Goal: Task Accomplishment & Management: Manage account settings

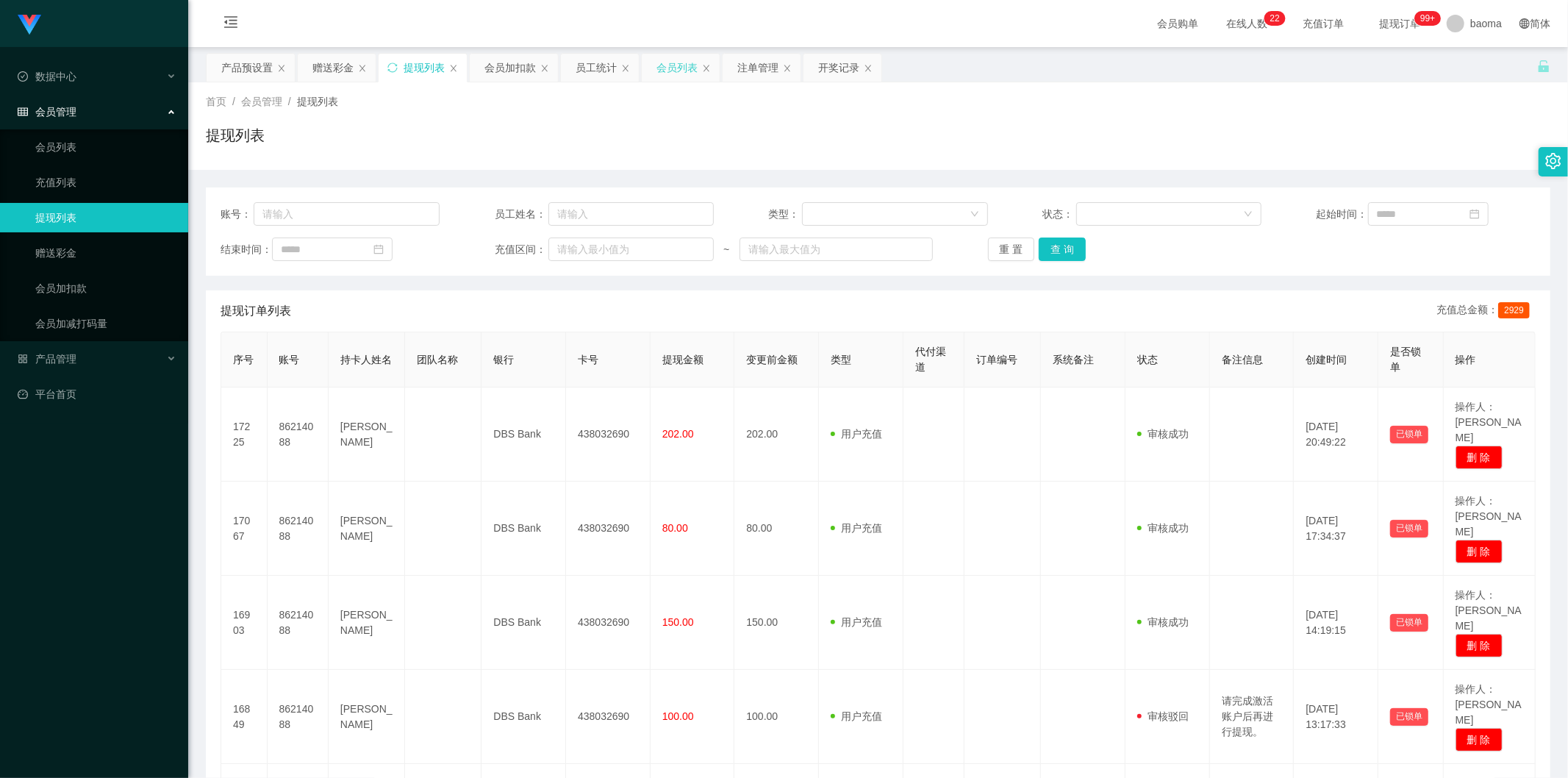
click at [659, 64] on div "会员列表" at bounding box center [677, 67] width 41 height 28
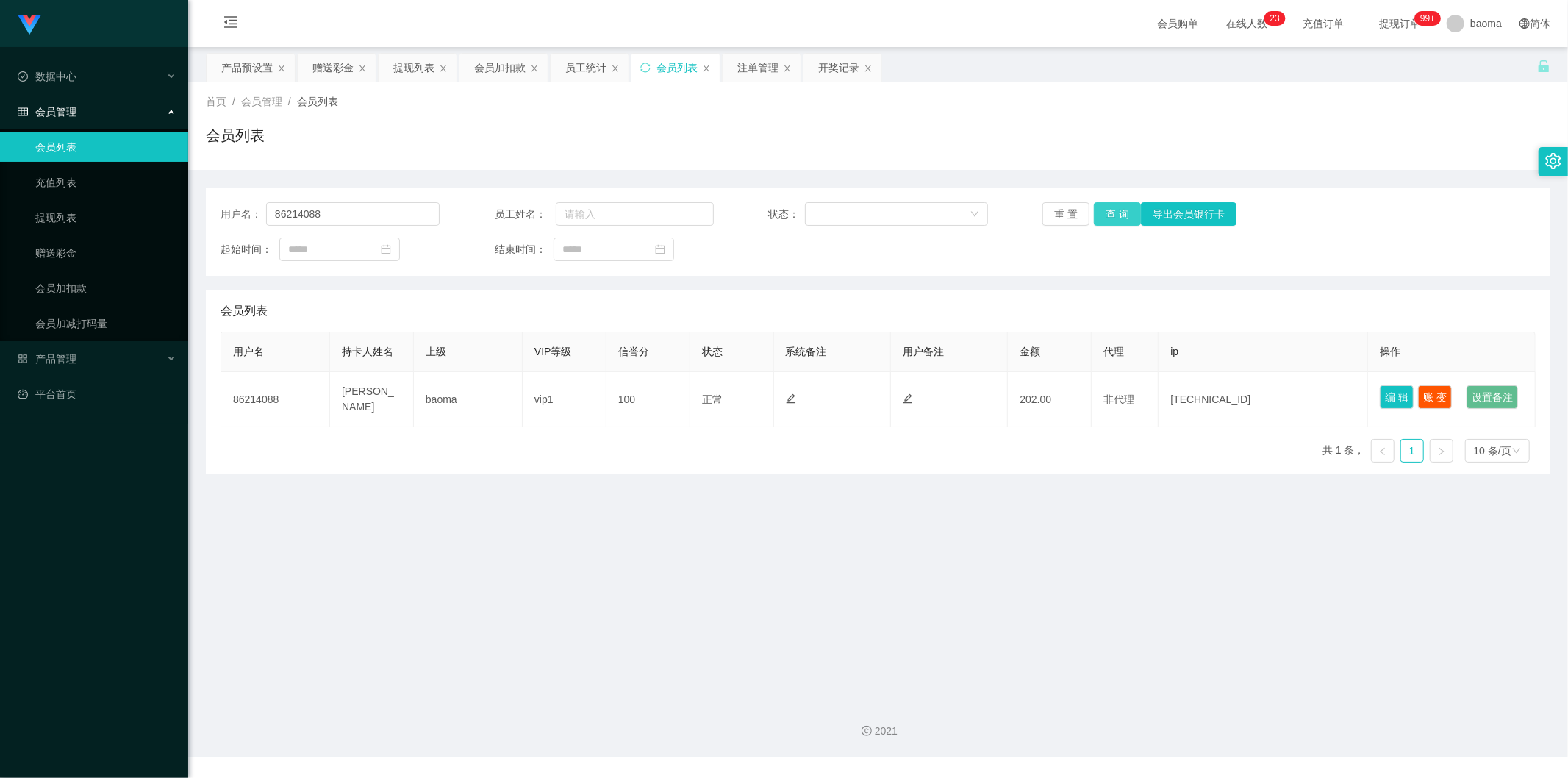
click at [1112, 209] on button "查 询" at bounding box center [1117, 214] width 47 height 24
click at [1115, 211] on button "查 询" at bounding box center [1117, 214] width 47 height 24
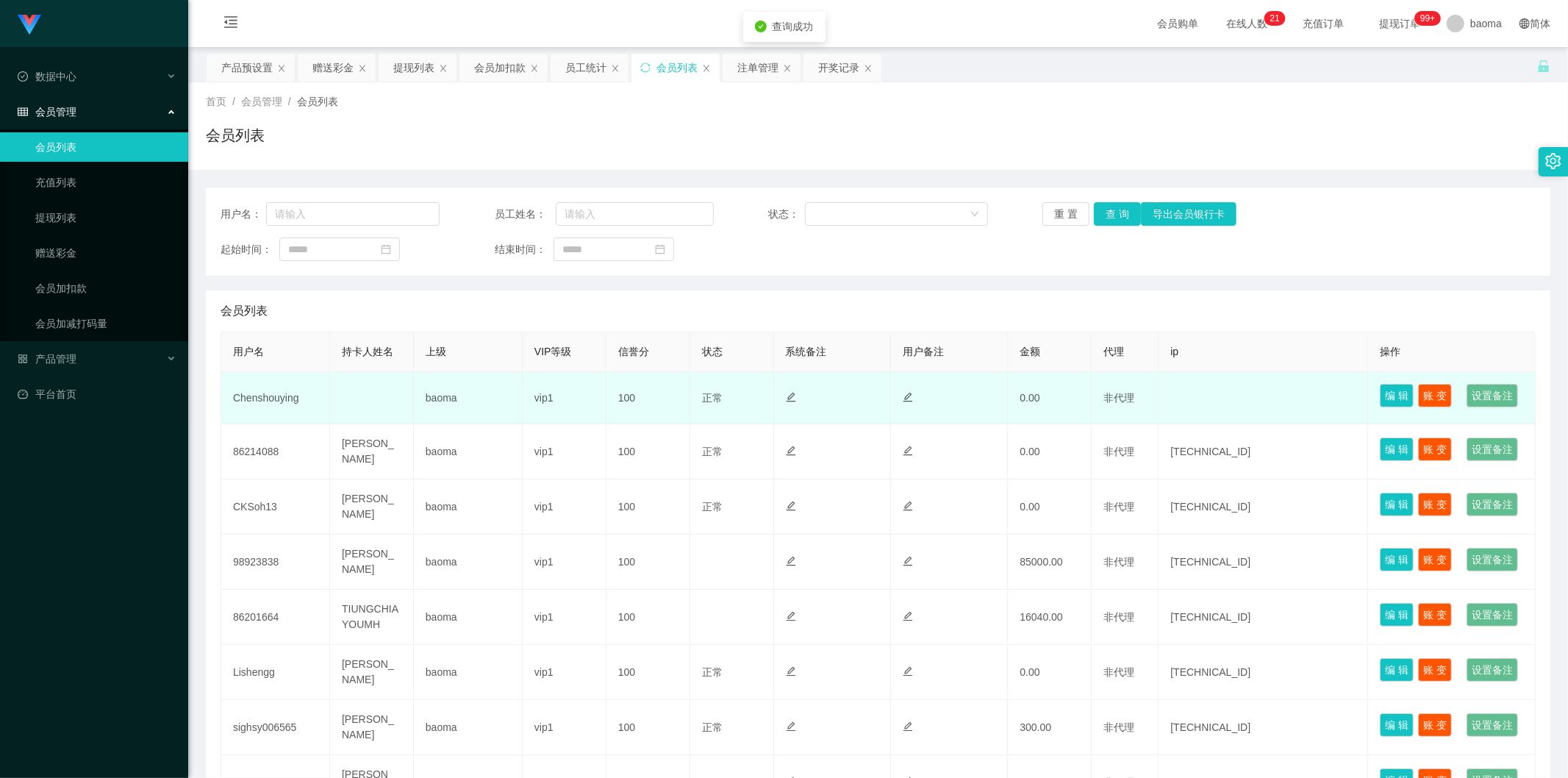
click at [269, 408] on td "Chenshouying" at bounding box center [275, 398] width 109 height 53
click at [270, 408] on td "Chenshouying" at bounding box center [275, 398] width 109 height 53
copy td "Chenshouying"
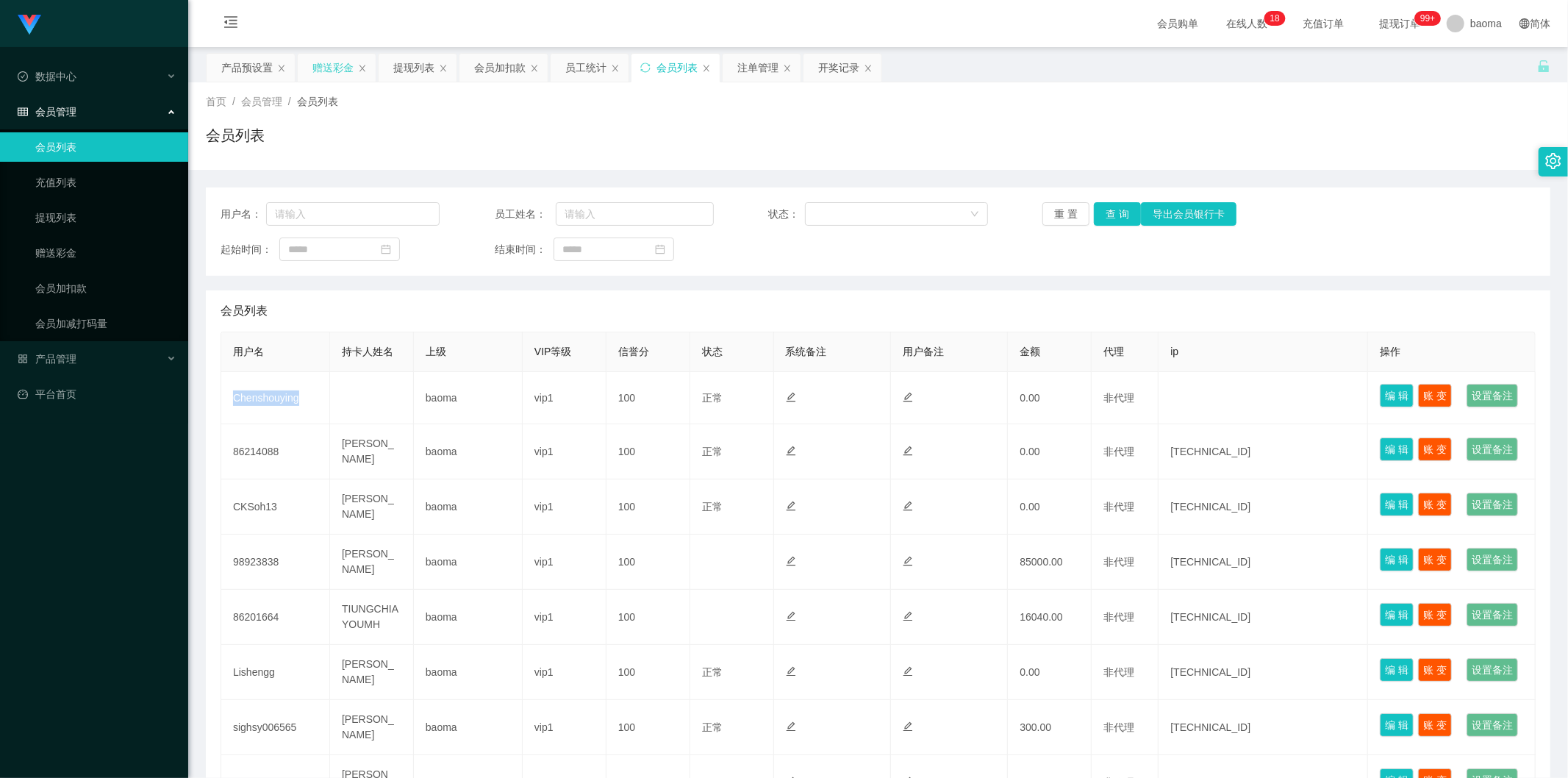
click at [332, 65] on div "赠送彩金" at bounding box center [333, 67] width 41 height 28
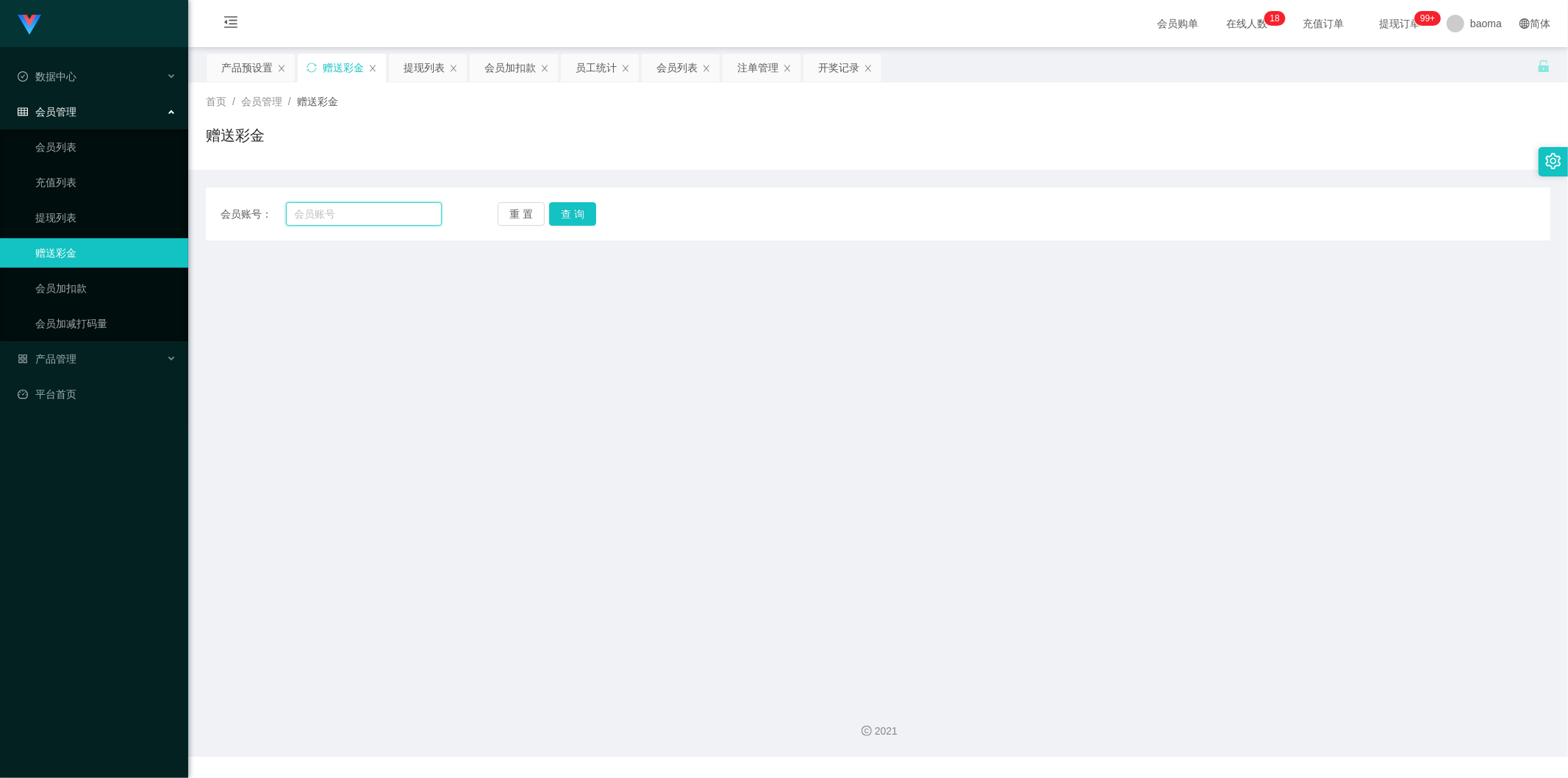
click at [381, 221] on input "text" at bounding box center [364, 214] width 157 height 24
paste input "Chenshouying"
type input "Chenshouying"
click at [569, 216] on button "查 询" at bounding box center [573, 214] width 47 height 24
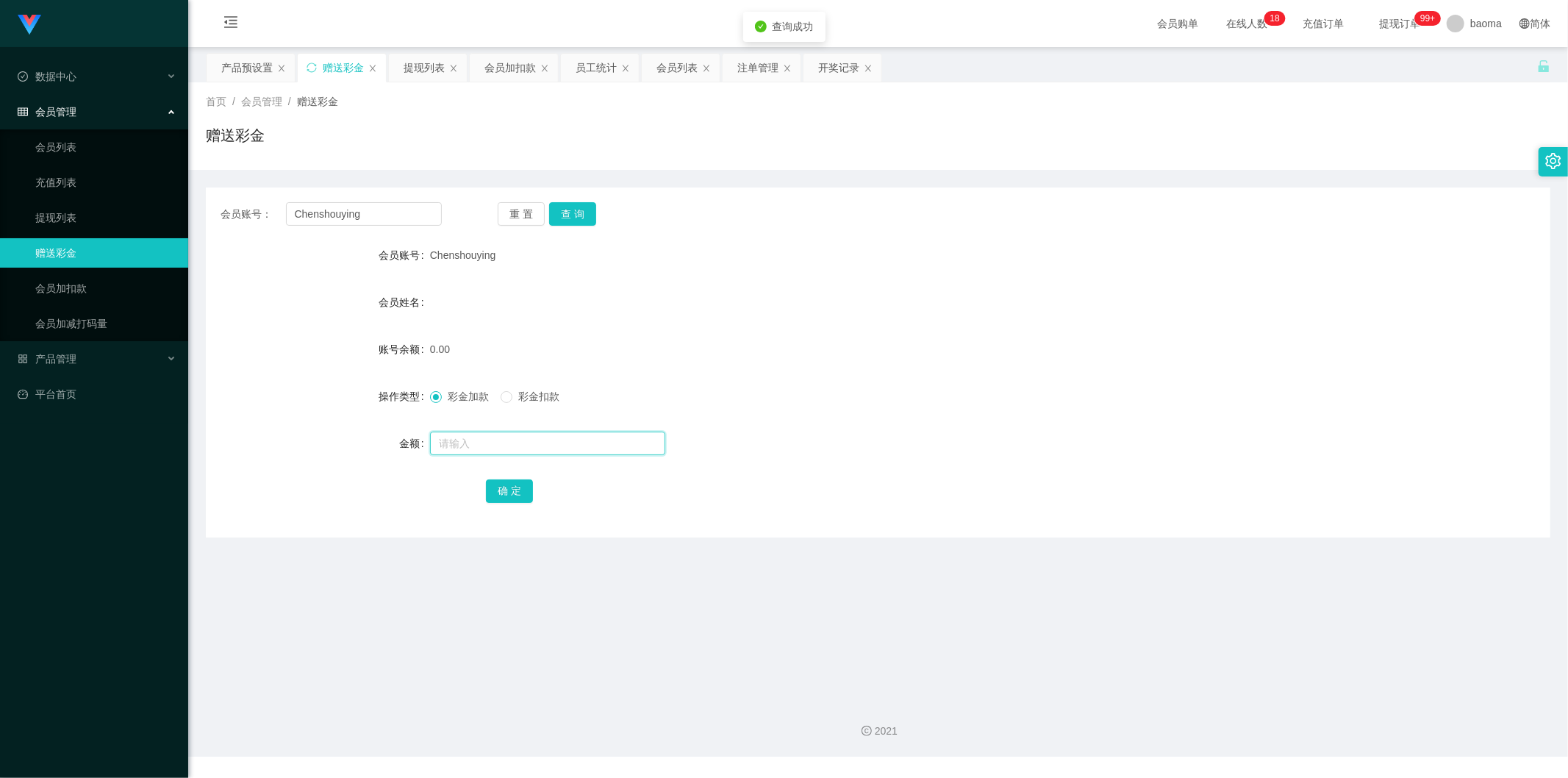
click at [468, 445] on input "text" at bounding box center [548, 442] width 235 height 24
type input "100"
click at [507, 484] on button "确 定" at bounding box center [509, 491] width 47 height 24
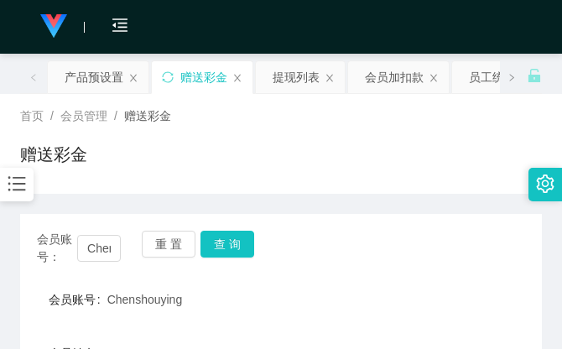
click at [379, 155] on div "赠送彩金" at bounding box center [281, 161] width 522 height 39
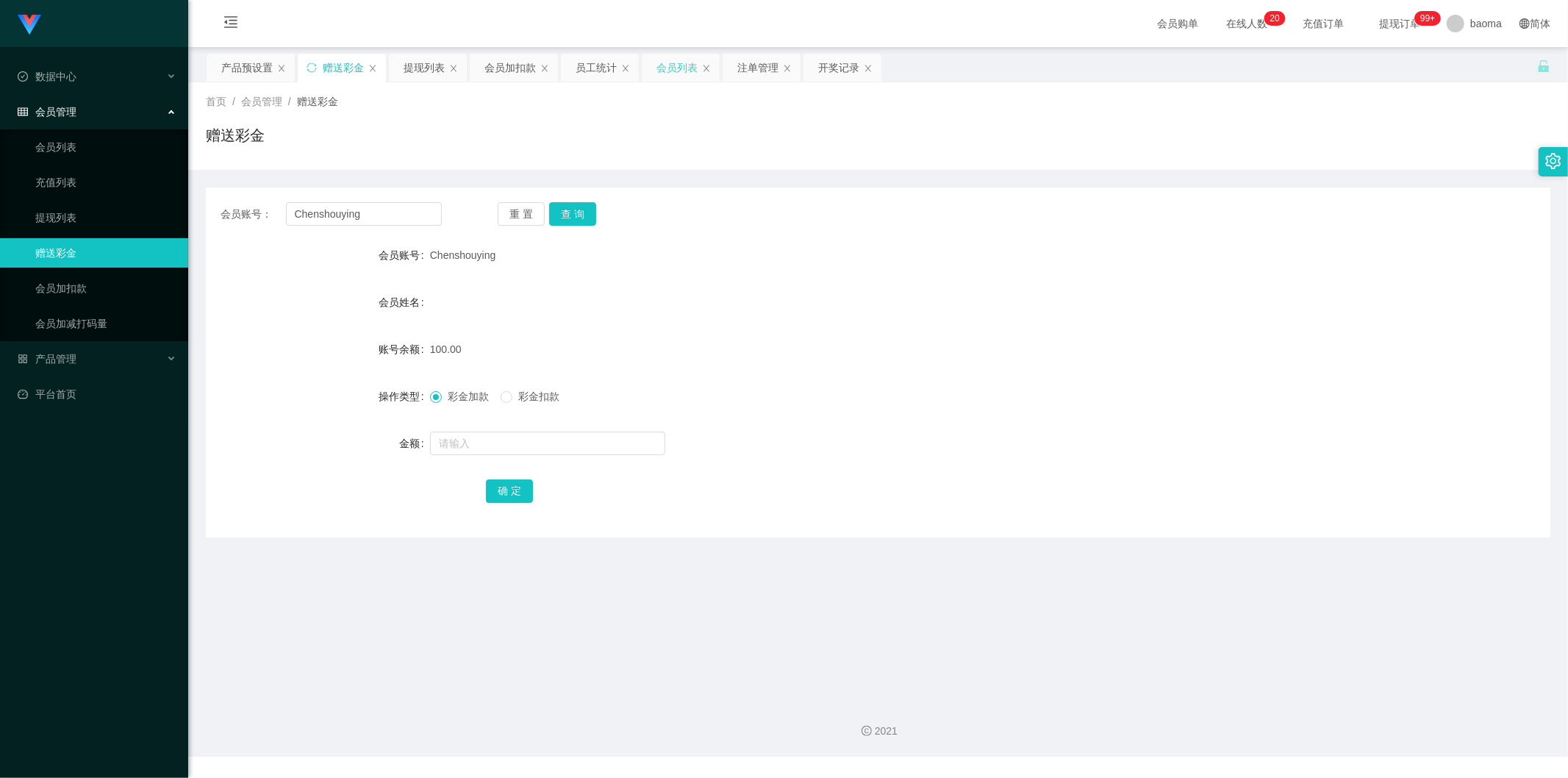
click at [674, 70] on div "会员列表" at bounding box center [677, 67] width 41 height 28
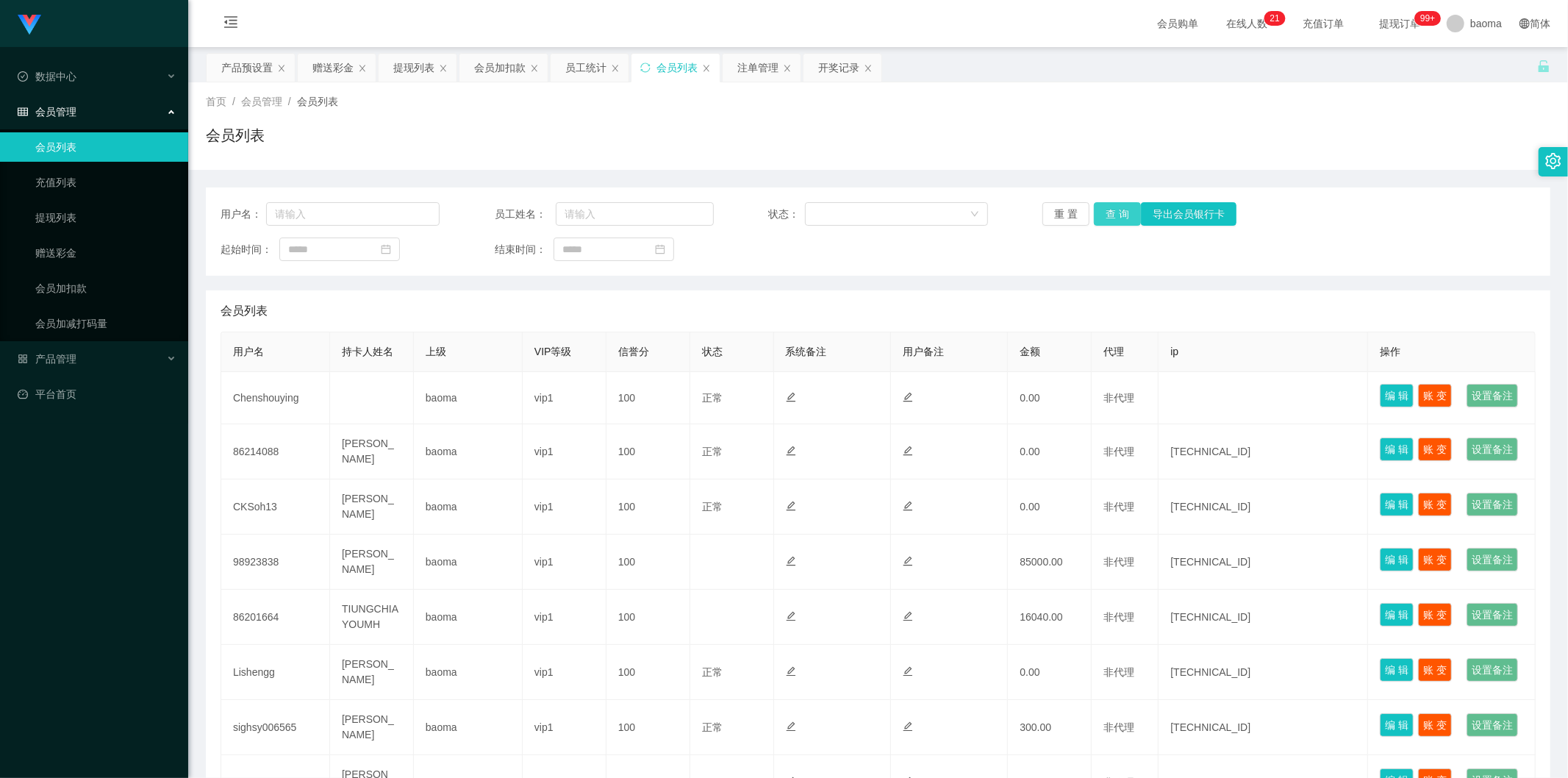
click at [1112, 216] on button "查 询" at bounding box center [1117, 214] width 47 height 24
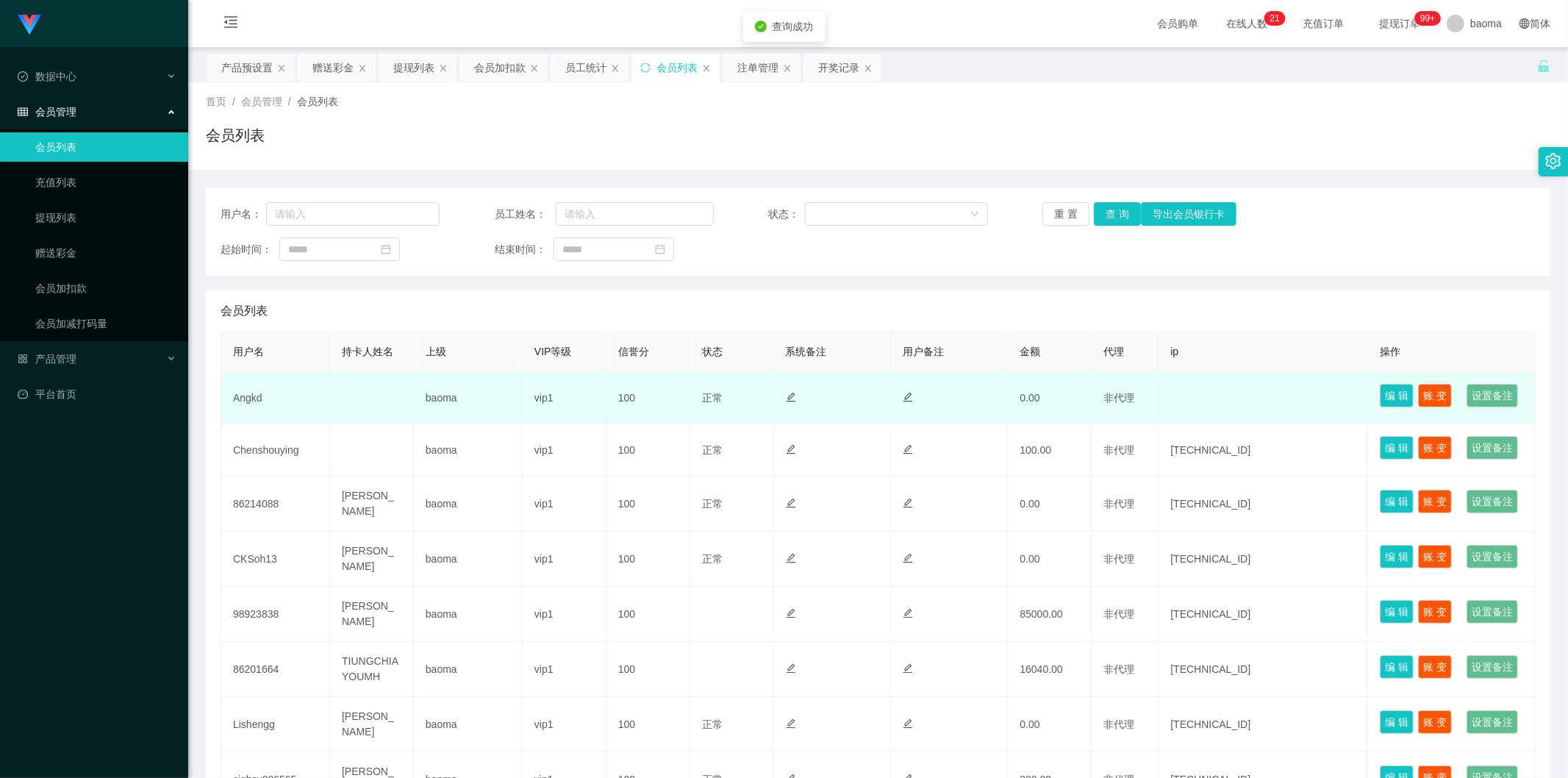
click at [253, 409] on td "Angkd" at bounding box center [275, 398] width 109 height 53
copy td "Angkd"
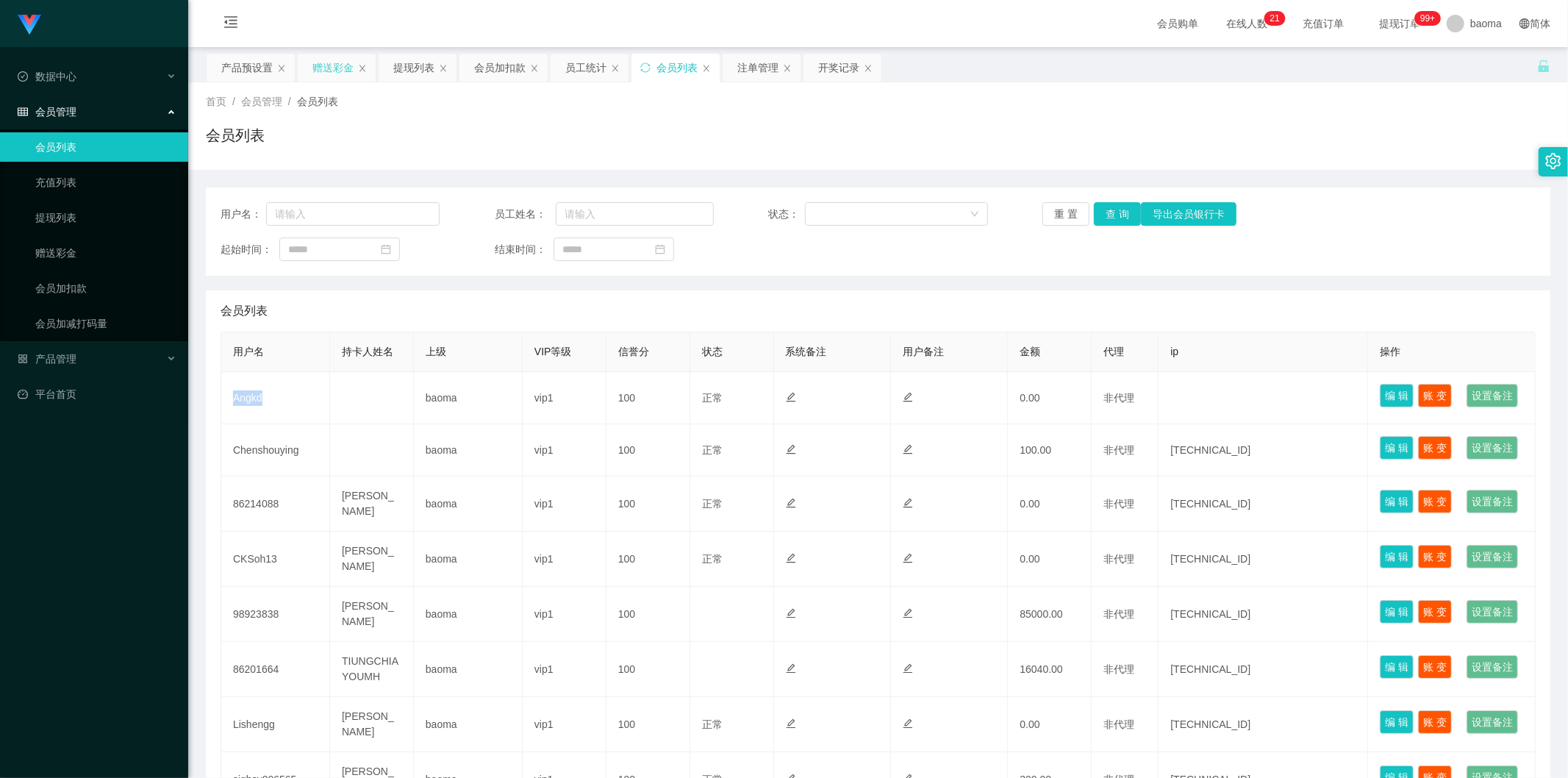
drag, startPoint x: 318, startPoint y: 60, endPoint x: 319, endPoint y: 77, distance: 17.0
click at [319, 60] on div "赠送彩金" at bounding box center [333, 67] width 41 height 28
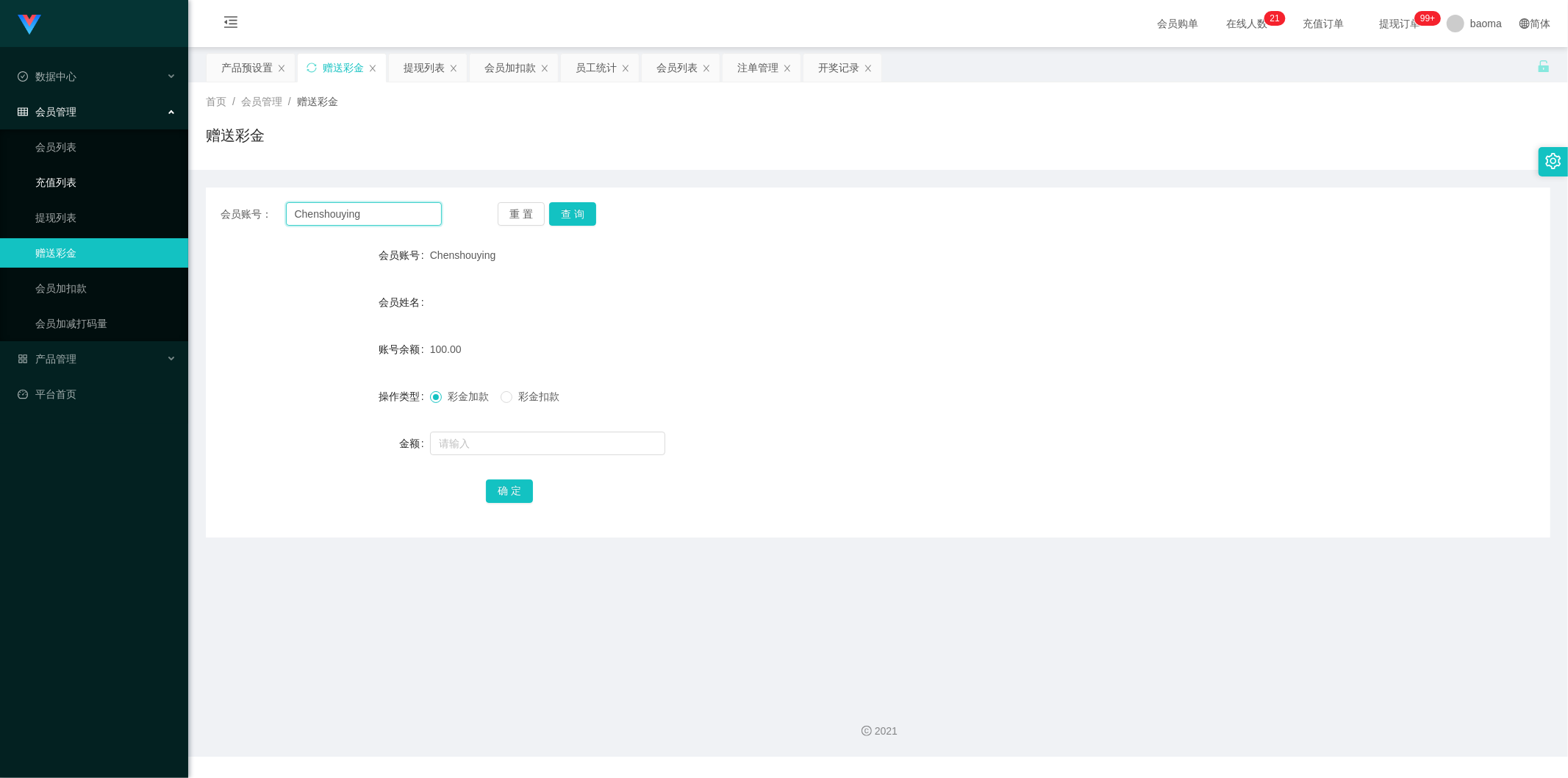
drag, startPoint x: 360, startPoint y: 212, endPoint x: 148, endPoint y: 180, distance: 214.4
click at [148, 180] on section "Jingdong工作台代理端 数据中心 会员管理 会员列表 充值列表 提现列表 赠送彩金 会员加扣款 会员加减打码量 产品管理 平台首页 保存配置 重置配置 …" at bounding box center [784, 378] width 1568 height 756
paste input "Angkd"
type input "Angkd"
drag, startPoint x: 589, startPoint y: 208, endPoint x: 576, endPoint y: 216, distance: 15.3
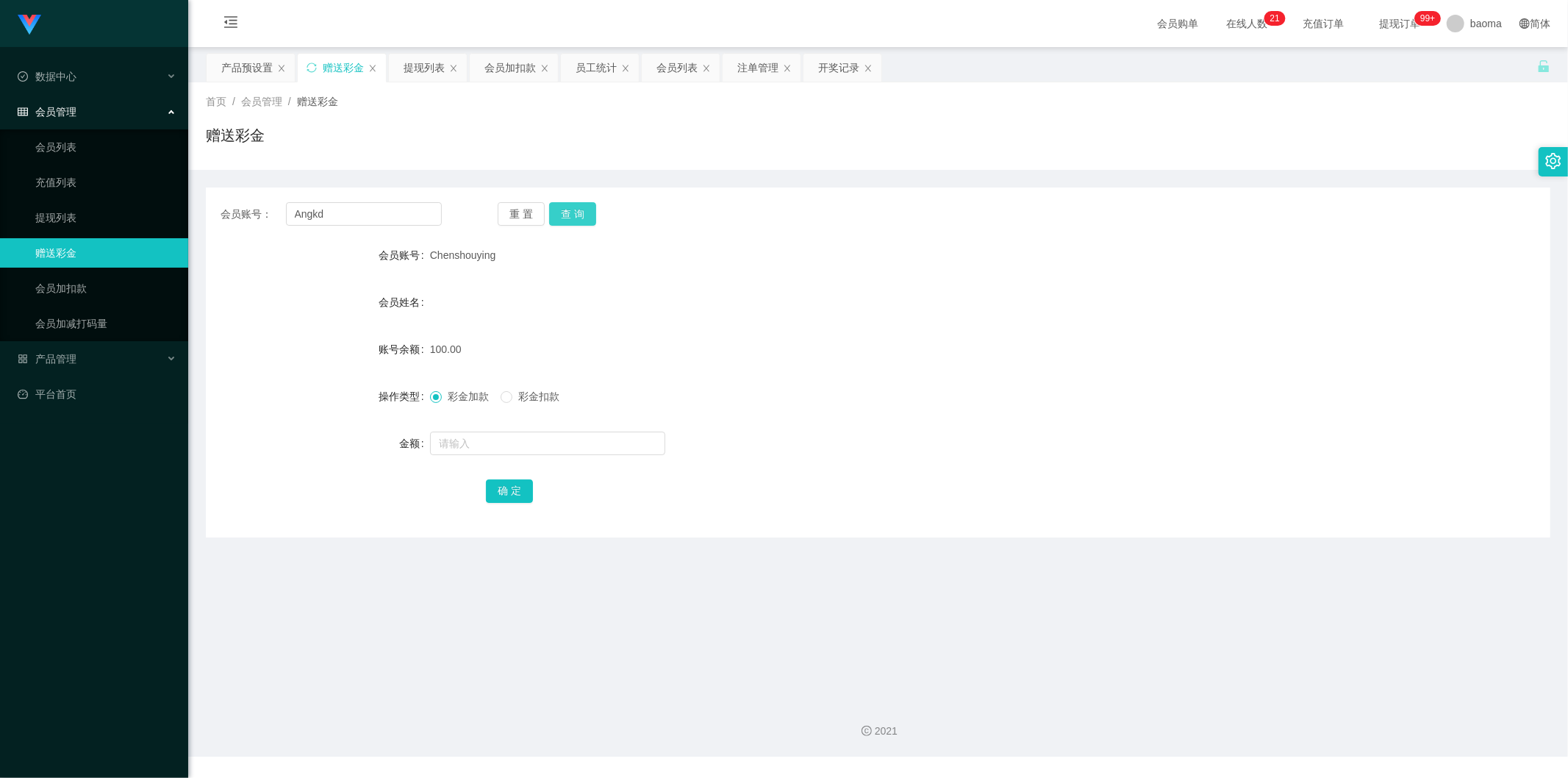
click at [589, 208] on button "查 询" at bounding box center [573, 214] width 47 height 24
drag, startPoint x: 454, startPoint y: 445, endPoint x: 451, endPoint y: 437, distance: 8.5
click at [454, 445] on input "text" at bounding box center [548, 442] width 235 height 24
type input "100"
click at [497, 486] on button "确 定" at bounding box center [509, 491] width 47 height 24
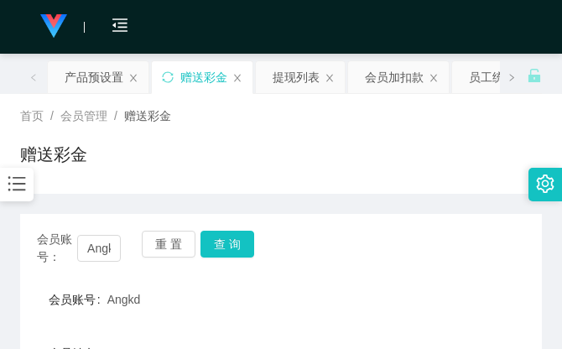
drag, startPoint x: 436, startPoint y: 137, endPoint x: 445, endPoint y: 116, distance: 22.9
click at [436, 136] on div "首页 / 会员管理 / 赠送彩金 / 赠送彩金" at bounding box center [281, 143] width 522 height 73
click at [389, 135] on div "首页 / 会员管理 / 赠送彩金 / 赠送彩金" at bounding box center [281, 143] width 522 height 73
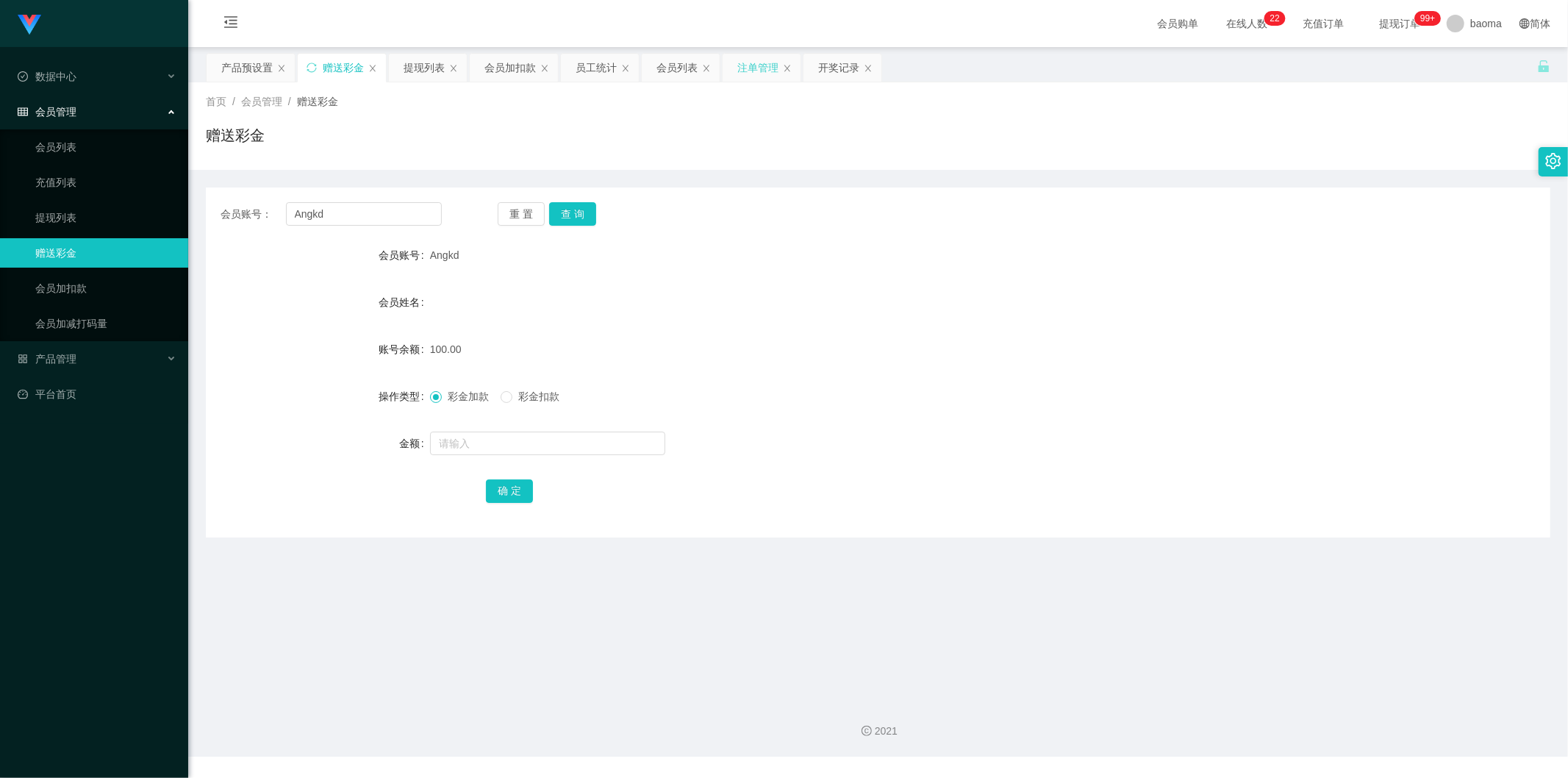
click at [746, 67] on div "注单管理" at bounding box center [757, 67] width 41 height 28
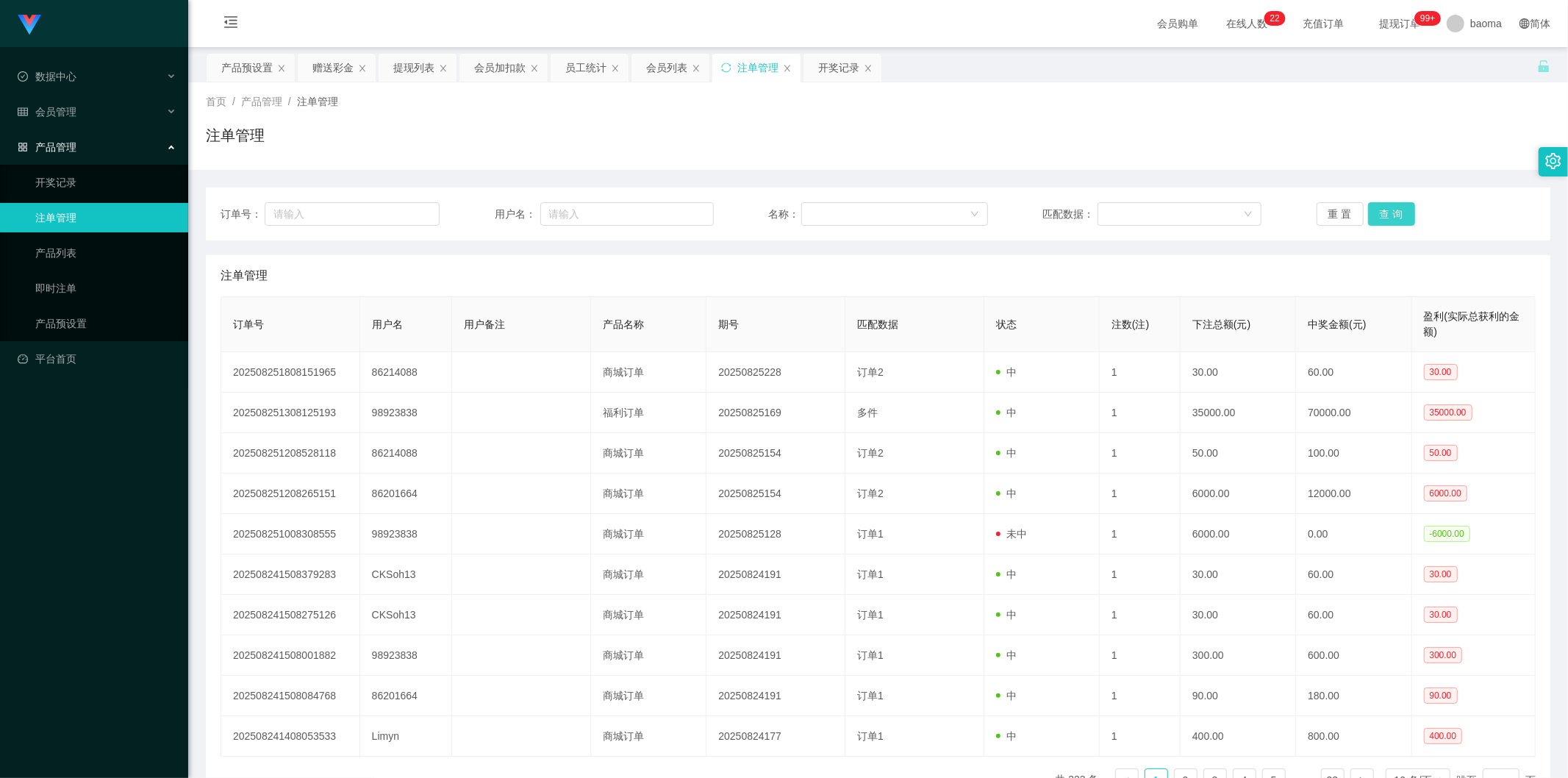
click at [1390, 216] on button "查 询" at bounding box center [1392, 214] width 47 height 24
click at [1390, 216] on div "重 置 查 询" at bounding box center [1426, 214] width 219 height 24
click at [1391, 209] on button "查 询" at bounding box center [1392, 214] width 47 height 24
click at [1392, 198] on div "订单号： 用户名： 名称： 匹配数据： 重 置 查 询" at bounding box center [878, 214] width 1345 height 53
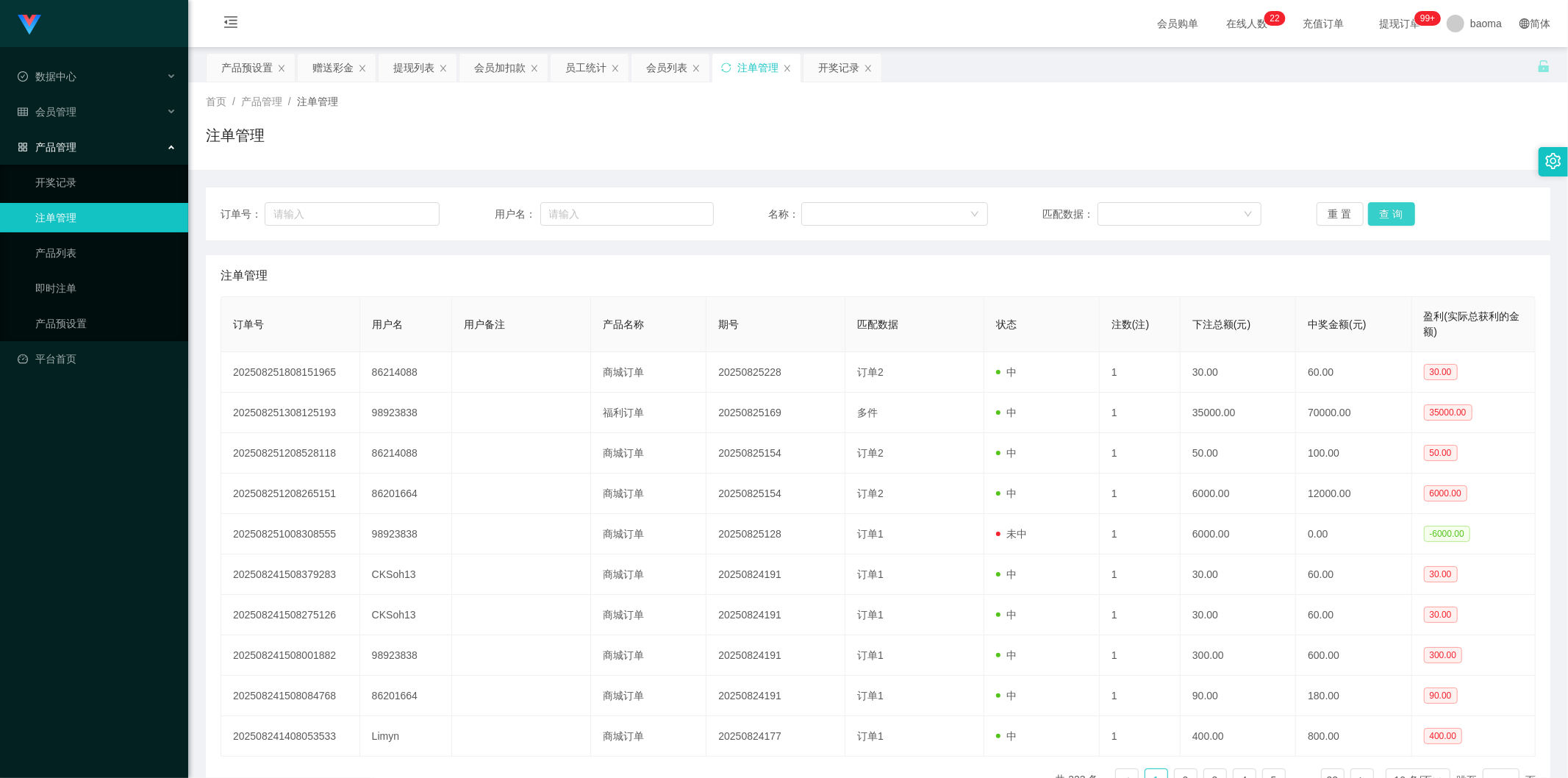
click at [1384, 208] on button "查 询" at bounding box center [1392, 214] width 47 height 24
click at [1384, 208] on div "重 置 查 询" at bounding box center [1426, 214] width 219 height 24
click at [1384, 208] on button "查 询" at bounding box center [1392, 214] width 47 height 24
click at [1384, 208] on div "重 置 查 询" at bounding box center [1426, 214] width 219 height 24
click at [1384, 208] on button "查 询" at bounding box center [1392, 214] width 47 height 24
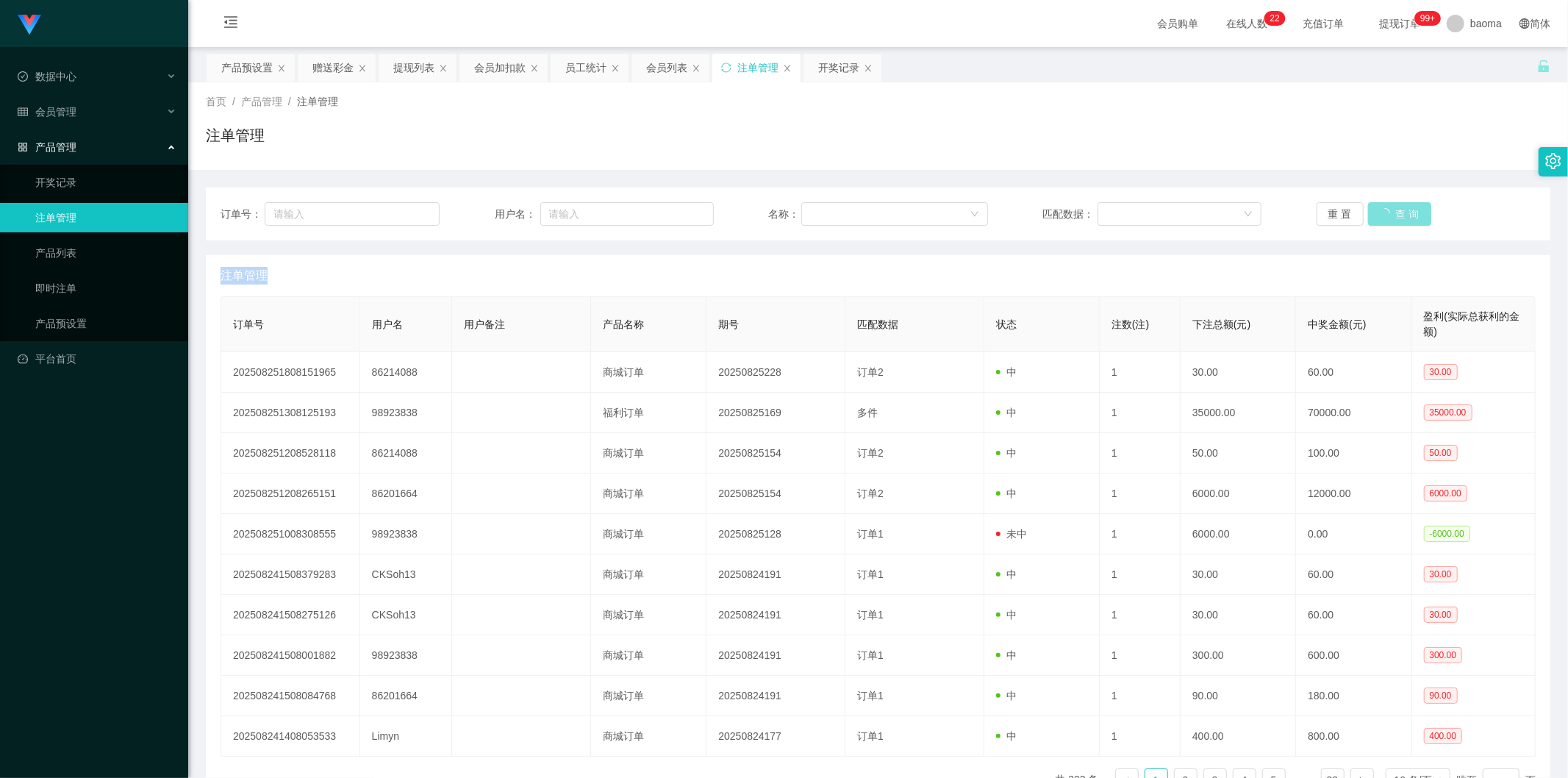
click at [1384, 208] on button "查 询" at bounding box center [1400, 214] width 63 height 24
click at [1384, 208] on div "重 置 查 询" at bounding box center [1426, 214] width 219 height 24
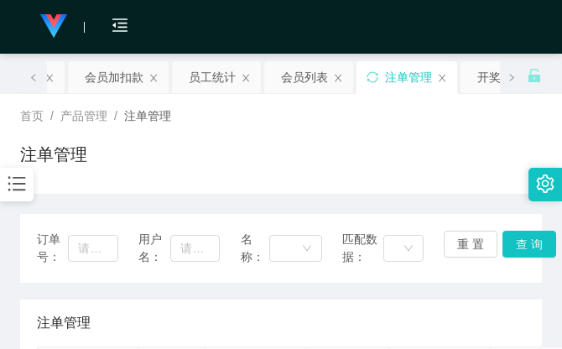
click at [358, 129] on div "首页 / 产品管理 / 注单管理 / 注单管理" at bounding box center [281, 143] width 522 height 73
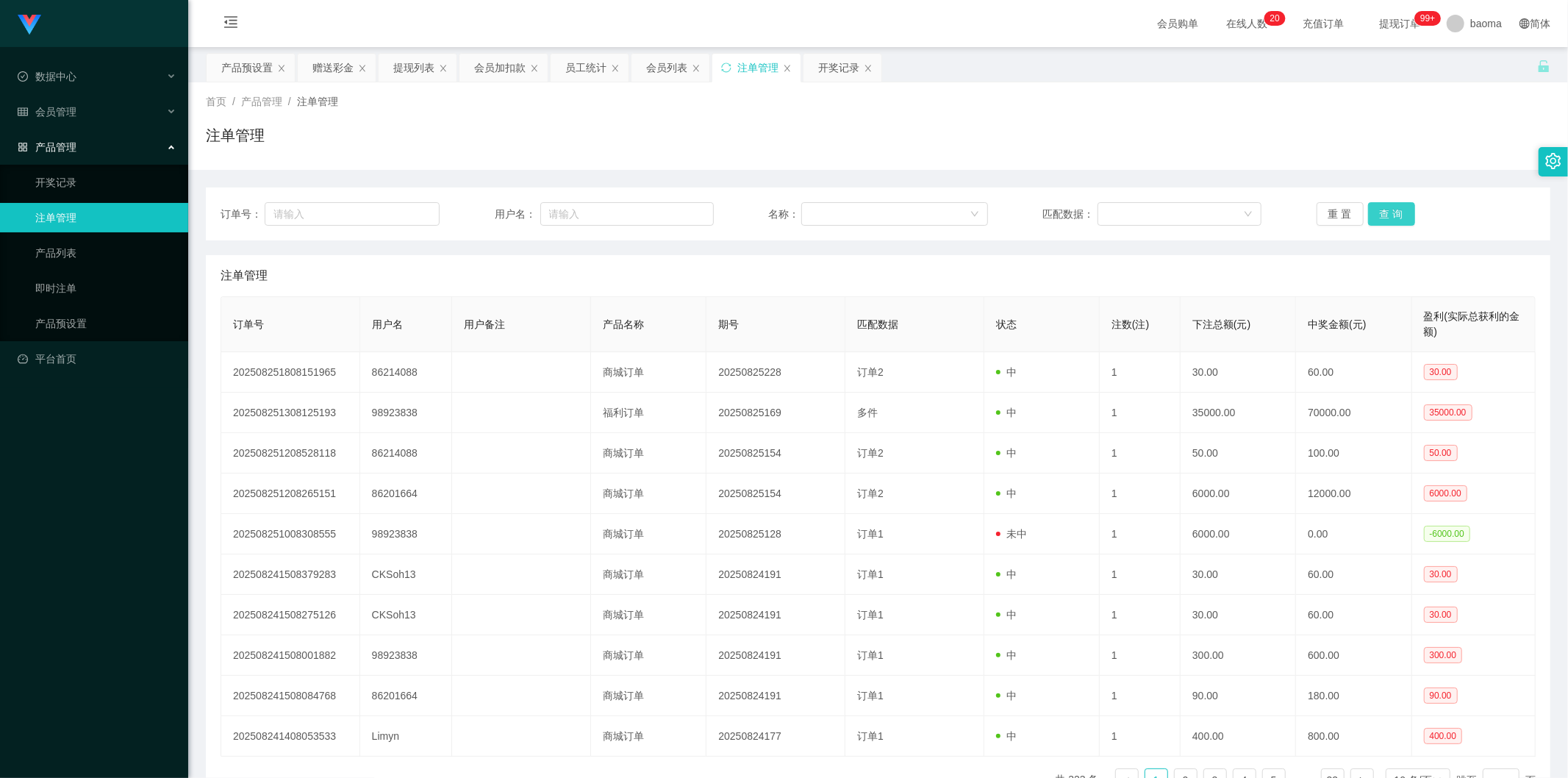
click at [1380, 215] on button "查 询" at bounding box center [1392, 214] width 47 height 24
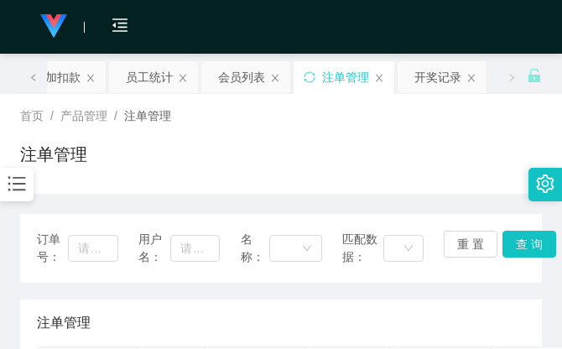
click at [408, 126] on div "首页 / 产品管理 / 注单管理 / 注单管理" at bounding box center [281, 143] width 522 height 73
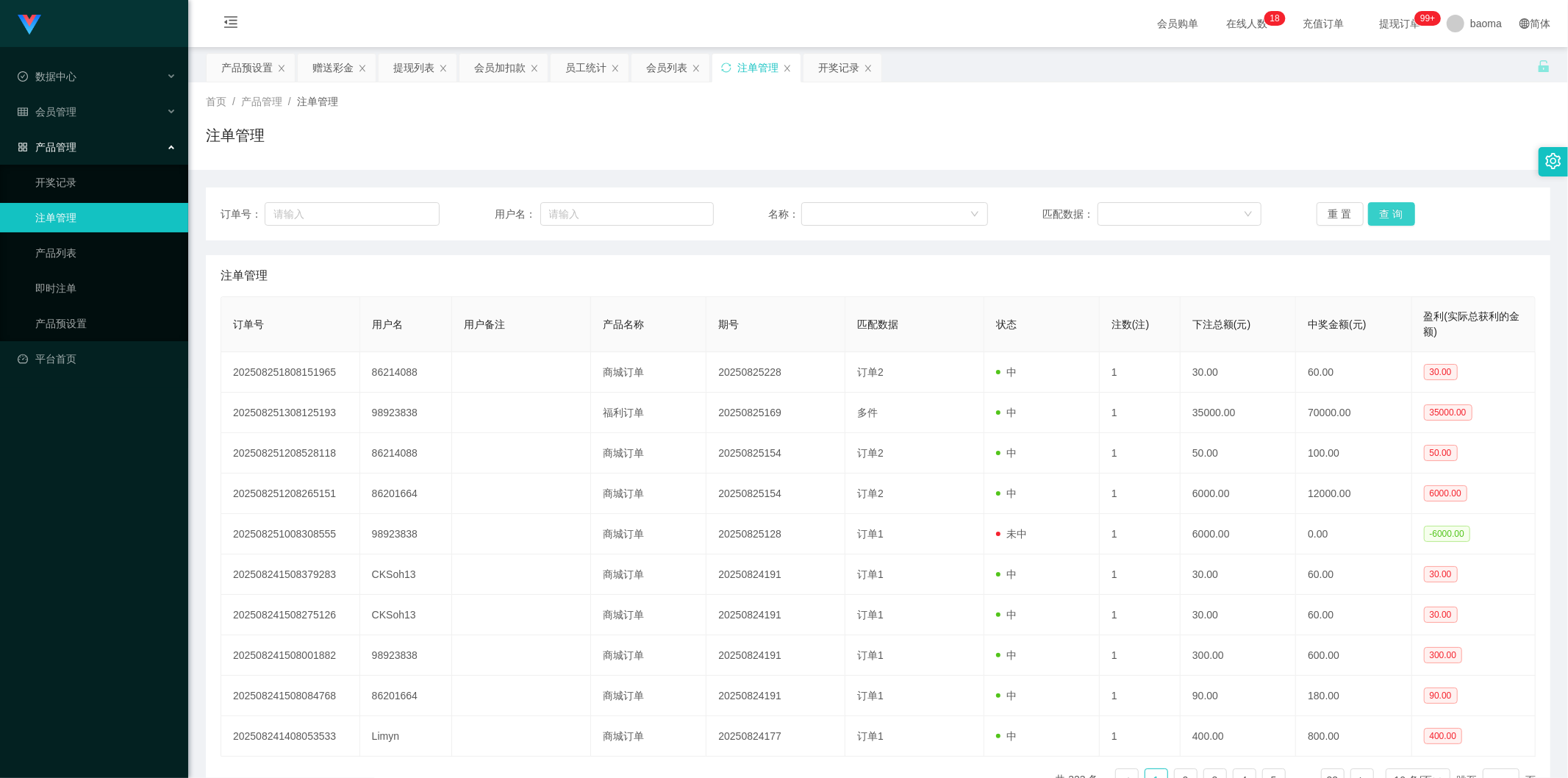
click at [1388, 215] on button "查 询" at bounding box center [1392, 214] width 47 height 24
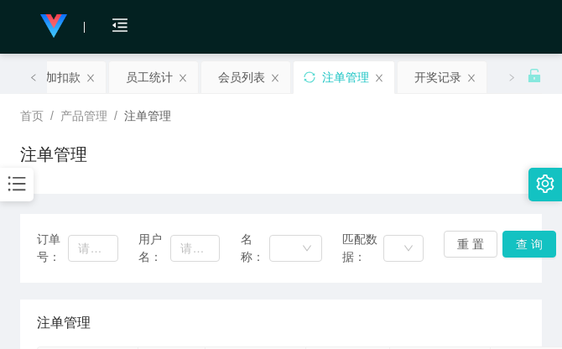
click at [302, 161] on div "注单管理" at bounding box center [281, 161] width 522 height 39
click at [425, 133] on div "首页 / 产品管理 / 注单管理 / 注单管理" at bounding box center [281, 143] width 522 height 73
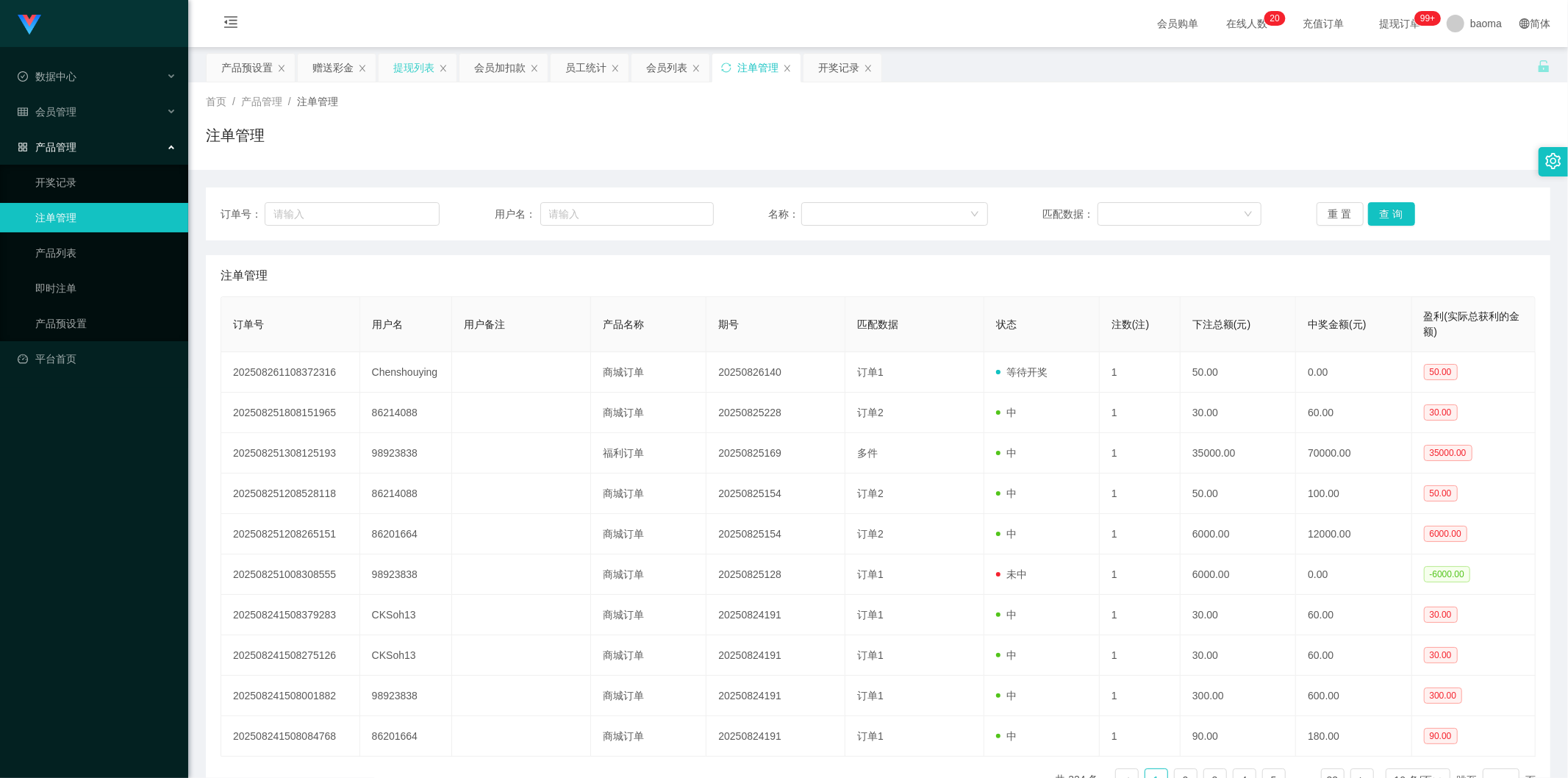
click at [416, 60] on div "提现列表" at bounding box center [414, 67] width 41 height 28
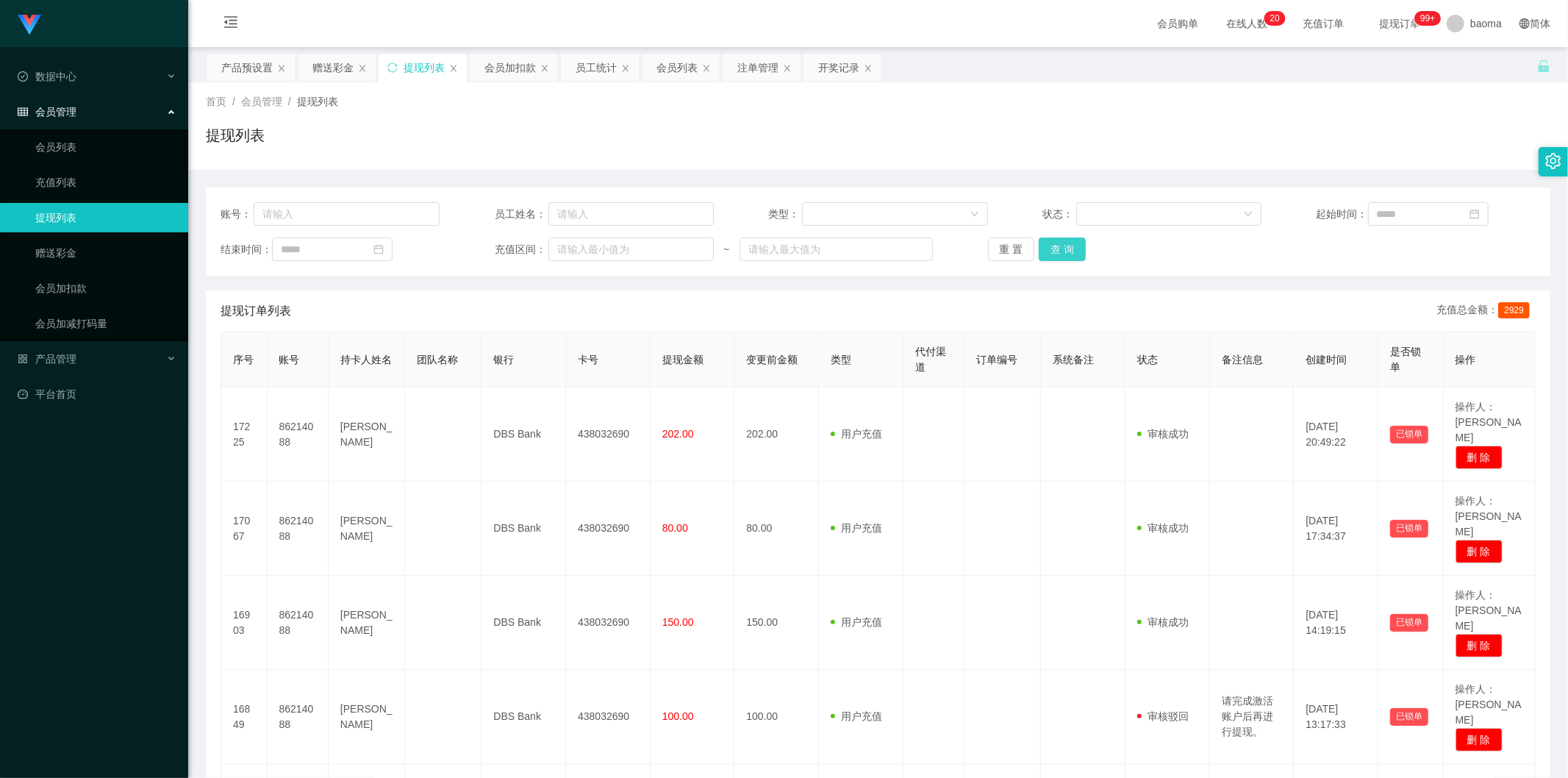
click at [1074, 253] on button "查 询" at bounding box center [1062, 249] width 47 height 24
click at [1074, 253] on div "重 置 查 询" at bounding box center [1097, 249] width 219 height 24
click at [1081, 247] on button "查 询" at bounding box center [1062, 249] width 47 height 24
click at [1081, 247] on div "重 置 查 询" at bounding box center [1097, 249] width 219 height 24
click at [1081, 247] on button "查 询" at bounding box center [1062, 249] width 47 height 24
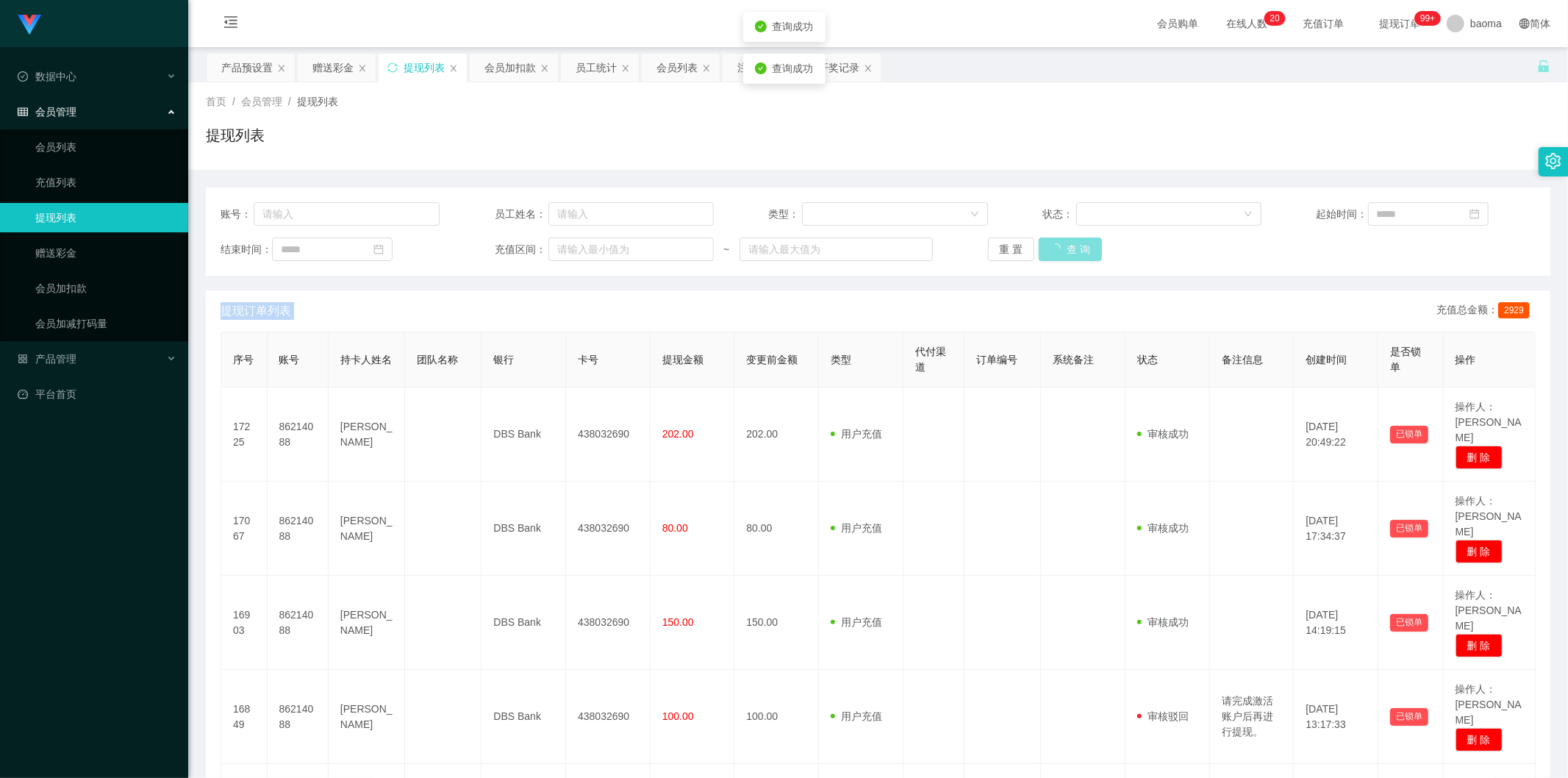
click at [1081, 247] on div "重 置 查 询" at bounding box center [1097, 249] width 219 height 24
drag, startPoint x: 1078, startPoint y: 241, endPoint x: 1089, endPoint y: 244, distance: 11.4
click at [1079, 243] on button "查 询" at bounding box center [1062, 249] width 47 height 24
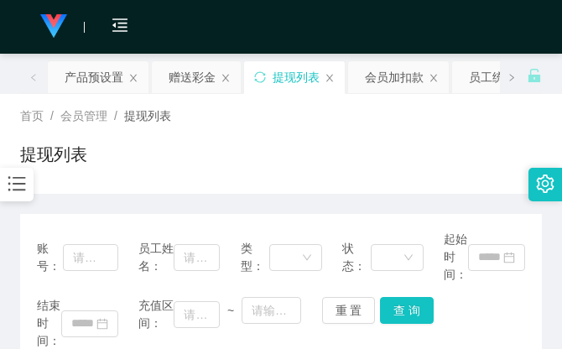
drag, startPoint x: 414, startPoint y: 102, endPoint x: 483, endPoint y: 15, distance: 110.4
click at [414, 102] on div "首页 / 会员管理 / 提现列表 / 提现列表" at bounding box center [281, 144] width 562 height 100
click at [383, 124] on div "首页 / 会员管理 / 提现列表 /" at bounding box center [281, 116] width 522 height 18
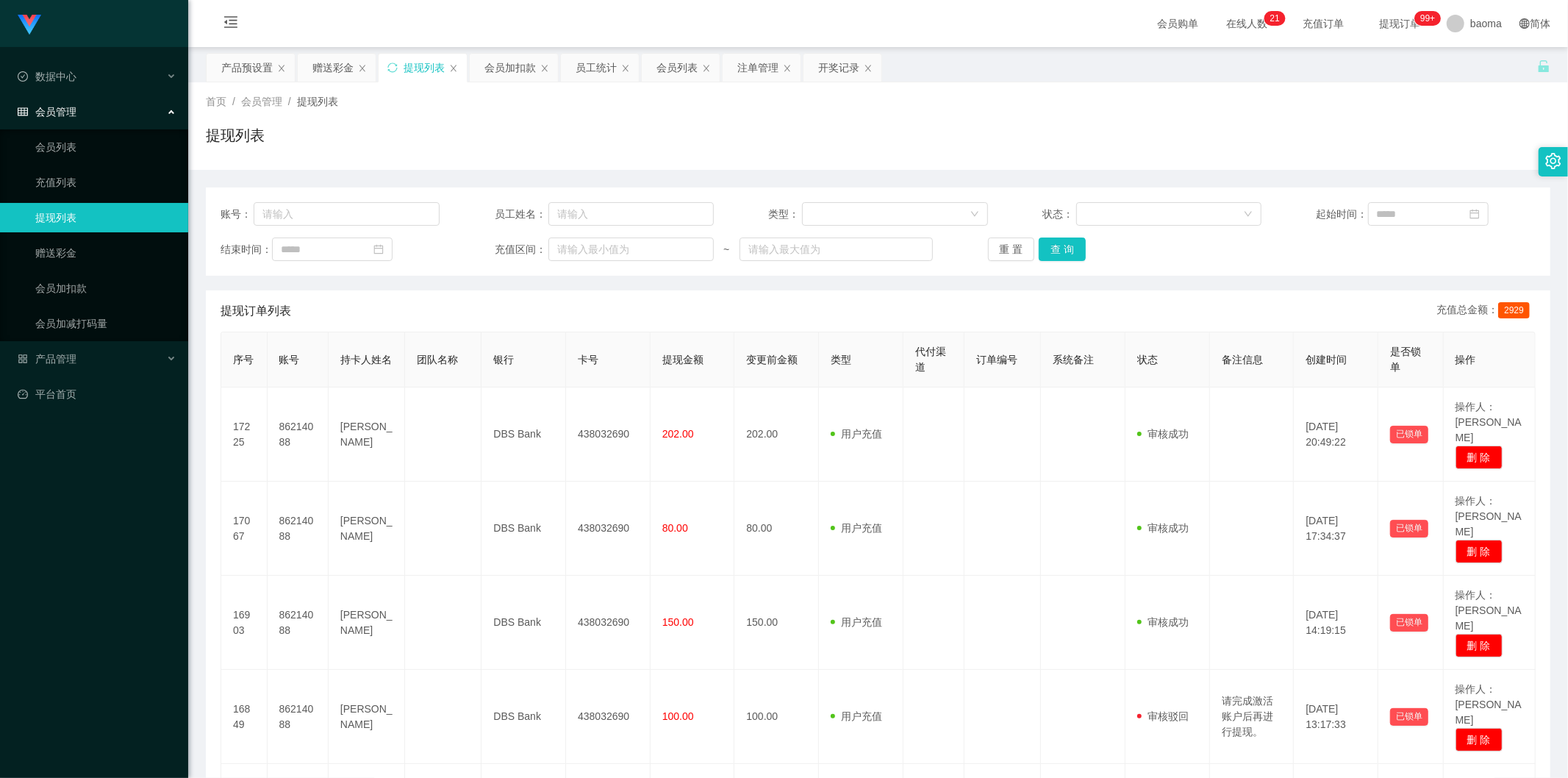
click at [424, 70] on div "提现列表" at bounding box center [424, 67] width 41 height 28
click at [423, 67] on div "提现列表" at bounding box center [424, 67] width 41 height 28
click at [1052, 241] on button "查 询" at bounding box center [1062, 249] width 47 height 24
click at [1056, 243] on button "查 询" at bounding box center [1062, 249] width 47 height 24
click at [1056, 243] on div "重 置 查 询" at bounding box center [1097, 249] width 219 height 24
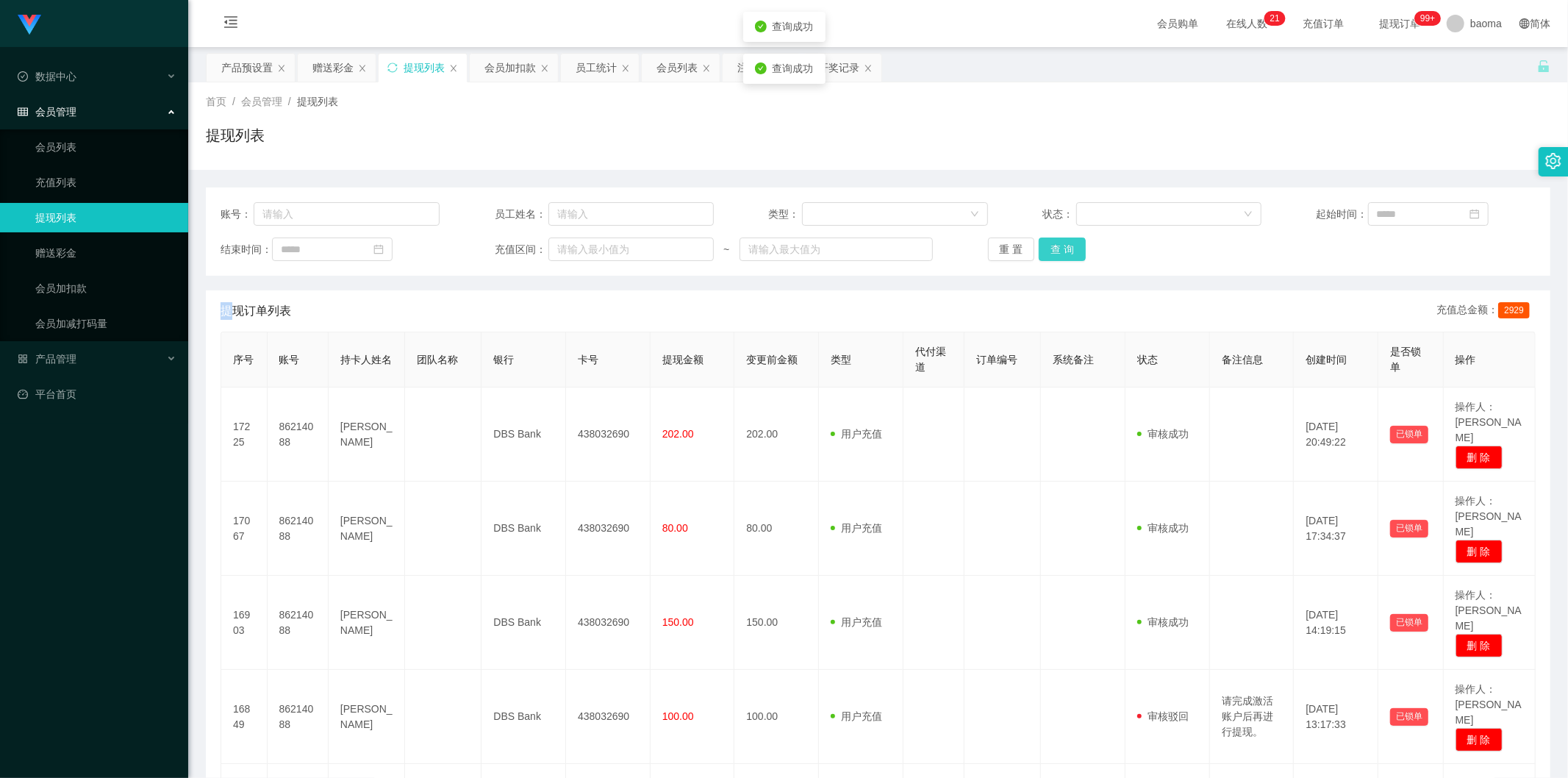
click at [1056, 243] on button "查 询" at bounding box center [1062, 249] width 47 height 24
click at [1056, 243] on div "重 置 查 询" at bounding box center [1097, 249] width 219 height 24
click at [1056, 243] on button "查 询" at bounding box center [1062, 249] width 47 height 24
click at [1056, 243] on div "重 置 查 询" at bounding box center [1097, 249] width 219 height 24
click at [1056, 243] on button "查 询" at bounding box center [1062, 249] width 47 height 24
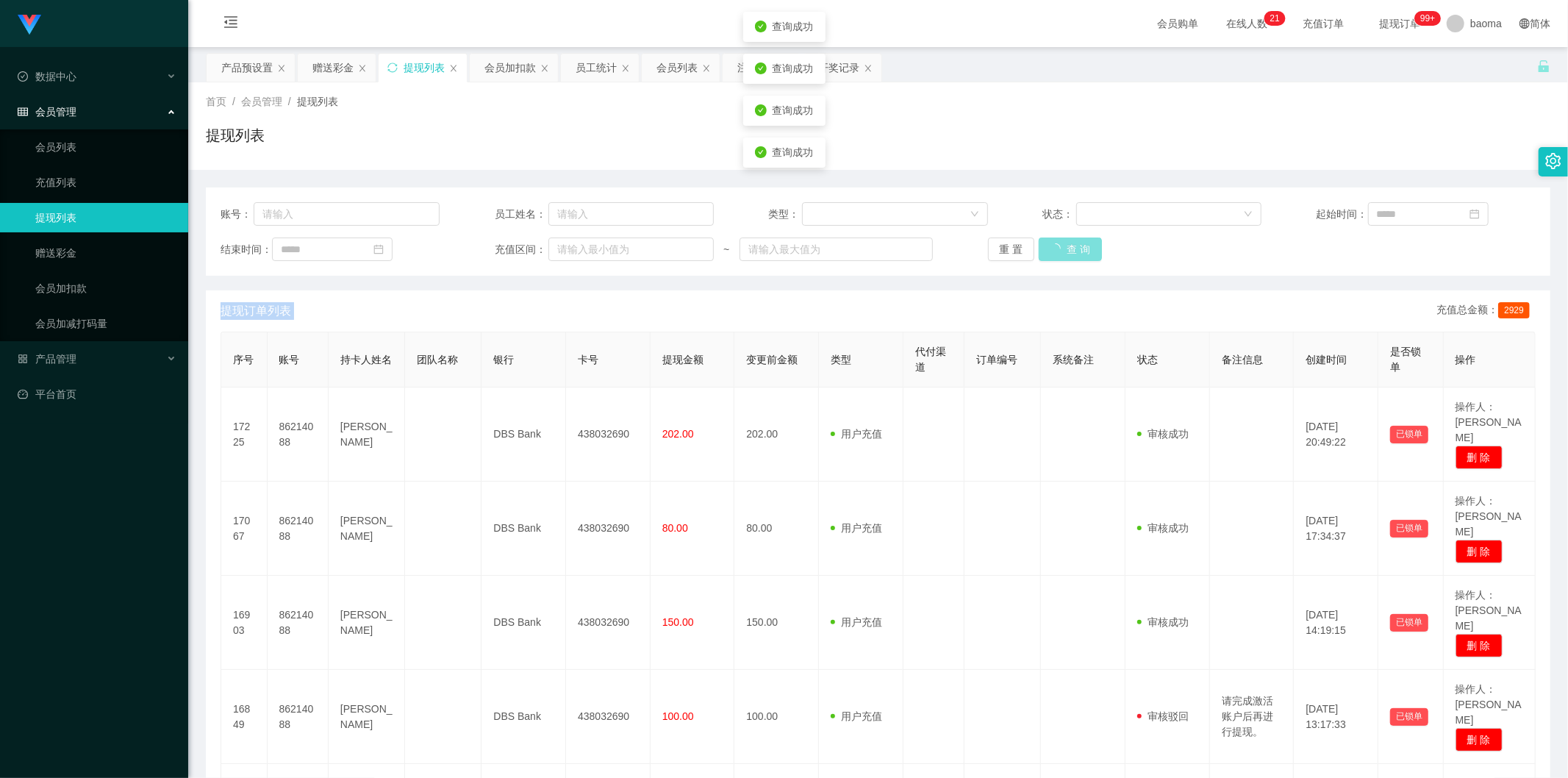
click at [1056, 243] on div "重 置 查 询" at bounding box center [1097, 249] width 219 height 24
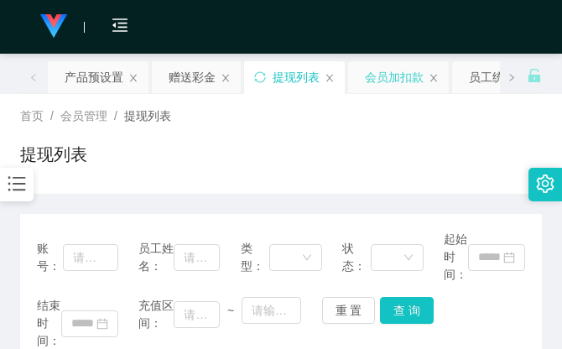
drag, startPoint x: 422, startPoint y: 107, endPoint x: 442, endPoint y: 85, distance: 29.7
click at [424, 104] on div "首页 / 会员管理 / 提现列表 / 提现列表" at bounding box center [281, 144] width 562 height 100
drag, startPoint x: 425, startPoint y: 128, endPoint x: 472, endPoint y: 45, distance: 95.4
click at [426, 128] on div "首页 / 会员管理 / 提现列表 / 提现列表" at bounding box center [281, 143] width 522 height 73
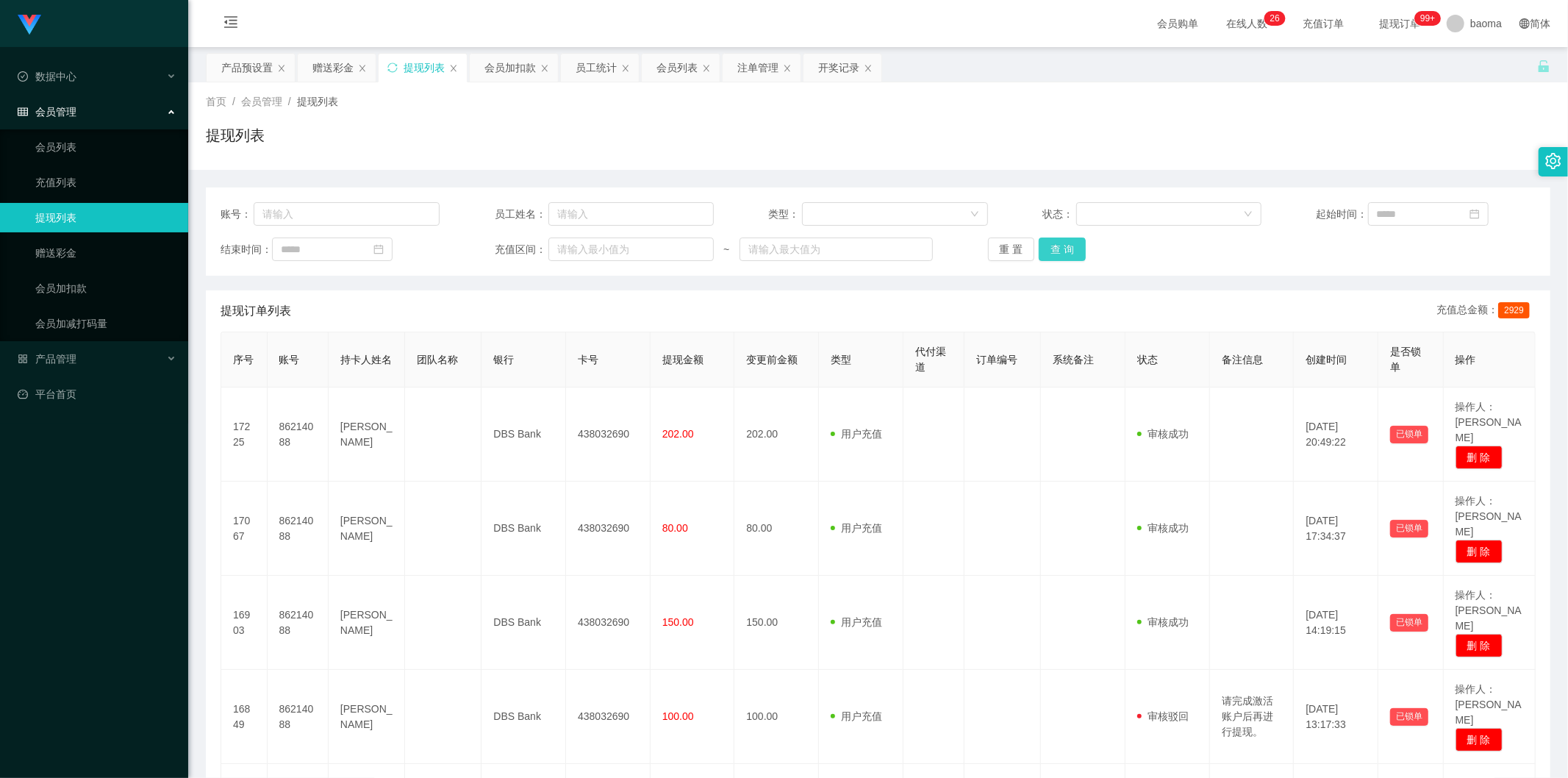
click at [1060, 246] on button "查 询" at bounding box center [1062, 249] width 47 height 24
click at [1060, 245] on div "重 置 查 询" at bounding box center [1097, 249] width 219 height 24
click at [1060, 245] on button "查 询" at bounding box center [1062, 249] width 47 height 24
click at [1061, 245] on div "重 置 查 询" at bounding box center [1097, 249] width 219 height 24
drag, startPoint x: 1078, startPoint y: 253, endPoint x: 1098, endPoint y: 250, distance: 20.2
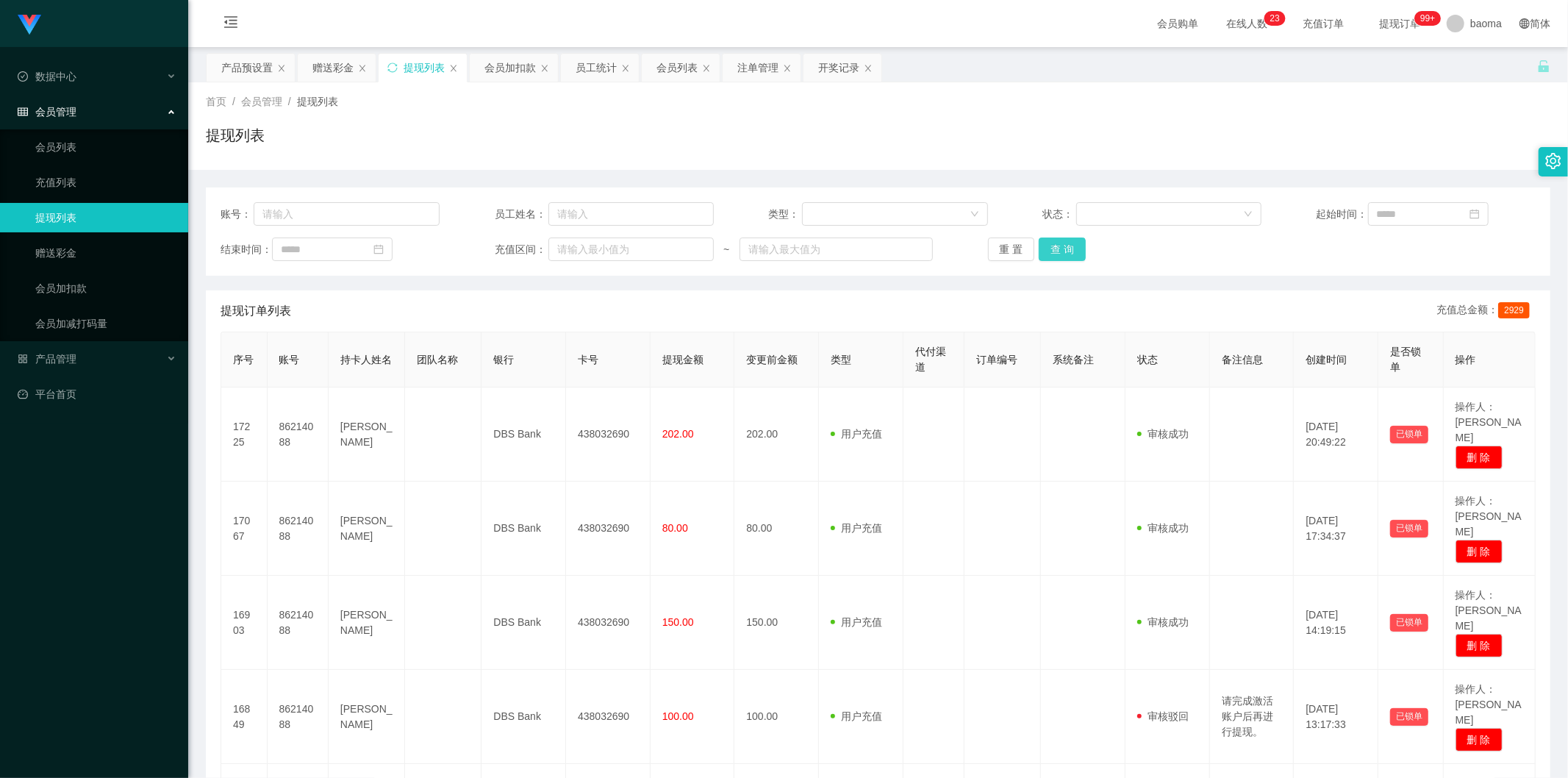
click at [1078, 253] on button "查 询" at bounding box center [1062, 249] width 47 height 24
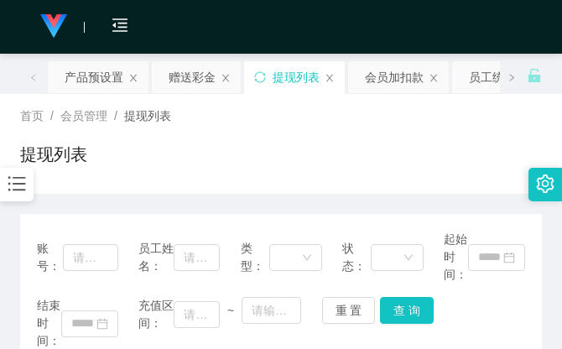
drag, startPoint x: 396, startPoint y: 117, endPoint x: 458, endPoint y: 22, distance: 114.0
click at [397, 116] on div "首页 / 会员管理 / 提现列表 /" at bounding box center [281, 116] width 522 height 18
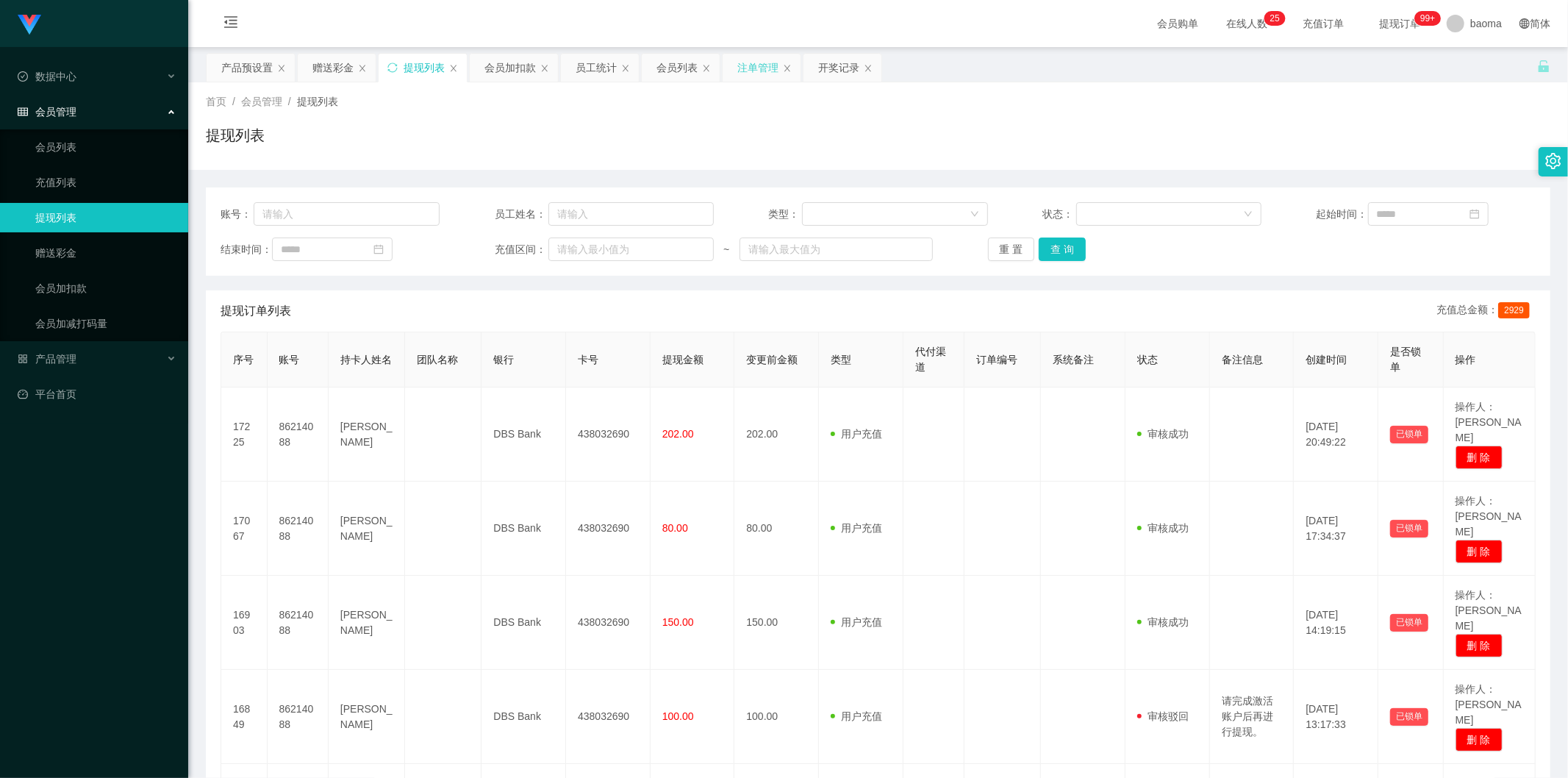
click at [755, 65] on div "注单管理" at bounding box center [757, 67] width 41 height 28
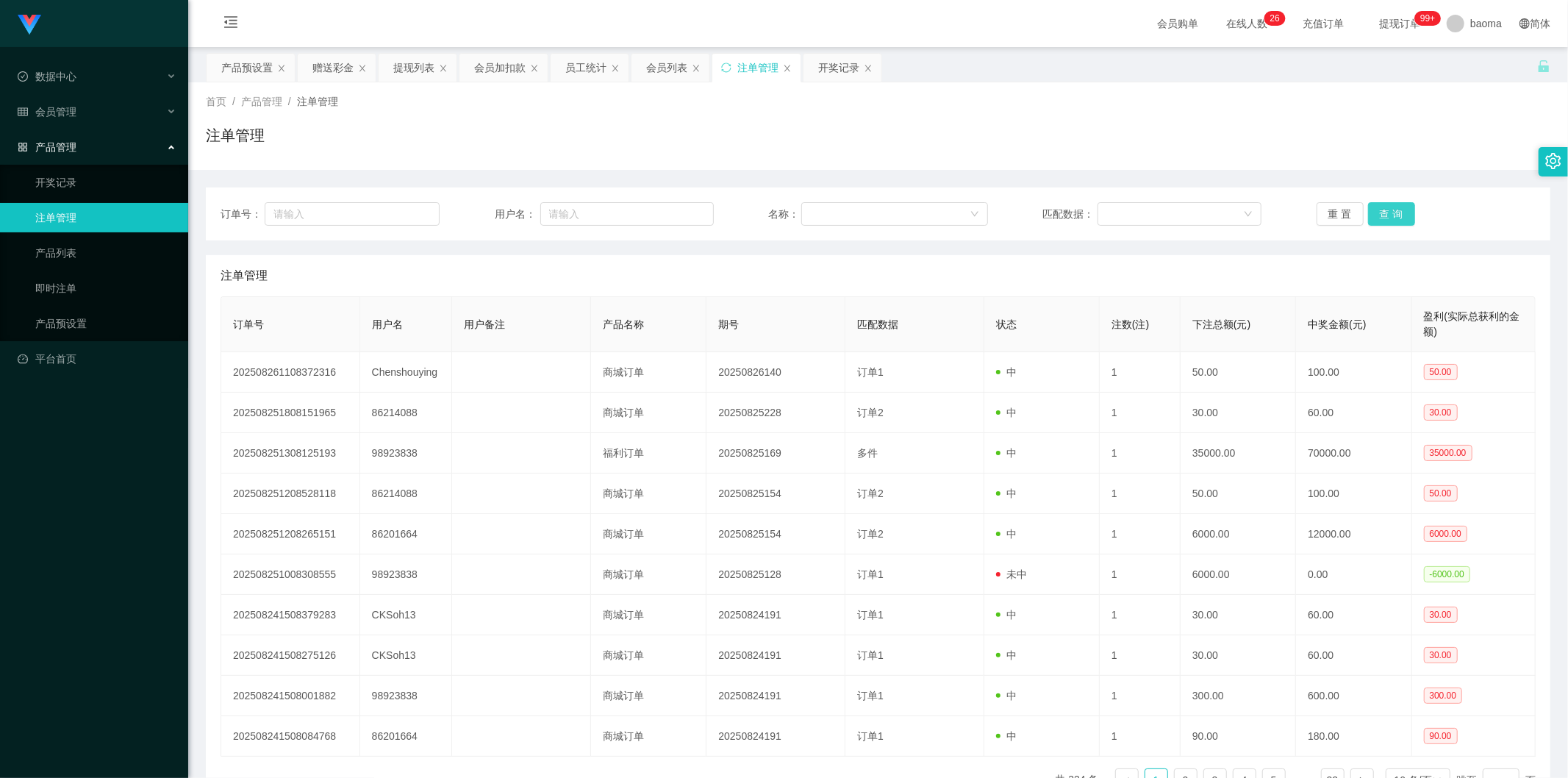
click at [1390, 211] on button "查 询" at bounding box center [1392, 214] width 47 height 24
click at [1392, 213] on button "查 询" at bounding box center [1392, 214] width 47 height 24
click at [1392, 213] on div "重 置 查 询" at bounding box center [1426, 214] width 219 height 24
click at [1392, 213] on button "查 询" at bounding box center [1392, 214] width 47 height 24
click at [1392, 213] on div "重 置 查 询" at bounding box center [1426, 214] width 219 height 24
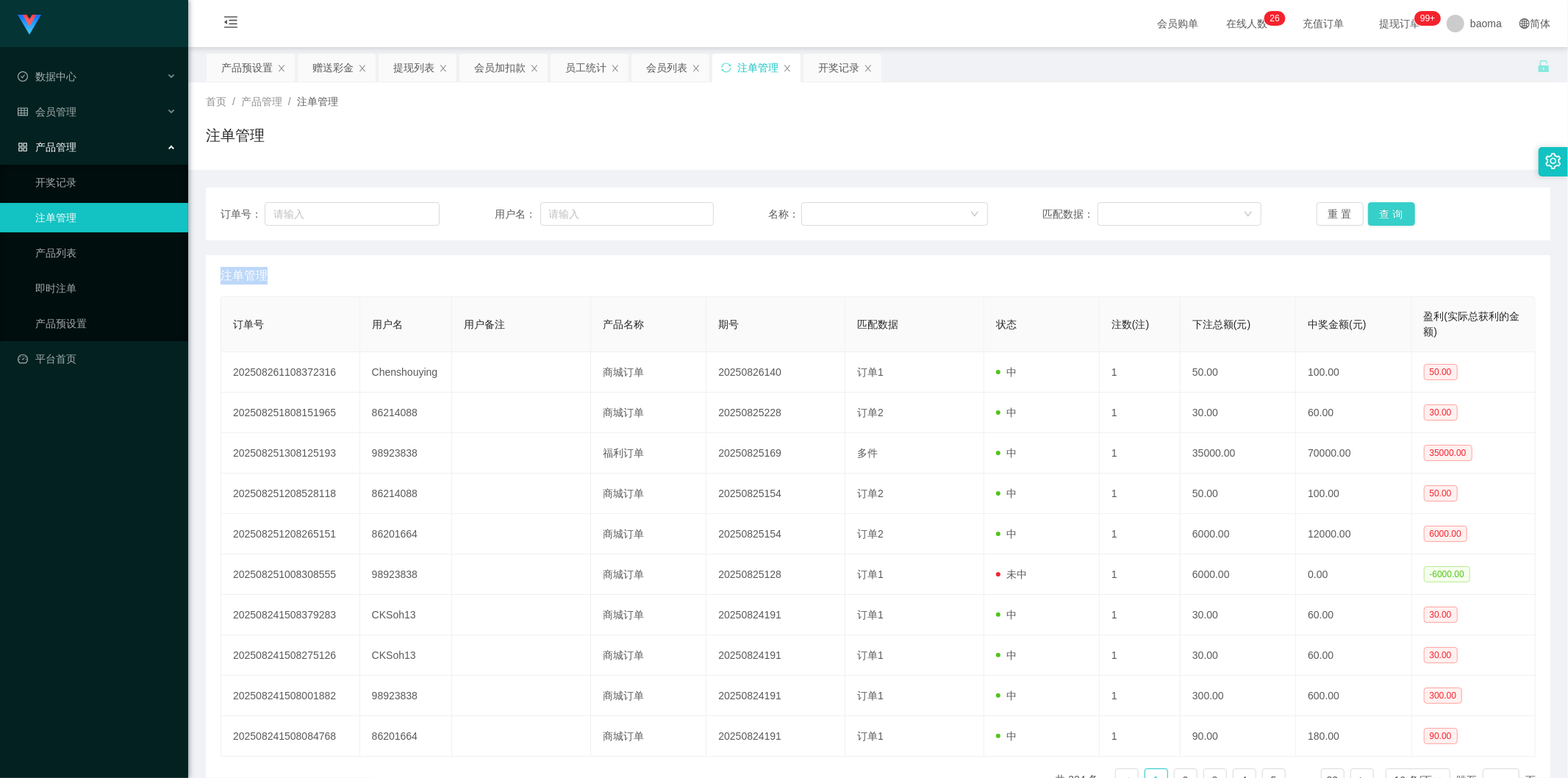
click at [1392, 213] on button "查 询" at bounding box center [1392, 214] width 47 height 24
click at [1392, 213] on div "重 置 查 询" at bounding box center [1426, 214] width 219 height 24
drag, startPoint x: 0, startPoint y: 0, endPoint x: 1385, endPoint y: 203, distance: 1399.8
click at [1385, 203] on button "查 询" at bounding box center [1392, 214] width 47 height 24
click at [1385, 203] on div "重 置 查 询" at bounding box center [1426, 214] width 219 height 24
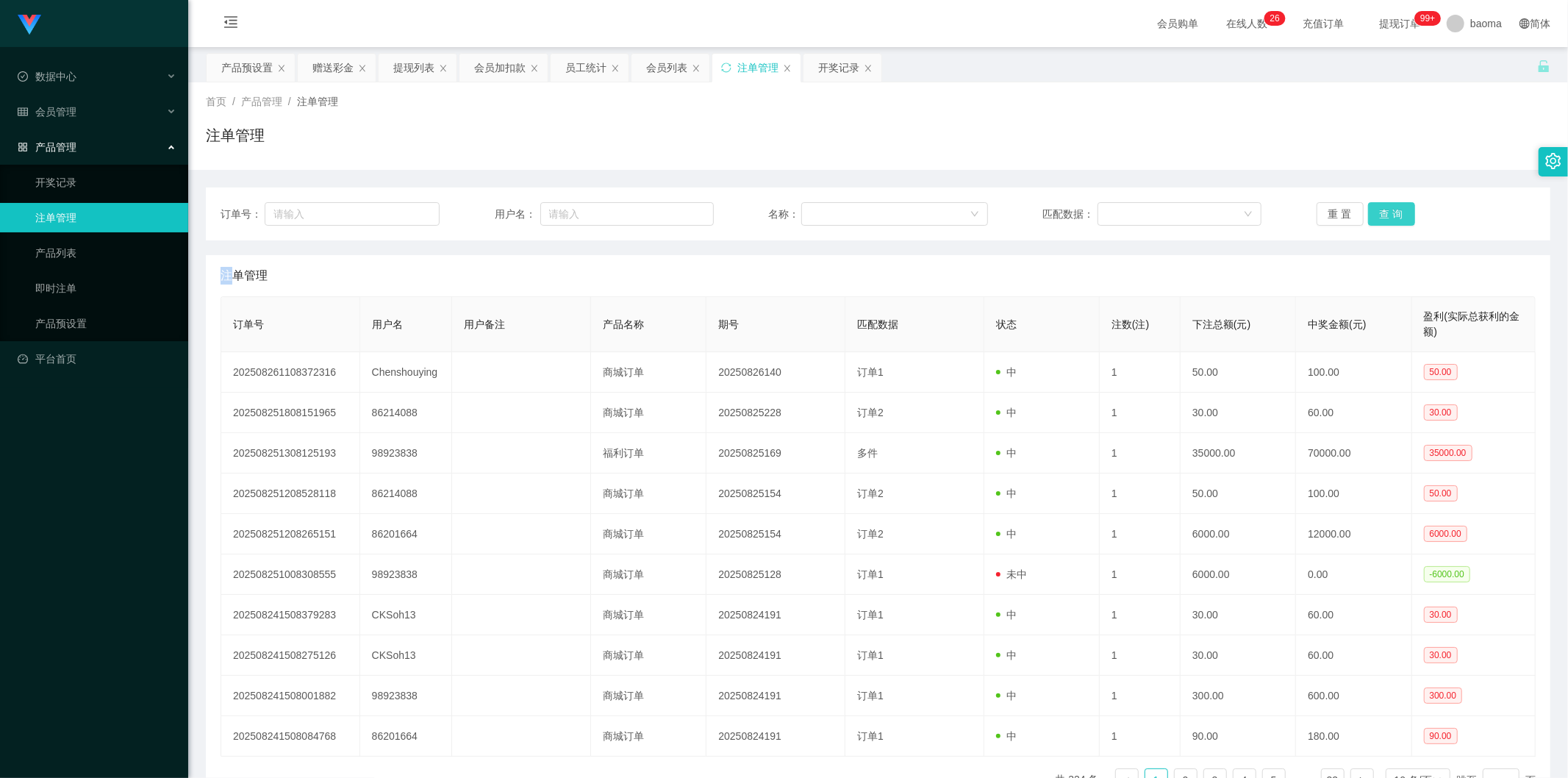
click at [1385, 203] on button "查 询" at bounding box center [1392, 214] width 47 height 24
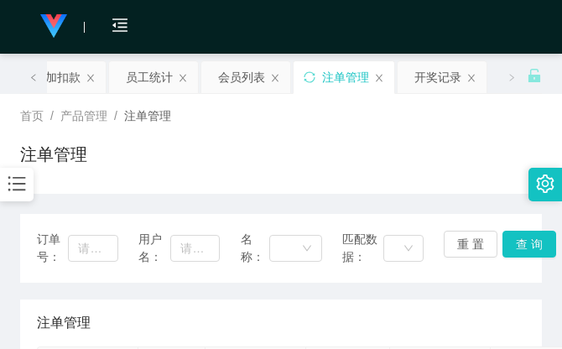
drag, startPoint x: 408, startPoint y: 164, endPoint x: 381, endPoint y: 134, distance: 40.4
click at [408, 164] on div "注单管理" at bounding box center [281, 161] width 522 height 39
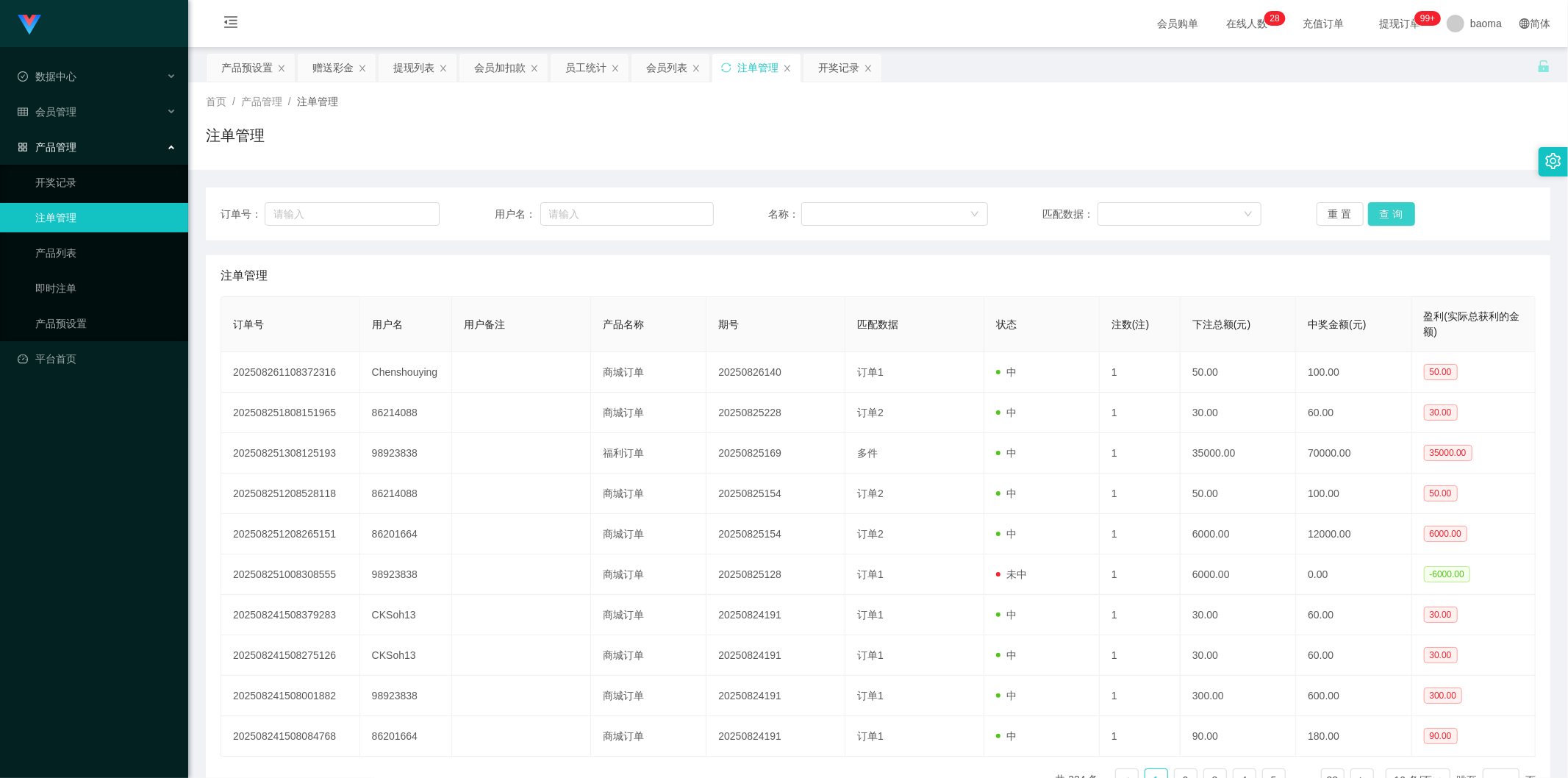
click at [1387, 208] on button "查 询" at bounding box center [1392, 214] width 47 height 24
click at [1385, 208] on button "查 询" at bounding box center [1392, 214] width 47 height 24
click at [1385, 208] on div "重 置 查 询" at bounding box center [1426, 214] width 219 height 24
click at [1385, 208] on button "查 询" at bounding box center [1392, 214] width 47 height 24
click at [1385, 208] on div "重 置 查 询" at bounding box center [1426, 214] width 219 height 24
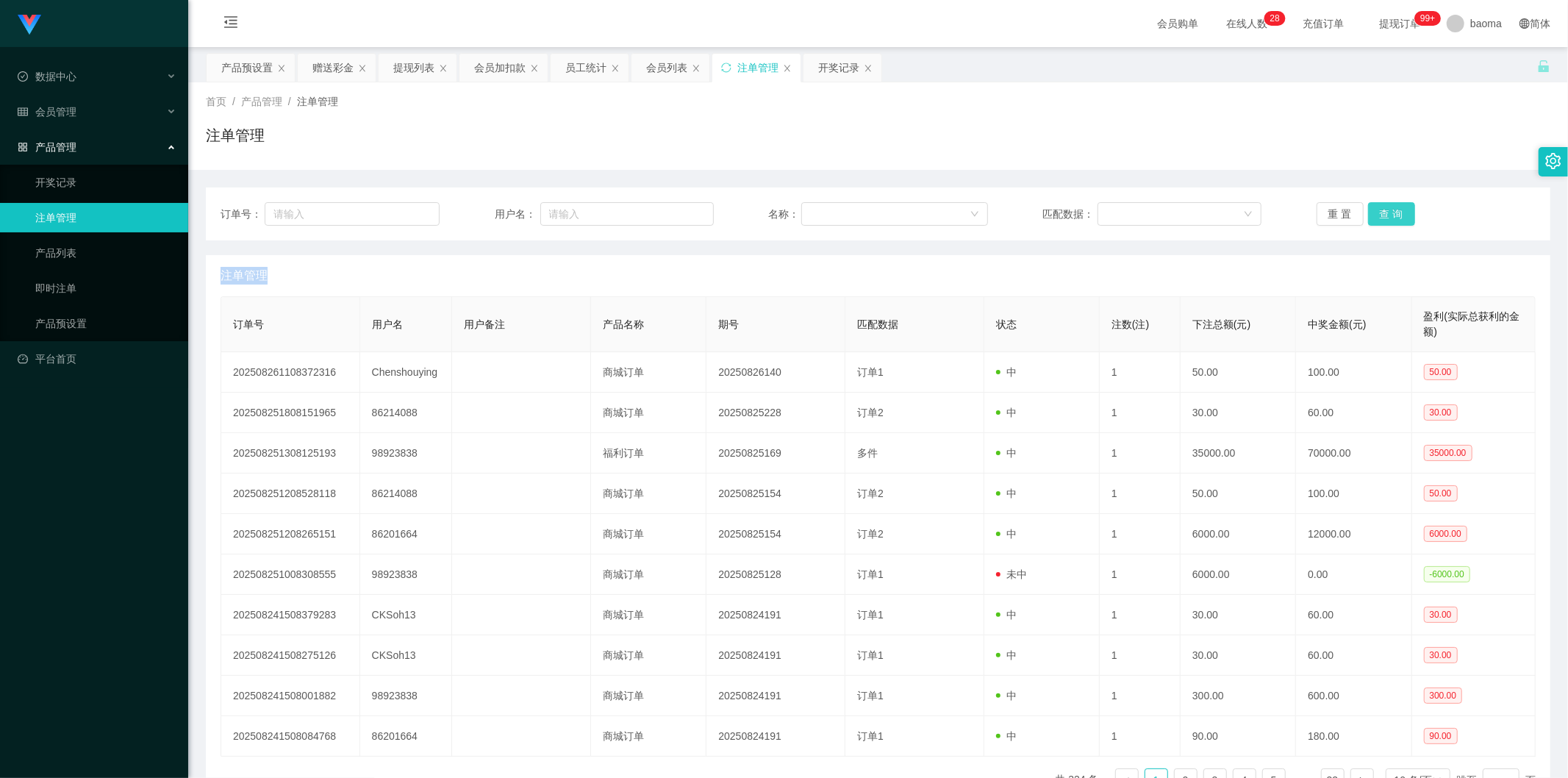
click at [1385, 208] on button "查 询" at bounding box center [1392, 214] width 47 height 24
click at [1385, 208] on div "重 置 查 询" at bounding box center [1426, 214] width 219 height 24
click at [1385, 208] on button "查 询" at bounding box center [1392, 214] width 47 height 24
click at [1385, 208] on div "重 置 查 询" at bounding box center [1426, 214] width 219 height 24
click at [1385, 208] on button "查 询" at bounding box center [1392, 214] width 47 height 24
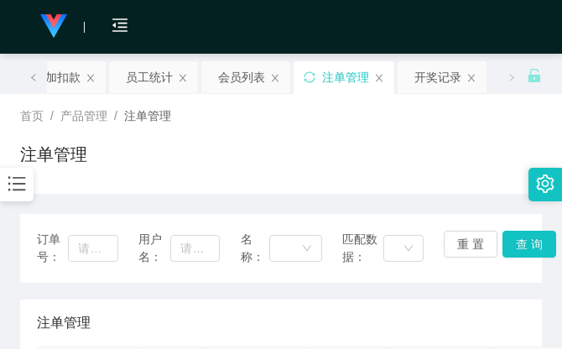
drag, startPoint x: 464, startPoint y: 176, endPoint x: 471, endPoint y: 158, distance: 19.6
click at [466, 169] on div "注单管理" at bounding box center [281, 161] width 522 height 39
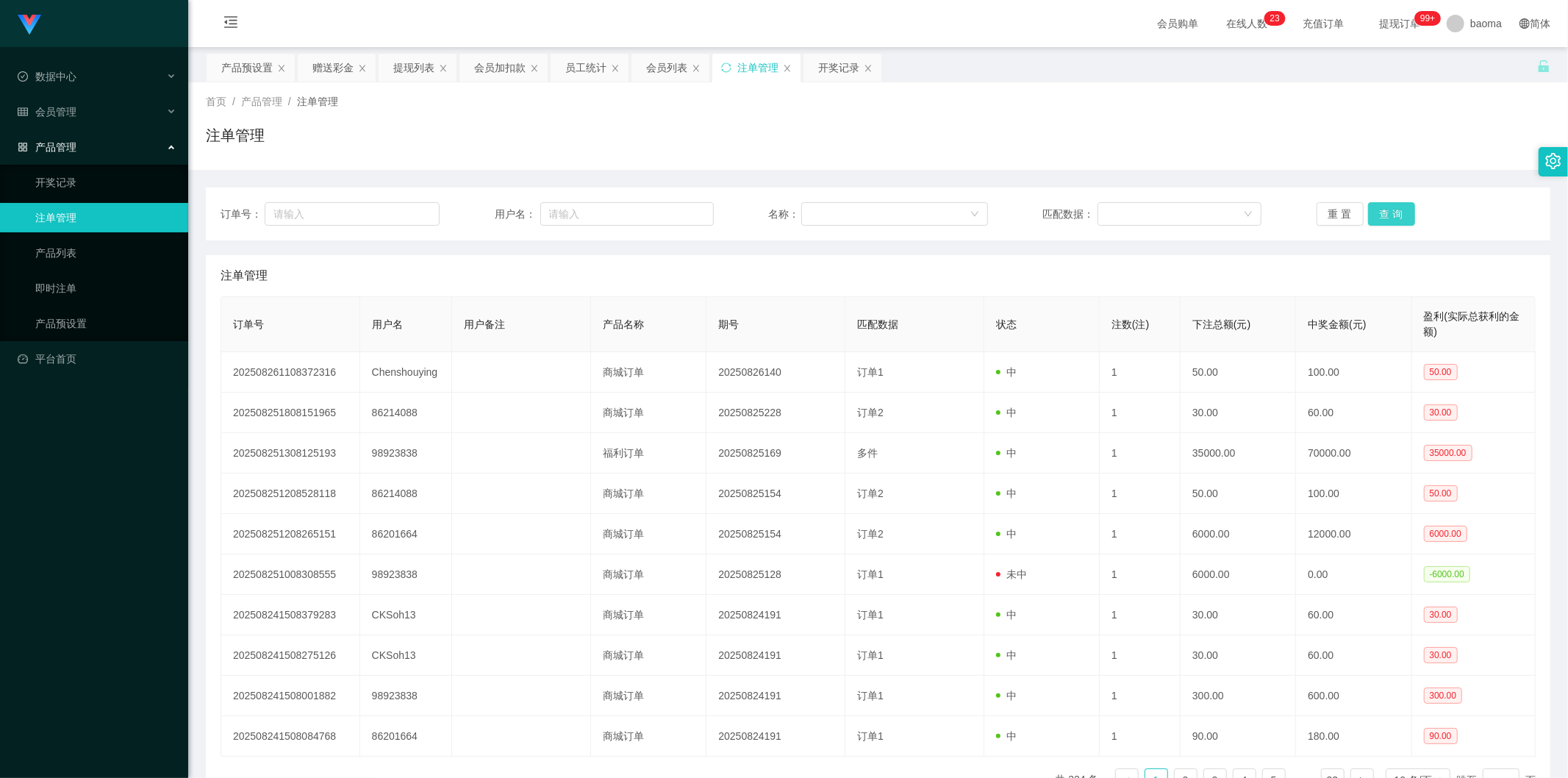
click at [1373, 216] on button "查 询" at bounding box center [1392, 214] width 47 height 24
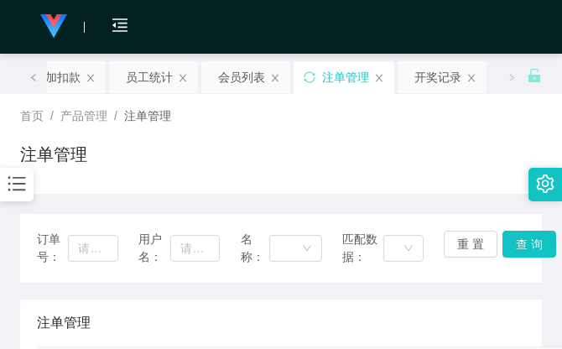
drag, startPoint x: 454, startPoint y: 135, endPoint x: 507, endPoint y: 8, distance: 137.3
click at [455, 129] on div "首页 / 产品管理 / 注单管理 / 注单管理" at bounding box center [281, 143] width 522 height 73
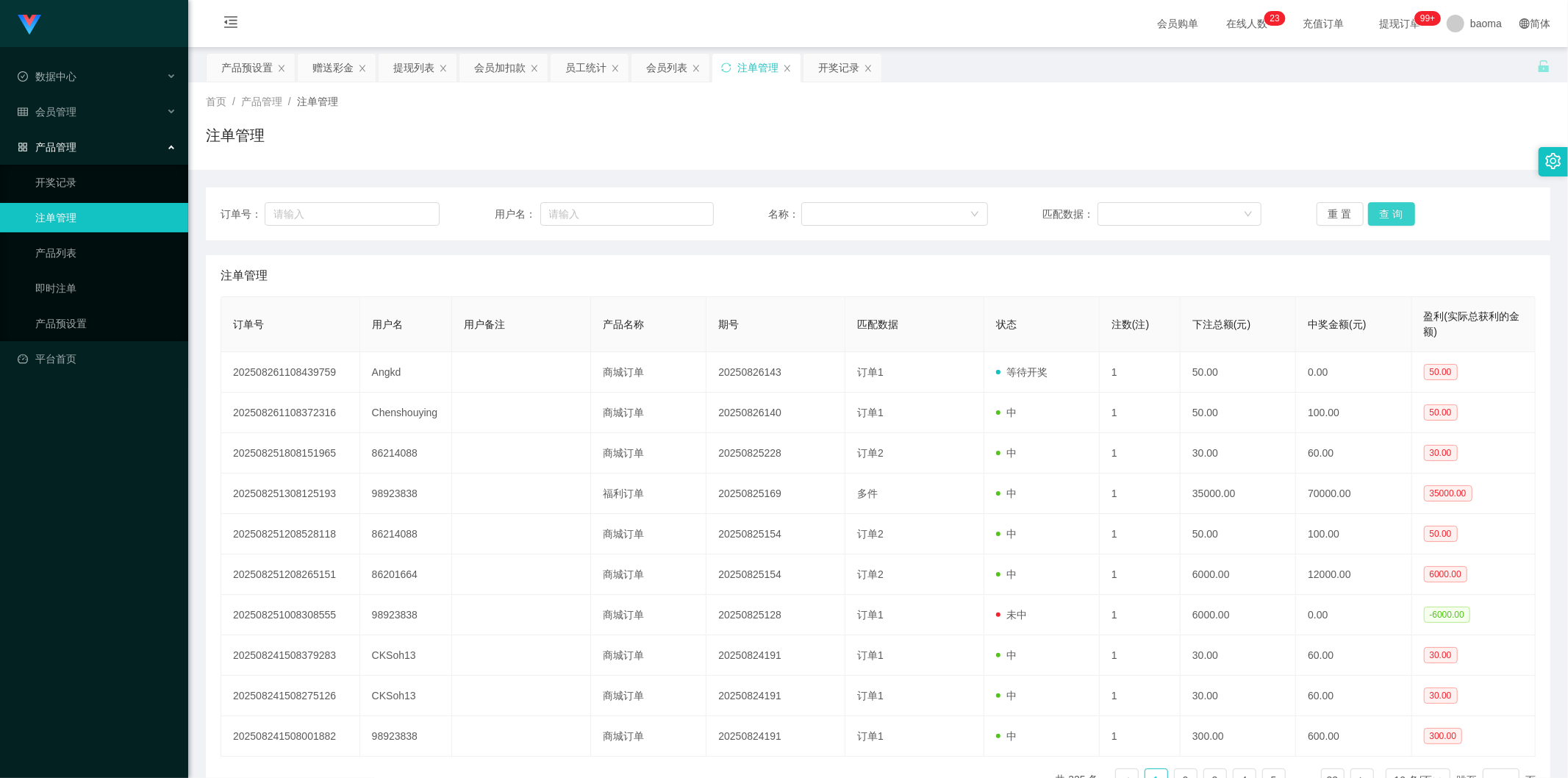
click at [1387, 216] on button "查 询" at bounding box center [1392, 214] width 47 height 24
click at [413, 64] on div "提现列表" at bounding box center [414, 67] width 41 height 28
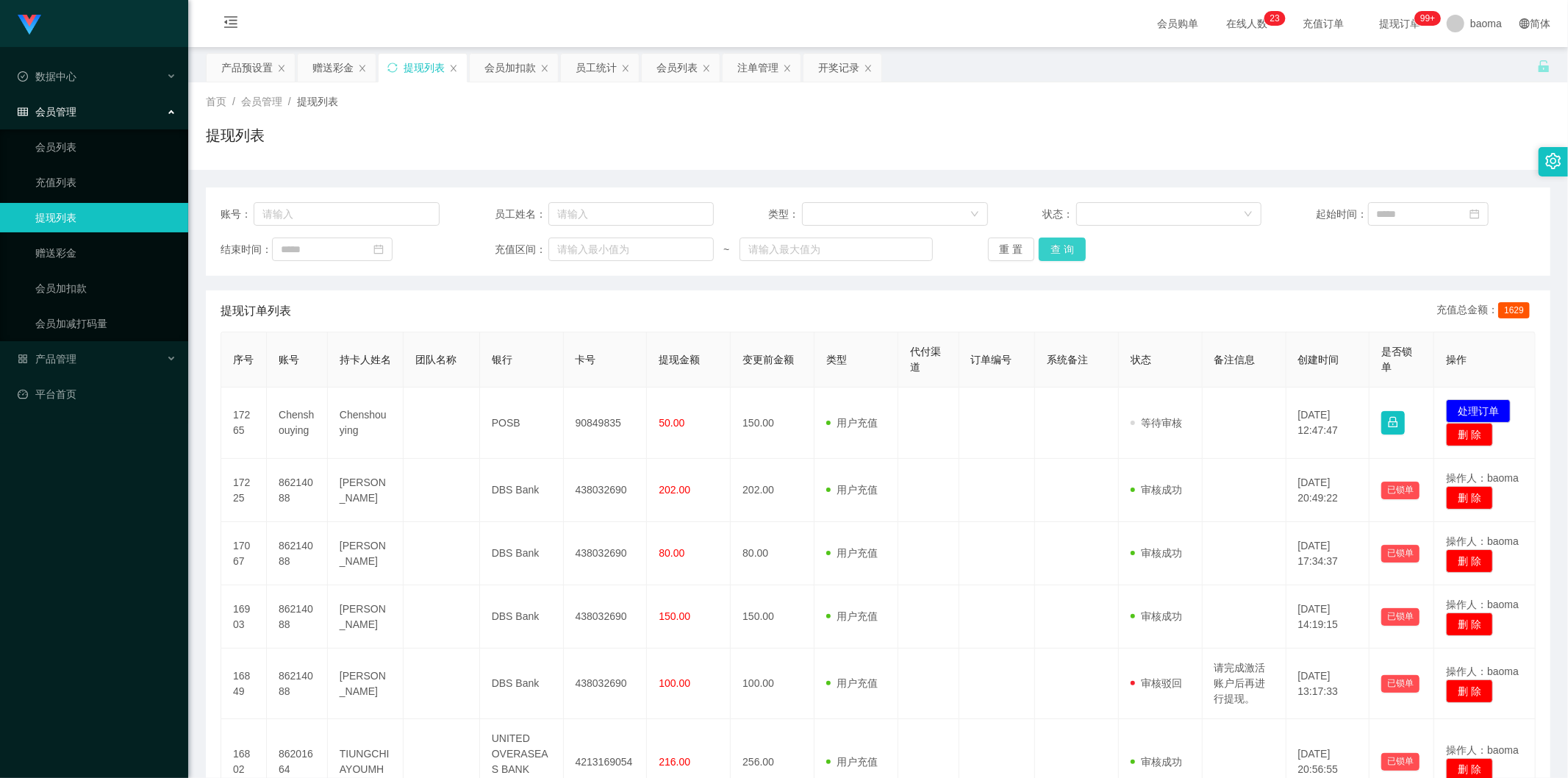
click at [1049, 243] on button "查 询" at bounding box center [1062, 249] width 47 height 24
click at [1054, 239] on div "重 置 查 询" at bounding box center [1097, 249] width 219 height 24
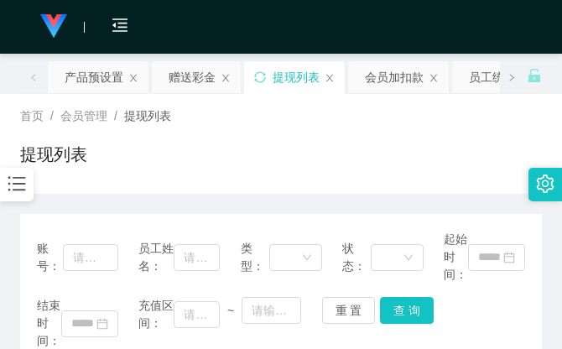
drag, startPoint x: 278, startPoint y: 112, endPoint x: 308, endPoint y: 102, distance: 32.1
click at [279, 112] on div "首页 / 会员管理 / 提现列表 /" at bounding box center [281, 116] width 522 height 18
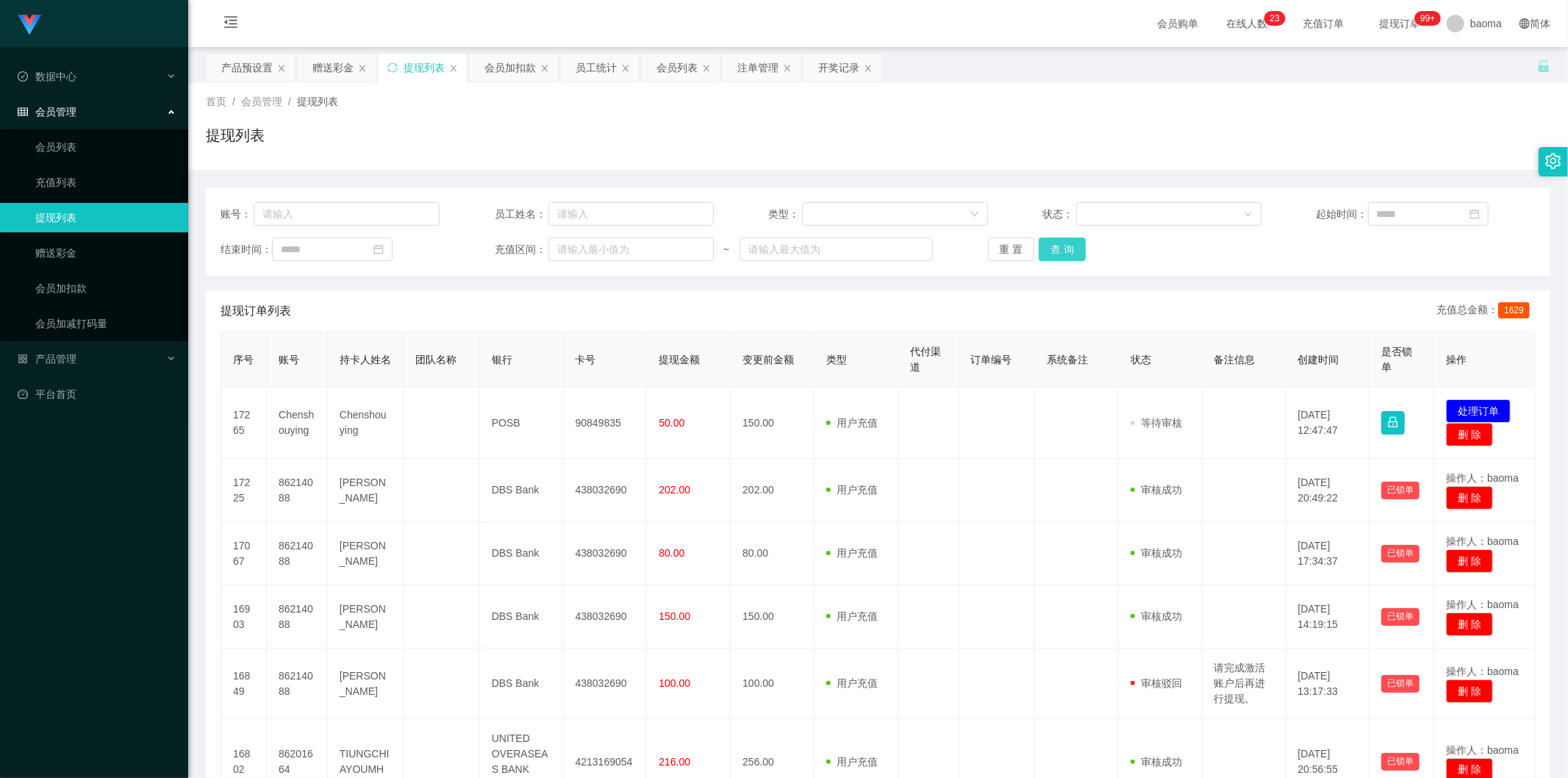
click at [1060, 239] on button "查 询" at bounding box center [1062, 249] width 47 height 24
click at [1060, 243] on button "查 询" at bounding box center [1062, 249] width 47 height 24
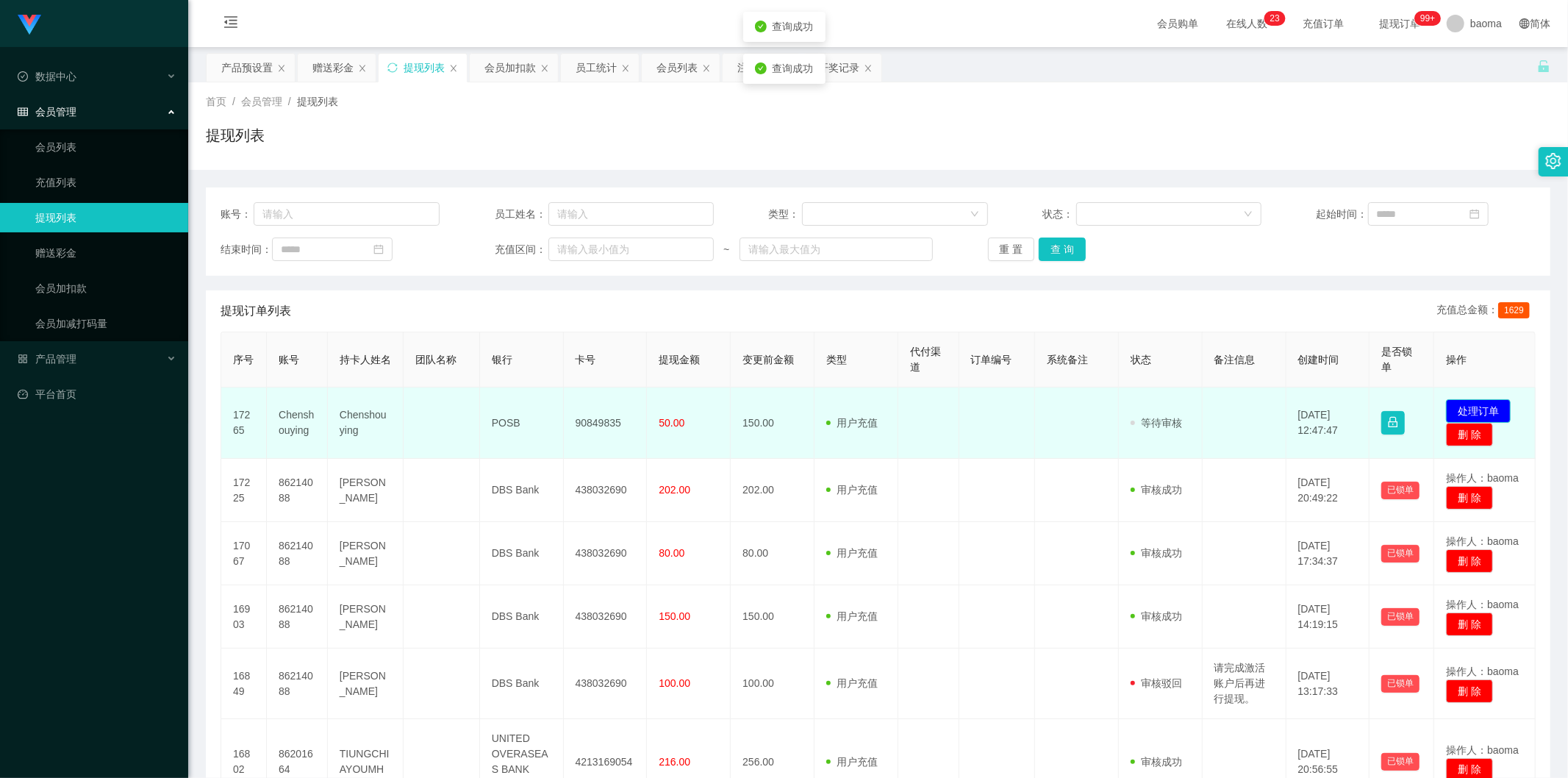
click at [1480, 400] on button "处理订单" at bounding box center [1479, 411] width 65 height 24
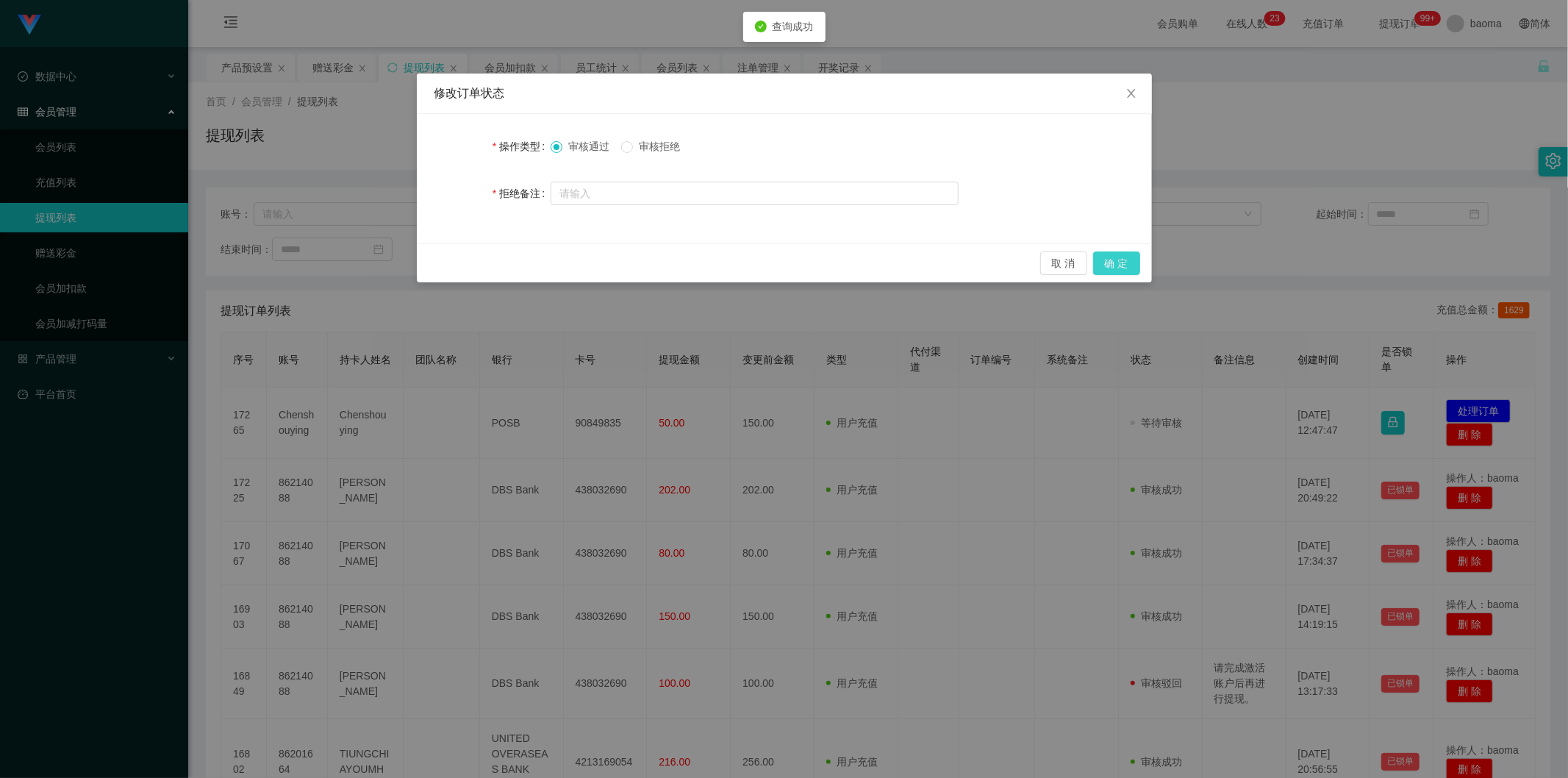
click at [1129, 258] on button "确 定" at bounding box center [1117, 263] width 47 height 24
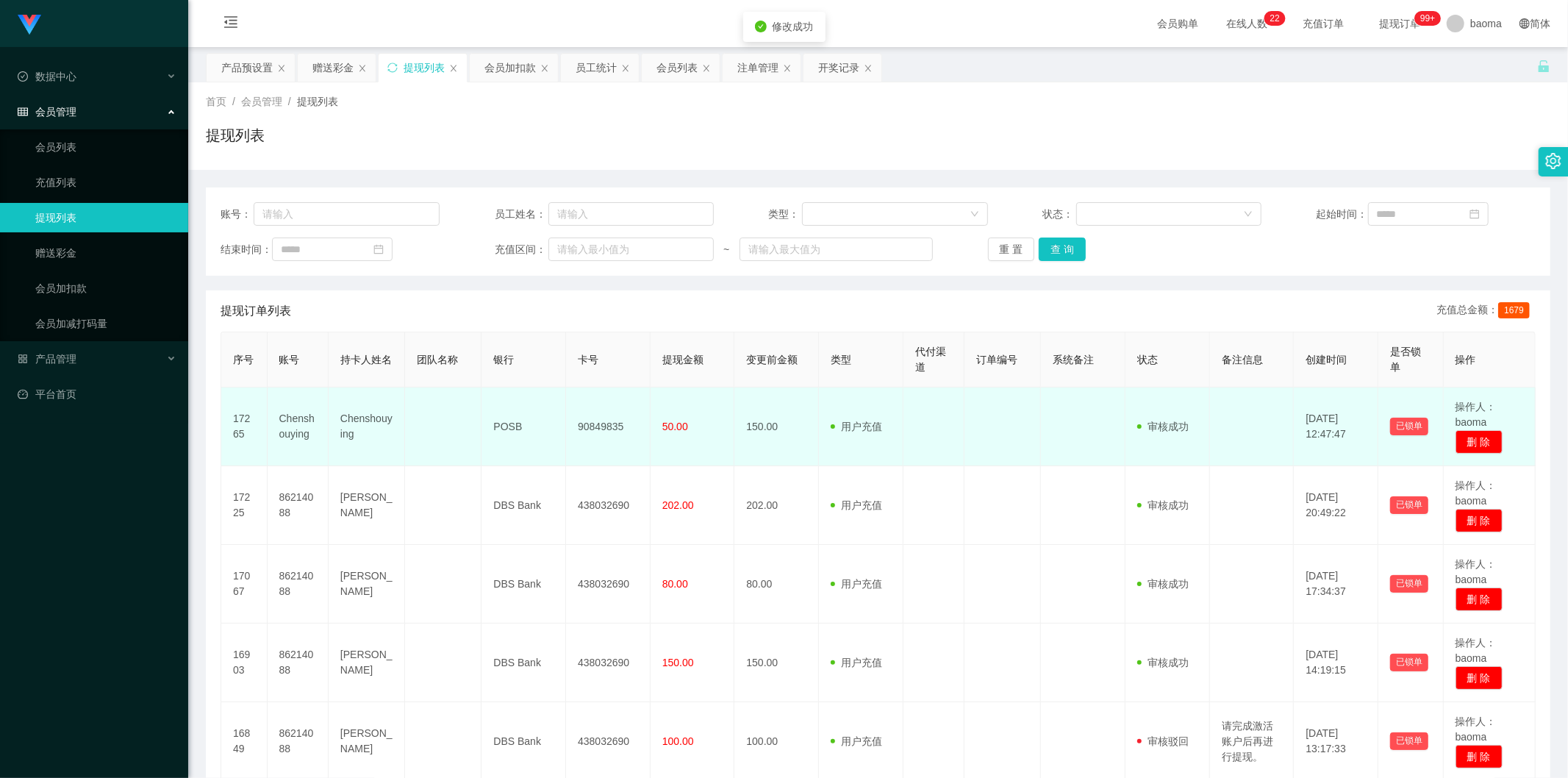
click at [589, 424] on td "90849835" at bounding box center [608, 427] width 84 height 79
copy td "90849835"
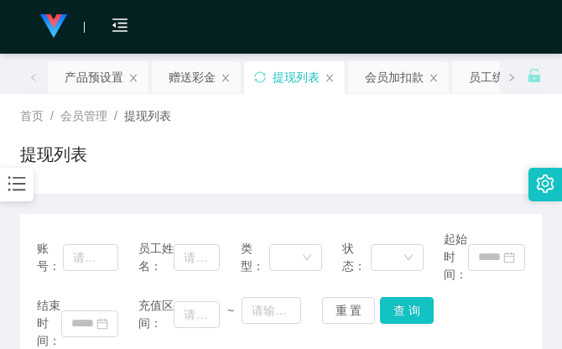
click at [490, 139] on div "首页 / 会员管理 / 提现列表 / 提现列表" at bounding box center [281, 143] width 522 height 73
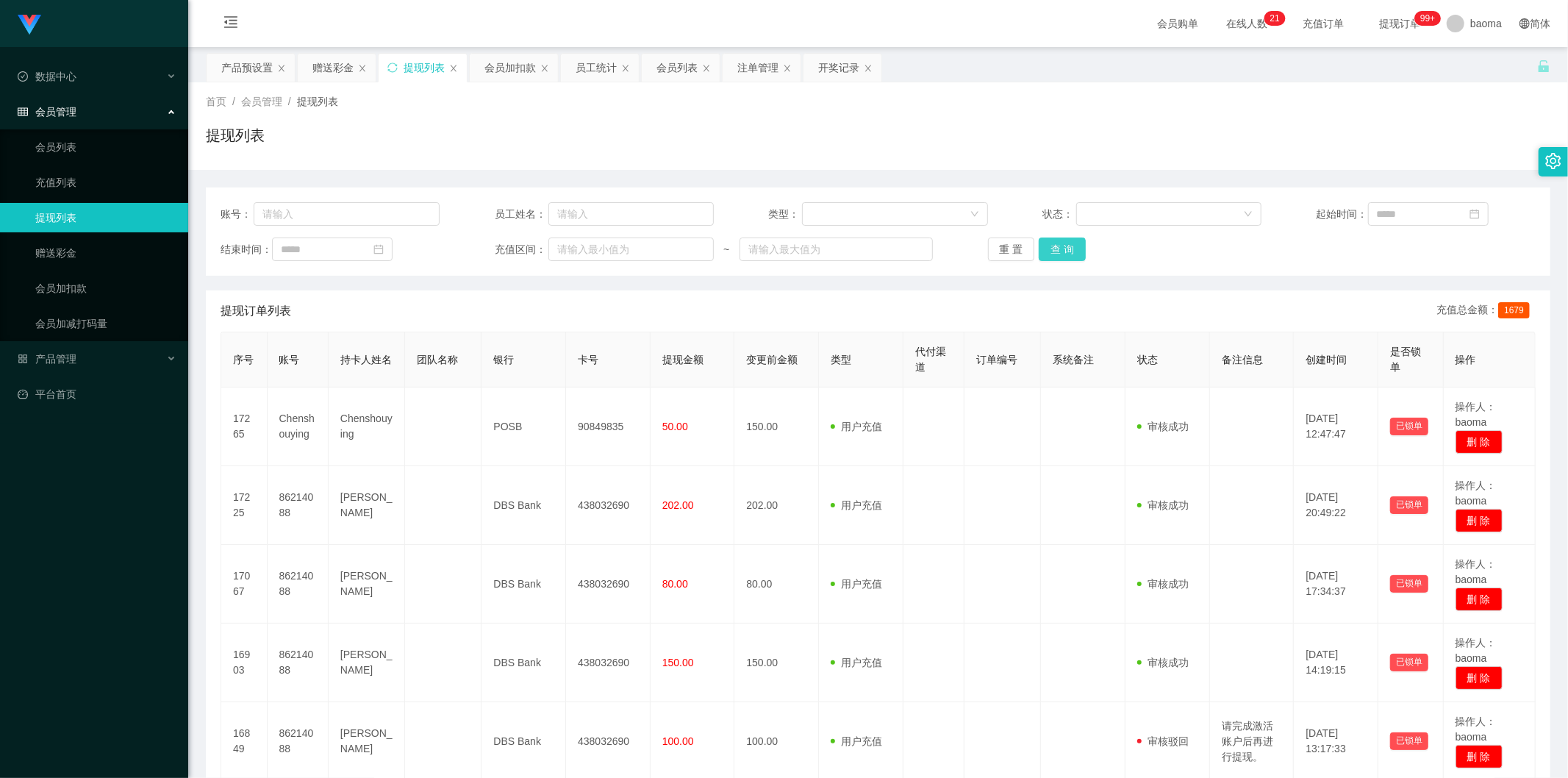
drag, startPoint x: 1083, startPoint y: 250, endPoint x: 1056, endPoint y: 250, distance: 27.0
click at [1078, 250] on div "重 置 查 询" at bounding box center [1097, 249] width 219 height 24
click at [1054, 247] on button "查 询" at bounding box center [1062, 249] width 47 height 24
click at [1054, 247] on div "重 置 查 询" at bounding box center [1097, 249] width 219 height 24
click at [1052, 251] on button "查 询" at bounding box center [1062, 249] width 47 height 24
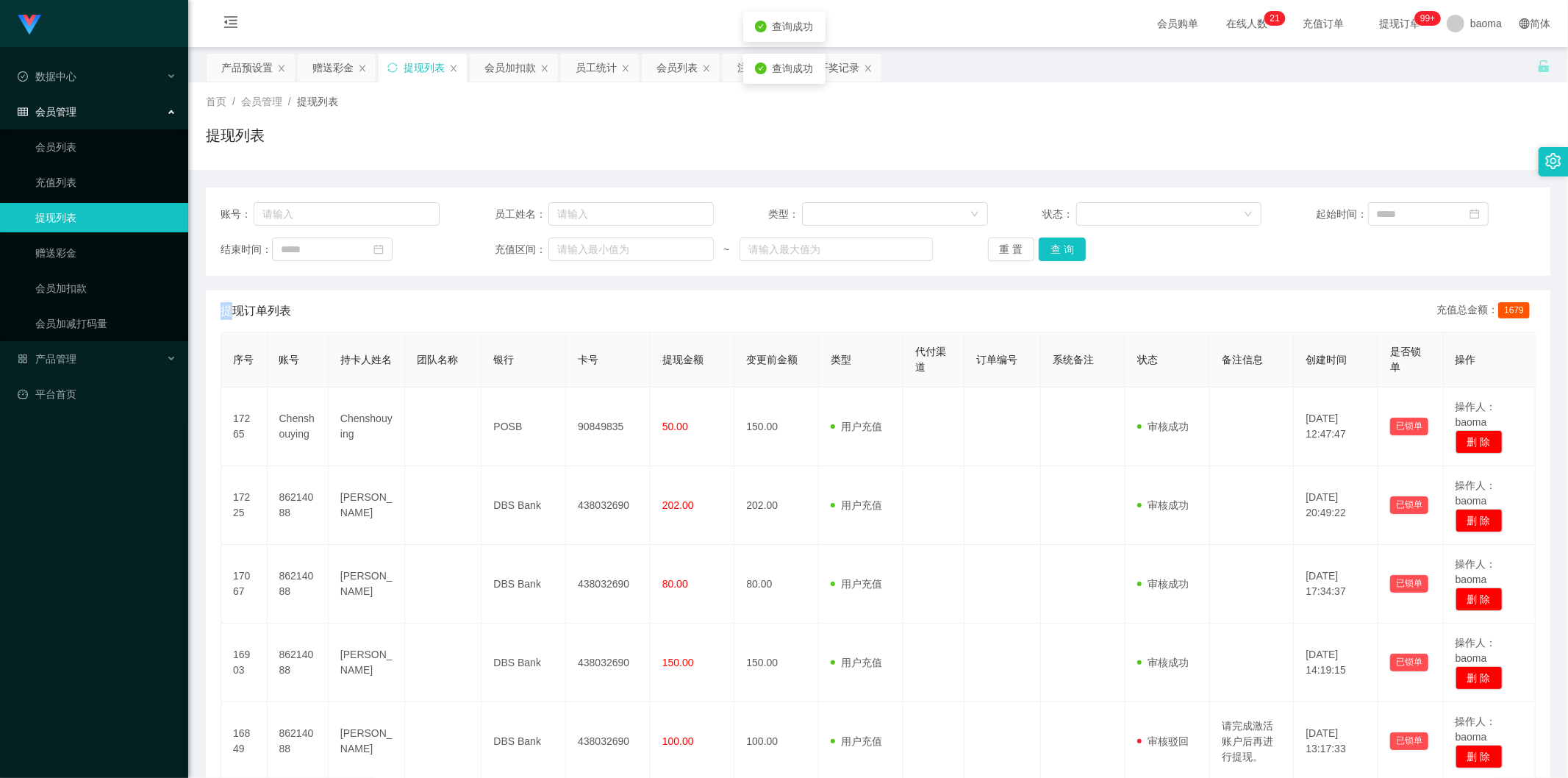
click at [1052, 251] on div "重 置 查 询" at bounding box center [1097, 249] width 219 height 24
drag, startPoint x: 1052, startPoint y: 251, endPoint x: 1060, endPoint y: 250, distance: 8.1
click at [1052, 251] on button "查 询" at bounding box center [1062, 249] width 47 height 24
click at [1056, 245] on button "查 询" at bounding box center [1062, 249] width 47 height 24
click at [1056, 245] on div "重 置 查 询" at bounding box center [1097, 249] width 219 height 24
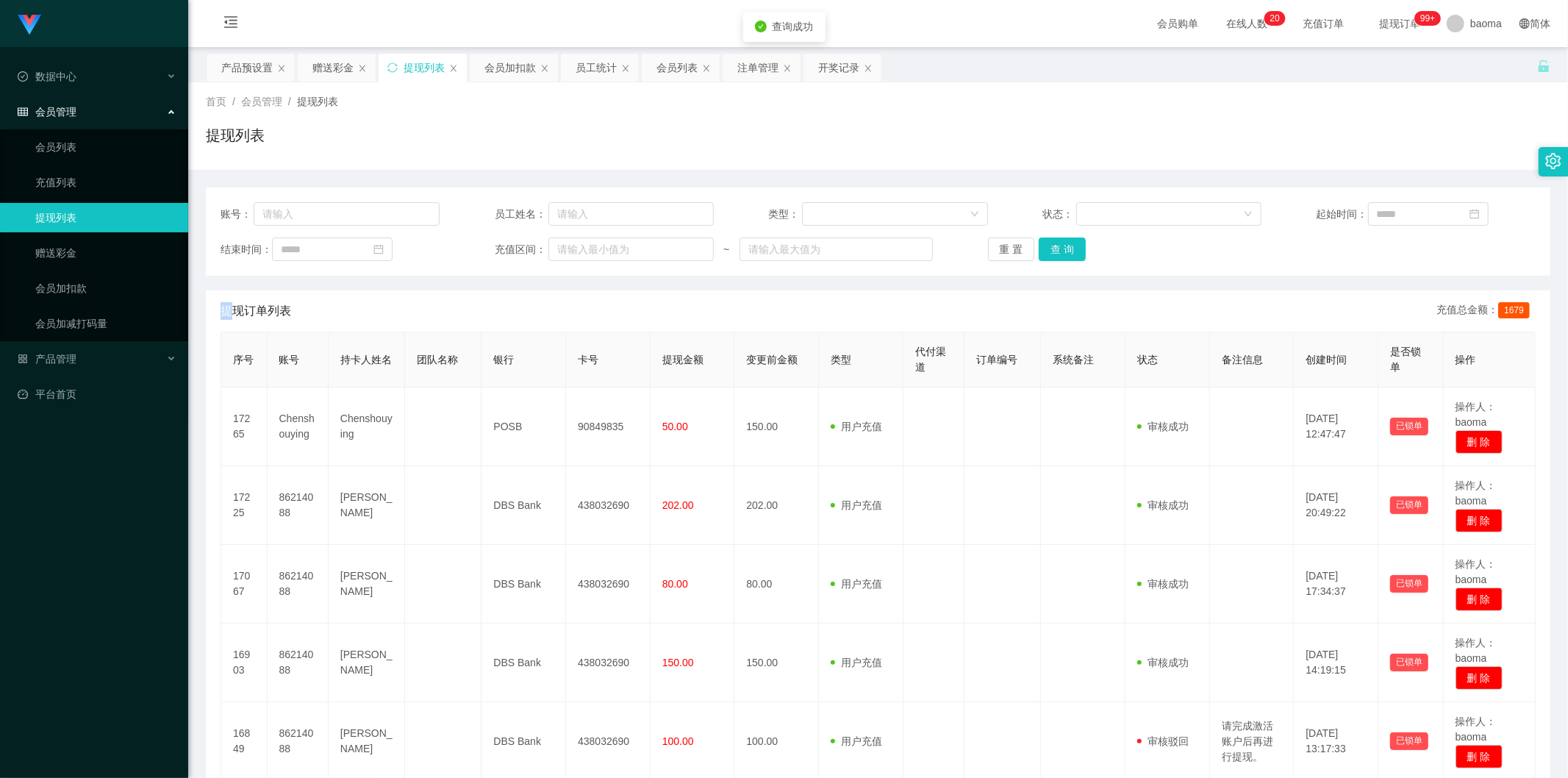
click at [414, 66] on div "提现列表" at bounding box center [424, 67] width 41 height 28
click at [1068, 247] on button "查 询" at bounding box center [1062, 249] width 47 height 24
drag, startPoint x: 810, startPoint y: 130, endPoint x: 1177, endPoint y: 103, distance: 368.0
click at [1181, 100] on div "首页 / 会员管理 / 提现列表 /" at bounding box center [878, 102] width 1345 height 16
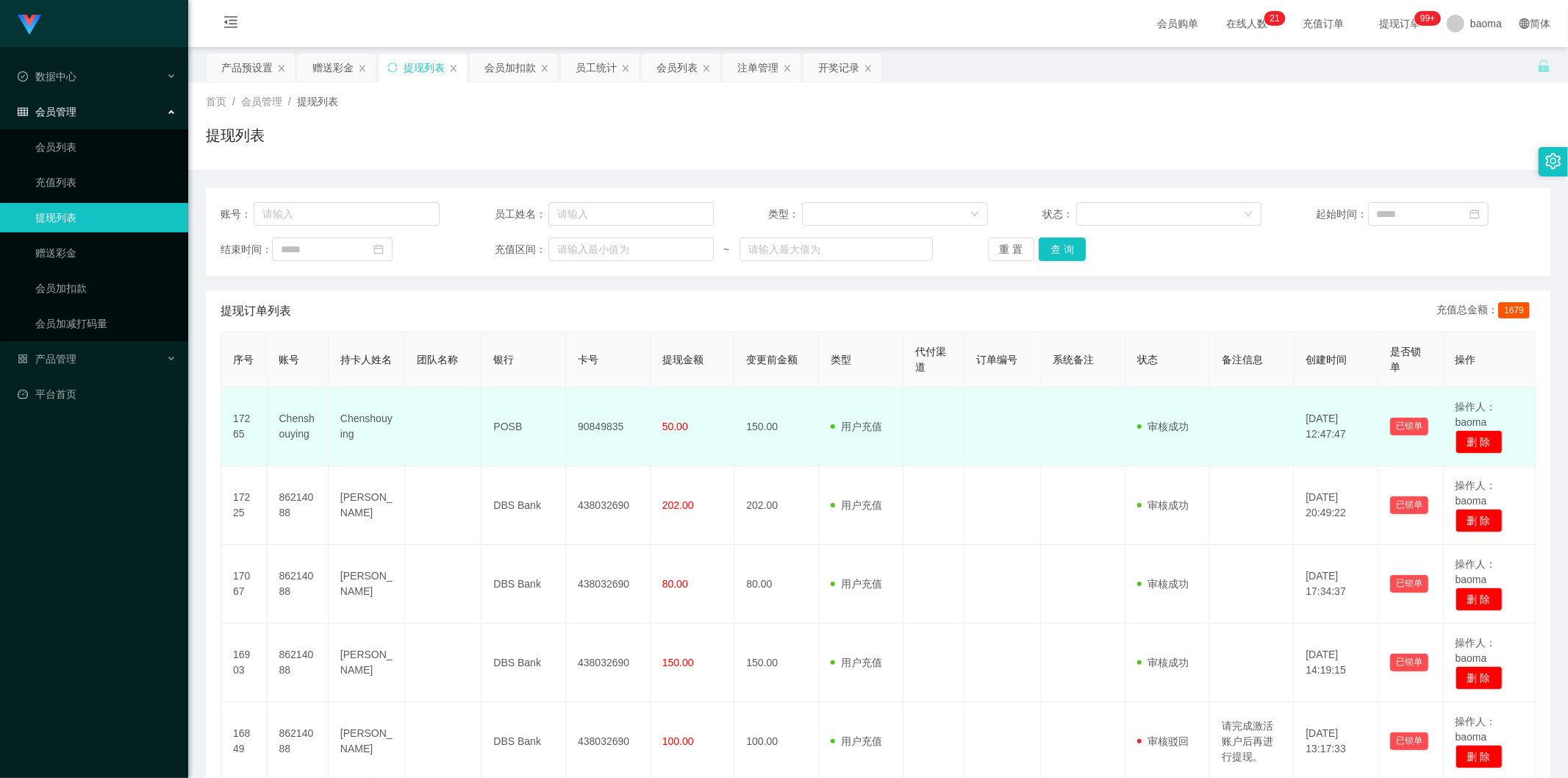
click at [294, 421] on td "Chenshouying" at bounding box center [298, 427] width 61 height 79
copy td "Chenshouying"
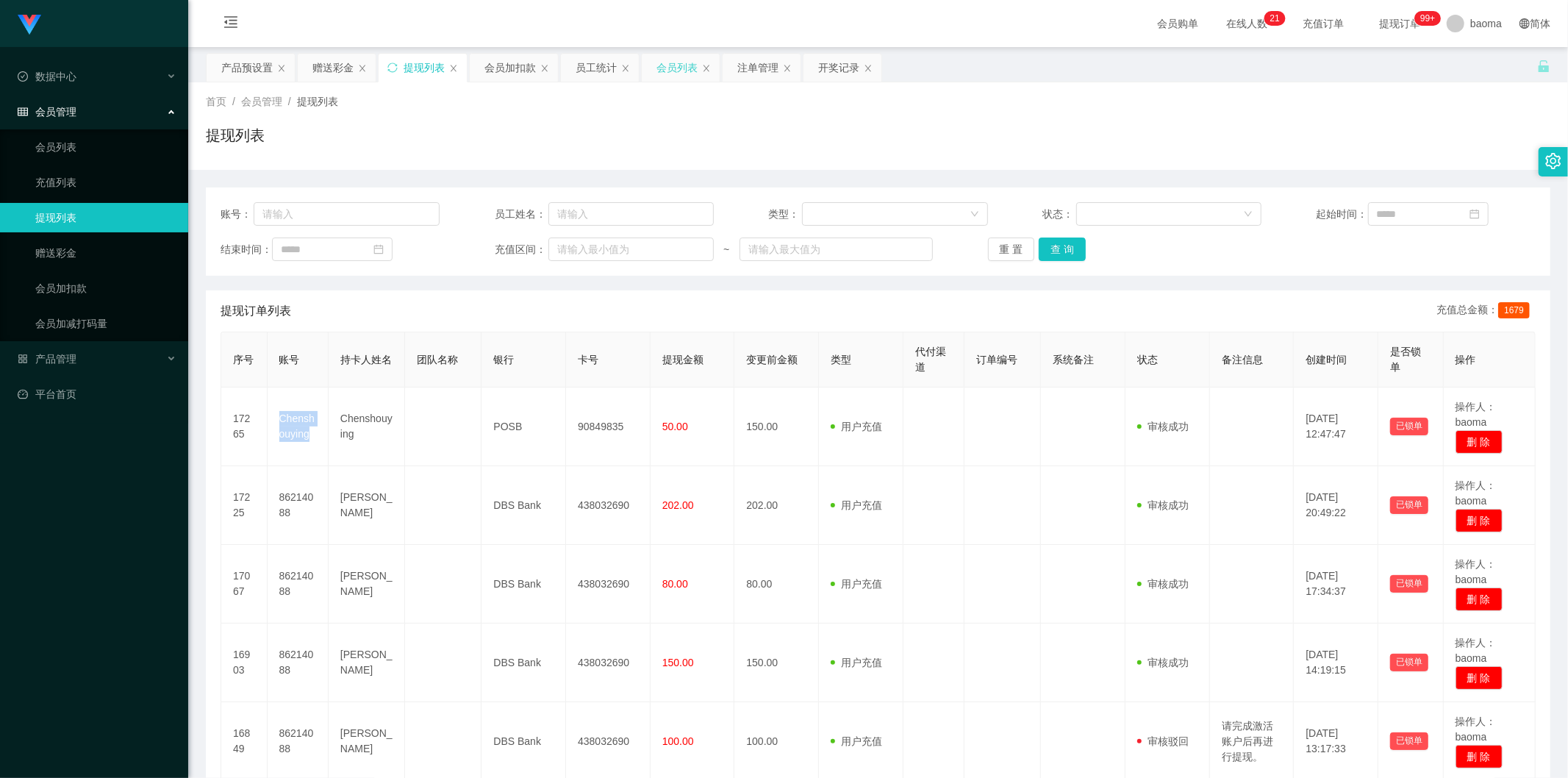
click at [674, 57] on div "会员列表" at bounding box center [677, 67] width 41 height 28
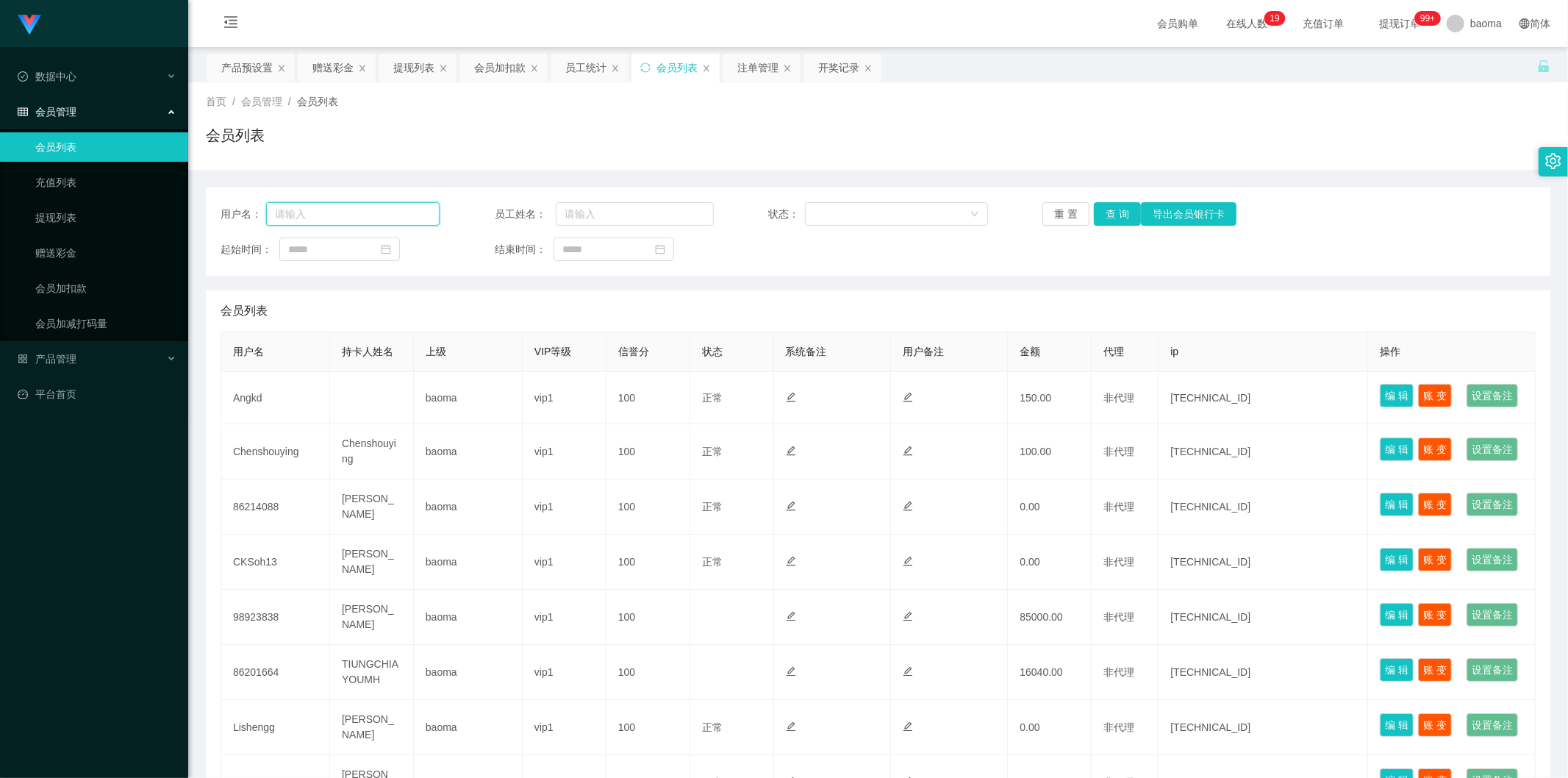
click at [355, 215] on input "text" at bounding box center [353, 214] width 174 height 24
paste input "Chenshouying"
type input "Chenshouying"
click at [1115, 214] on button "查 询" at bounding box center [1117, 214] width 47 height 24
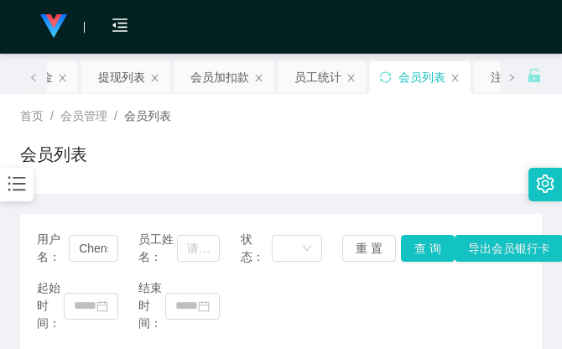
click at [434, 149] on div "会员列表" at bounding box center [281, 161] width 522 height 39
drag, startPoint x: 421, startPoint y: 122, endPoint x: 472, endPoint y: 28, distance: 107.0
click at [421, 122] on div "首页 / 会员管理 / 会员列表 /" at bounding box center [281, 116] width 522 height 18
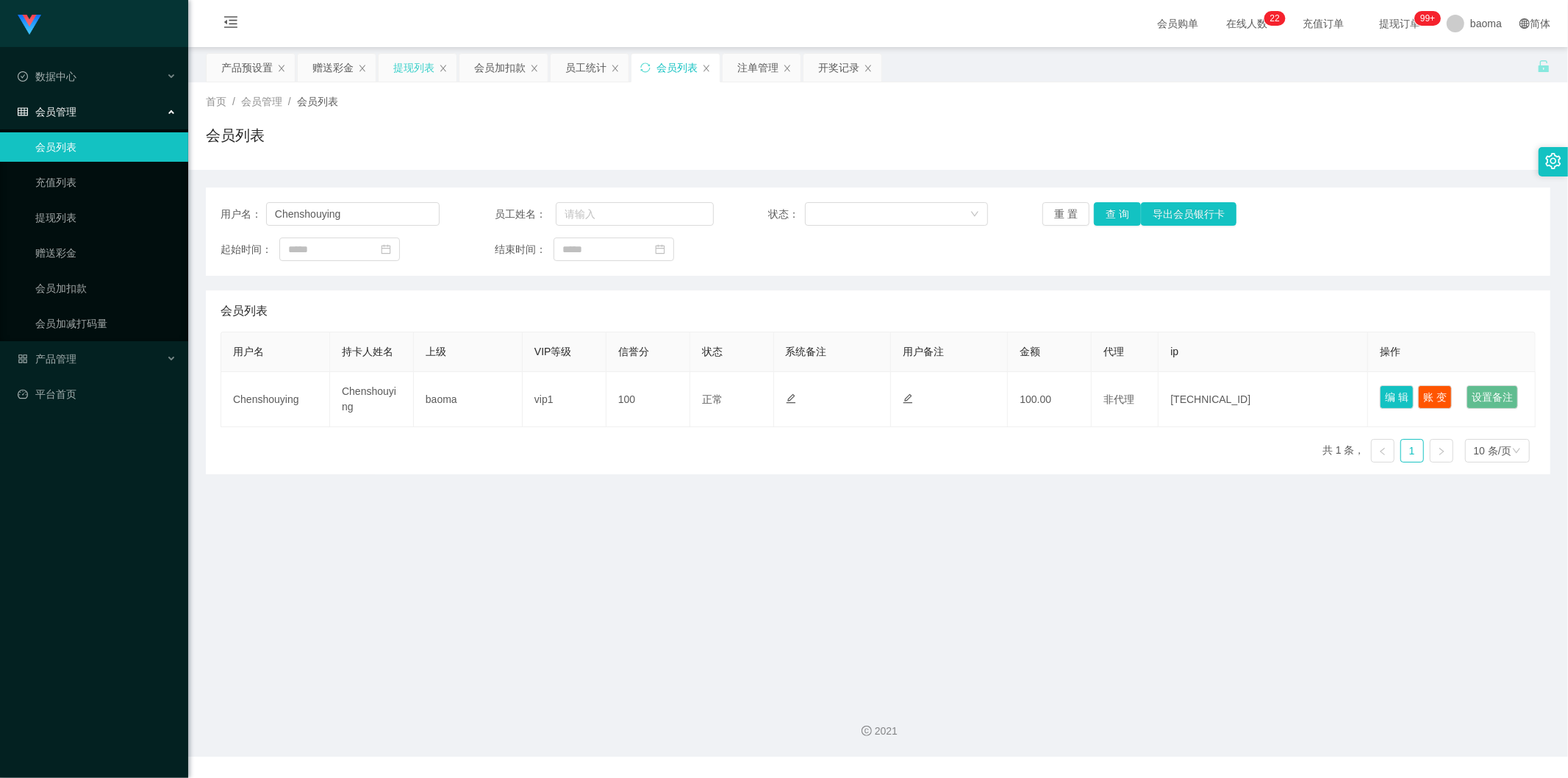
click at [404, 67] on div "提现列表" at bounding box center [414, 67] width 41 height 28
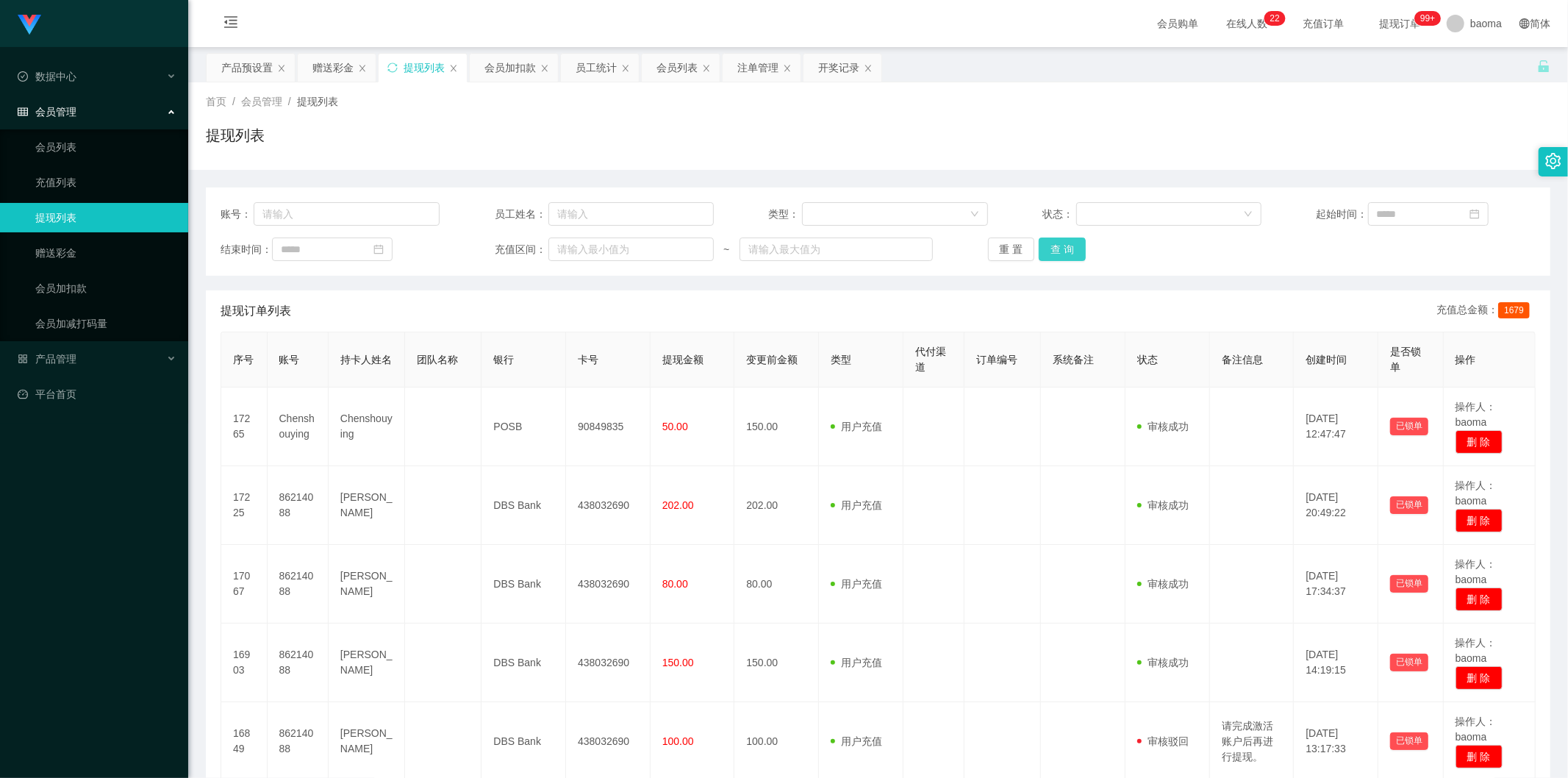
click at [1059, 245] on button "查 询" at bounding box center [1062, 249] width 47 height 24
click at [1068, 252] on button "查 询" at bounding box center [1062, 249] width 47 height 24
click at [1068, 252] on div "重 置 查 询" at bounding box center [1097, 249] width 219 height 24
click at [1068, 251] on button "查 询" at bounding box center [1062, 249] width 47 height 24
click at [1068, 251] on div "重 置 查 询" at bounding box center [1097, 249] width 219 height 24
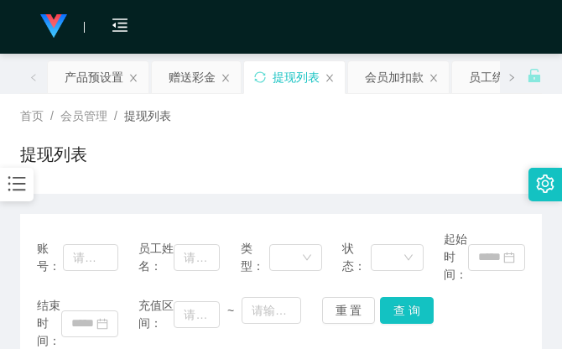
drag, startPoint x: 431, startPoint y: 148, endPoint x: 458, endPoint y: 42, distance: 109.9
click at [431, 145] on div "提现列表" at bounding box center [281, 161] width 522 height 39
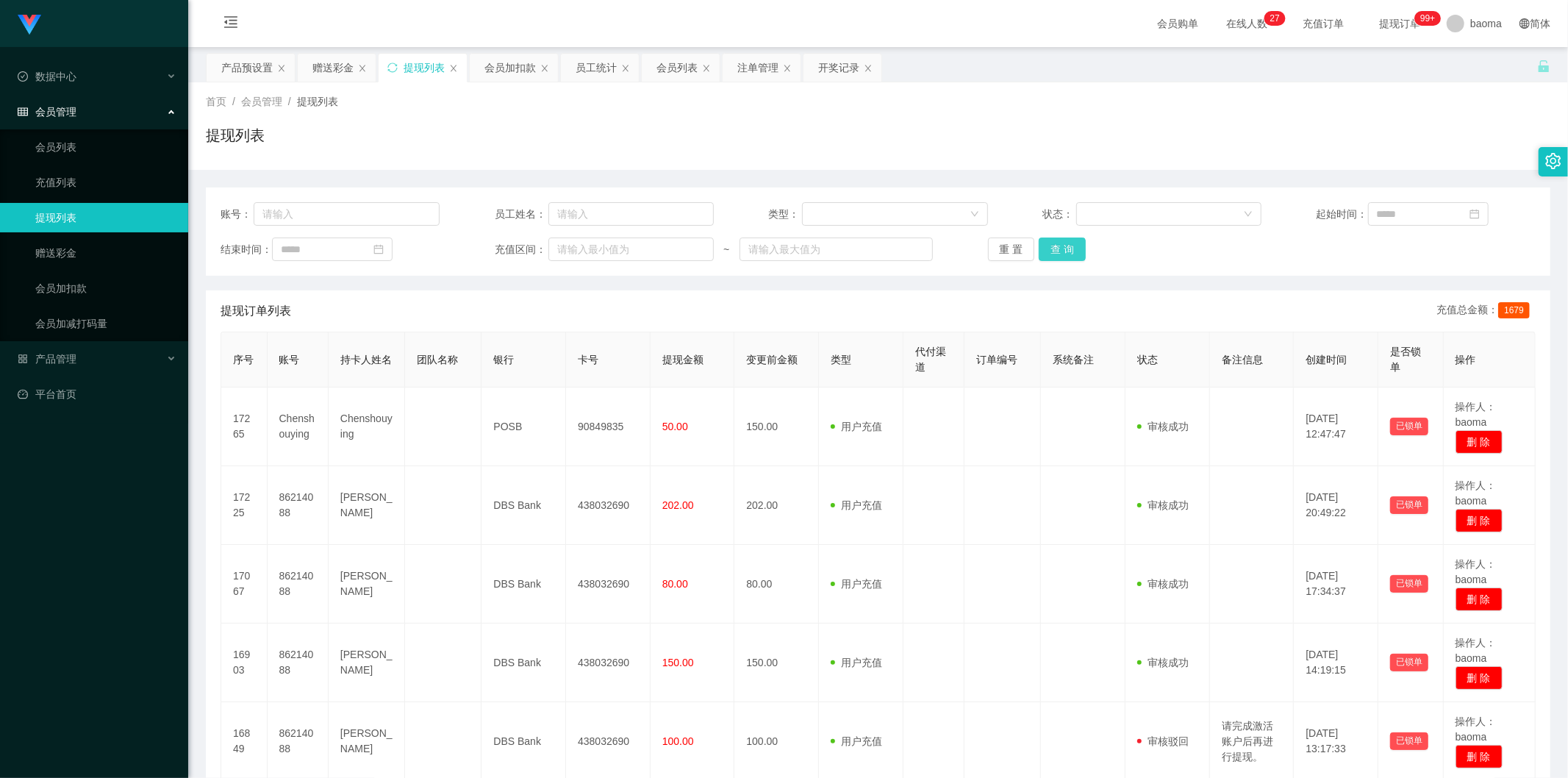
click at [1044, 247] on button "查 询" at bounding box center [1062, 249] width 47 height 24
click at [1054, 252] on button "查 询" at bounding box center [1062, 249] width 47 height 24
click at [1052, 247] on div "重 置 查 询" at bounding box center [1097, 249] width 219 height 24
click at [1047, 246] on div "重 置 查 询" at bounding box center [1097, 249] width 219 height 24
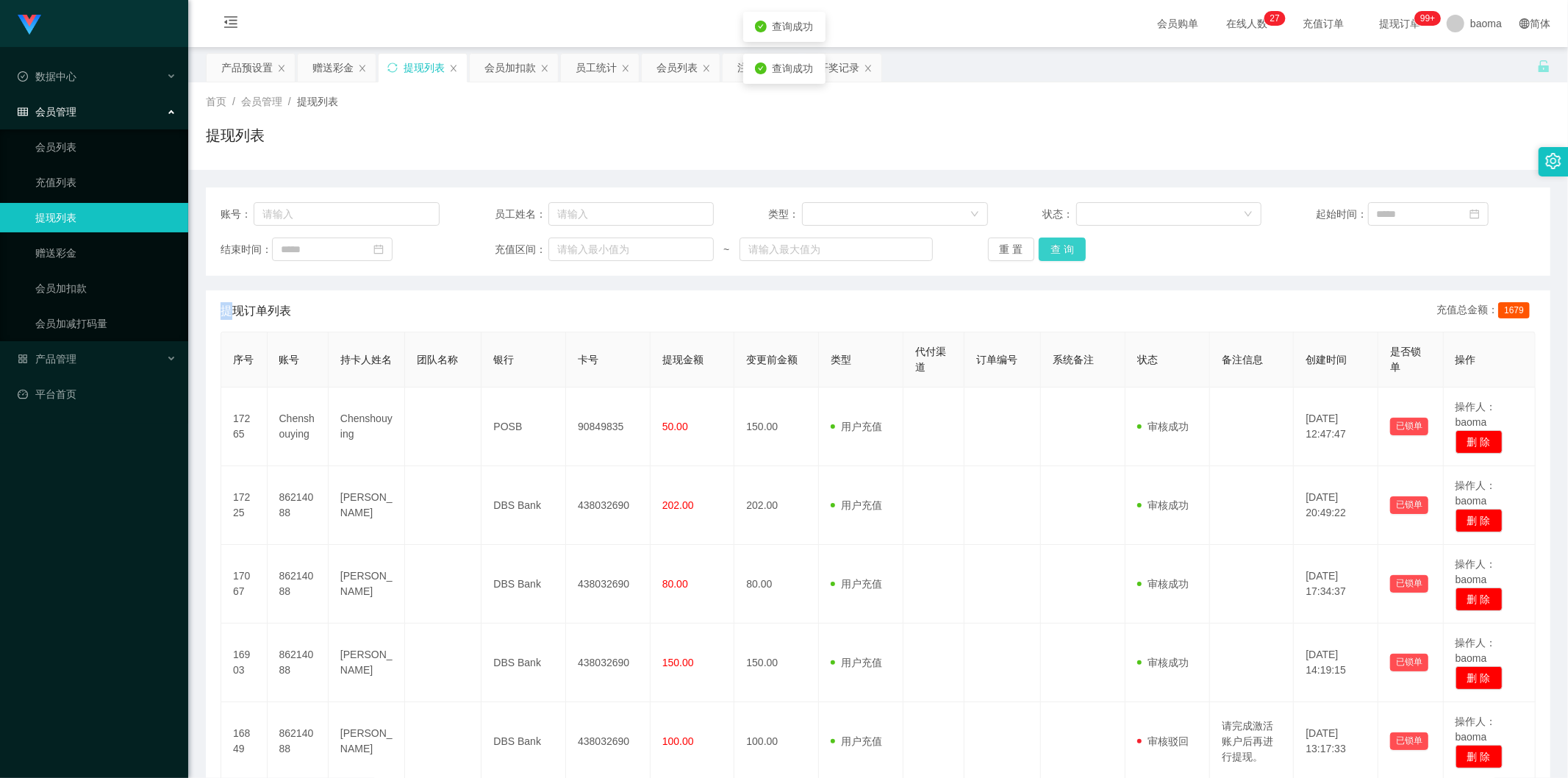
click at [1061, 249] on button "查 询" at bounding box center [1062, 249] width 47 height 24
click at [1061, 249] on div "重 置 查 询" at bounding box center [1097, 249] width 219 height 24
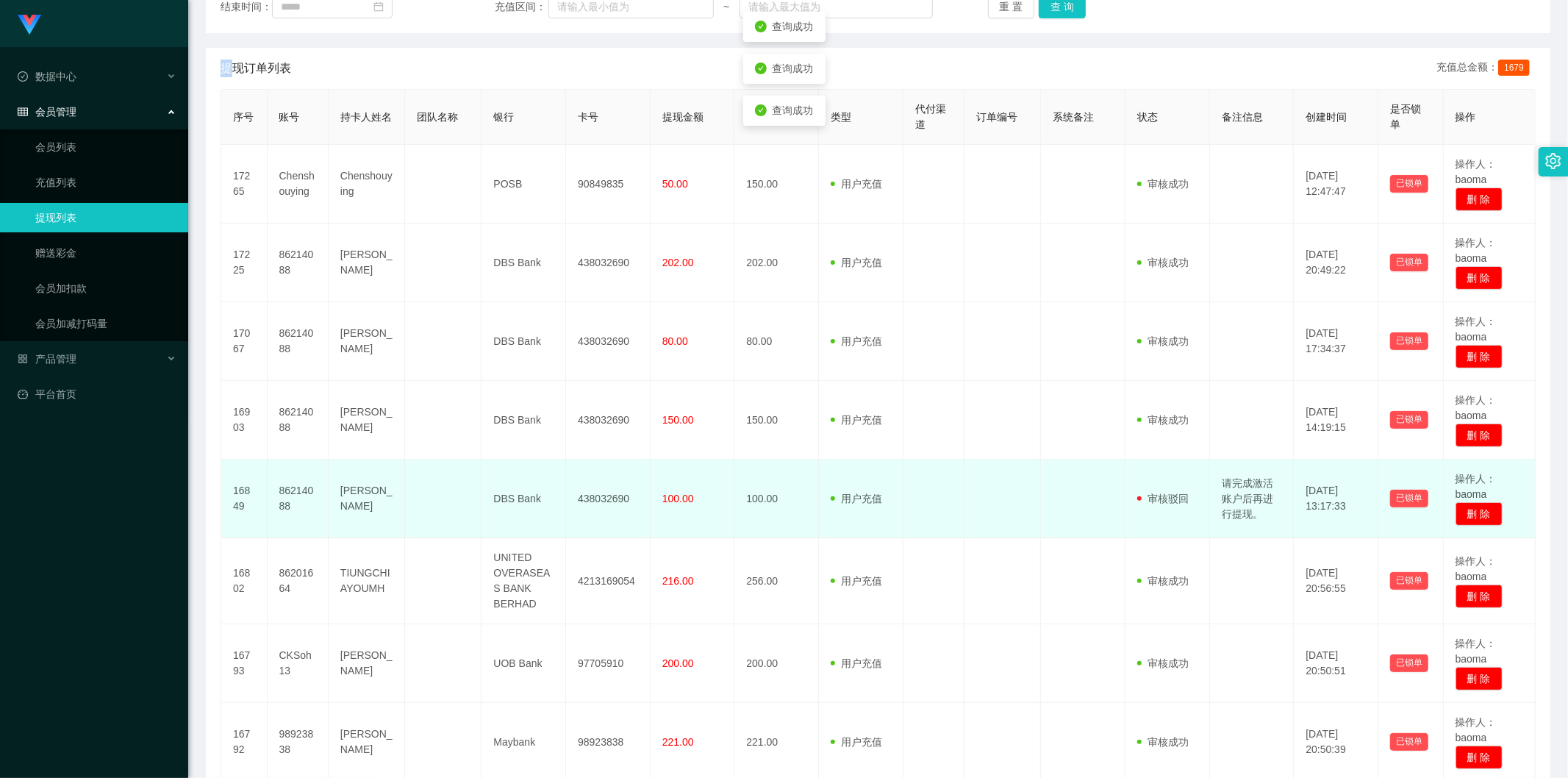
scroll to position [408, 0]
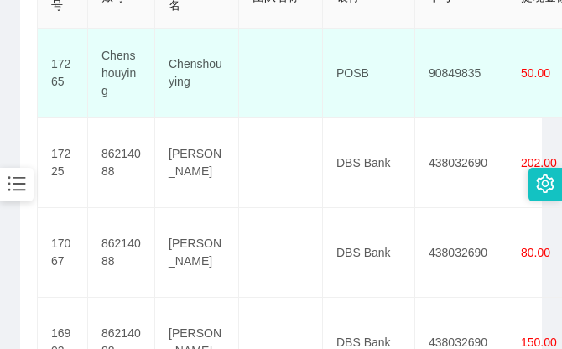
drag, startPoint x: 411, startPoint y: 44, endPoint x: 424, endPoint y: 29, distance: 20.2
click at [412, 44] on td "POSB" at bounding box center [369, 74] width 92 height 90
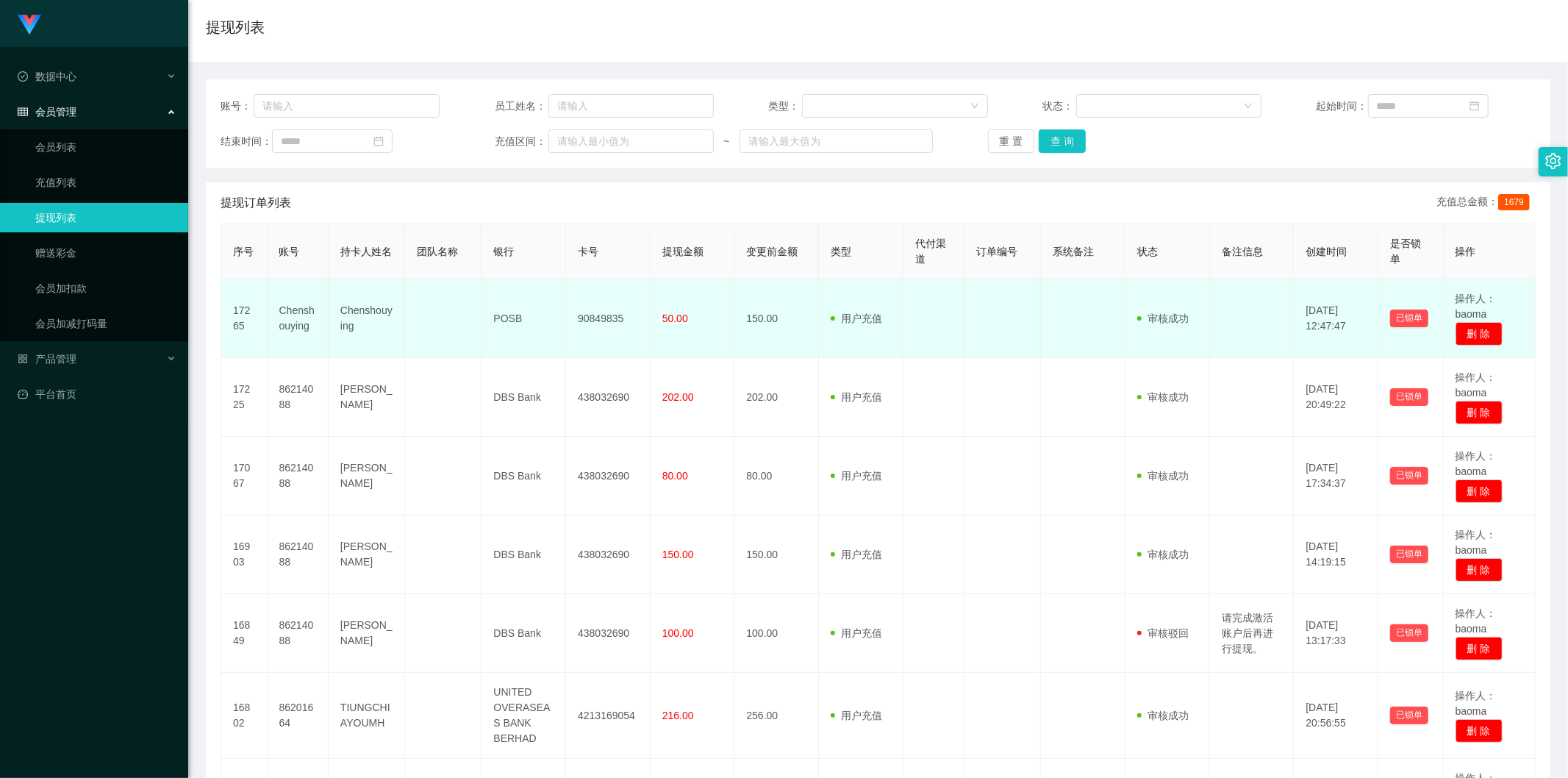
scroll to position [0, 0]
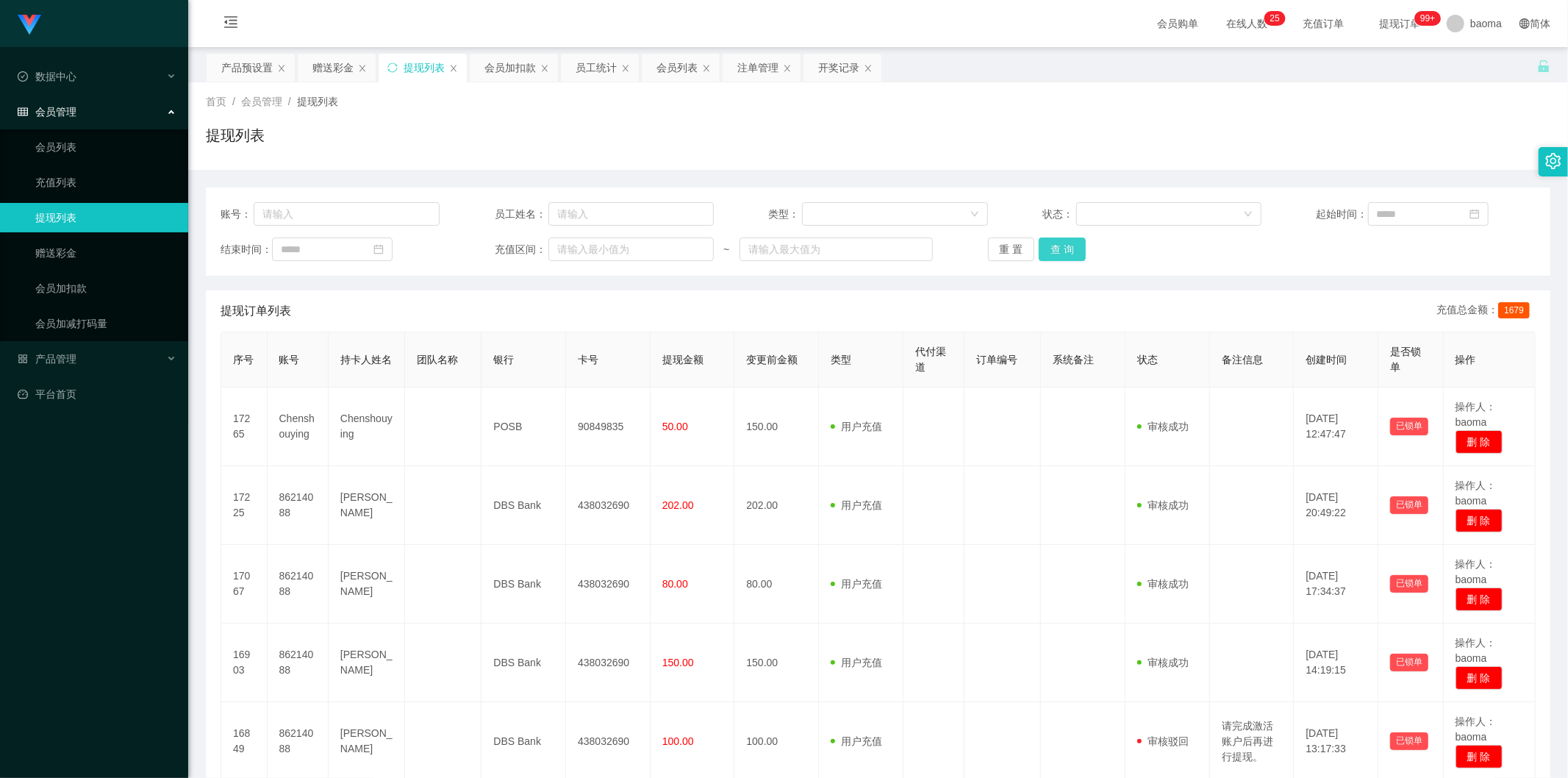
click at [1064, 245] on button "查 询" at bounding box center [1062, 249] width 47 height 24
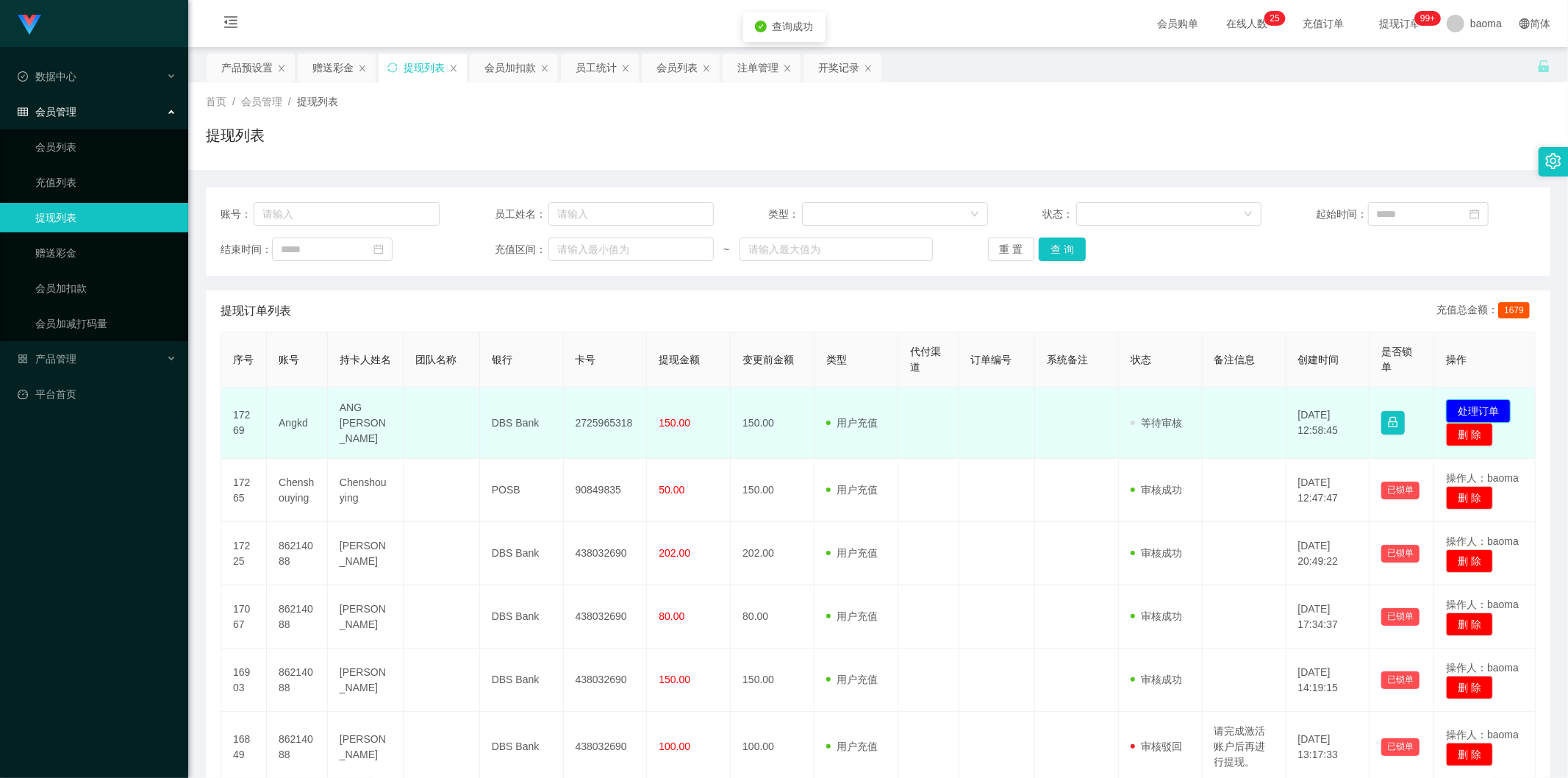
click at [1481, 406] on button "处理订单" at bounding box center [1479, 411] width 65 height 24
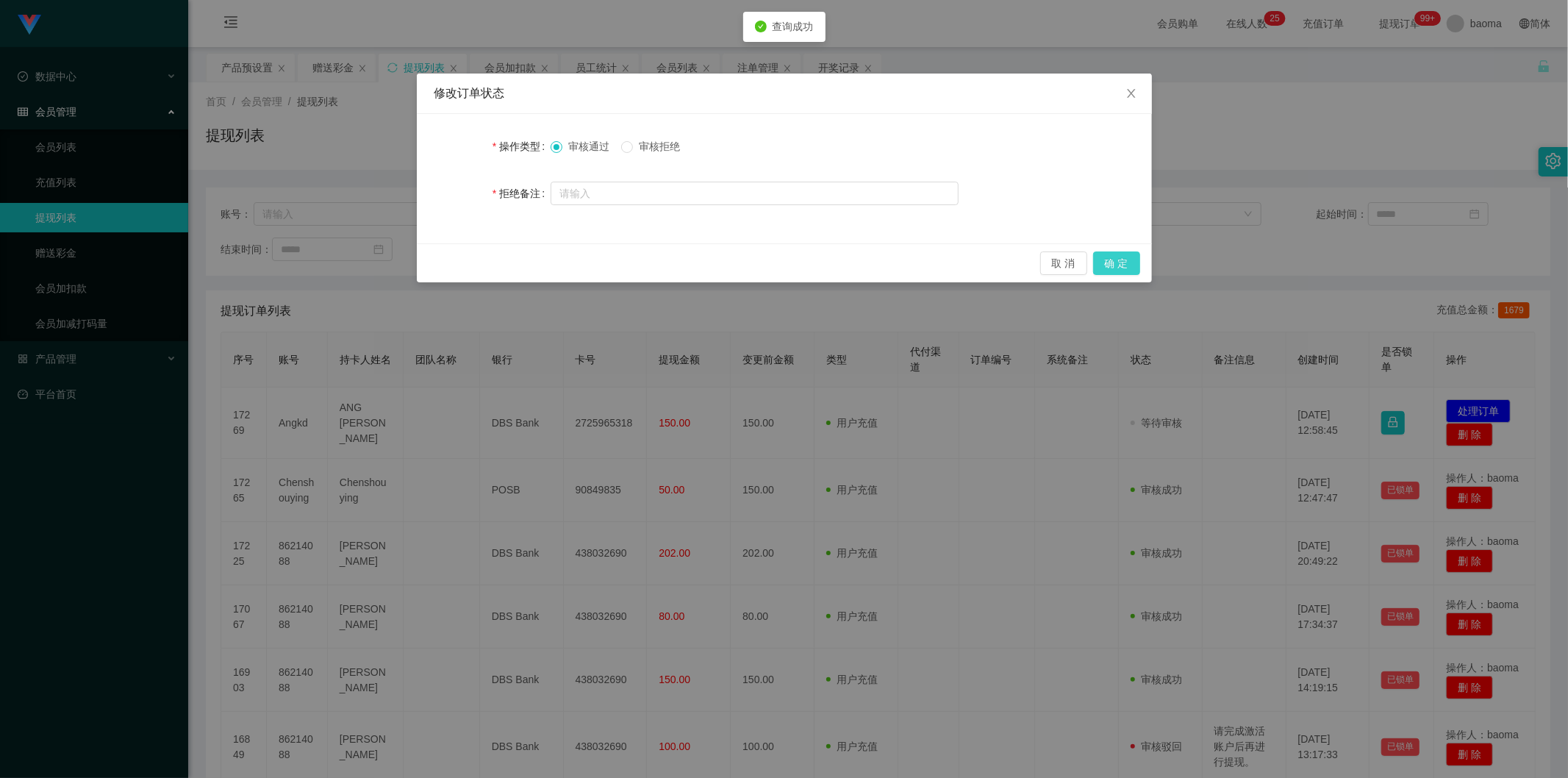
click at [1139, 268] on button "确 定" at bounding box center [1117, 263] width 47 height 24
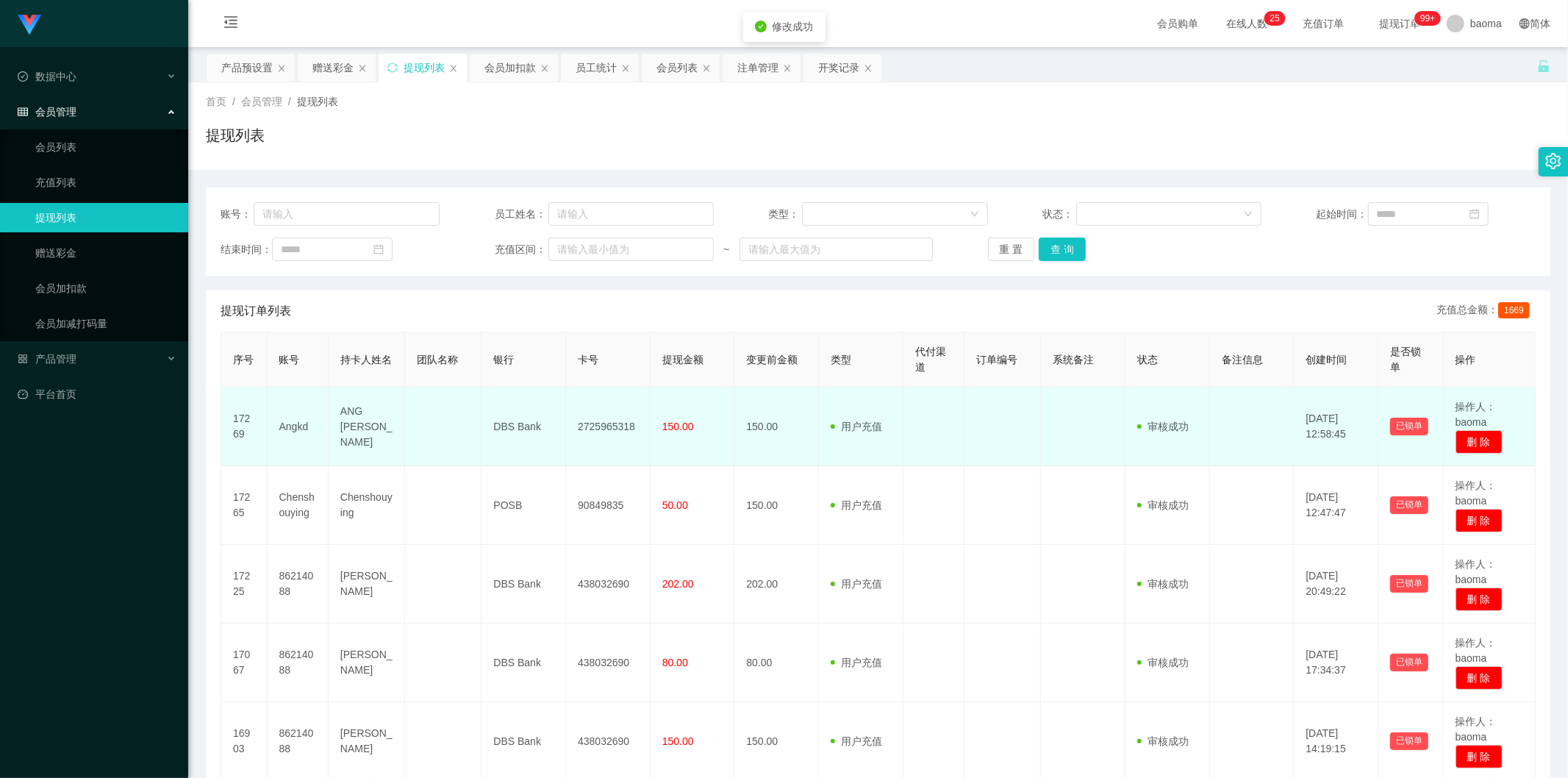
click at [607, 425] on td "2725965318" at bounding box center [608, 427] width 84 height 79
copy td "2725965318"
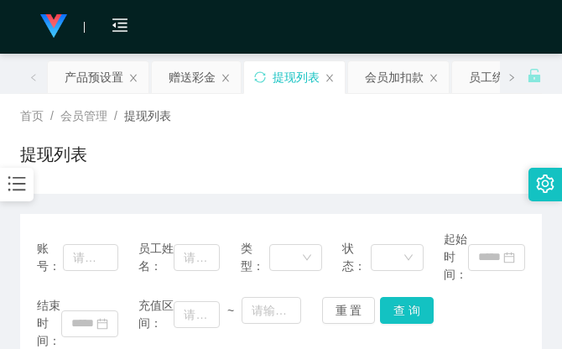
click at [423, 140] on div "首页 / 会员管理 / 提现列表 / 提现列表" at bounding box center [281, 143] width 522 height 73
click at [418, 164] on div "提现列表" at bounding box center [281, 161] width 522 height 39
drag, startPoint x: 383, startPoint y: 170, endPoint x: 417, endPoint y: 96, distance: 81.1
click at [386, 166] on div "提现列表" at bounding box center [281, 161] width 522 height 39
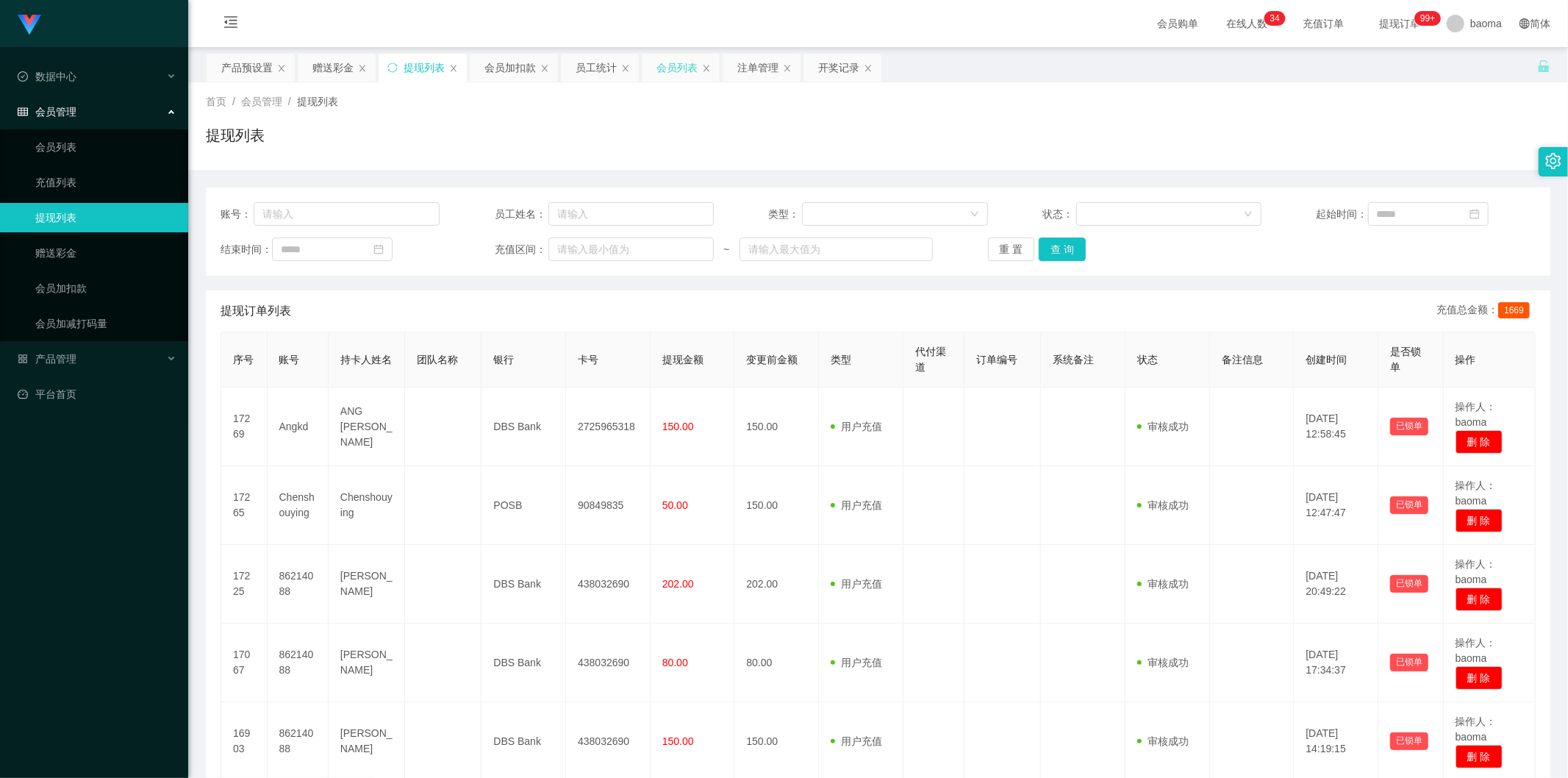
click at [672, 67] on div "会员列表" at bounding box center [677, 67] width 41 height 28
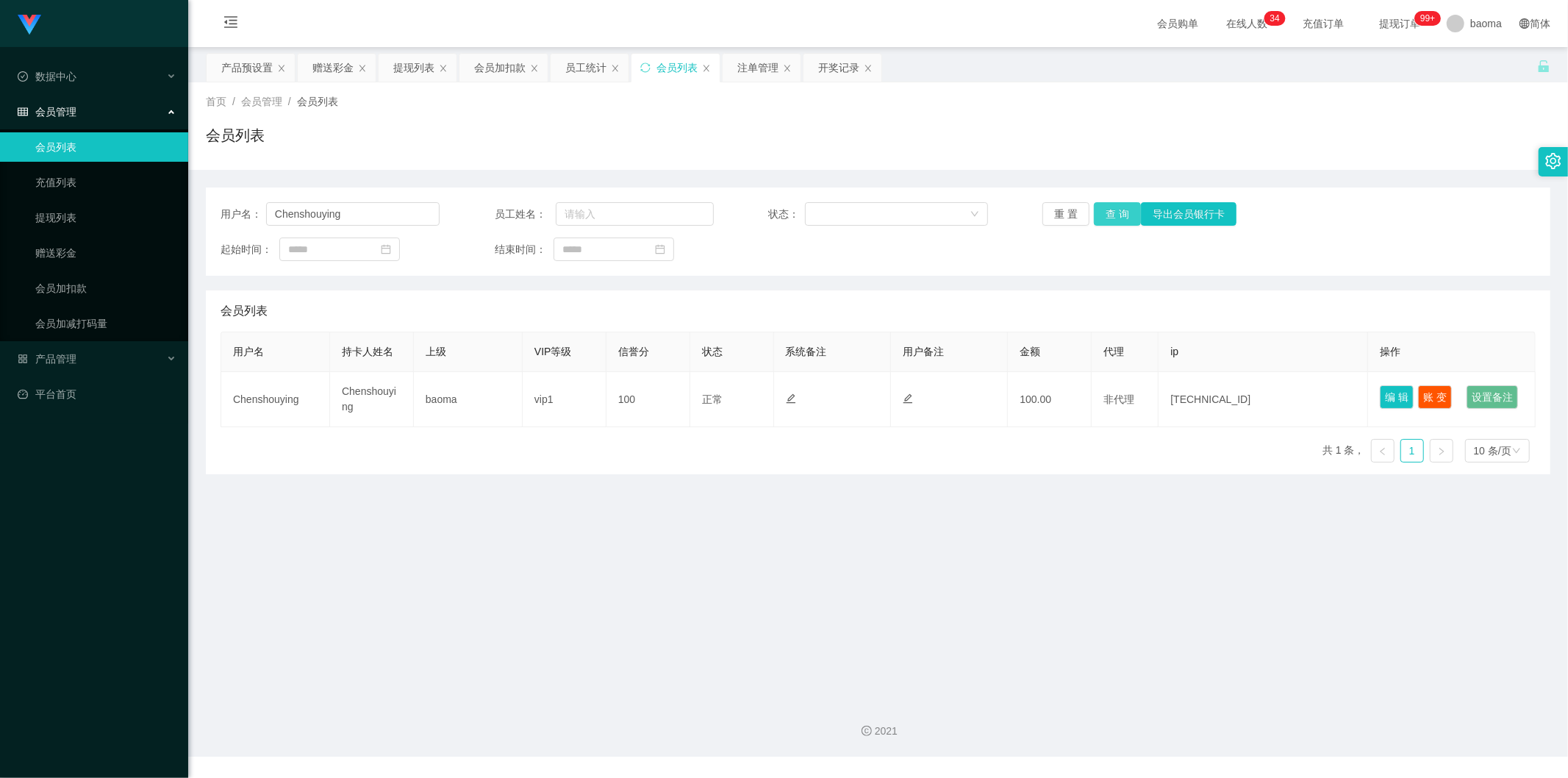
click at [1109, 213] on button "查 询" at bounding box center [1117, 214] width 47 height 24
click at [1118, 204] on button "查 询" at bounding box center [1117, 214] width 47 height 24
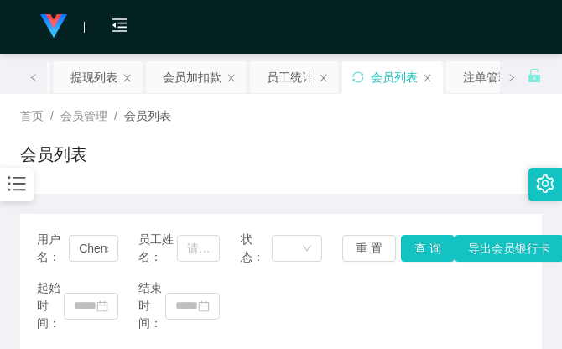
drag, startPoint x: 353, startPoint y: 145, endPoint x: 322, endPoint y: 143, distance: 31.1
click at [350, 146] on div "会员列表" at bounding box center [281, 161] width 522 height 39
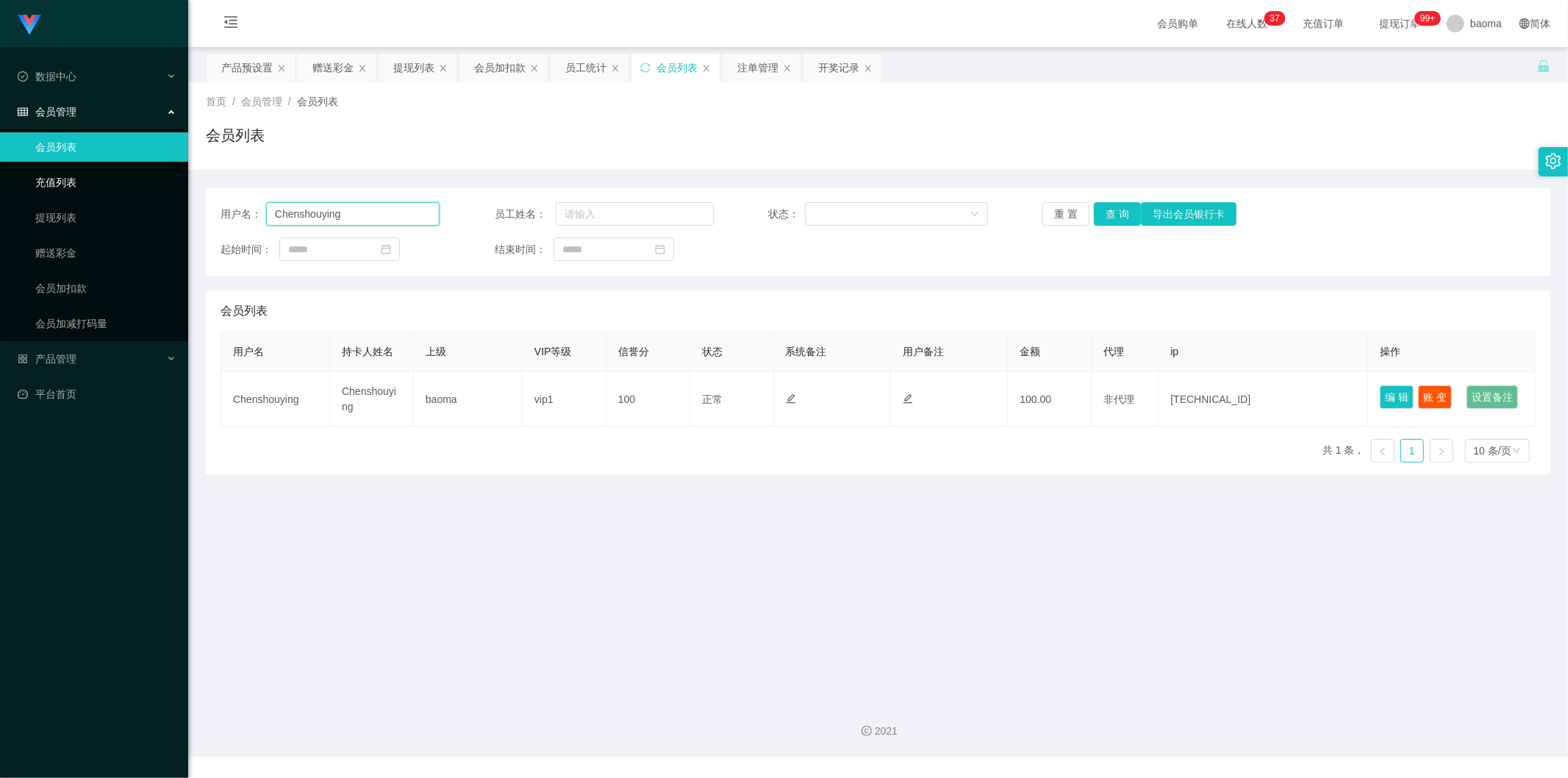
drag, startPoint x: 229, startPoint y: 180, endPoint x: 153, endPoint y: 173, distance: 76.3
click at [156, 173] on section "Jingdong工作台代理端 数据中心 会员管理 会员列表 充值列表 提现列表 赠送彩金 会员加扣款 会员加减打码量 产品管理 平台首页 保存配置 重置配置 …" at bounding box center [784, 378] width 1568 height 756
click at [1120, 209] on button "查 询" at bounding box center [1117, 214] width 47 height 24
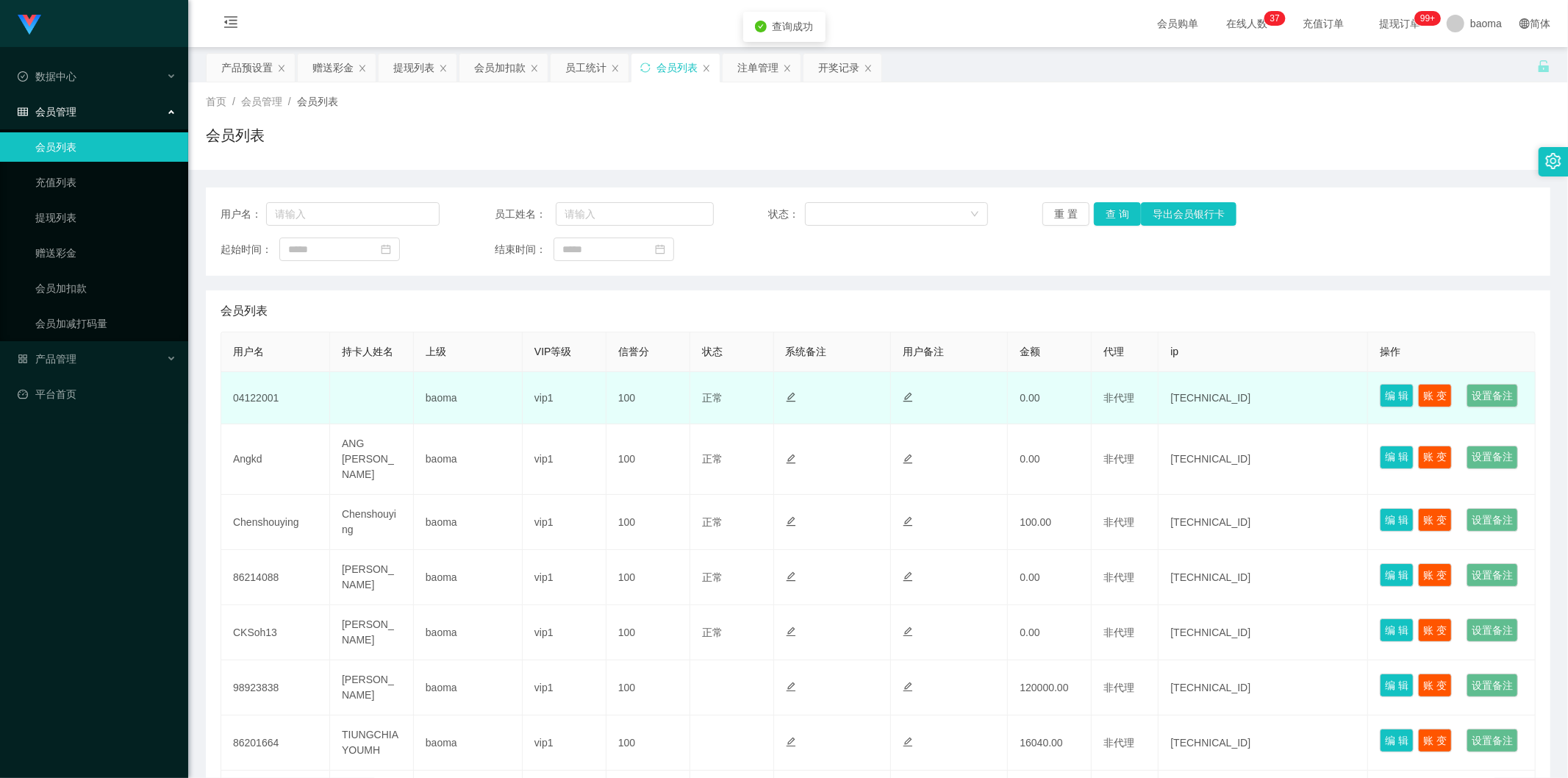
click at [273, 412] on td "04122001" at bounding box center [275, 398] width 109 height 53
copy td "04122001"
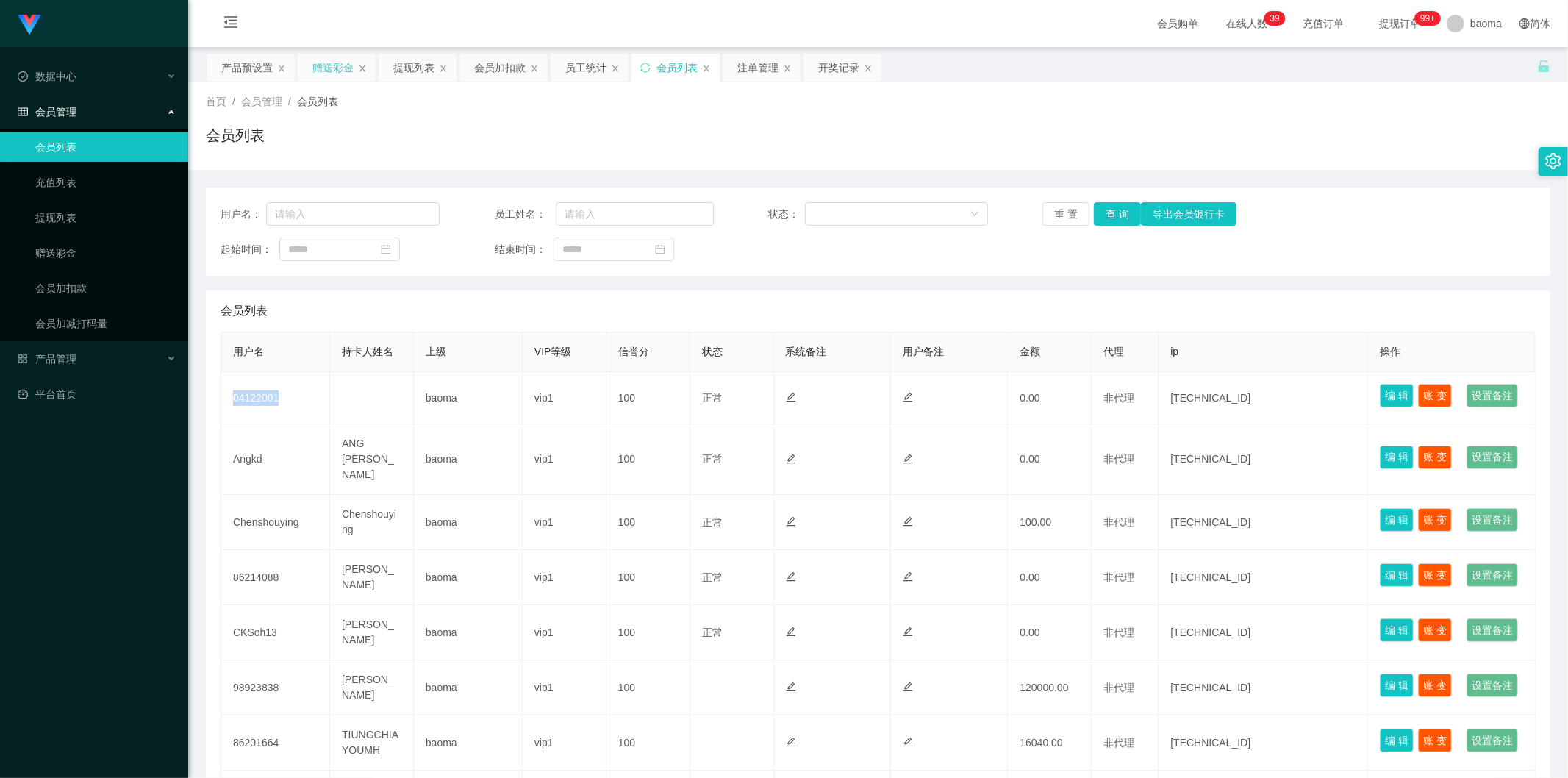
click at [330, 65] on div "赠送彩金" at bounding box center [333, 67] width 41 height 28
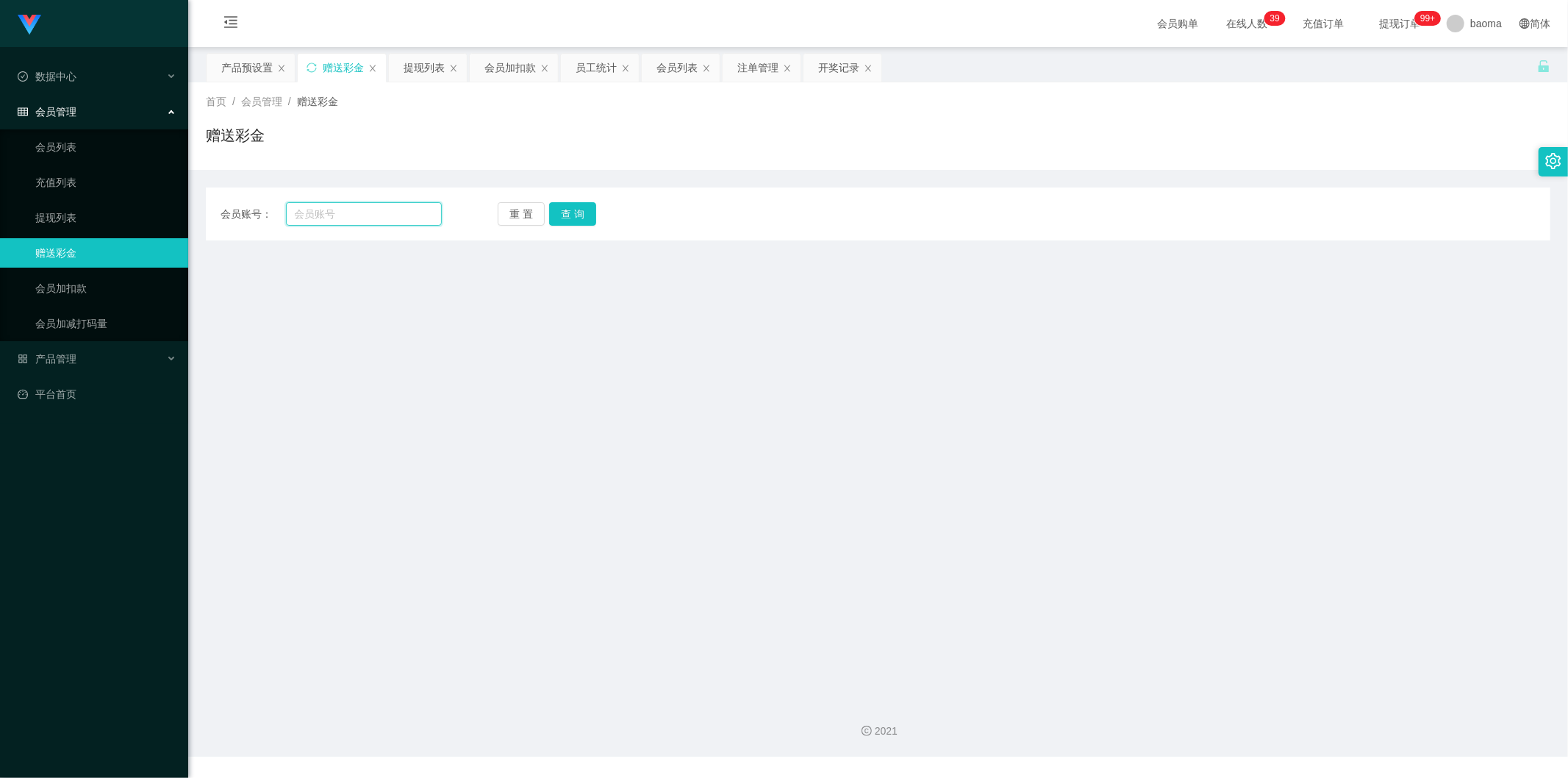
click at [349, 216] on input "text" at bounding box center [364, 214] width 157 height 24
paste input "04122001"
type input "04122001"
click at [586, 210] on button "查 询" at bounding box center [573, 214] width 47 height 24
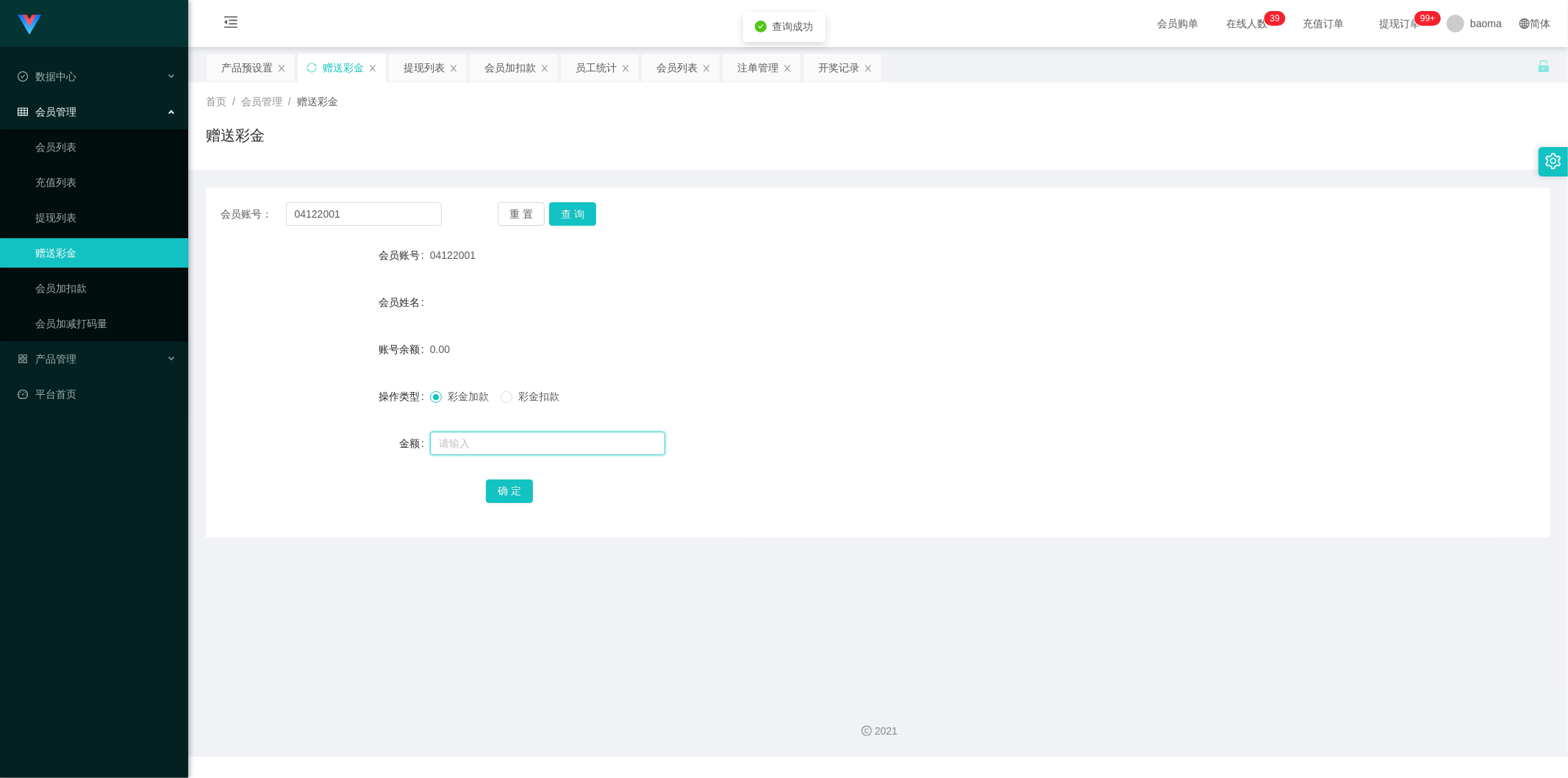
click at [468, 443] on input "text" at bounding box center [548, 442] width 235 height 24
type input "100"
click at [509, 484] on button "确 定" at bounding box center [509, 491] width 47 height 24
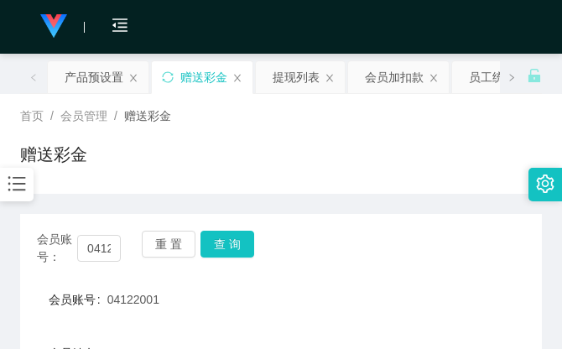
drag, startPoint x: 387, startPoint y: 151, endPoint x: 501, endPoint y: 8, distance: 182.6
click at [391, 147] on div "赠送彩金" at bounding box center [281, 161] width 522 height 39
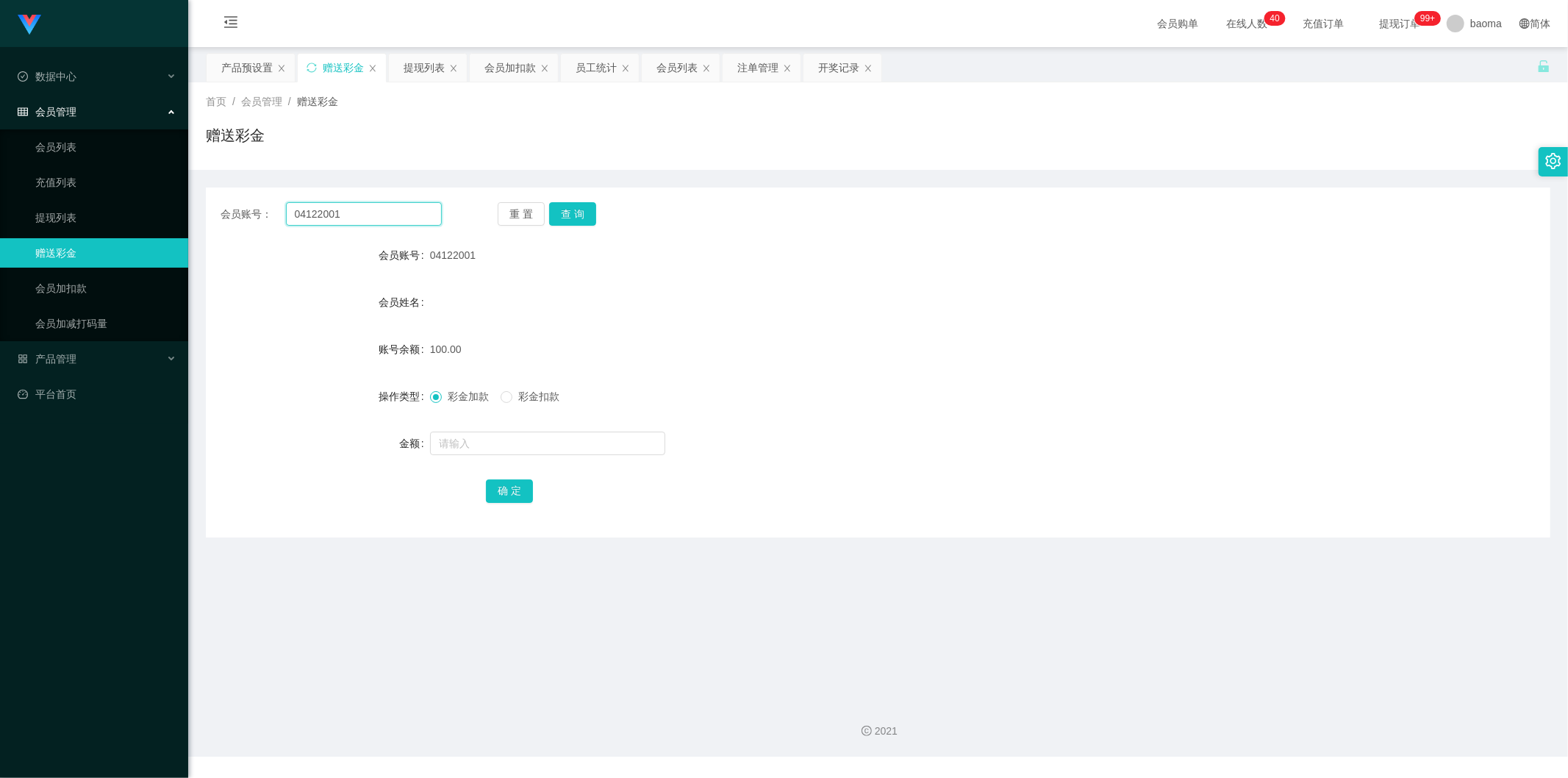
drag, startPoint x: 376, startPoint y: 218, endPoint x: 153, endPoint y: 163, distance: 229.7
click at [153, 163] on section "Jingdong工作台代理端 数据中心 会员管理 会员列表 充值列表 提现列表 赠送彩金 会员加扣款 会员加减打码量 产品管理 平台首页 保存配置 重置配置 …" at bounding box center [784, 378] width 1568 height 756
click at [667, 71] on div "会员列表" at bounding box center [677, 67] width 41 height 28
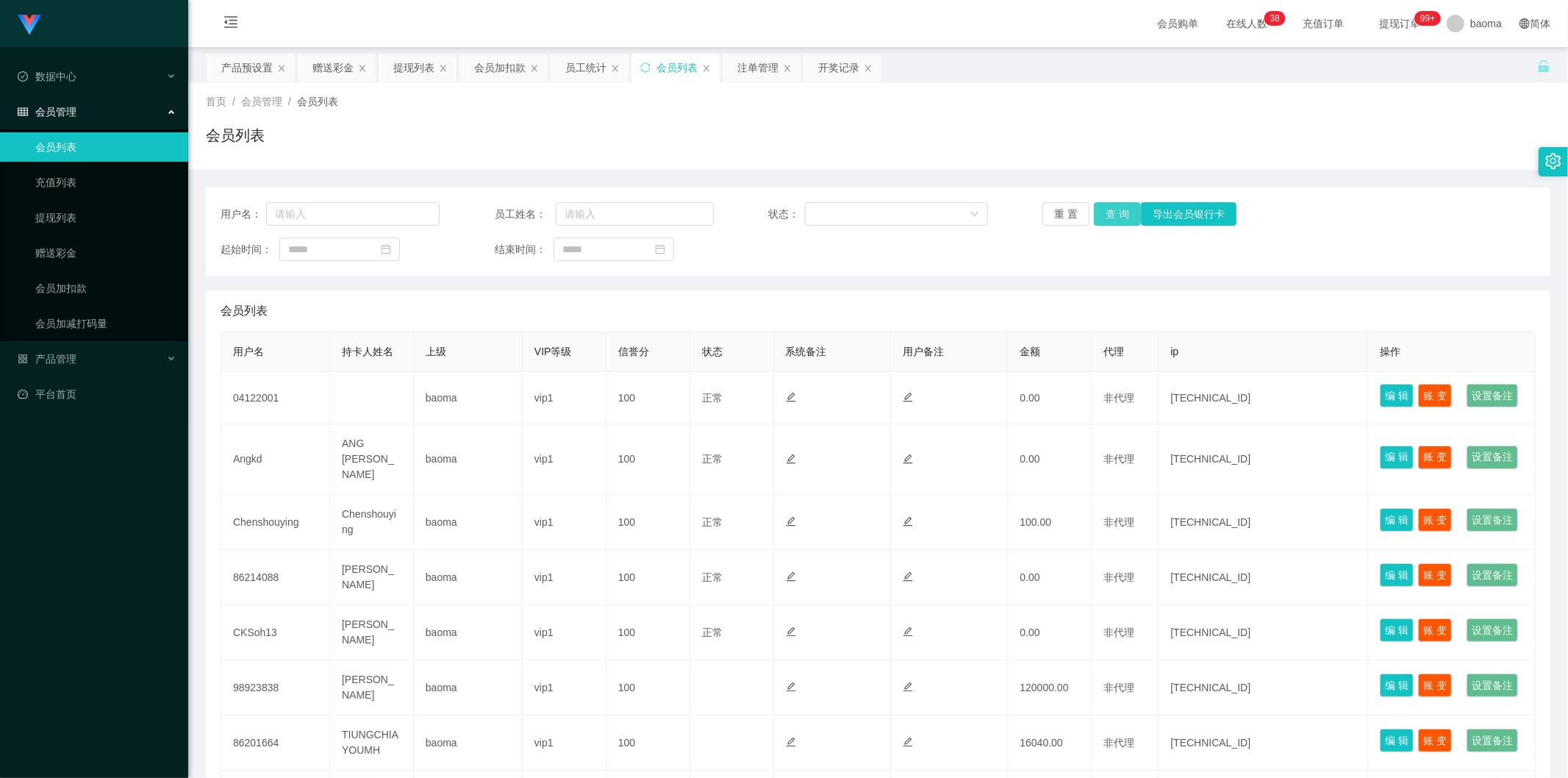
click at [1116, 208] on button "查 询" at bounding box center [1117, 214] width 47 height 24
click at [1116, 208] on div "重 置 查 询 导出会员银行卡" at bounding box center [1153, 214] width 219 height 24
click at [1116, 208] on button "查 询" at bounding box center [1117, 214] width 47 height 24
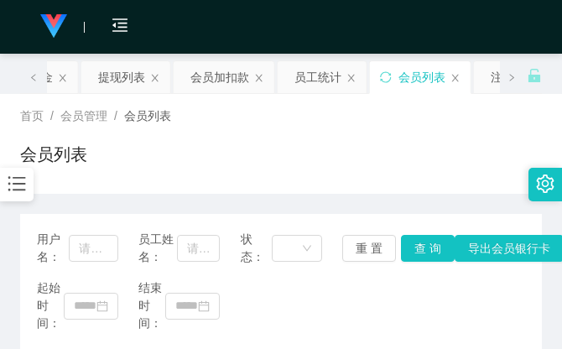
click at [424, 132] on div "首页 / 会员管理 / 会员列表 / 会员列表" at bounding box center [281, 143] width 522 height 73
click at [401, 127] on div "首页 / 会员管理 / 会员列表 / 会员列表" at bounding box center [281, 143] width 522 height 73
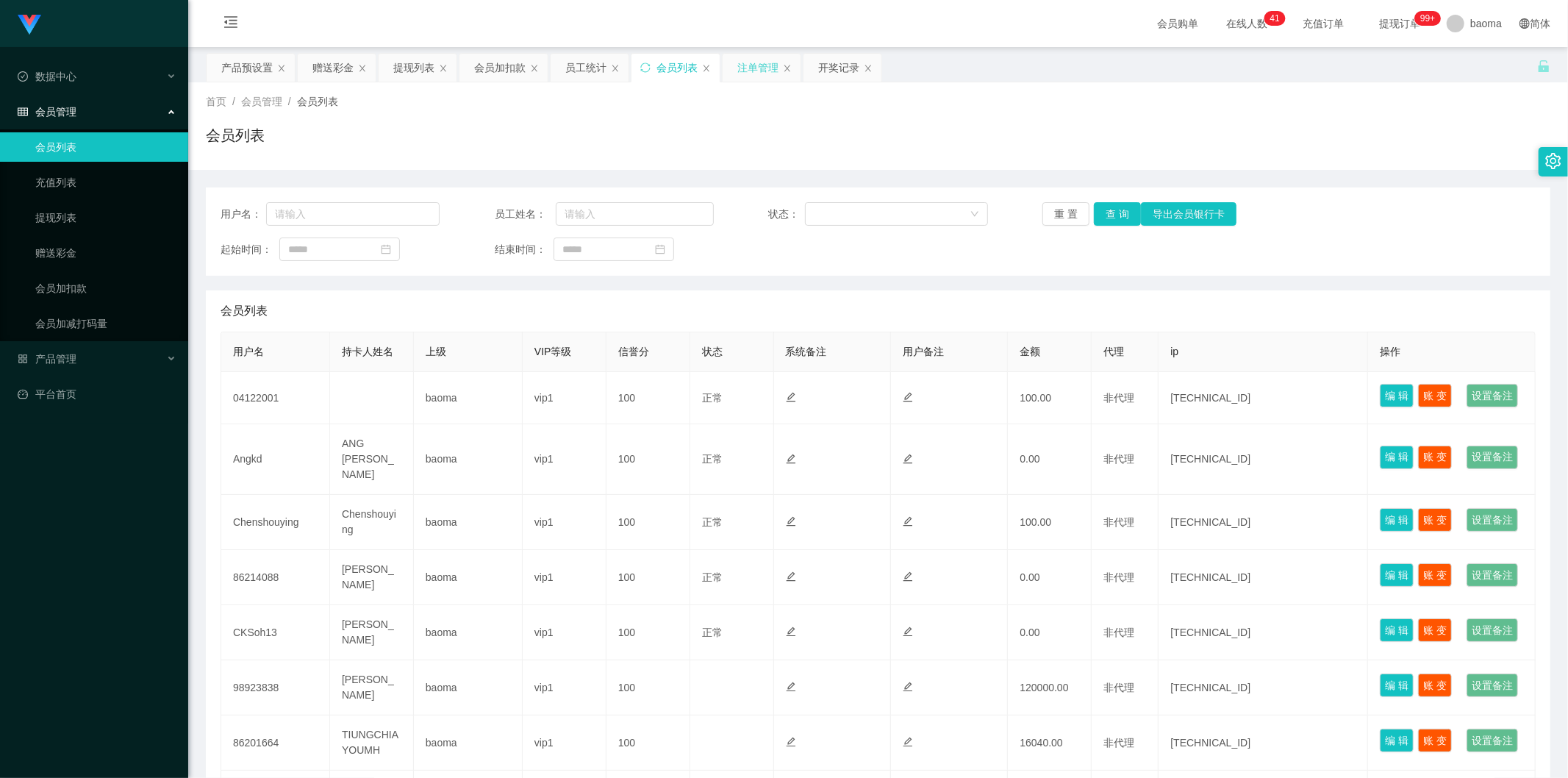
click at [757, 67] on div "注单管理" at bounding box center [757, 67] width 41 height 28
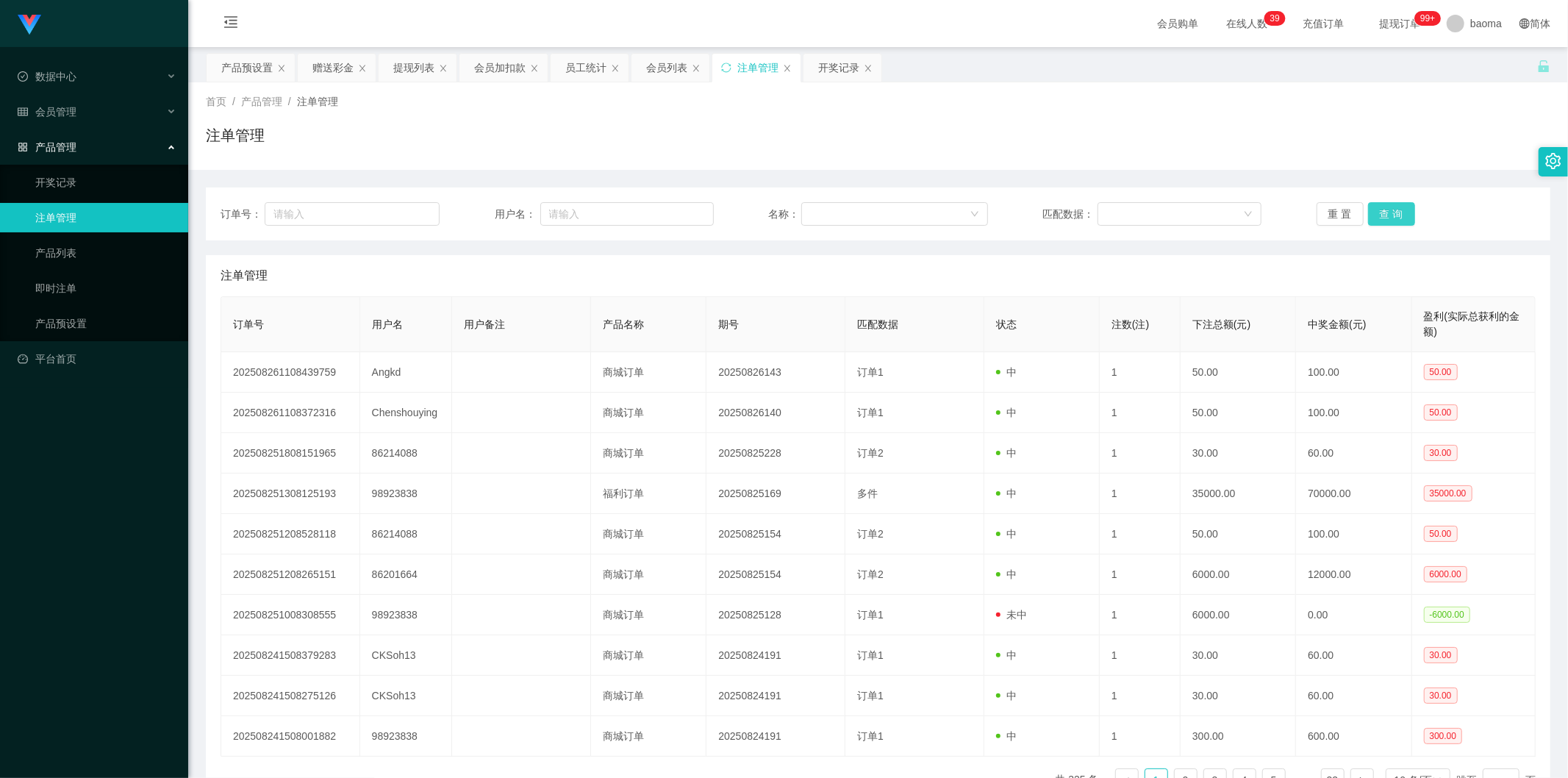
click at [1375, 210] on button "查 询" at bounding box center [1392, 214] width 47 height 24
click at [1380, 209] on div "重 置 查 询" at bounding box center [1426, 214] width 219 height 24
click at [1380, 209] on button "查 询" at bounding box center [1392, 214] width 47 height 24
click at [1380, 207] on div "重 置 查 询" at bounding box center [1426, 214] width 219 height 24
click at [1382, 206] on button "查 询" at bounding box center [1392, 214] width 47 height 24
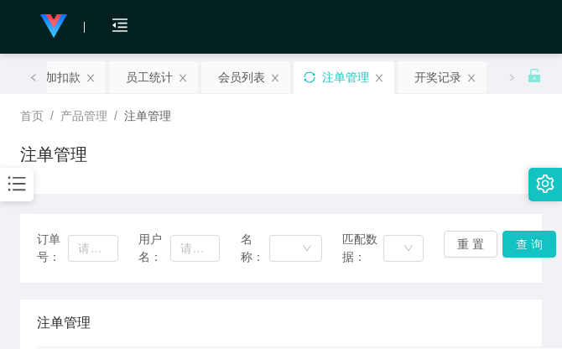
drag, startPoint x: 289, startPoint y: 102, endPoint x: 315, endPoint y: 82, distance: 33.1
click at [294, 97] on div "首页 / 产品管理 / 注单管理 / 注单管理" at bounding box center [281, 144] width 562 height 100
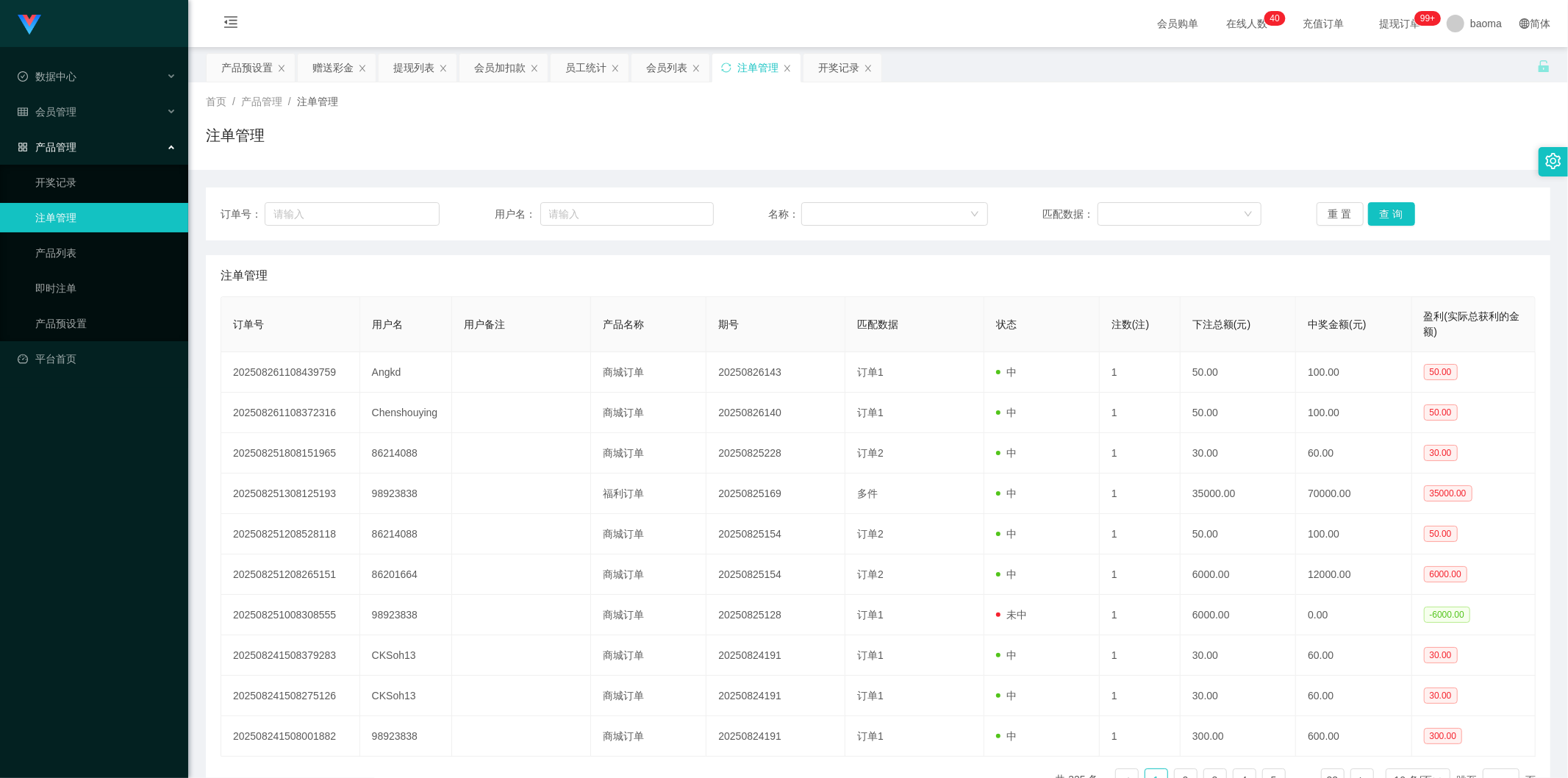
click at [1380, 199] on div "订单号： 用户名： 名称： 匹配数据： 重 置 查 询" at bounding box center [878, 214] width 1345 height 53
click at [1384, 204] on button "查 询" at bounding box center [1392, 214] width 47 height 24
click at [1386, 207] on button "查 询" at bounding box center [1392, 214] width 47 height 24
click at [1387, 206] on div "重 置 查 询" at bounding box center [1426, 214] width 219 height 24
drag, startPoint x: 0, startPoint y: 0, endPoint x: 1401, endPoint y: 203, distance: 1415.6
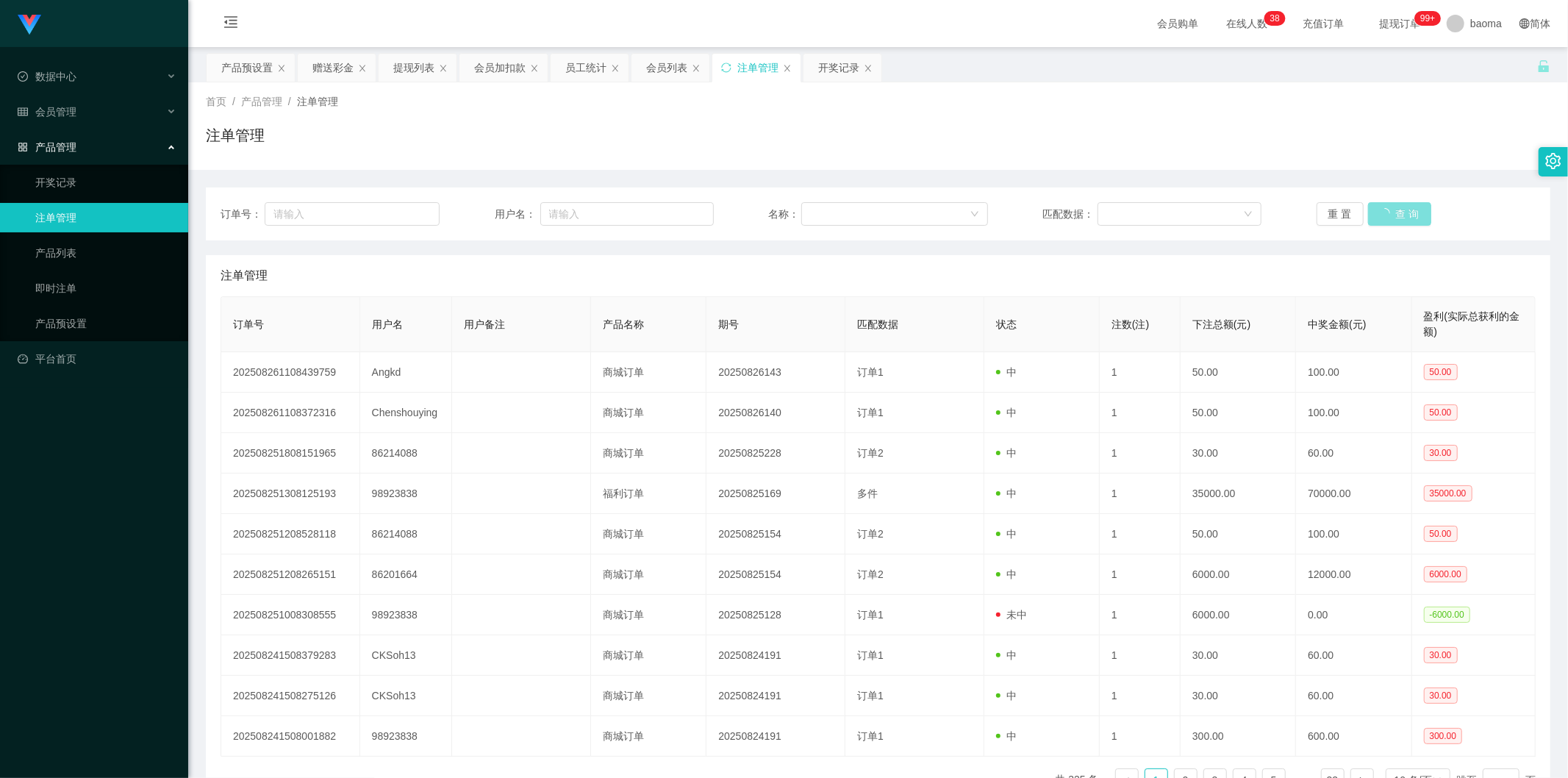
click at [1401, 203] on div "重 置 查 询" at bounding box center [1426, 214] width 219 height 24
click at [1402, 202] on button "查 询" at bounding box center [1392, 214] width 47 height 24
click at [1399, 209] on button "查 询" at bounding box center [1392, 214] width 47 height 24
click at [1400, 209] on button "查 询" at bounding box center [1392, 214] width 47 height 24
click at [349, 216] on input "text" at bounding box center [352, 214] width 175 height 24
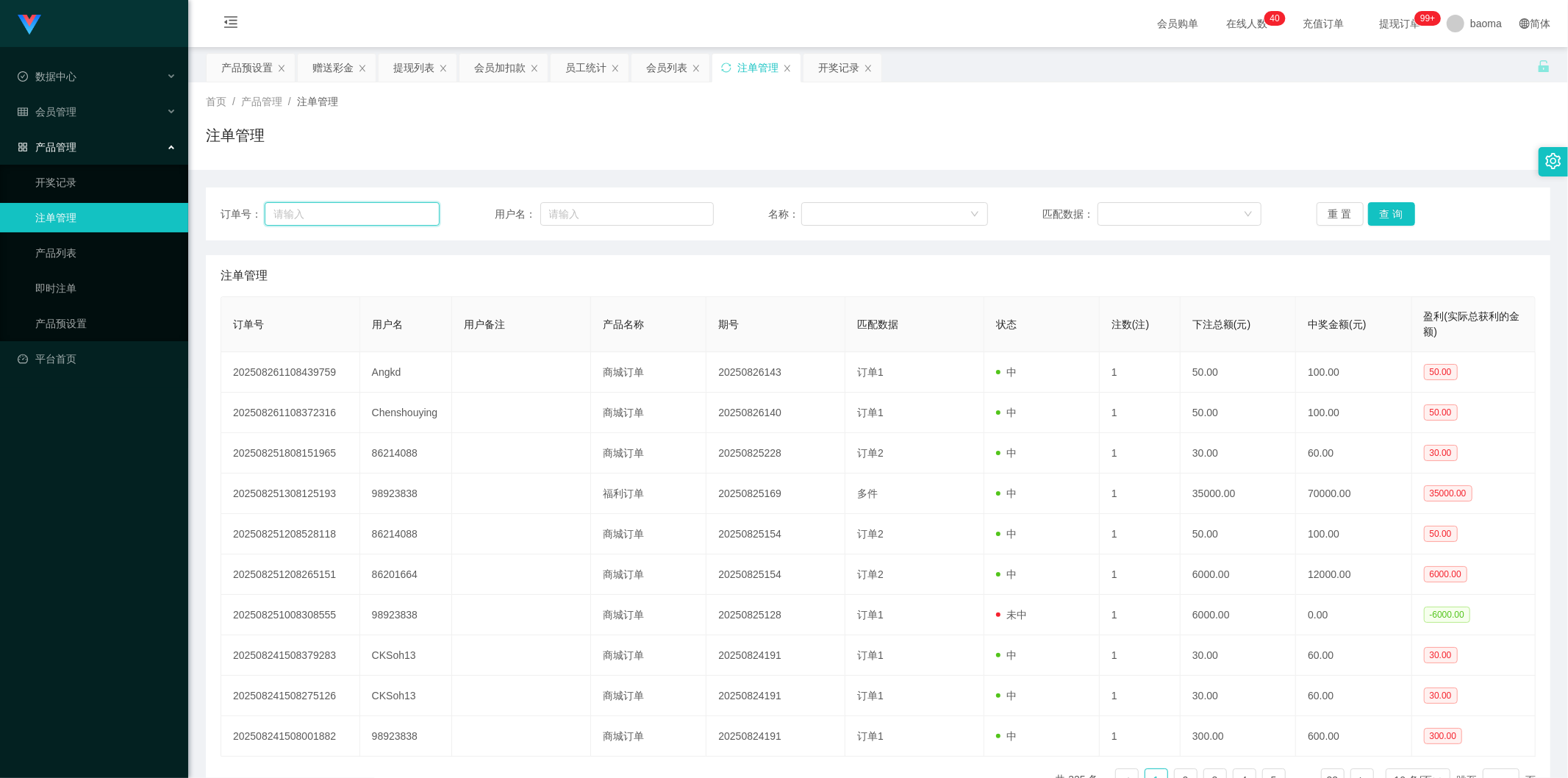
paste input "04122001"
type input "04122001"
click at [503, 70] on div "会员加扣款" at bounding box center [500, 67] width 52 height 28
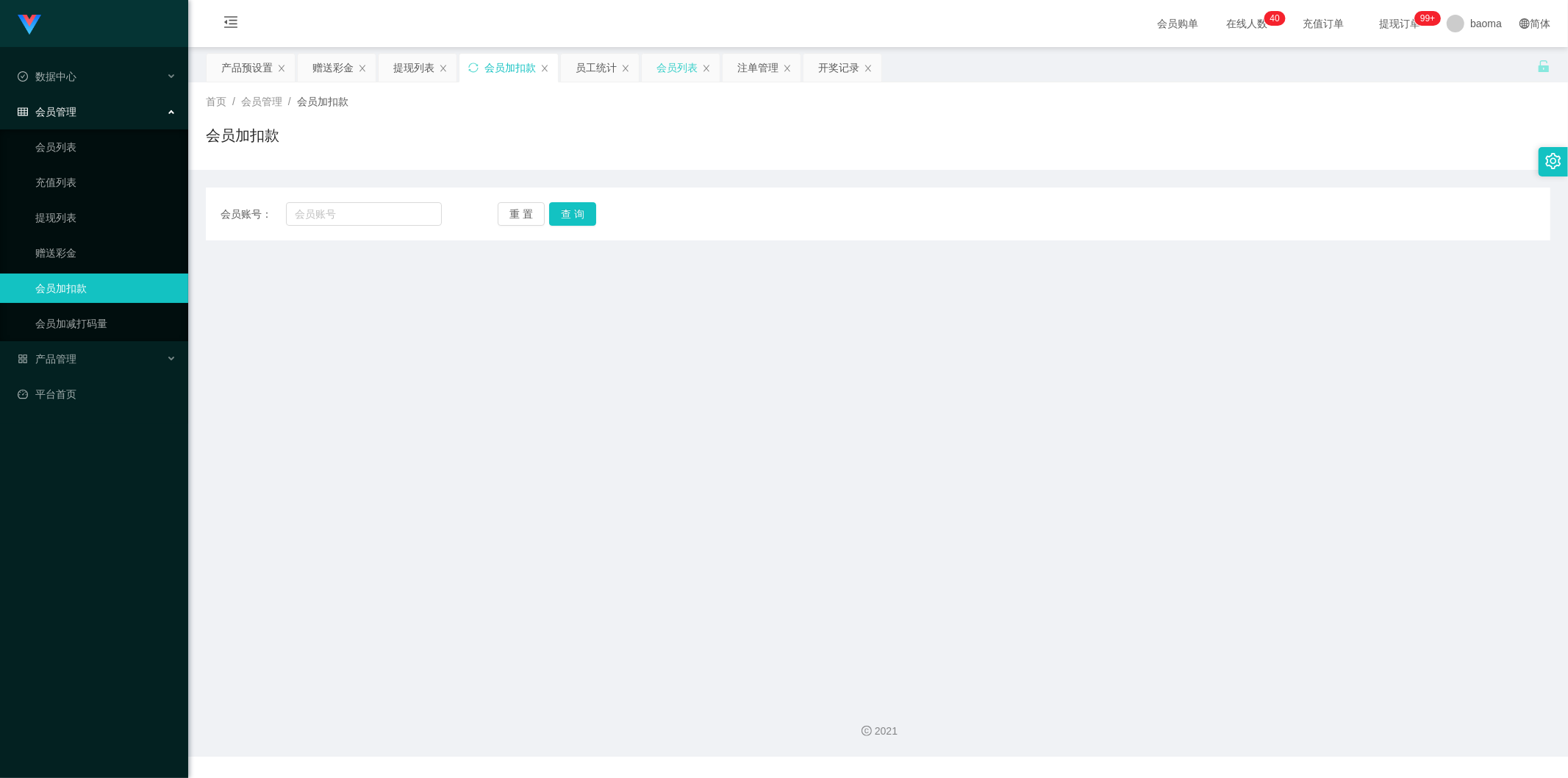
click at [678, 72] on div "会员列表" at bounding box center [677, 67] width 41 height 28
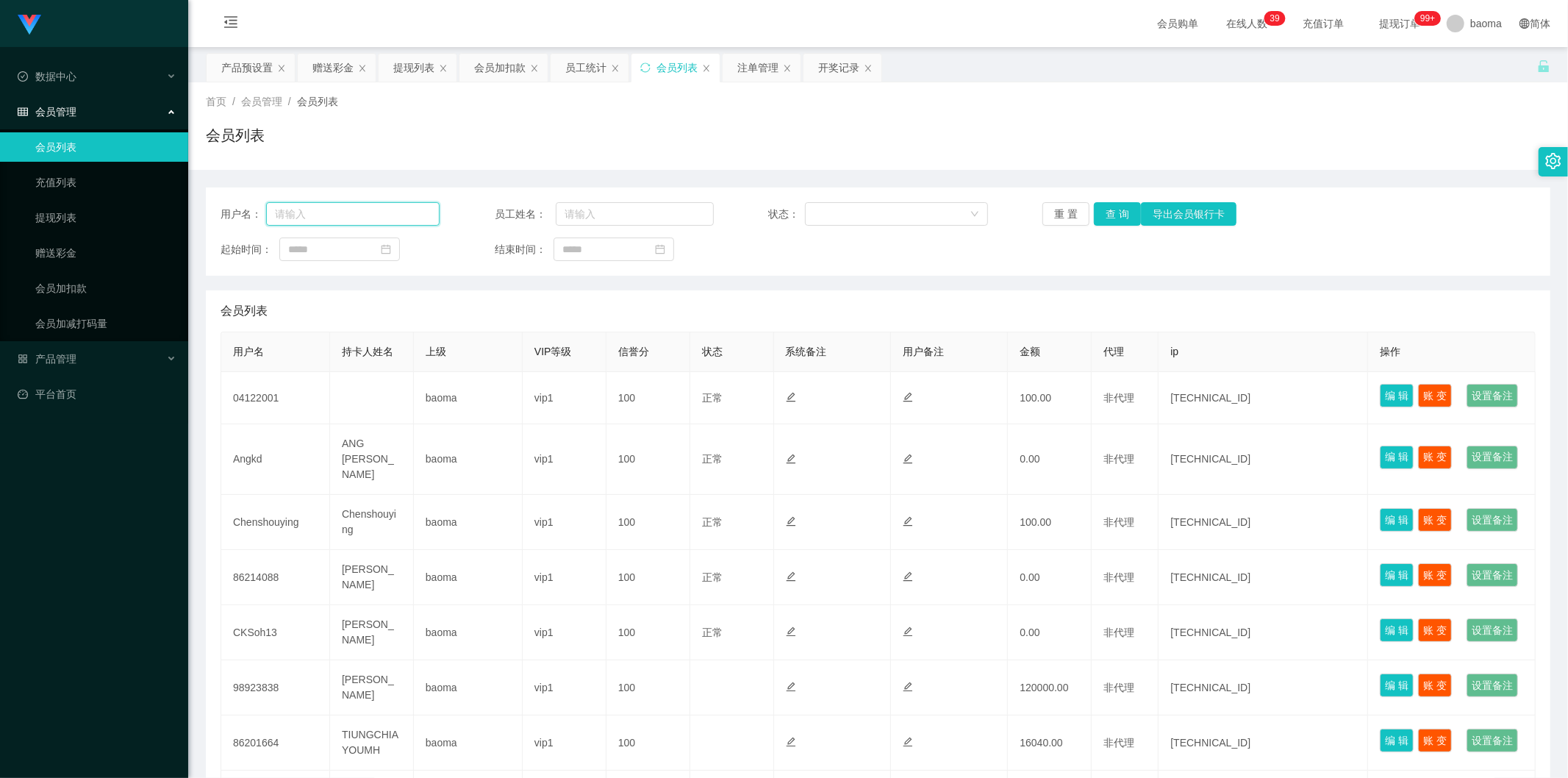
click at [343, 213] on input "text" at bounding box center [353, 214] width 174 height 24
paste input "04122001"
type input "04122001"
click at [1106, 214] on button "查 询" at bounding box center [1117, 214] width 47 height 24
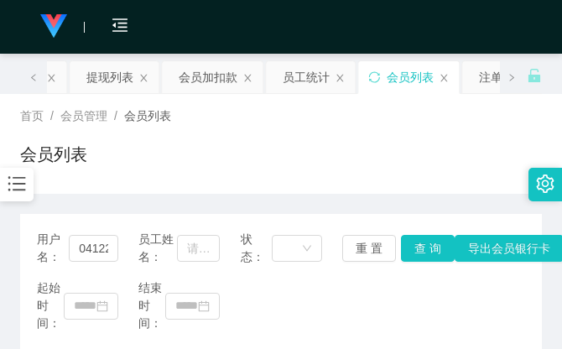
click at [418, 158] on div "会员列表" at bounding box center [281, 161] width 522 height 39
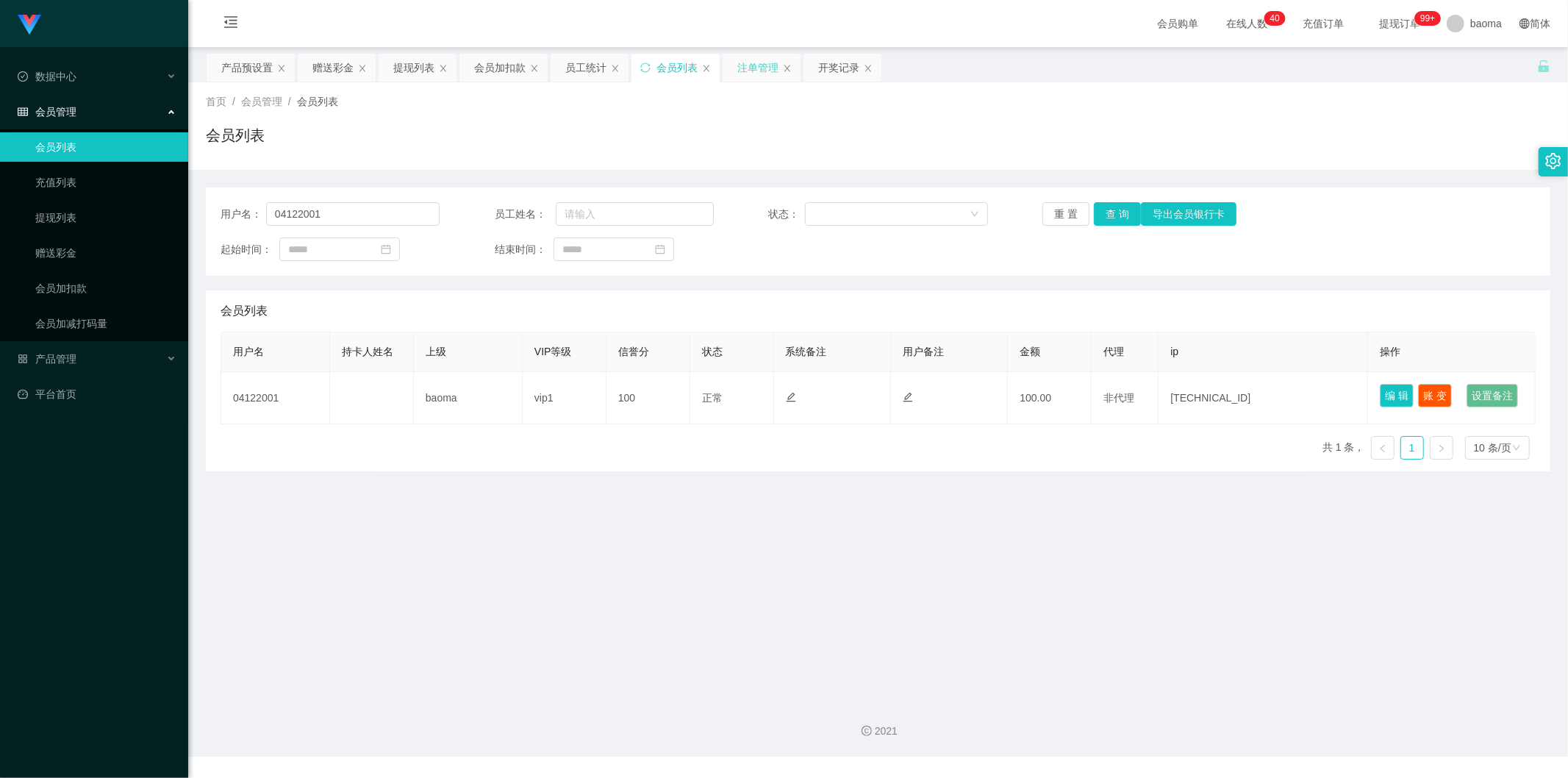
click at [766, 61] on div "注单管理" at bounding box center [757, 67] width 41 height 28
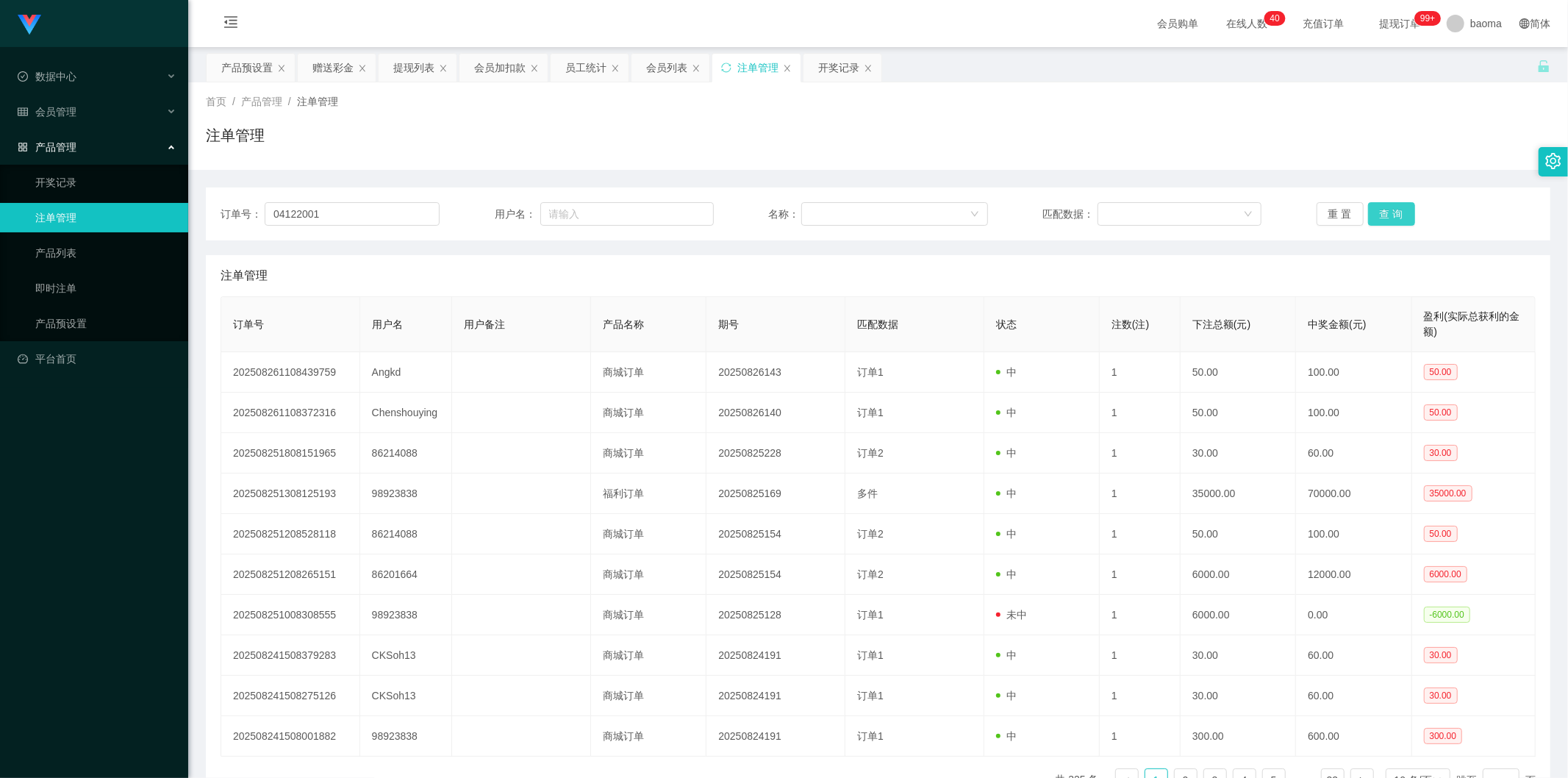
click at [1380, 215] on button "查 询" at bounding box center [1392, 214] width 47 height 24
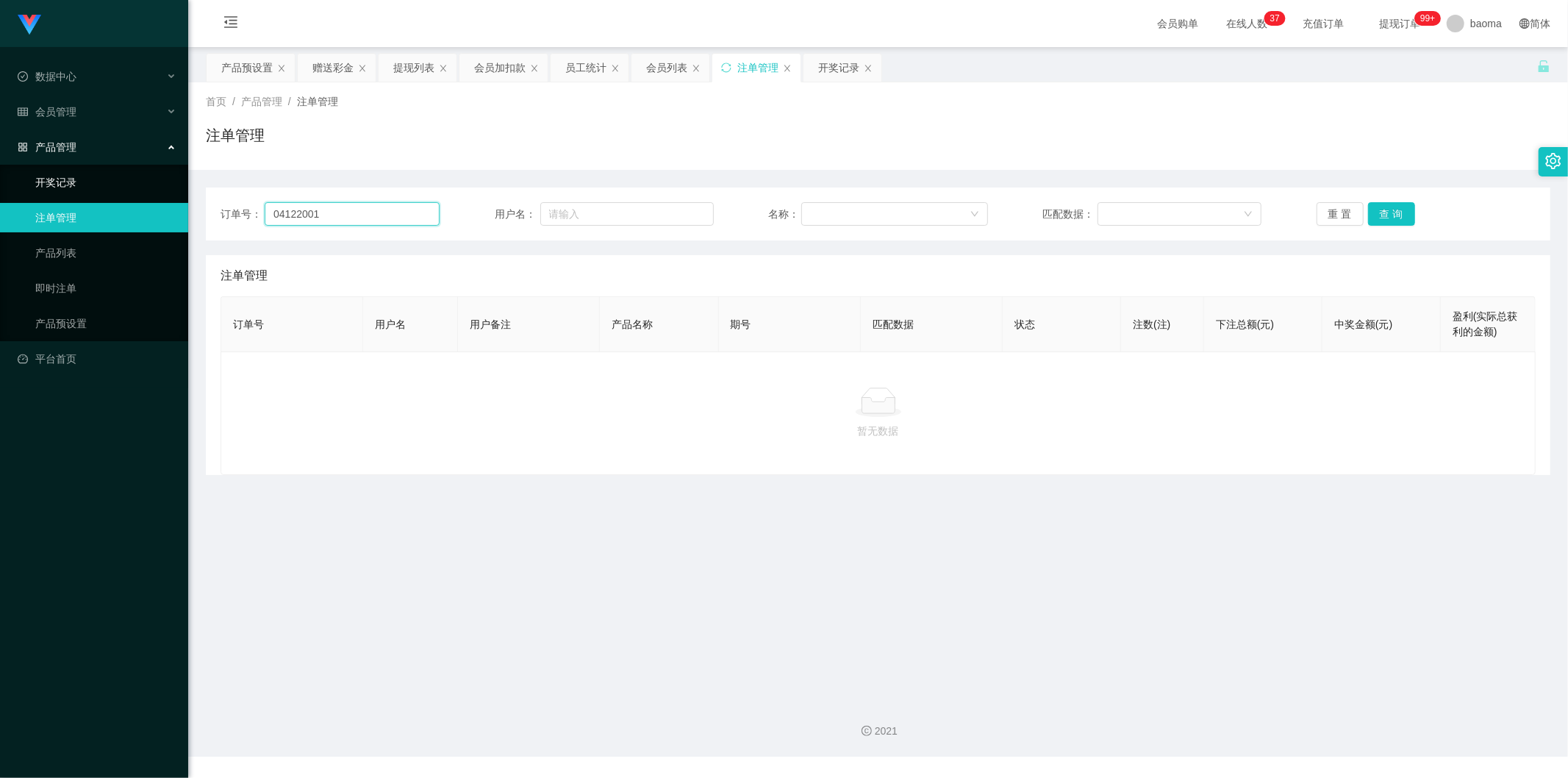
click at [151, 186] on section "Jingdong工作台代理端 数据中心 会员管理 会员列表 充值列表 提现列表 赠送彩金 会员加扣款 会员加减打码量 产品管理 开奖记录 注单管理 产品列表 …" at bounding box center [784, 378] width 1568 height 756
drag, startPoint x: 1380, startPoint y: 209, endPoint x: 1348, endPoint y: 215, distance: 32.6
click at [1379, 209] on button "查 询" at bounding box center [1392, 214] width 47 height 24
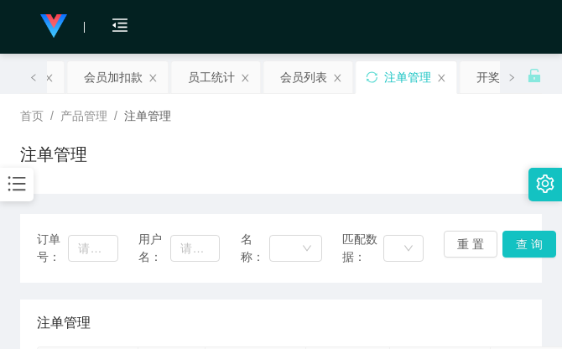
drag, startPoint x: 386, startPoint y: 128, endPoint x: 334, endPoint y: 122, distance: 52.4
click at [386, 128] on div "首页 / 产品管理 / 注单管理 / 注单管理" at bounding box center [281, 143] width 522 height 73
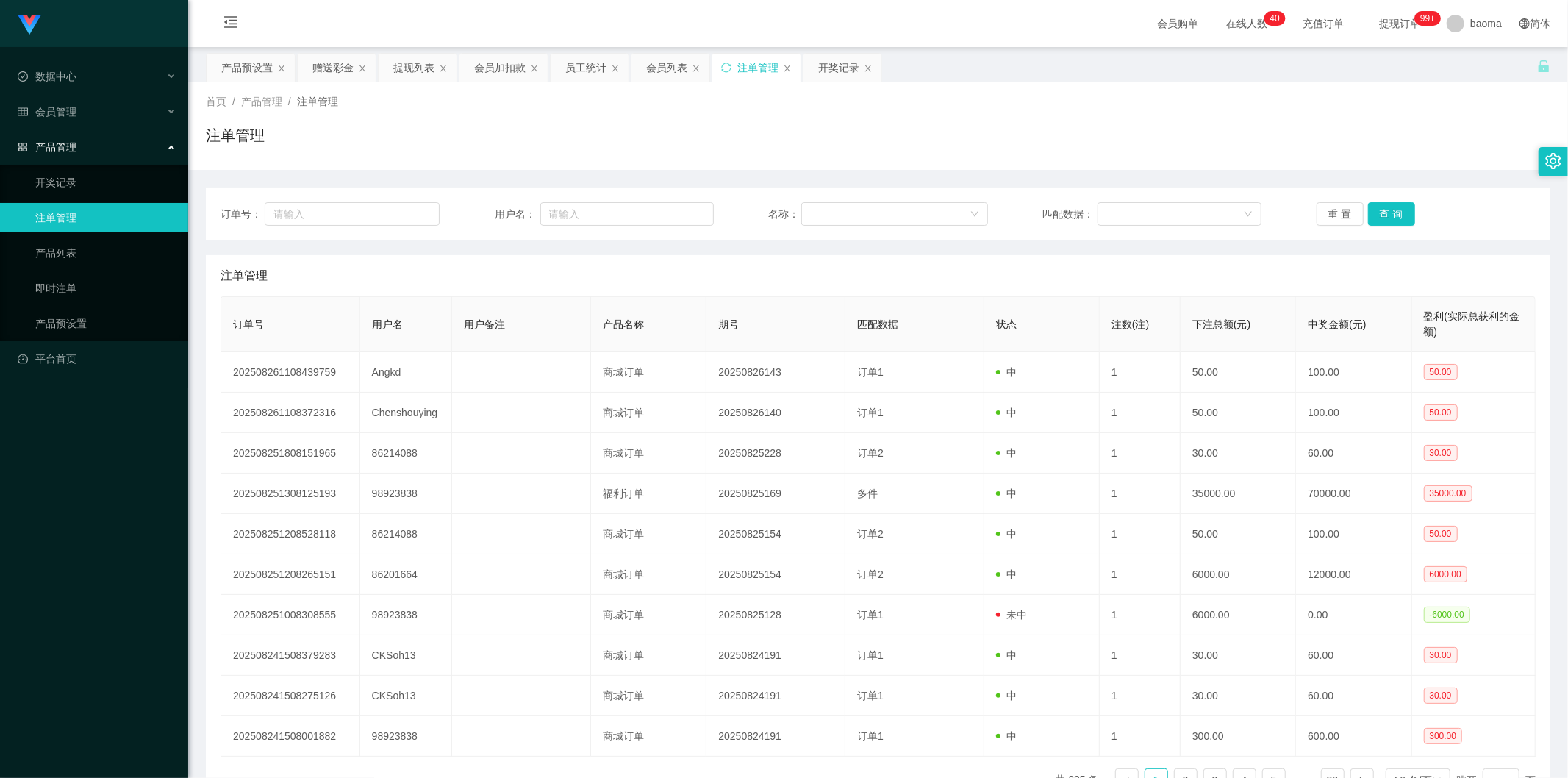
click at [737, 63] on div "注单管理" at bounding box center [757, 67] width 41 height 28
click at [1384, 209] on button "查 询" at bounding box center [1392, 214] width 47 height 24
click at [1393, 212] on button "查 询" at bounding box center [1392, 214] width 47 height 24
click at [1394, 212] on div "重 置 查 询" at bounding box center [1426, 214] width 219 height 24
click at [1394, 212] on button "查 询" at bounding box center [1392, 214] width 47 height 24
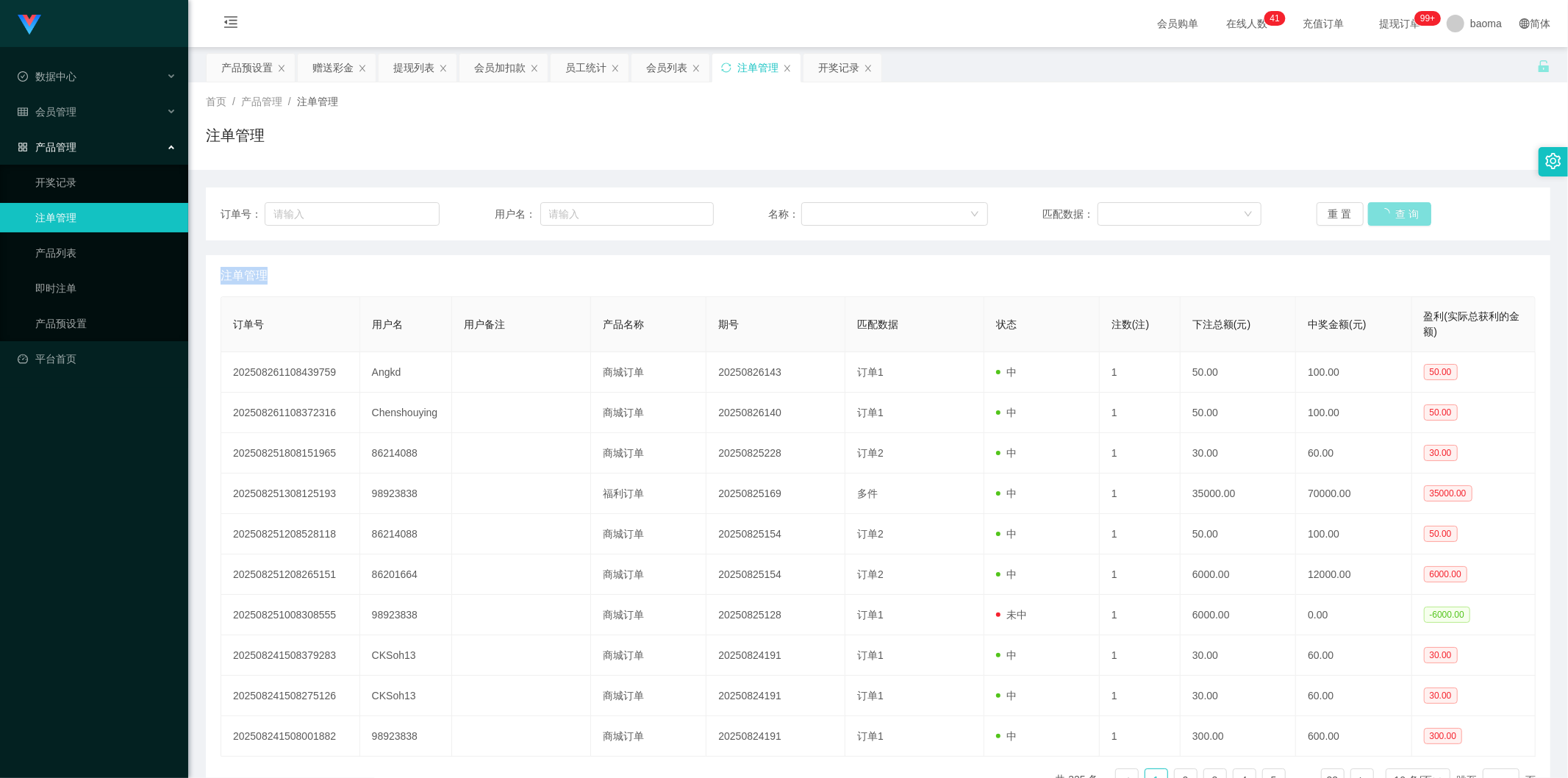
click at [1394, 211] on div "重 置 查 询" at bounding box center [1426, 214] width 219 height 24
click at [1397, 211] on button "查 询" at bounding box center [1392, 214] width 47 height 24
click at [1398, 211] on div "重 置 查 询" at bounding box center [1426, 214] width 219 height 24
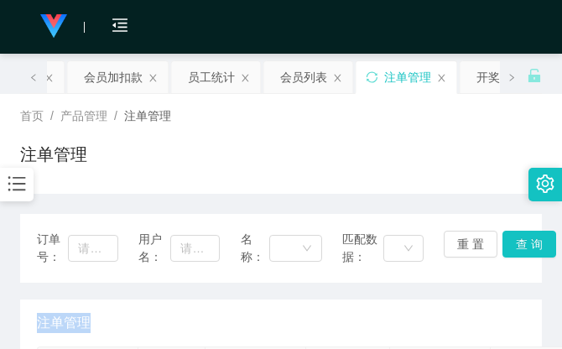
drag, startPoint x: 439, startPoint y: 136, endPoint x: 441, endPoint y: 128, distance: 8.8
click at [440, 132] on div "首页 / 产品管理 / 注单管理 / 注单管理" at bounding box center [281, 143] width 522 height 73
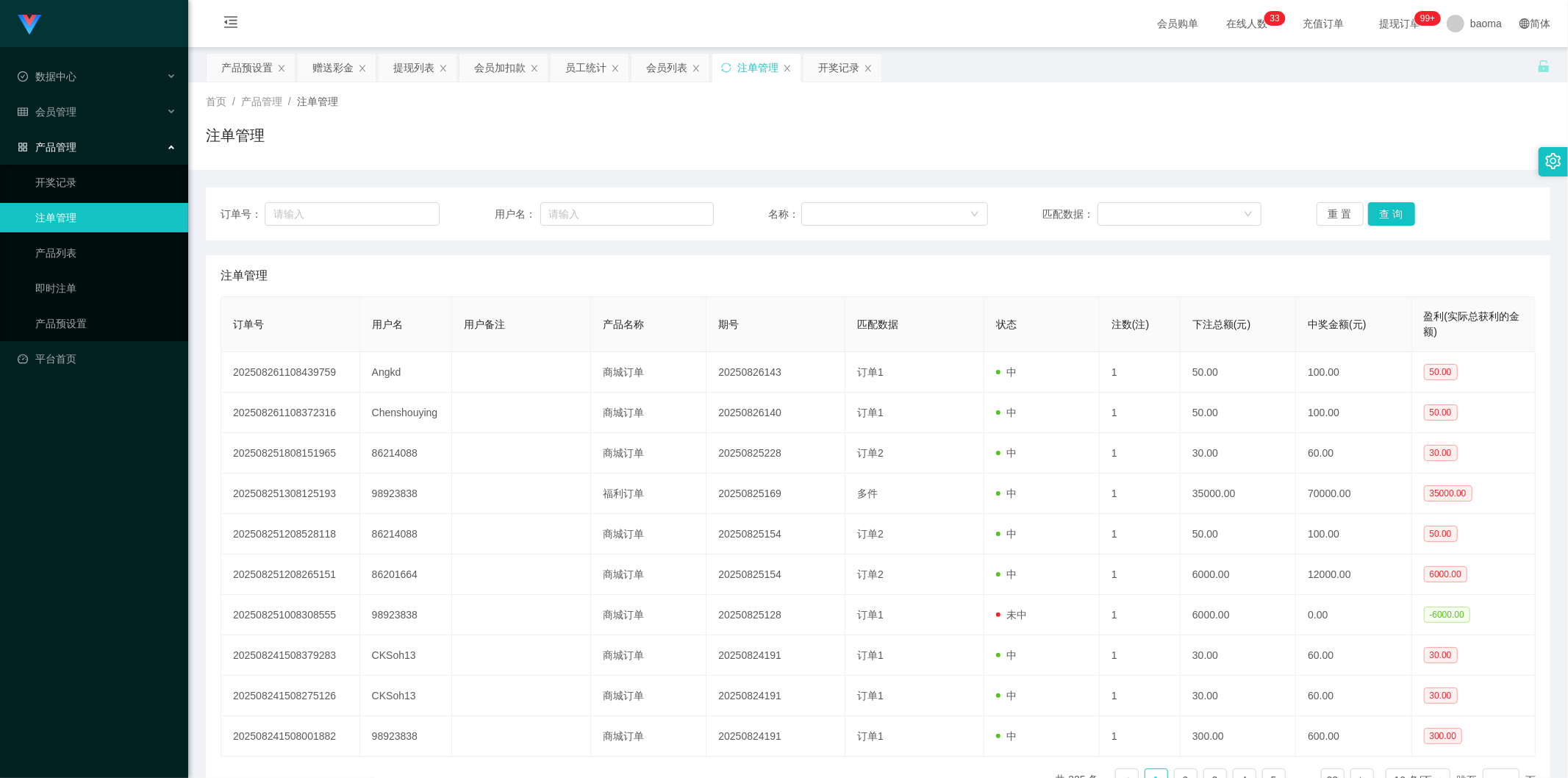
click at [755, 72] on div "注单管理" at bounding box center [757, 67] width 41 height 28
click at [1394, 209] on button "查 询" at bounding box center [1392, 214] width 47 height 24
click at [1401, 209] on button "查 询" at bounding box center [1392, 214] width 47 height 24
click at [1405, 208] on button "查 询" at bounding box center [1400, 214] width 63 height 24
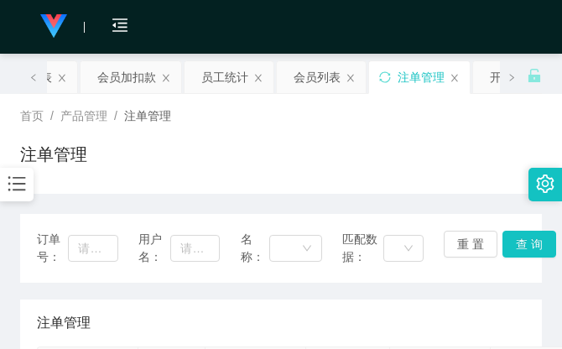
drag, startPoint x: 415, startPoint y: 138, endPoint x: 407, endPoint y: 114, distance: 24.9
click at [414, 135] on div "首页 / 产品管理 / 注单管理 / 注单管理" at bounding box center [281, 143] width 522 height 73
drag, startPoint x: 424, startPoint y: 164, endPoint x: 429, endPoint y: 147, distance: 18.1
click at [424, 163] on div "注单管理" at bounding box center [281, 161] width 522 height 39
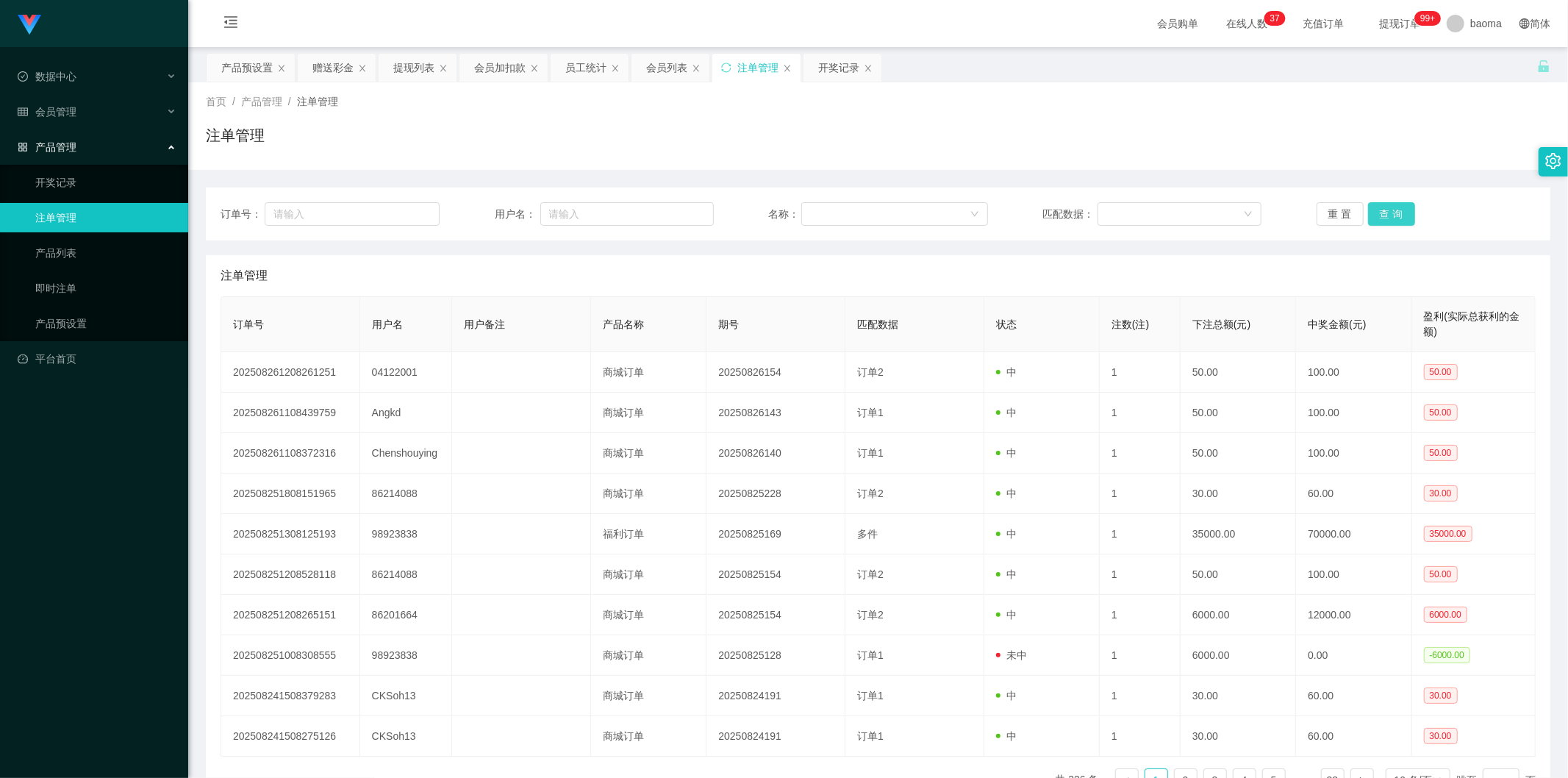
click at [1371, 218] on button "查 询" at bounding box center [1392, 214] width 47 height 24
click at [409, 60] on div "提现列表" at bounding box center [414, 67] width 41 height 28
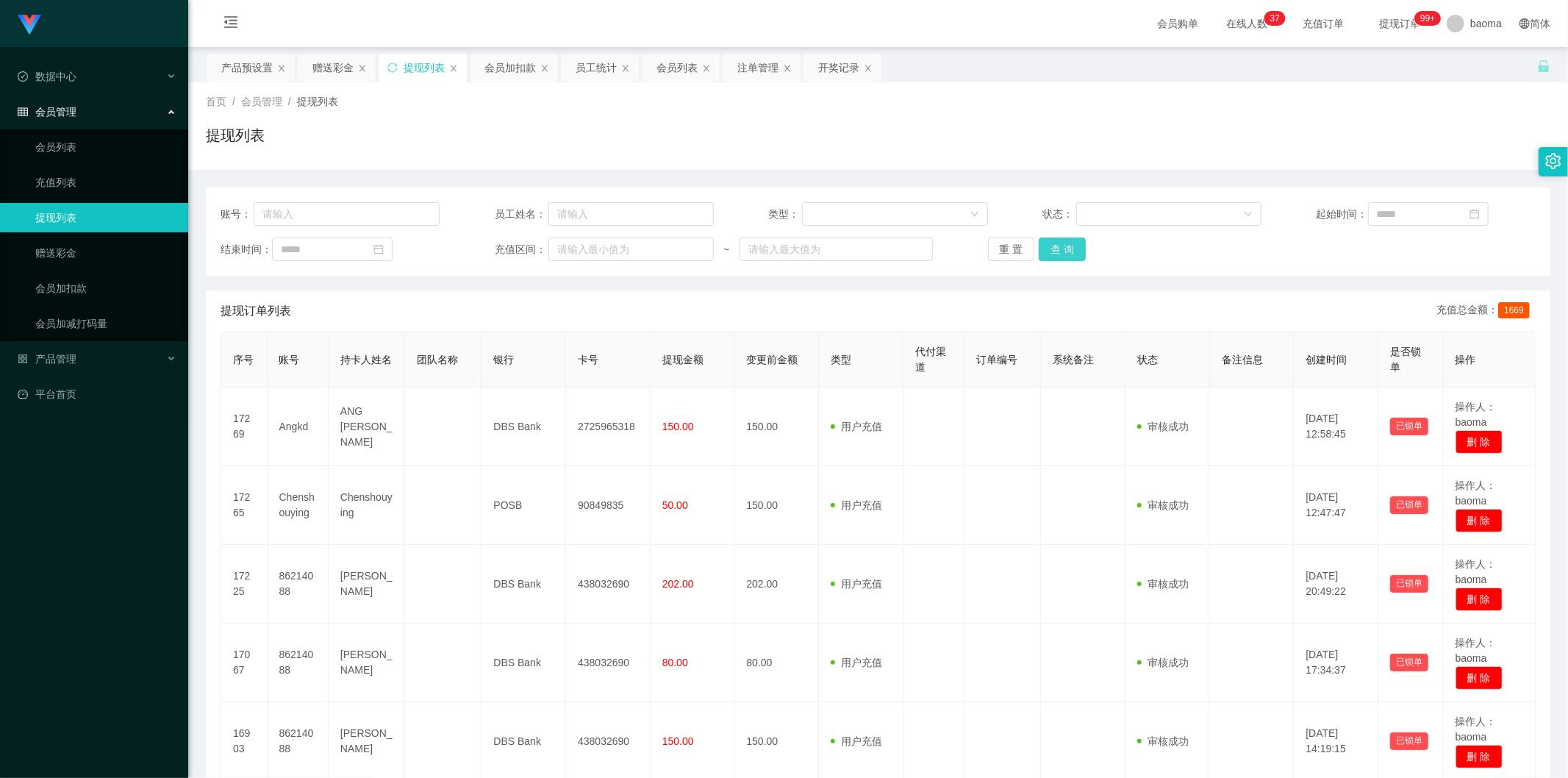
click at [1061, 252] on button "查 询" at bounding box center [1062, 249] width 47 height 24
click at [515, 70] on div "会员加扣款" at bounding box center [510, 67] width 52 height 28
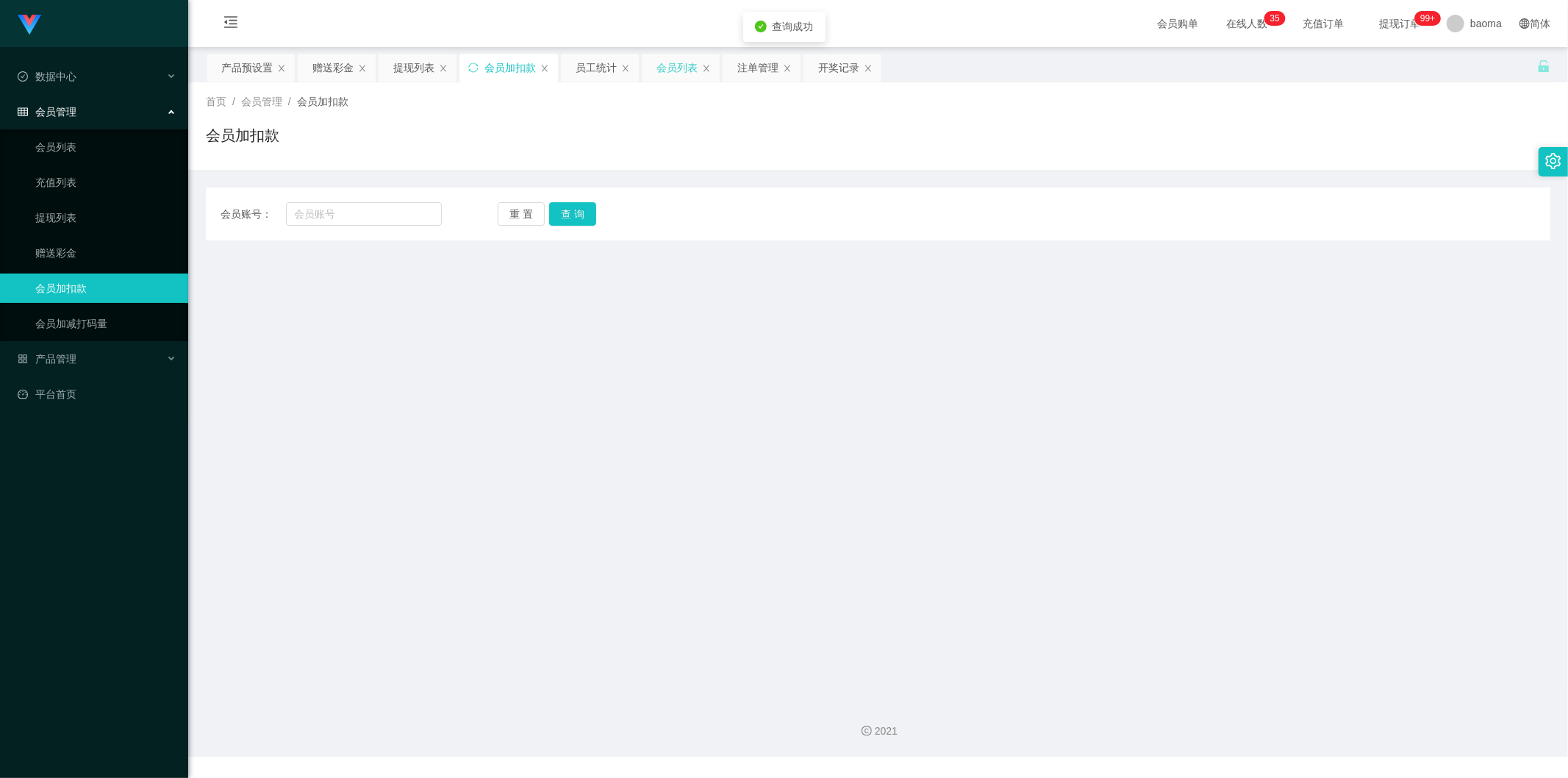
click at [670, 62] on div "会员列表" at bounding box center [677, 67] width 41 height 28
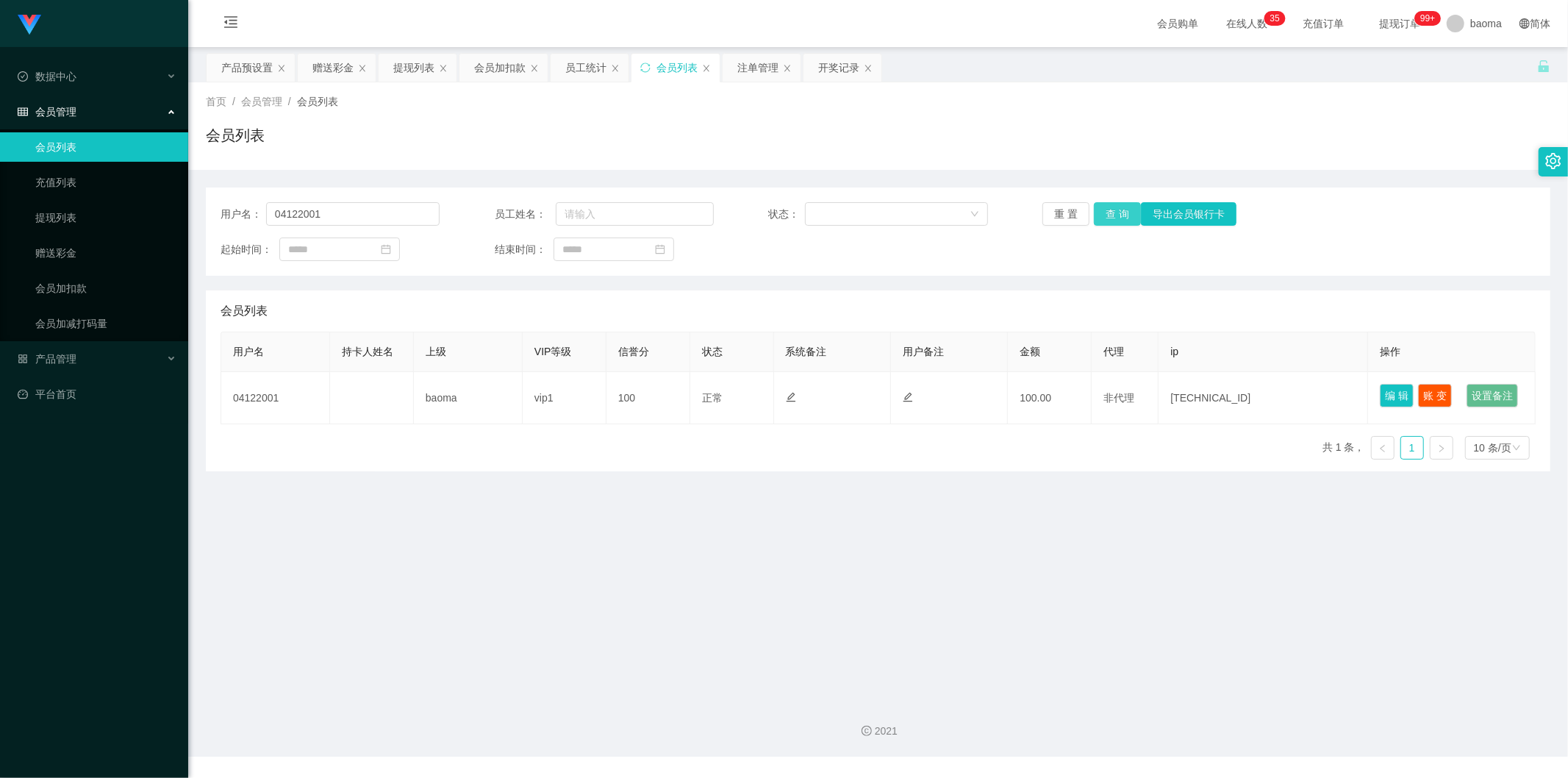
click at [1121, 209] on button "查 询" at bounding box center [1117, 214] width 47 height 24
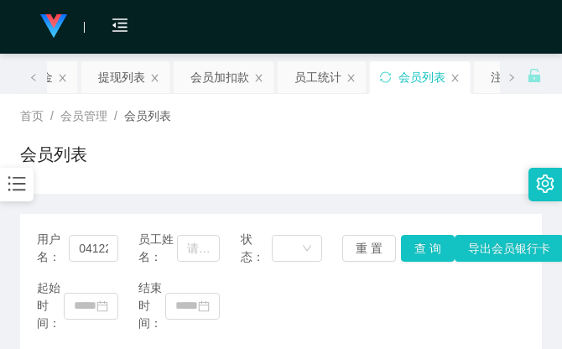
drag, startPoint x: 405, startPoint y: 117, endPoint x: 446, endPoint y: 0, distance: 124.4
click at [405, 102] on div "首页 / 会员管理 / 会员列表 / 会员列表" at bounding box center [281, 144] width 562 height 100
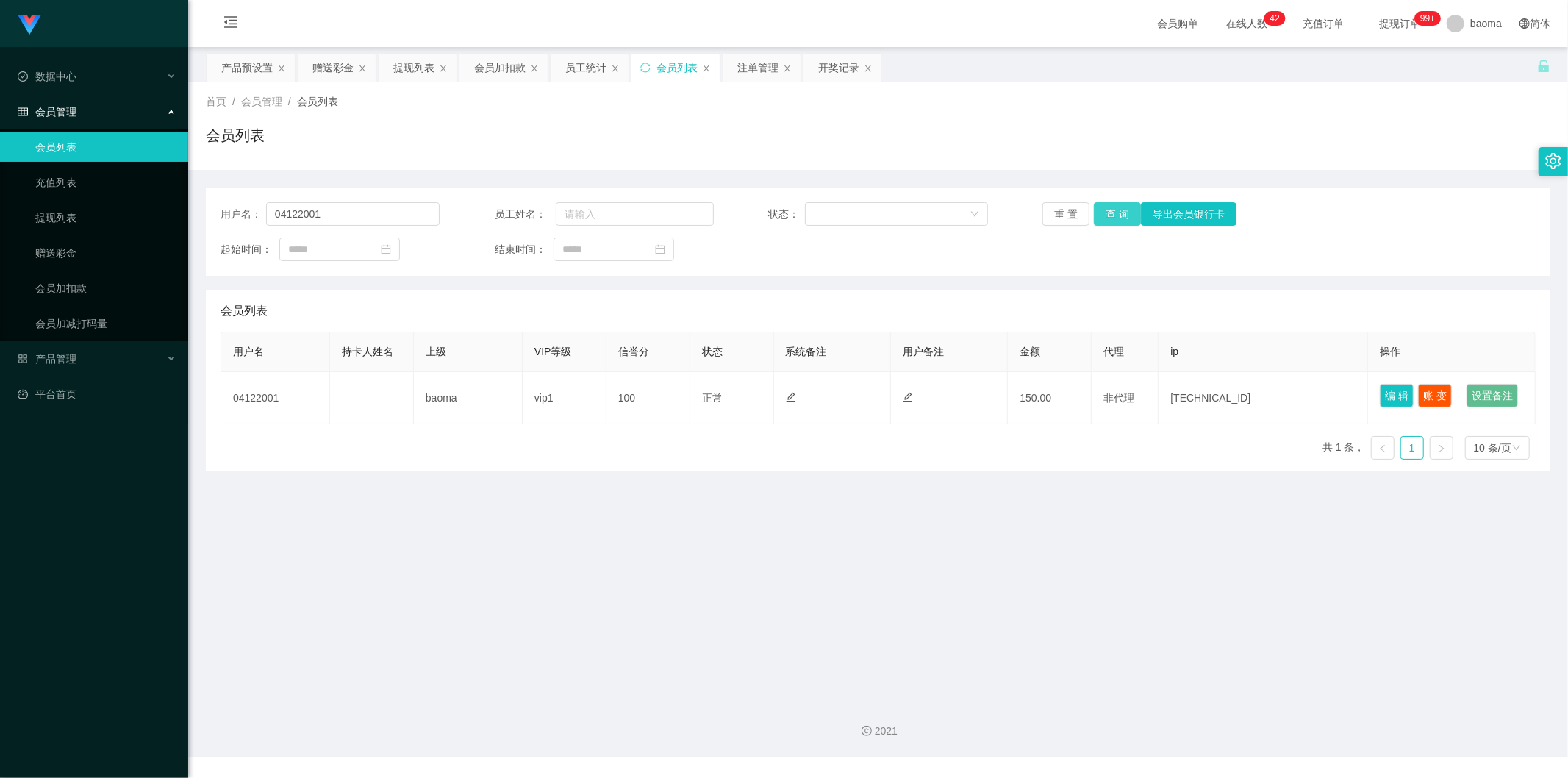
click at [1109, 211] on button "查 询" at bounding box center [1117, 214] width 47 height 24
click at [1108, 202] on button "查 询" at bounding box center [1117, 214] width 47 height 24
drag, startPoint x: 365, startPoint y: 209, endPoint x: 116, endPoint y: 225, distance: 249.5
click at [122, 225] on section "Jingdong工作台代理端 数据中心 会员管理 会员列表 充值列表 提现列表 赠送彩金 会员加扣款 会员加减打码量 产品管理 平台首页 保存配置 重置配置 …" at bounding box center [784, 378] width 1568 height 756
click at [1107, 212] on button "查 询" at bounding box center [1117, 214] width 47 height 24
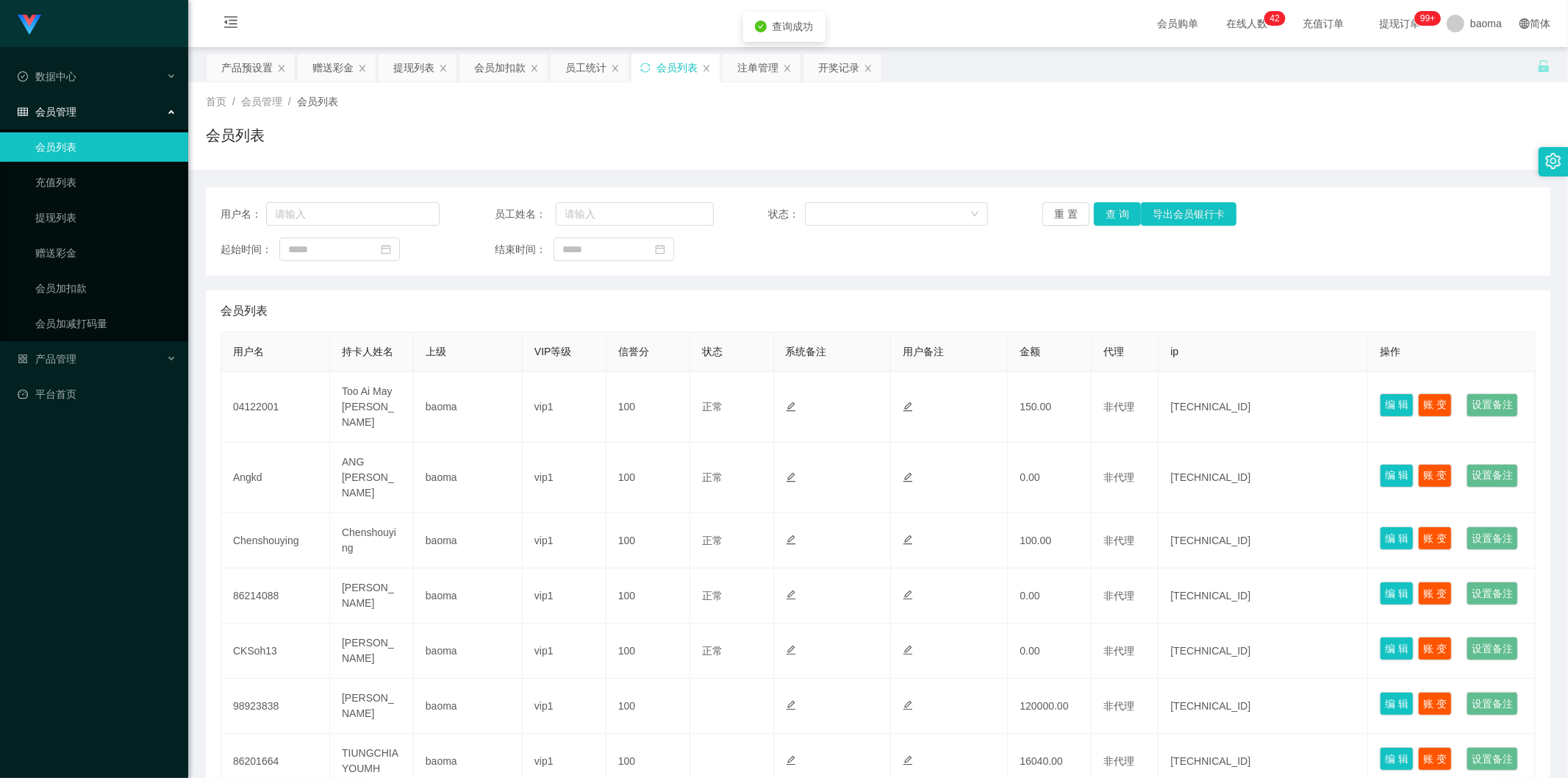
click at [420, 72] on div "提现列表" at bounding box center [414, 67] width 41 height 28
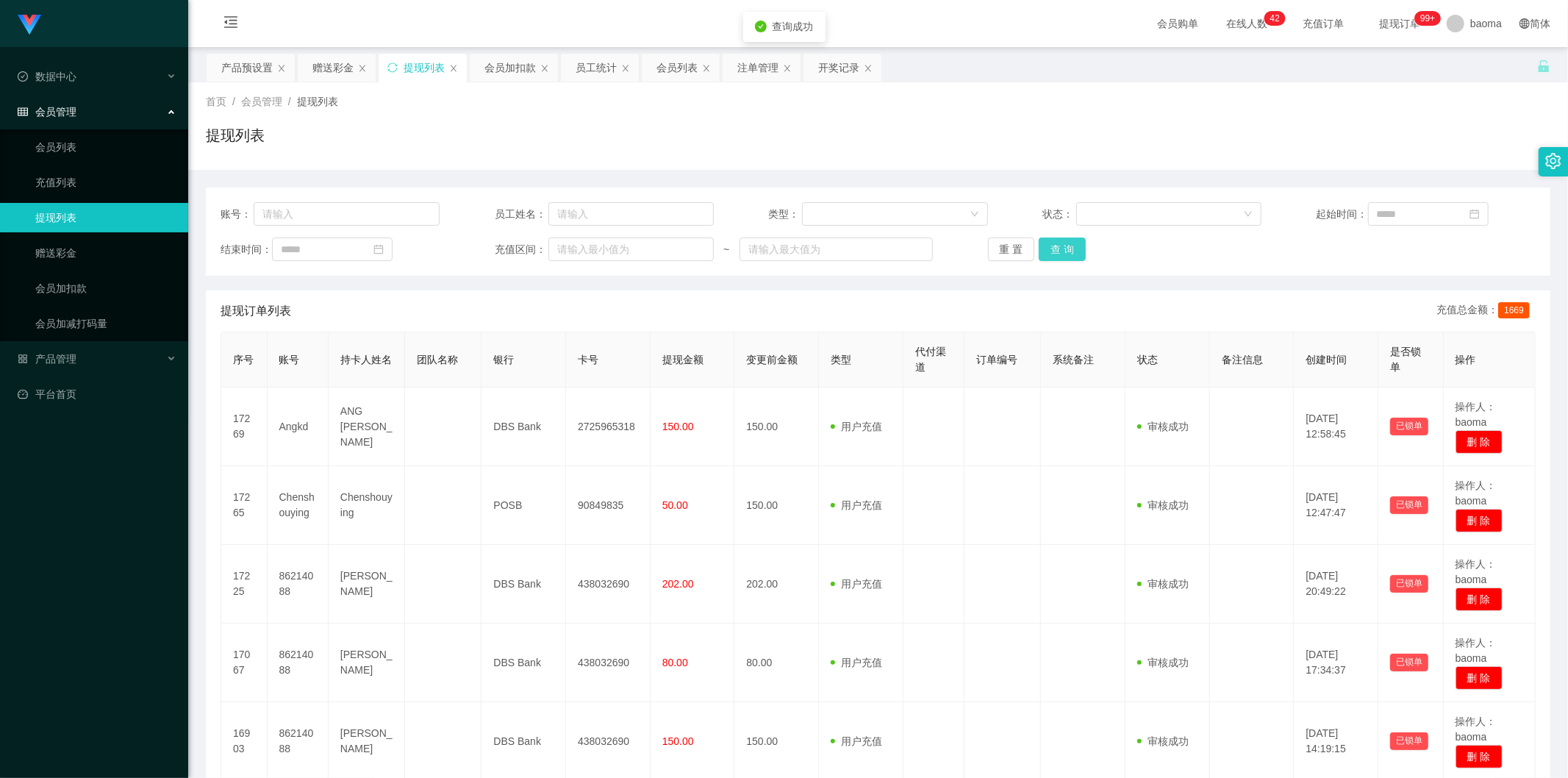
click at [1071, 258] on button "查 询" at bounding box center [1062, 249] width 47 height 24
click at [1072, 256] on div "重 置 查 询" at bounding box center [1097, 249] width 219 height 24
click at [1070, 253] on button "查 询" at bounding box center [1062, 249] width 47 height 24
click at [1070, 253] on div "重 置 查 询" at bounding box center [1097, 249] width 219 height 24
click at [1069, 253] on button "查 询" at bounding box center [1062, 249] width 47 height 24
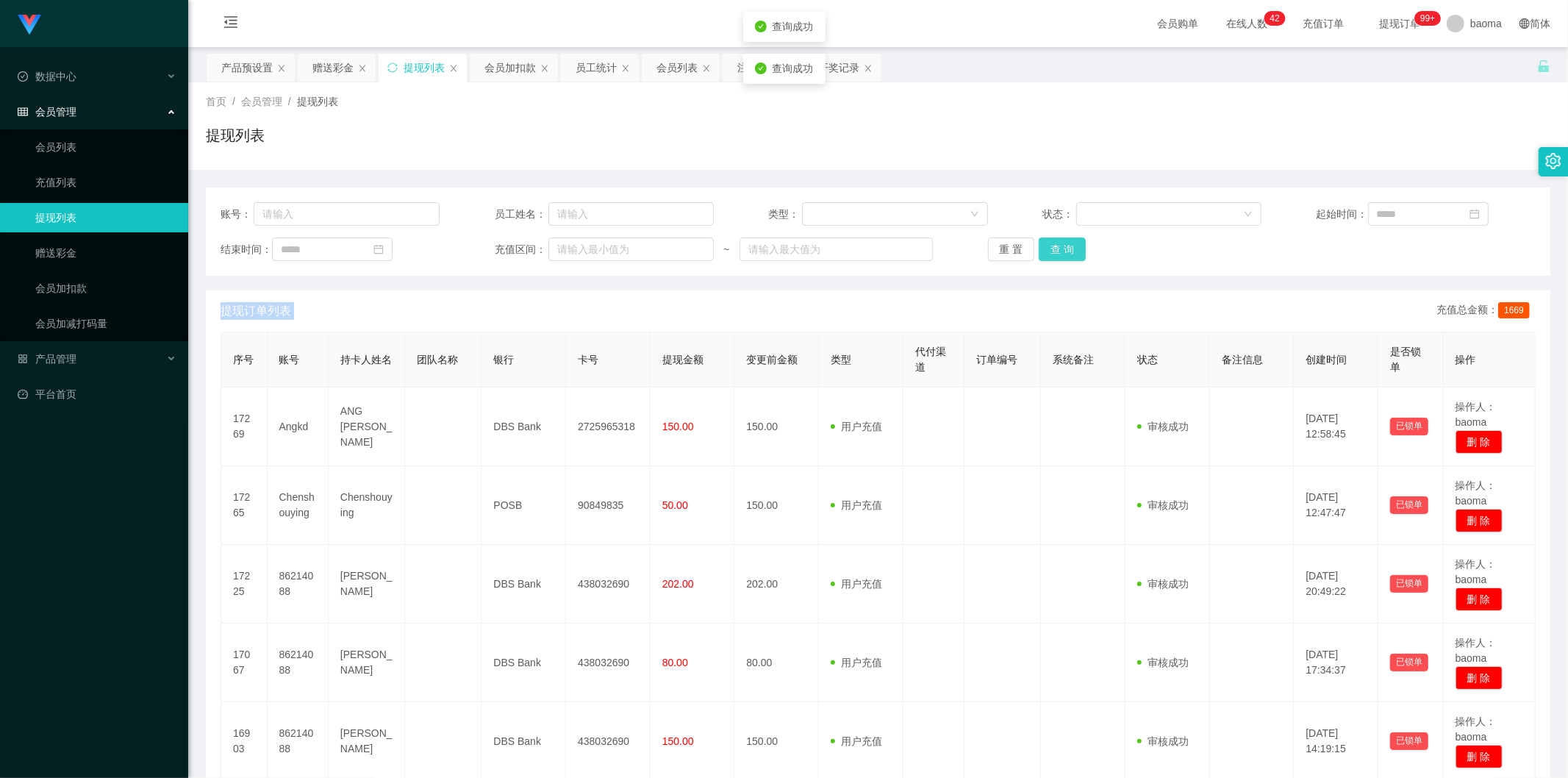
click at [1069, 253] on div "重 置 查 询" at bounding box center [1097, 249] width 219 height 24
drag, startPoint x: 1069, startPoint y: 253, endPoint x: 1056, endPoint y: 256, distance: 13.3
click at [1069, 253] on button "查 询" at bounding box center [1062, 249] width 47 height 24
click at [329, 216] on input "text" at bounding box center [346, 214] width 186 height 24
paste input "2725965318"
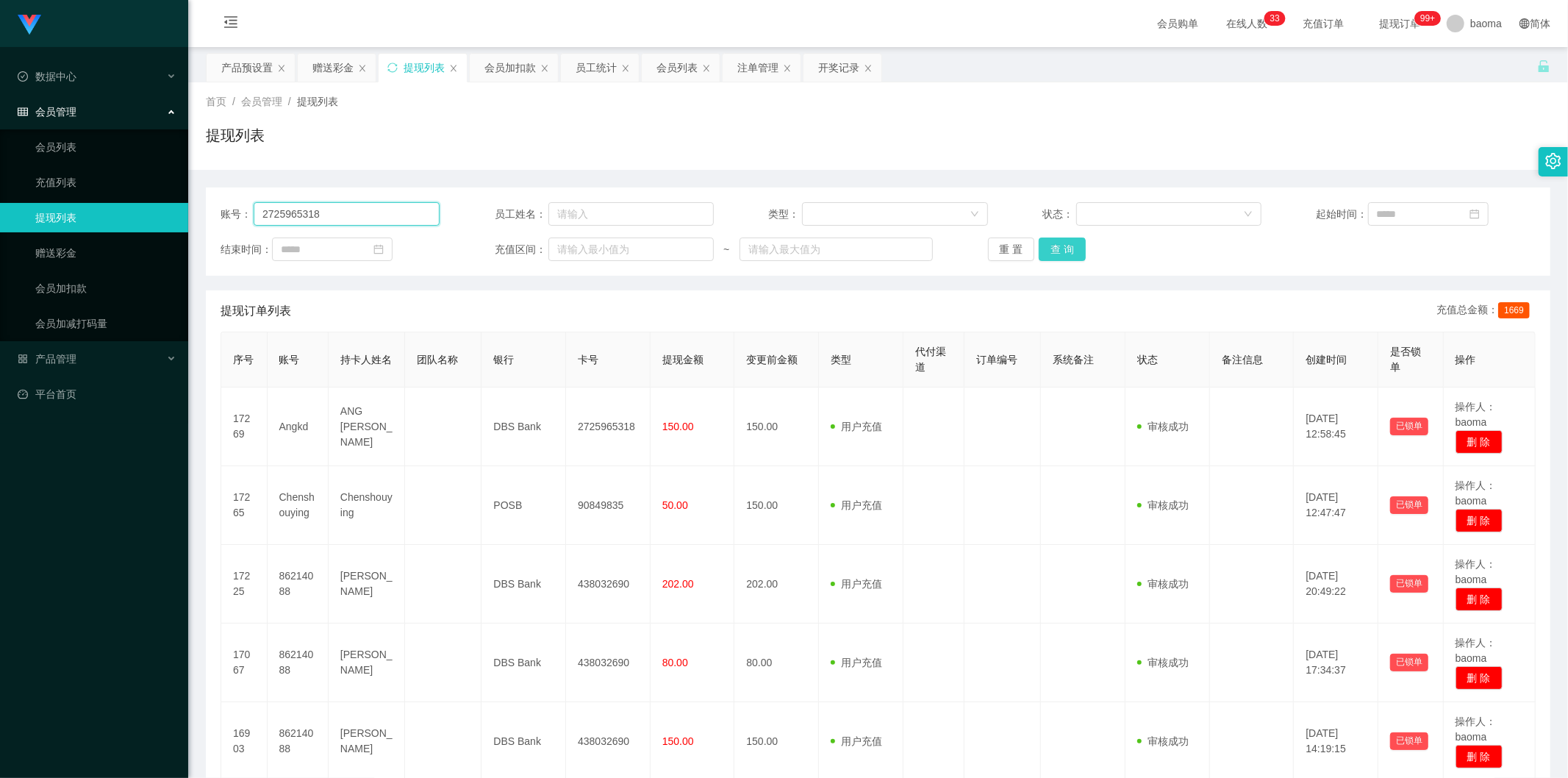
type input "2725965318"
click at [1054, 250] on button "查 询" at bounding box center [1062, 249] width 47 height 24
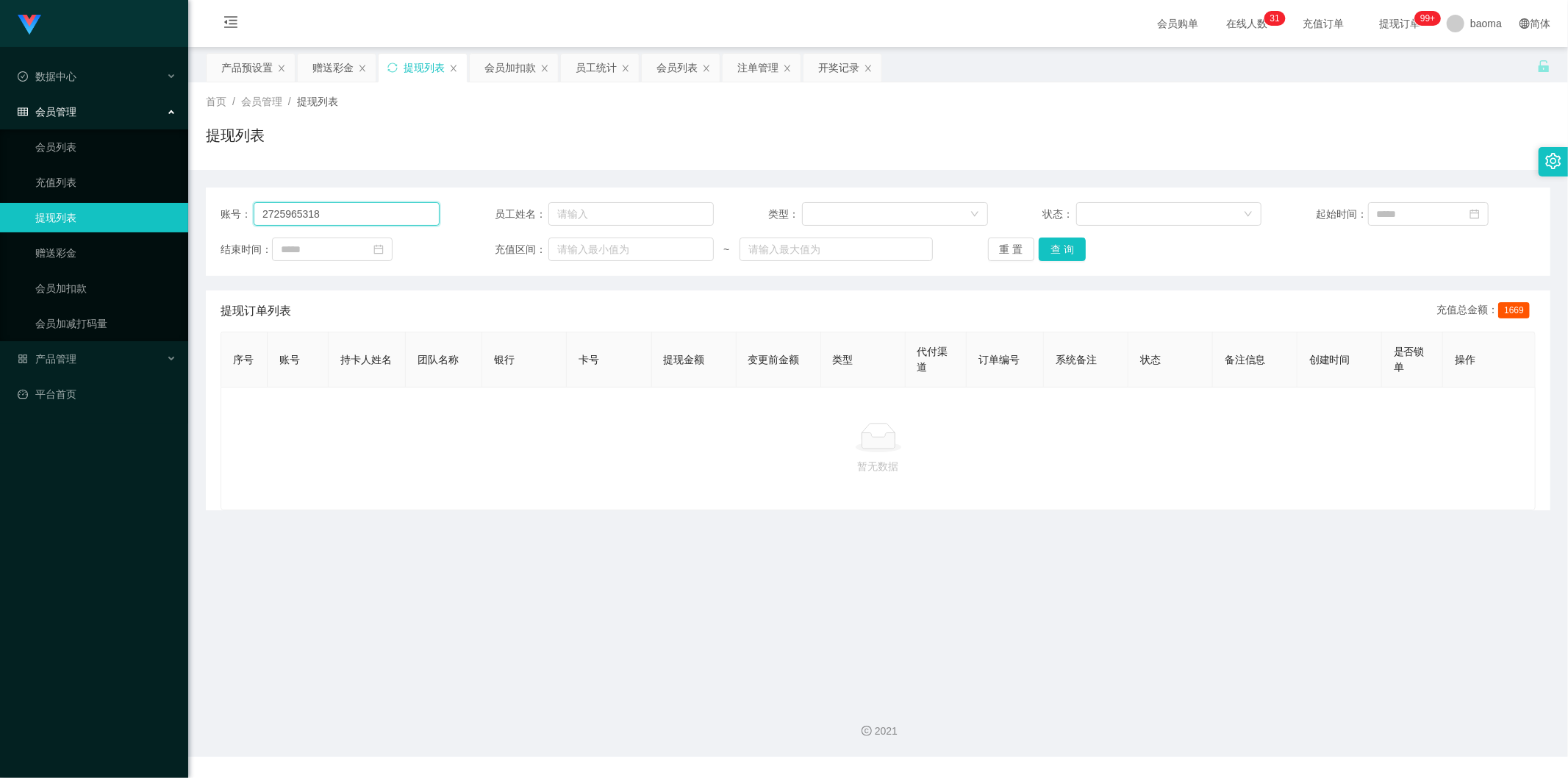
drag, startPoint x: 361, startPoint y: 212, endPoint x: 137, endPoint y: 207, distance: 224.1
click at [145, 208] on section "Jingdong工作台代理端 数据中心 会员管理 会员列表 充值列表 提现列表 赠送彩金 会员加扣款 会员加减打码量 产品管理 平台首页 保存配置 重置配置 …" at bounding box center [784, 378] width 1568 height 756
click at [328, 216] on input "text" at bounding box center [346, 214] width 186 height 24
paste input "2725965318"
type input "2725965318"
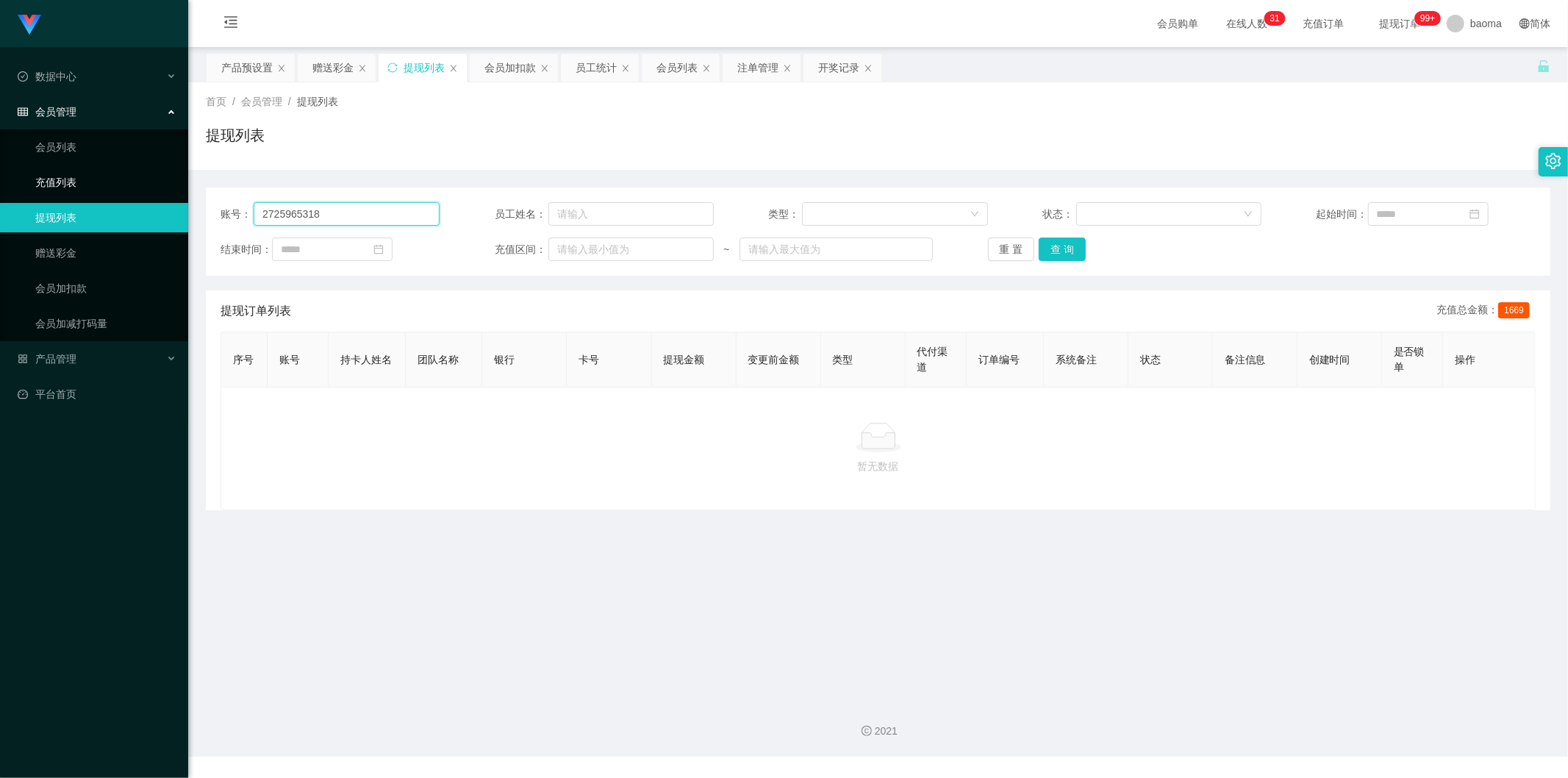
drag, startPoint x: 349, startPoint y: 209, endPoint x: 67, endPoint y: 194, distance: 282.4
click at [76, 199] on section "Jingdong工作台代理端 数据中心 会员管理 会员列表 充值列表 提现列表 赠送彩金 会员加扣款 会员加减打码量 产品管理 平台首页 保存配置 重置配置 …" at bounding box center [784, 378] width 1568 height 756
drag, startPoint x: 678, startPoint y: 67, endPoint x: 650, endPoint y: 100, distance: 43.3
click at [675, 71] on div "会员列表" at bounding box center [677, 67] width 41 height 28
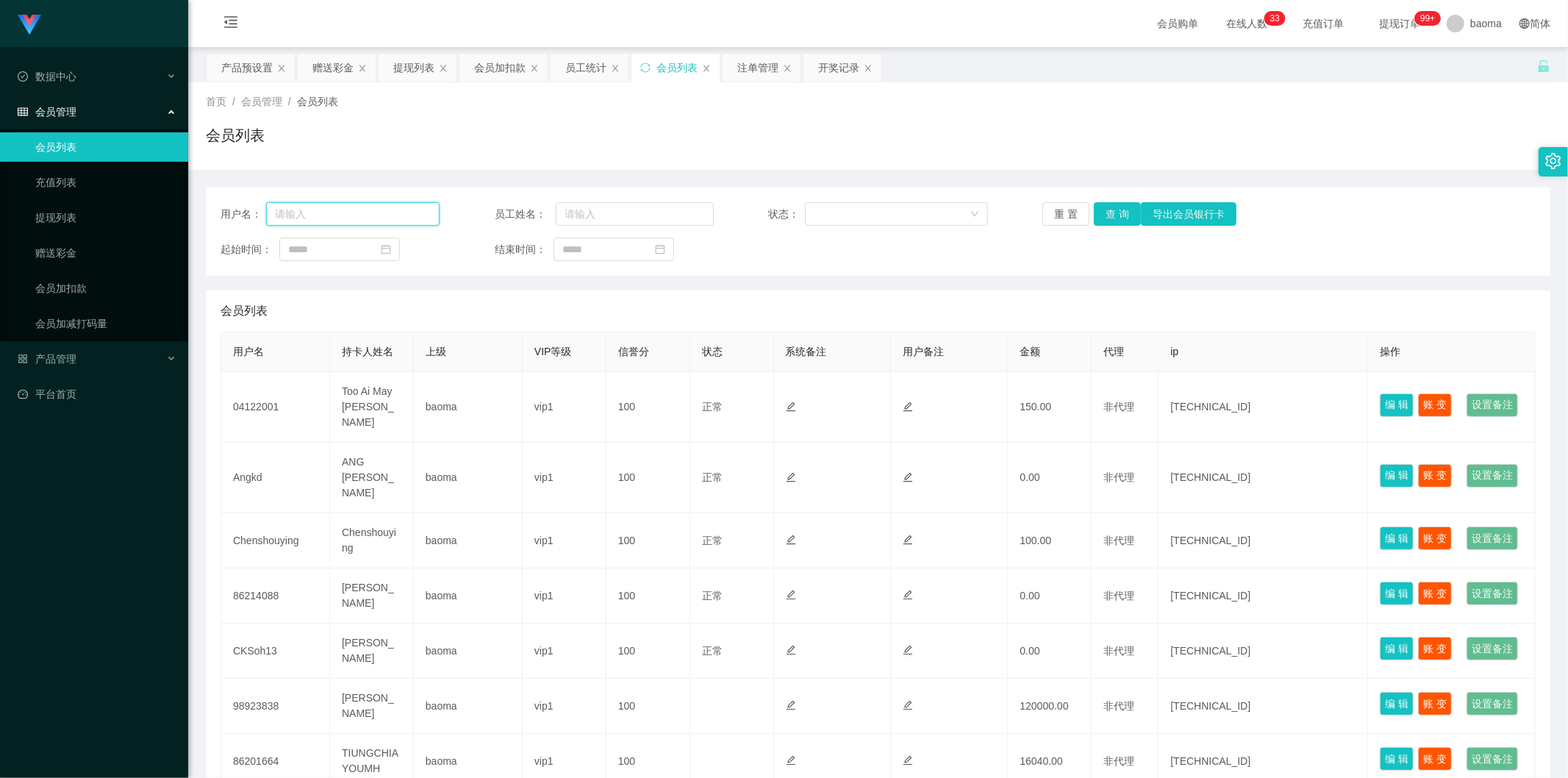
click at [353, 212] on input "text" at bounding box center [353, 214] width 174 height 24
paste input "2725965318"
type input "2725965318"
drag, startPoint x: 1115, startPoint y: 204, endPoint x: 1110, endPoint y: 226, distance: 22.6
click at [1115, 204] on button "查 询" at bounding box center [1117, 214] width 47 height 24
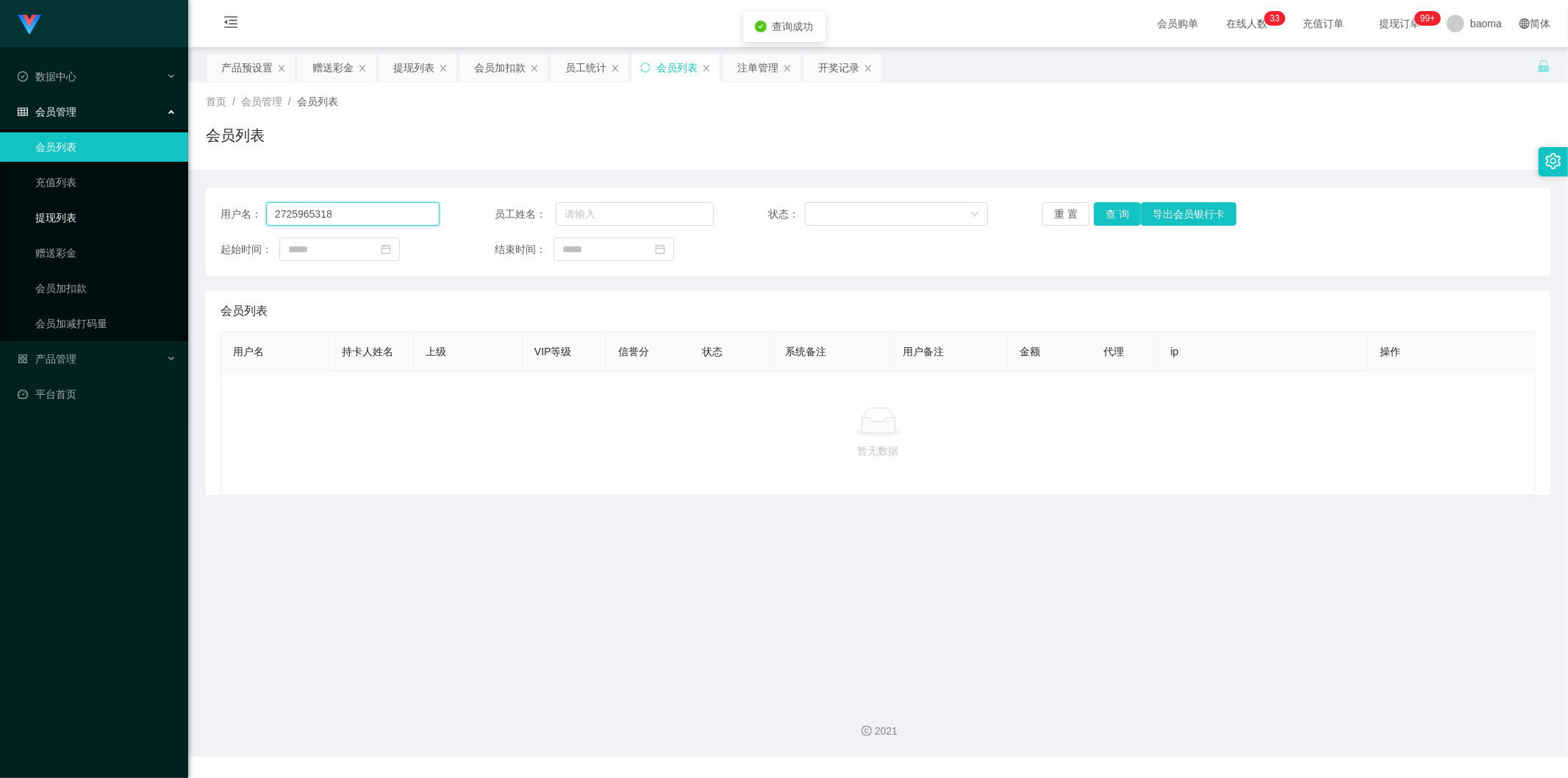
drag, startPoint x: 367, startPoint y: 216, endPoint x: 125, endPoint y: 207, distance: 242.2
click at [45, 209] on section "Jingdong工作台代理端 数据中心 会员管理 会员列表 充值列表 提现列表 赠送彩金 会员加扣款 会员加减打码量 产品管理 平台首页 保存配置 重置配置 …" at bounding box center [784, 378] width 1568 height 756
click at [1125, 213] on button "查 询" at bounding box center [1117, 214] width 47 height 24
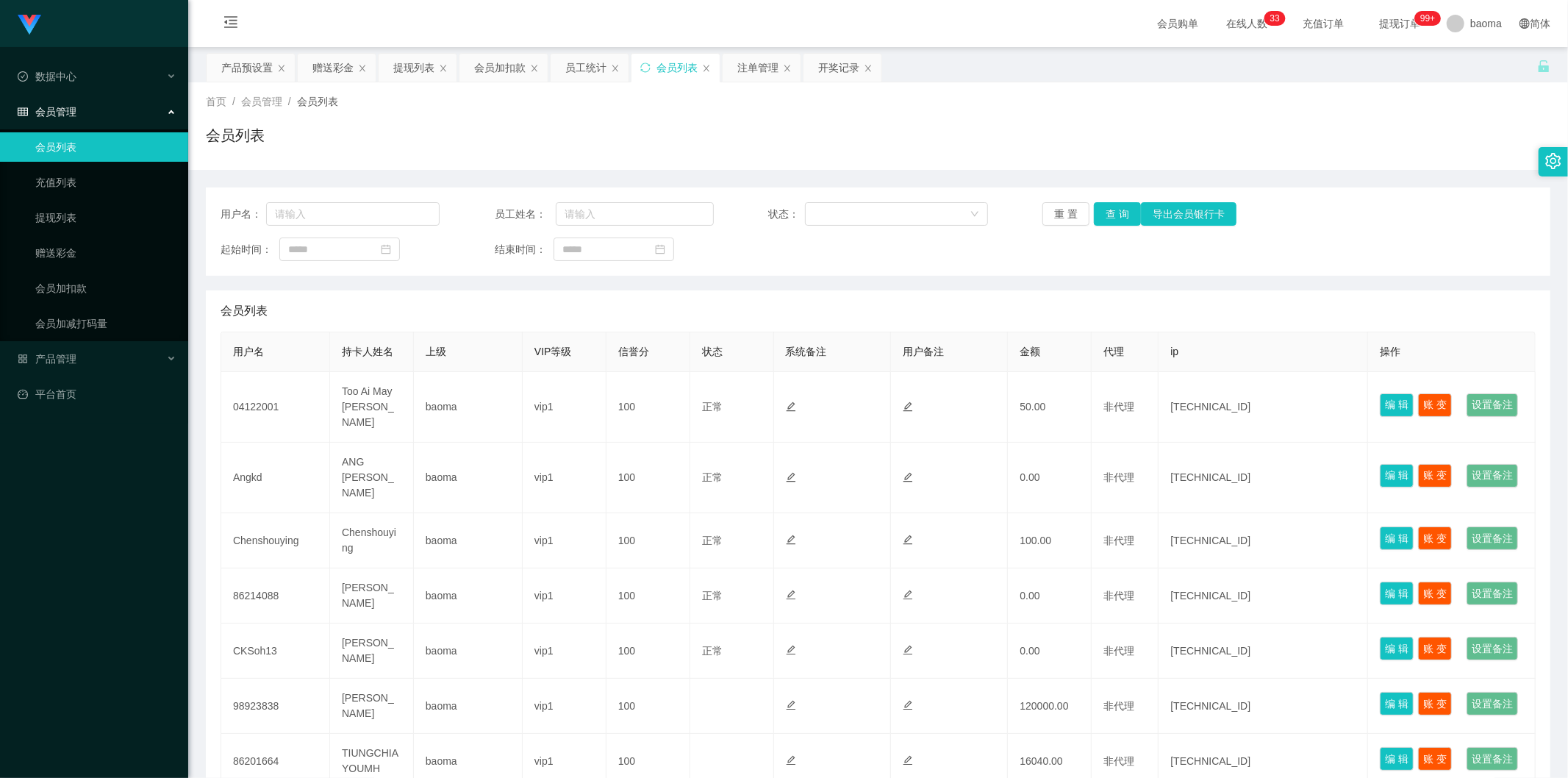
click at [394, 65] on div "提现列表" at bounding box center [414, 67] width 41 height 28
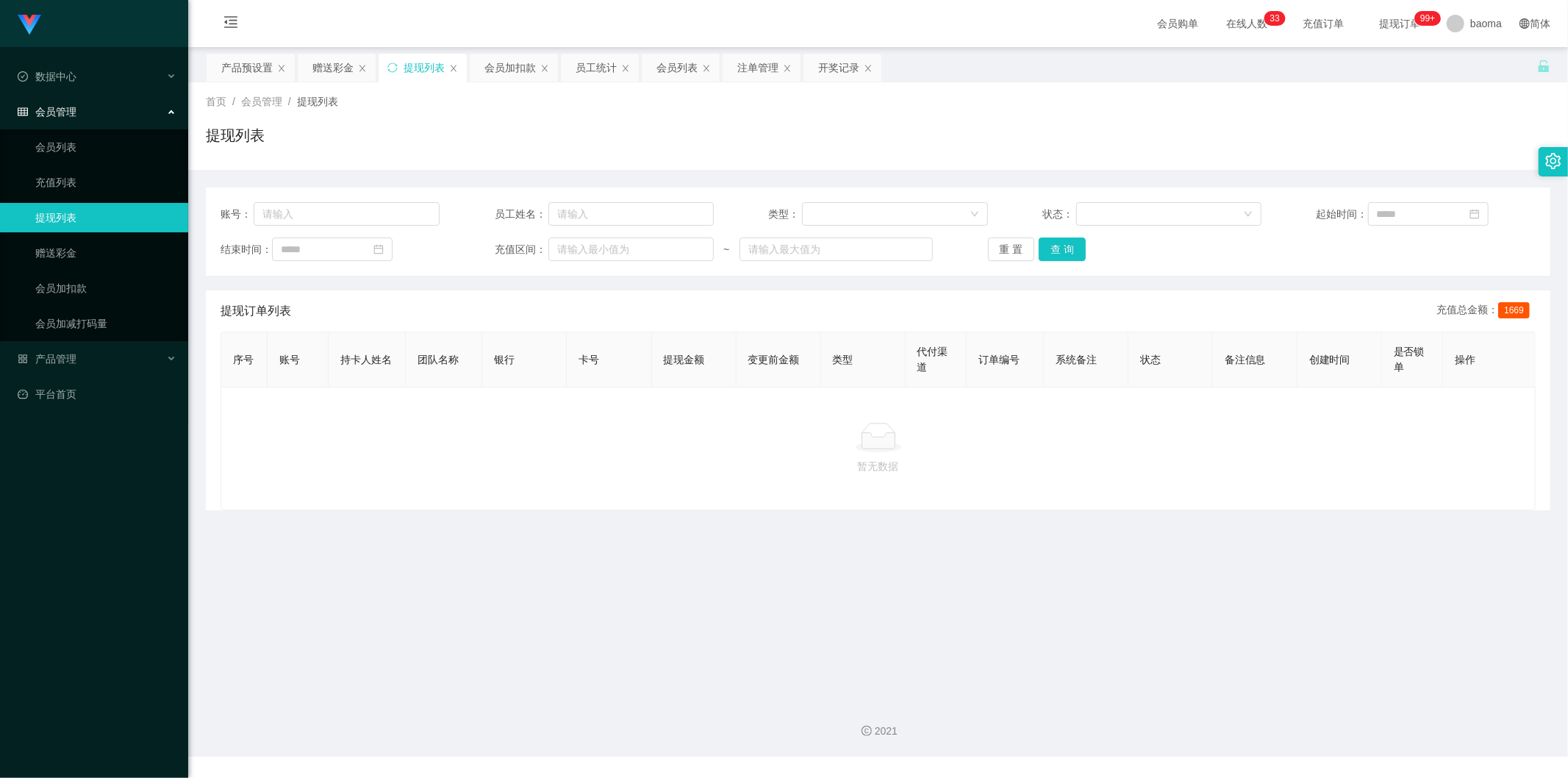
click at [1068, 261] on div "账号： 员工姓名： 类型： 状态： 起始时间： 结束时间： 充值区间： ~ 重 置 查 询" at bounding box center [878, 231] width 1345 height 88
click at [1069, 250] on button "查 询" at bounding box center [1062, 249] width 47 height 24
click at [1069, 250] on div "重 置 查 询" at bounding box center [1097, 249] width 219 height 24
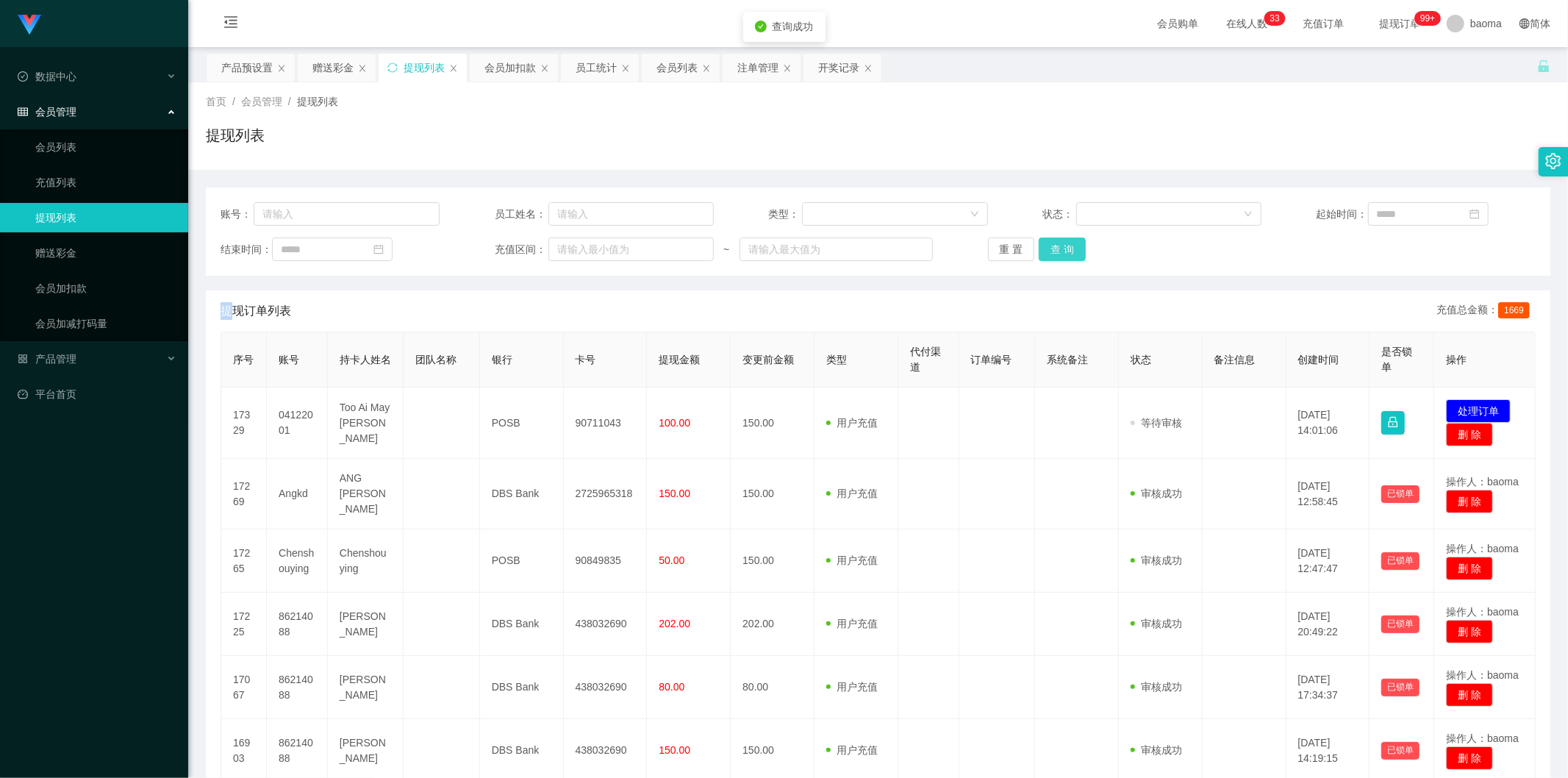
click at [1069, 250] on button "查 询" at bounding box center [1062, 249] width 47 height 24
click at [1069, 250] on div "重 置 查 询" at bounding box center [1097, 249] width 219 height 24
click at [353, 221] on input "text" at bounding box center [346, 214] width 186 height 24
paste input "2725965318"
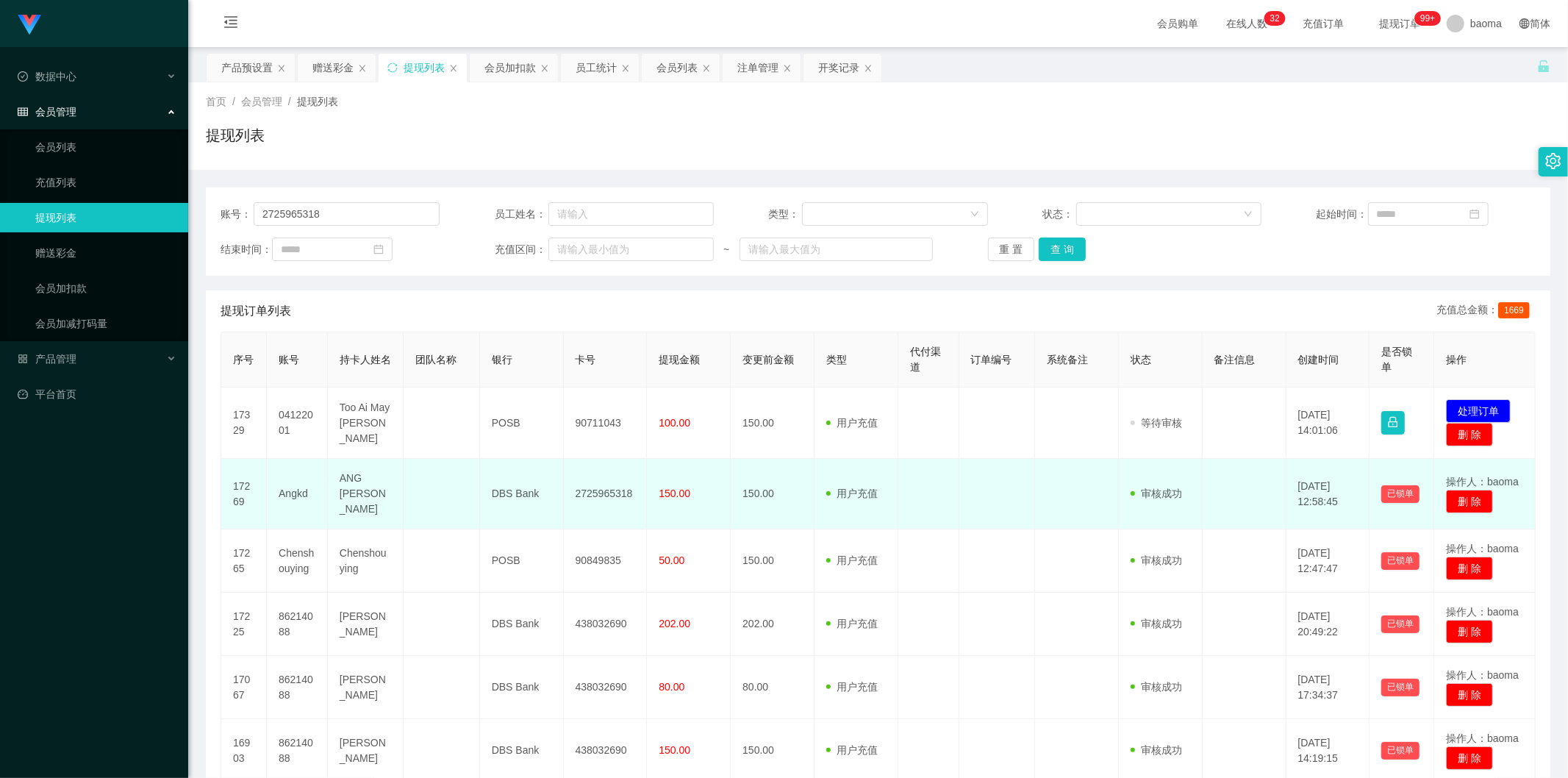
click at [289, 496] on td "Angkd" at bounding box center [298, 493] width 61 height 71
click at [289, 495] on td "Angkd" at bounding box center [298, 493] width 61 height 71
copy td "Angkd"
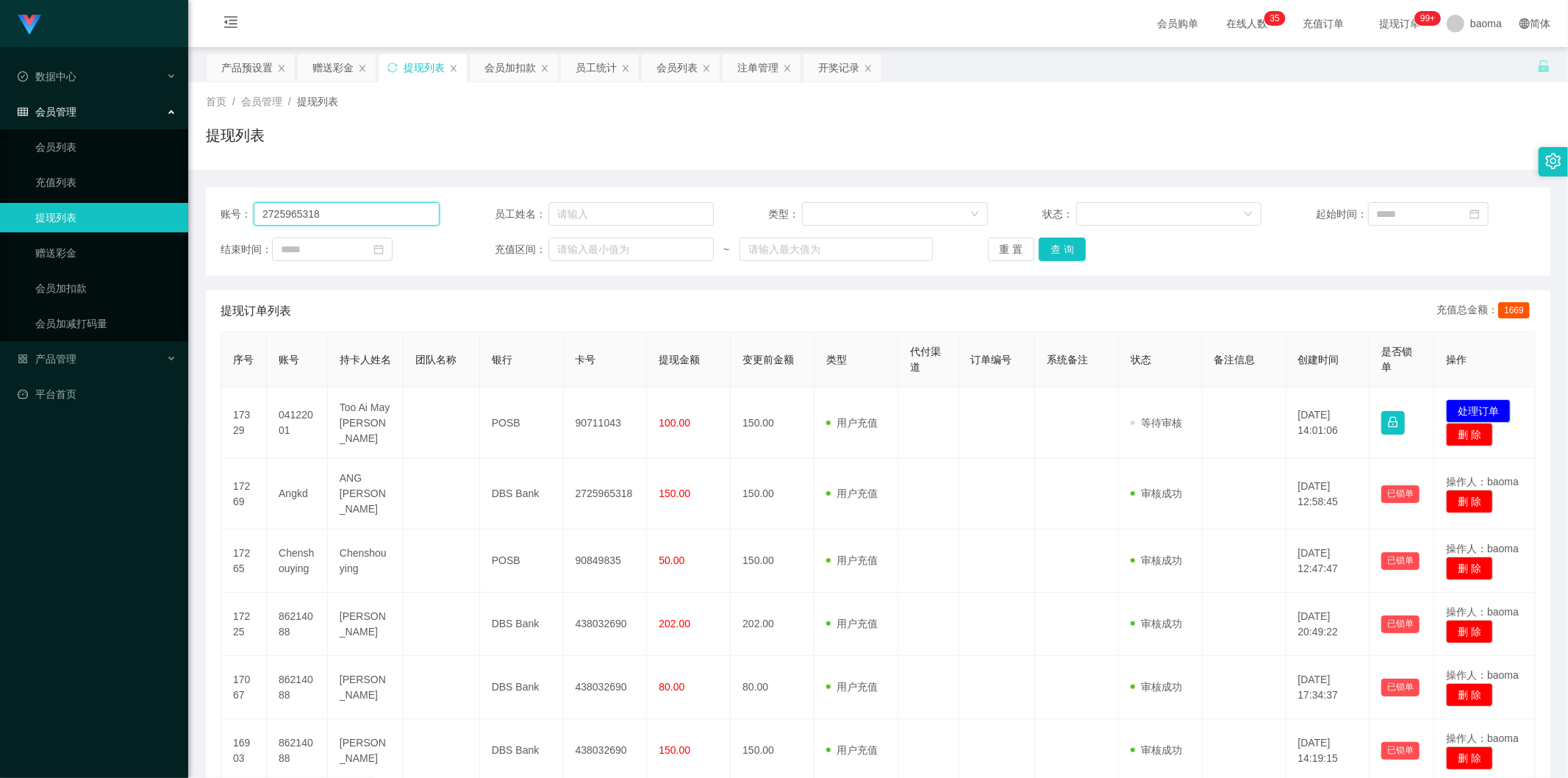
drag, startPoint x: 366, startPoint y: 212, endPoint x: 45, endPoint y: 198, distance: 321.3
click at [75, 198] on section "Jingdong工作台代理端 数据中心 会员管理 会员列表 充值列表 提现列表 赠送彩金 会员加扣款 会员加减打码量 产品管理 平台首页 保存配置 重置配置 …" at bounding box center [784, 590] width 1568 height 1180
paste input "90849835"
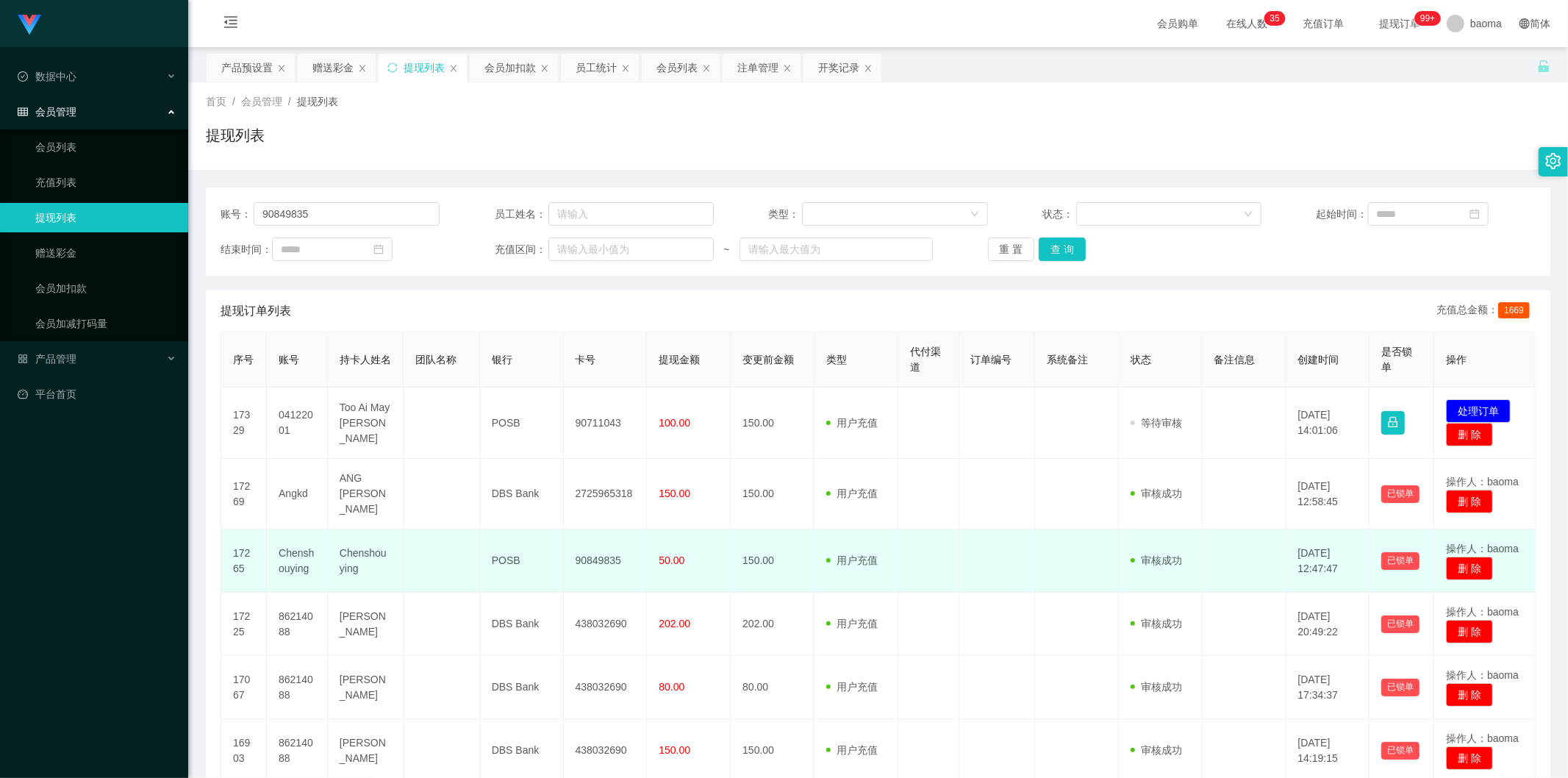
click at [307, 561] on td "Chenshouying" at bounding box center [298, 561] width 61 height 63
click at [302, 561] on td "Chenshouying" at bounding box center [298, 561] width 61 height 63
copy td "Chenshouying"
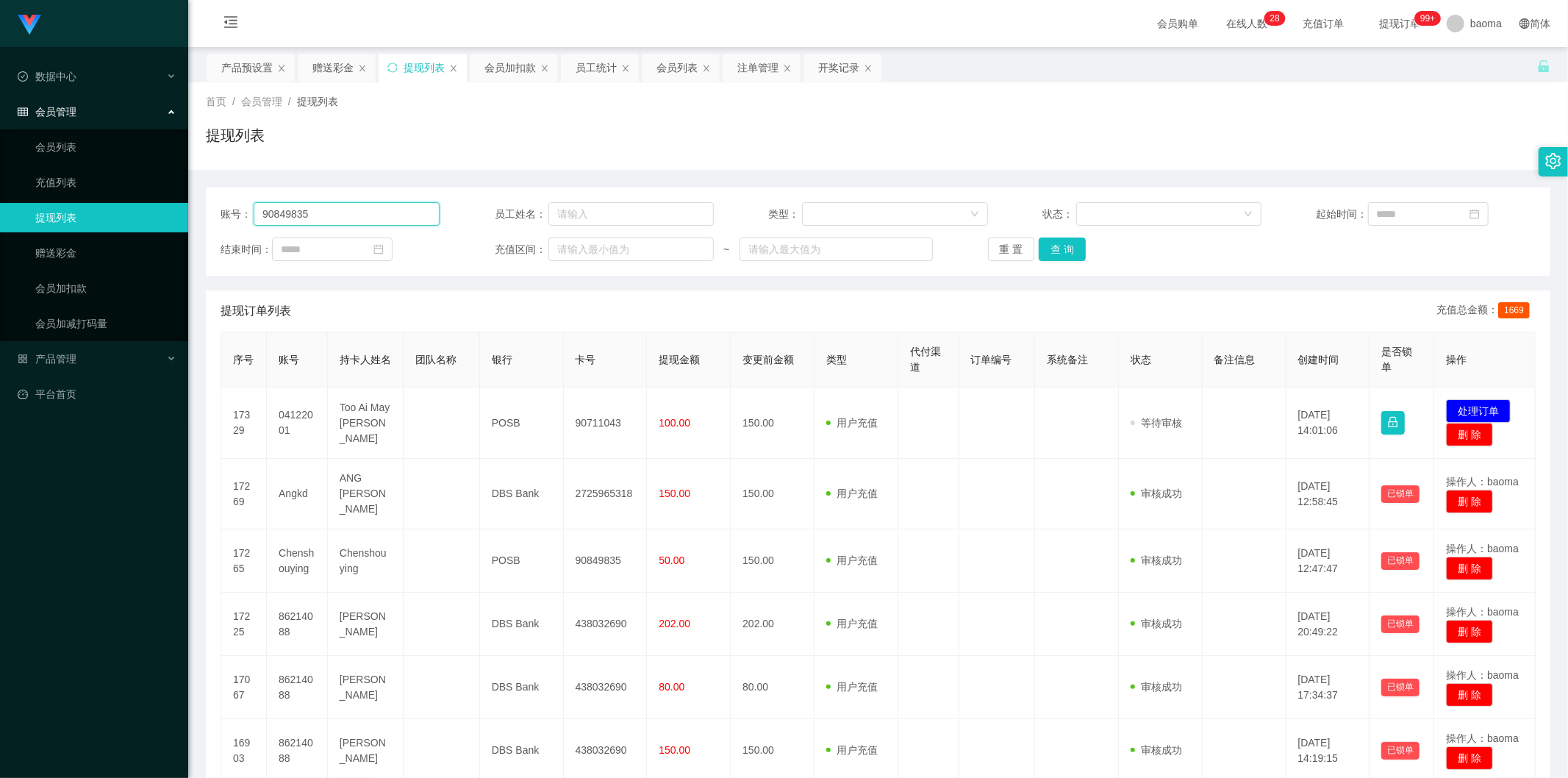
drag, startPoint x: 381, startPoint y: 218, endPoint x: 96, endPoint y: 201, distance: 285.5
click at [89, 201] on section "Jingdong工作台代理端 数据中心 会员管理 会员列表 充值列表 提现列表 赠送彩金 会员加扣款 会员加减打码量 产品管理 平台首页 保存配置 重置配置 …" at bounding box center [784, 590] width 1568 height 1180
paste input "711043"
type input "90711043"
click at [1063, 246] on button "查 询" at bounding box center [1062, 249] width 47 height 24
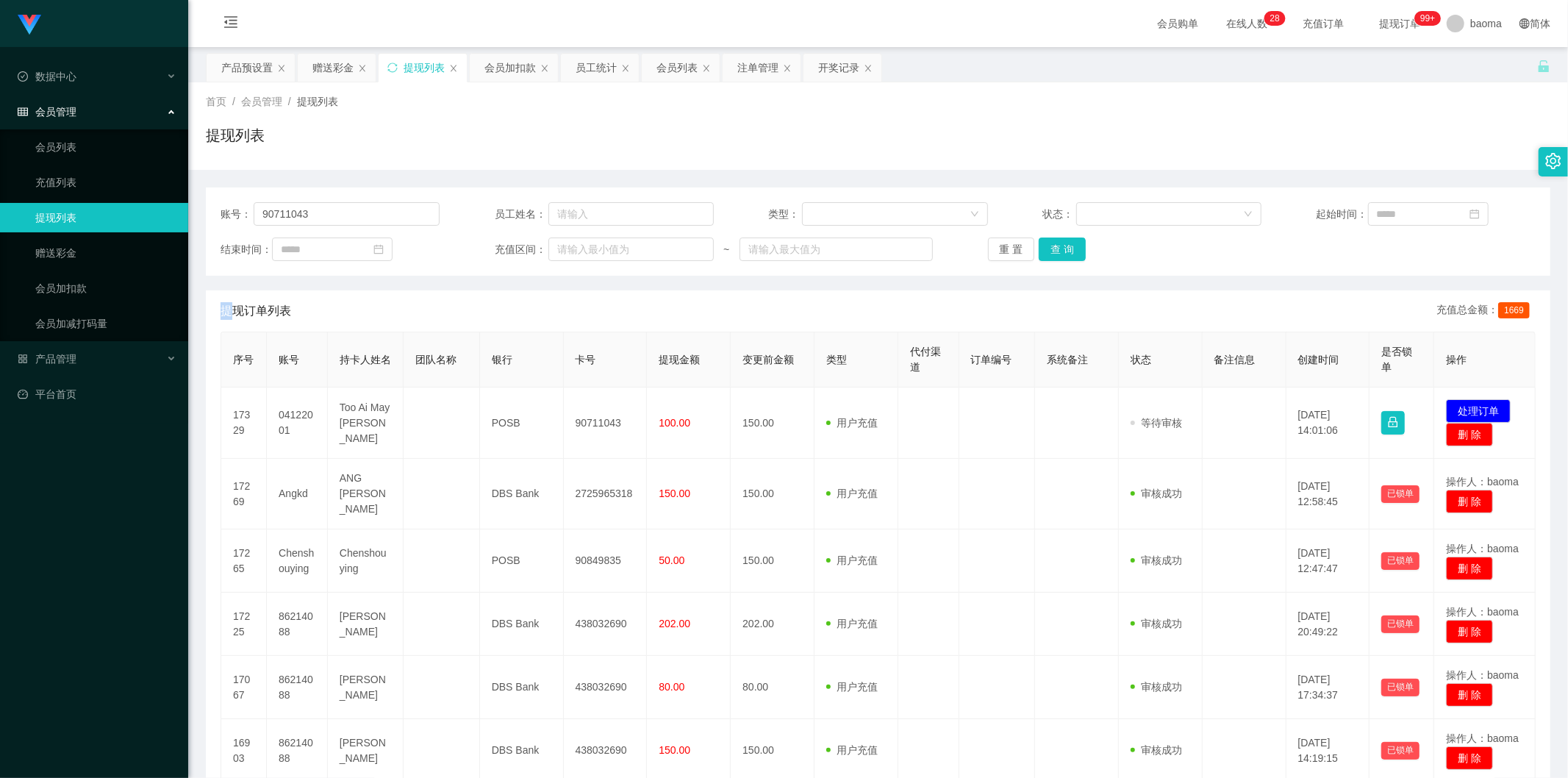
click at [1063, 246] on div "重 置 查 询" at bounding box center [1097, 249] width 219 height 24
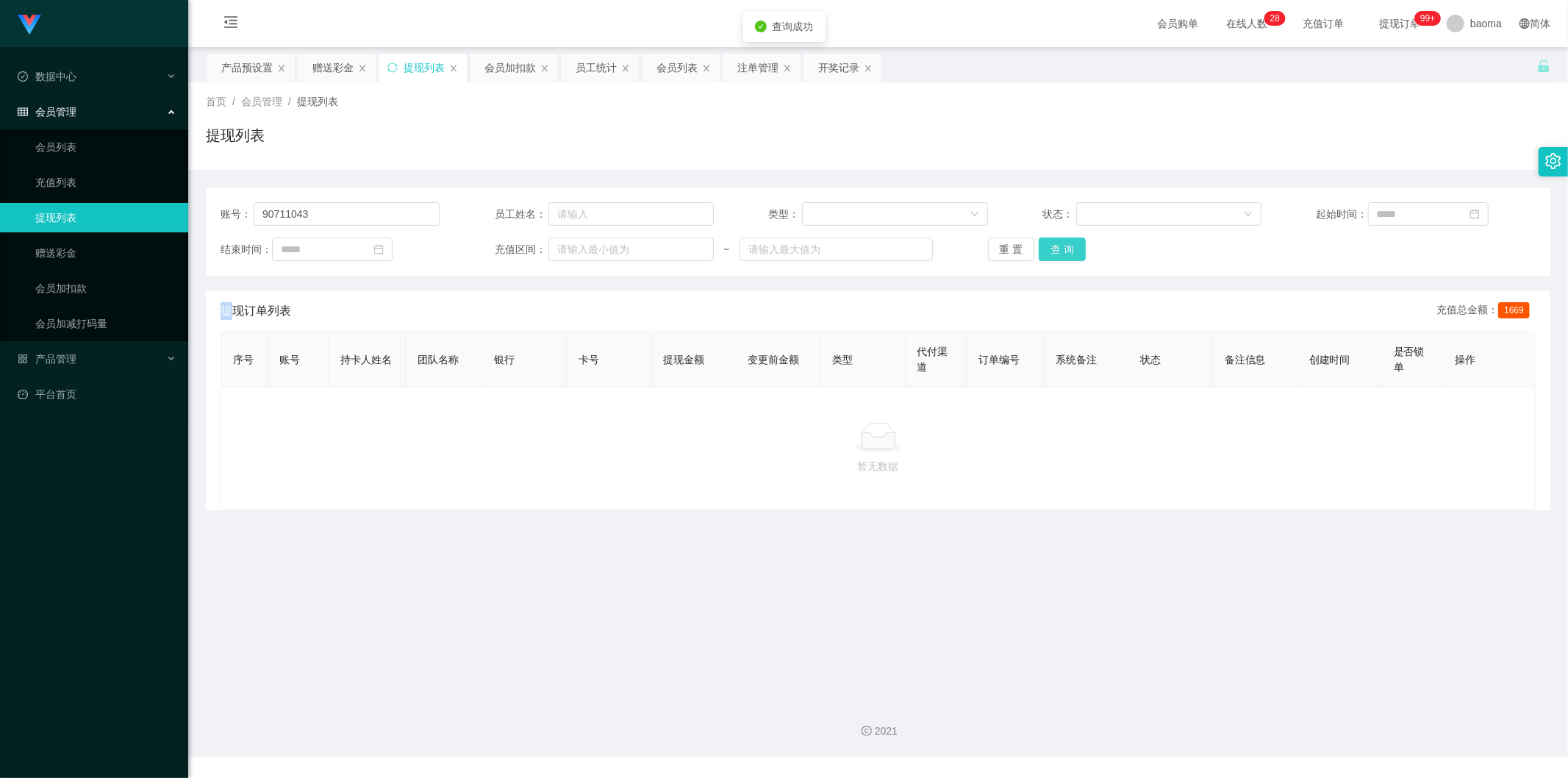
click at [1064, 246] on button "查 询" at bounding box center [1062, 249] width 47 height 24
click at [1064, 246] on div "重 置 查 询" at bounding box center [1097, 249] width 219 height 24
drag, startPoint x: 368, startPoint y: 210, endPoint x: 223, endPoint y: 128, distance: 166.6
click at [89, 192] on section "Jingdong工作台代理端 数据中心 会员管理 会员列表 充值列表 提现列表 赠送彩金 会员加扣款 会员加减打码量 产品管理 平台首页 保存配置 重置配置 …" at bounding box center [784, 378] width 1568 height 756
click at [1057, 258] on button "查 询" at bounding box center [1062, 249] width 47 height 24
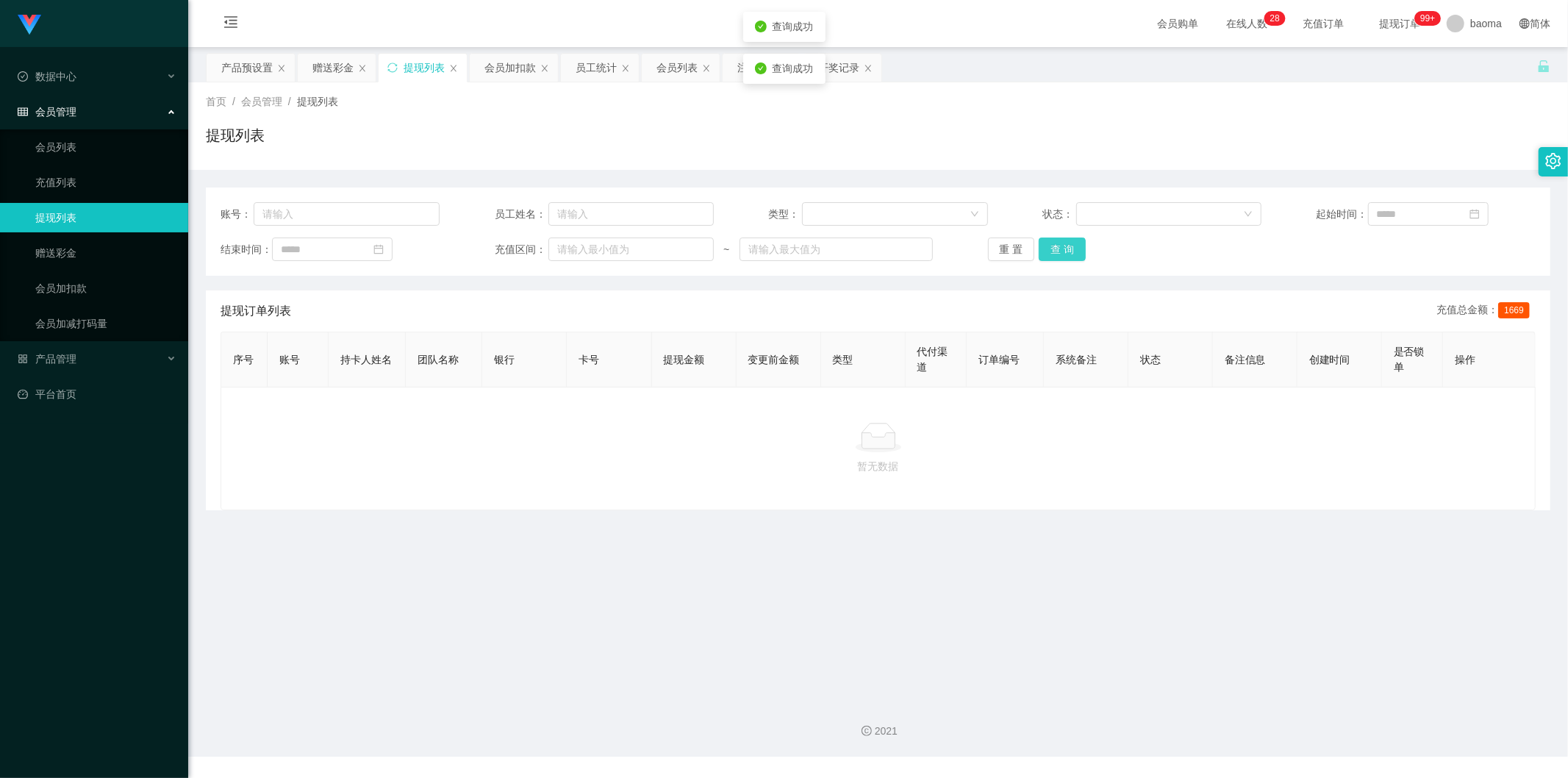
click at [1060, 250] on div "重 置 查 询" at bounding box center [1097, 249] width 219 height 24
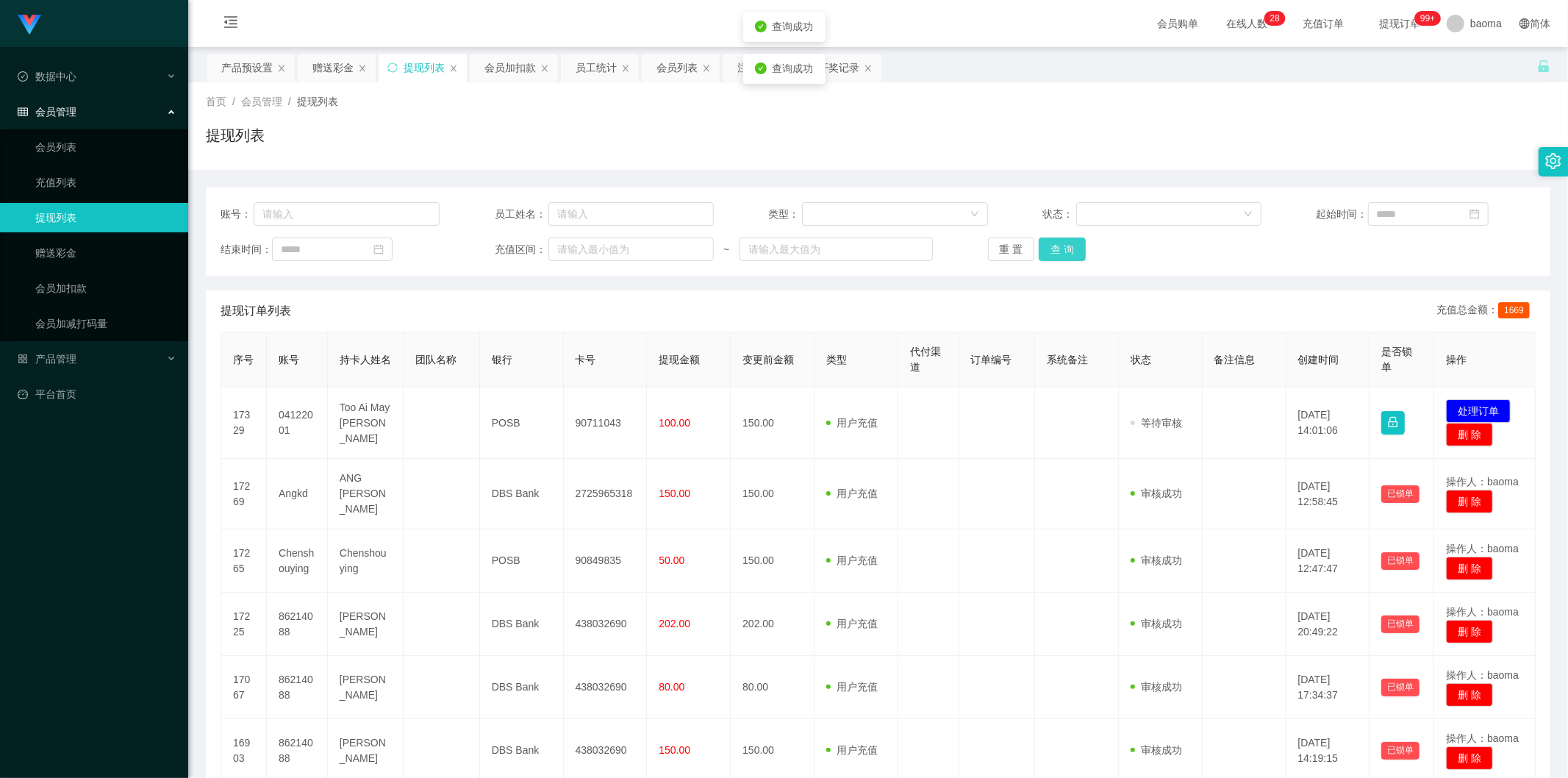
click at [1061, 249] on button "查 询" at bounding box center [1062, 249] width 47 height 24
click at [331, 207] on input "text" at bounding box center [346, 214] width 186 height 24
paste input "90711043"
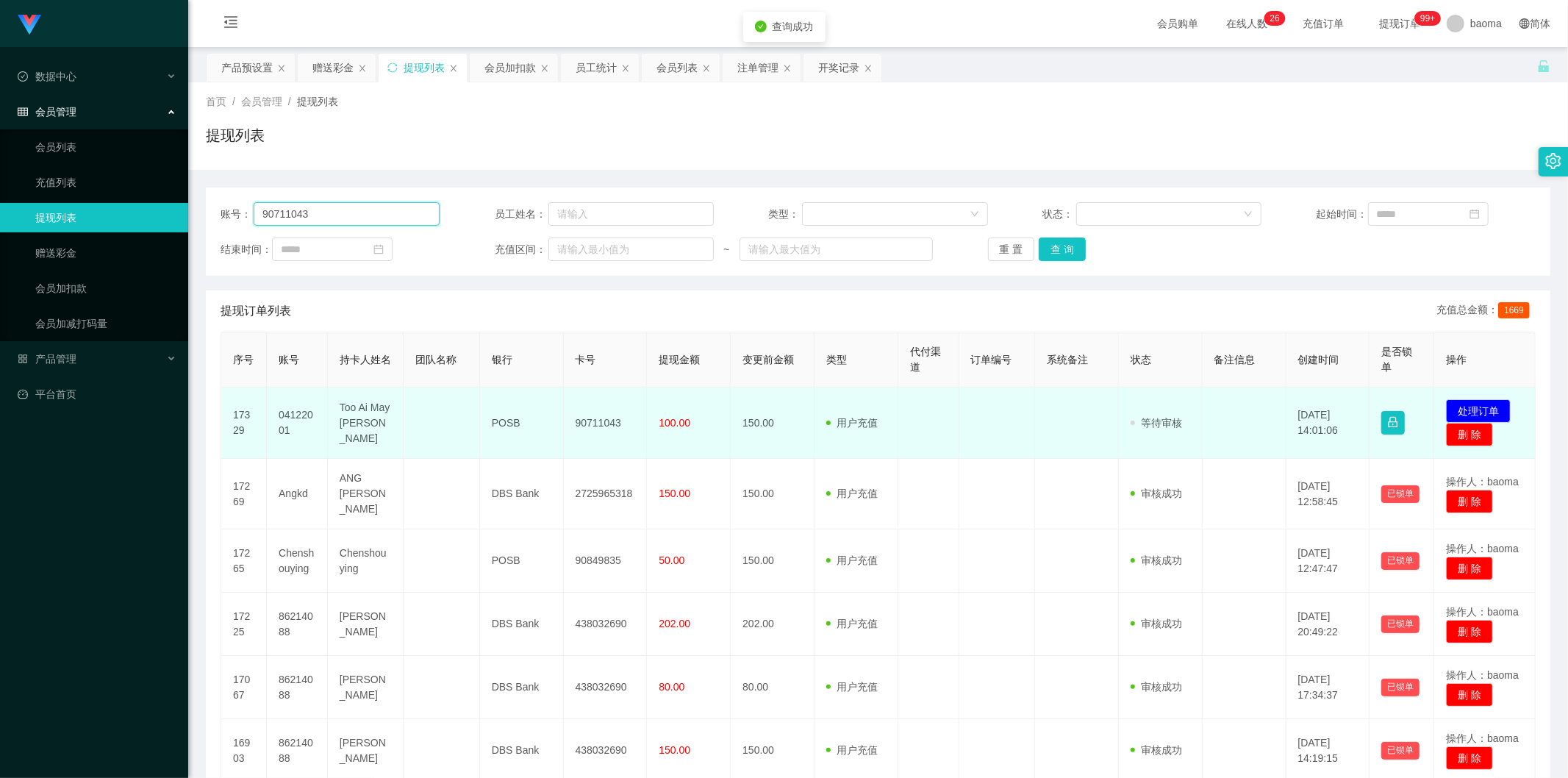
type input "90711043"
click at [294, 429] on td "04122001" at bounding box center [298, 422] width 61 height 71
click at [295, 429] on td "04122001" at bounding box center [298, 422] width 61 height 71
click at [298, 413] on td "04122001" at bounding box center [298, 422] width 61 height 71
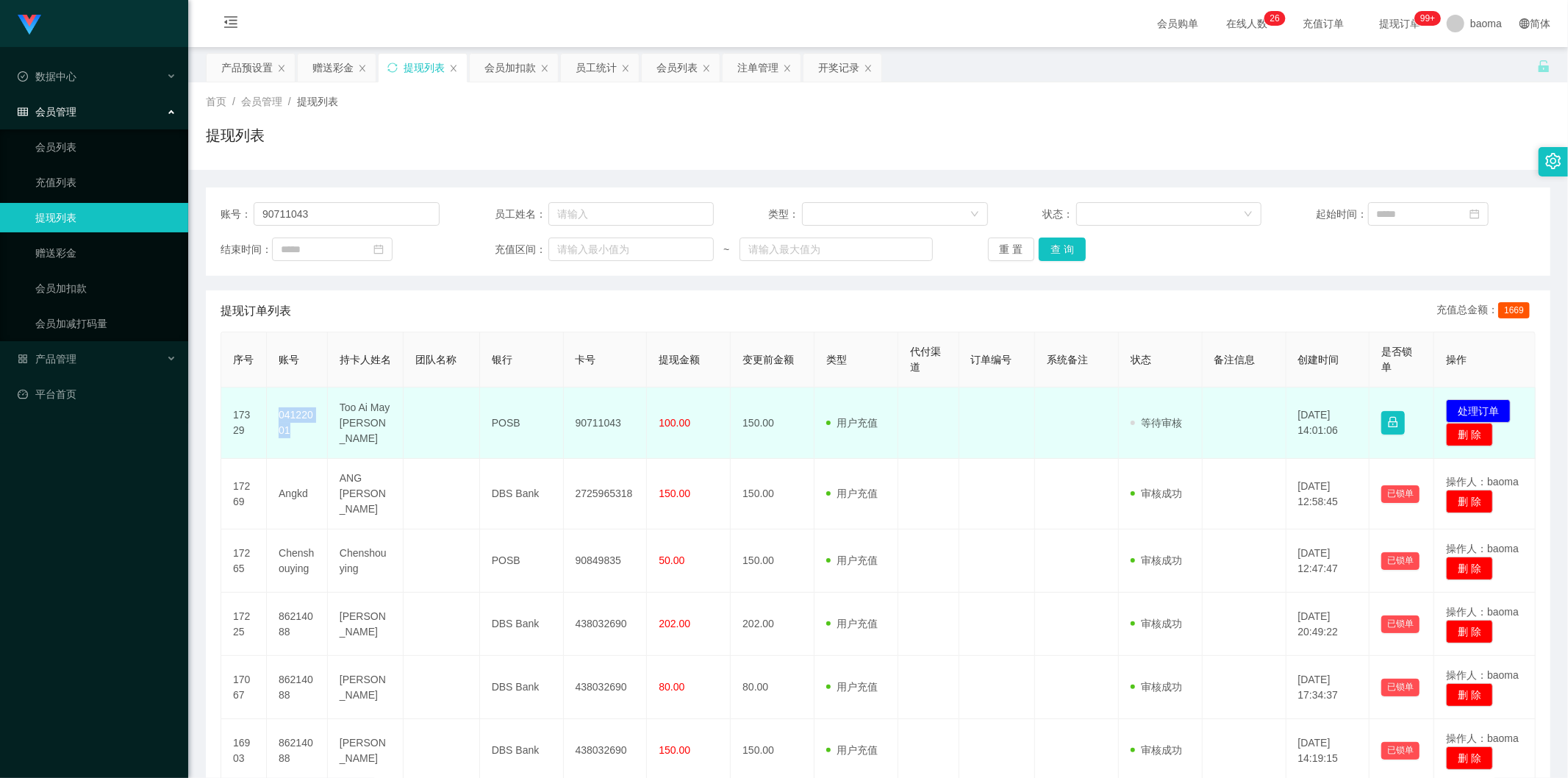
copy td "04122001"
click at [298, 413] on td "04122001" at bounding box center [298, 422] width 61 height 71
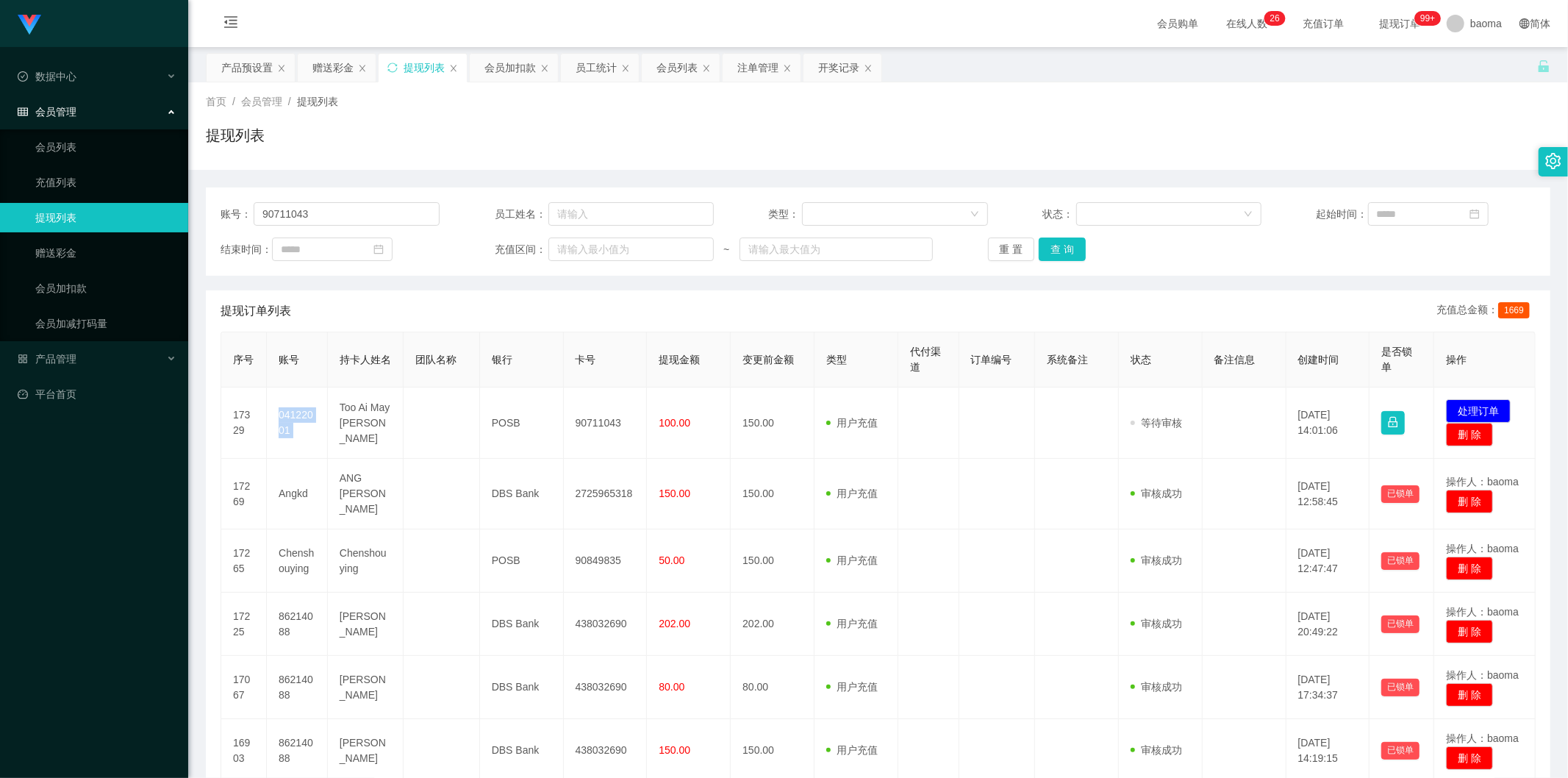
copy td "04122001"
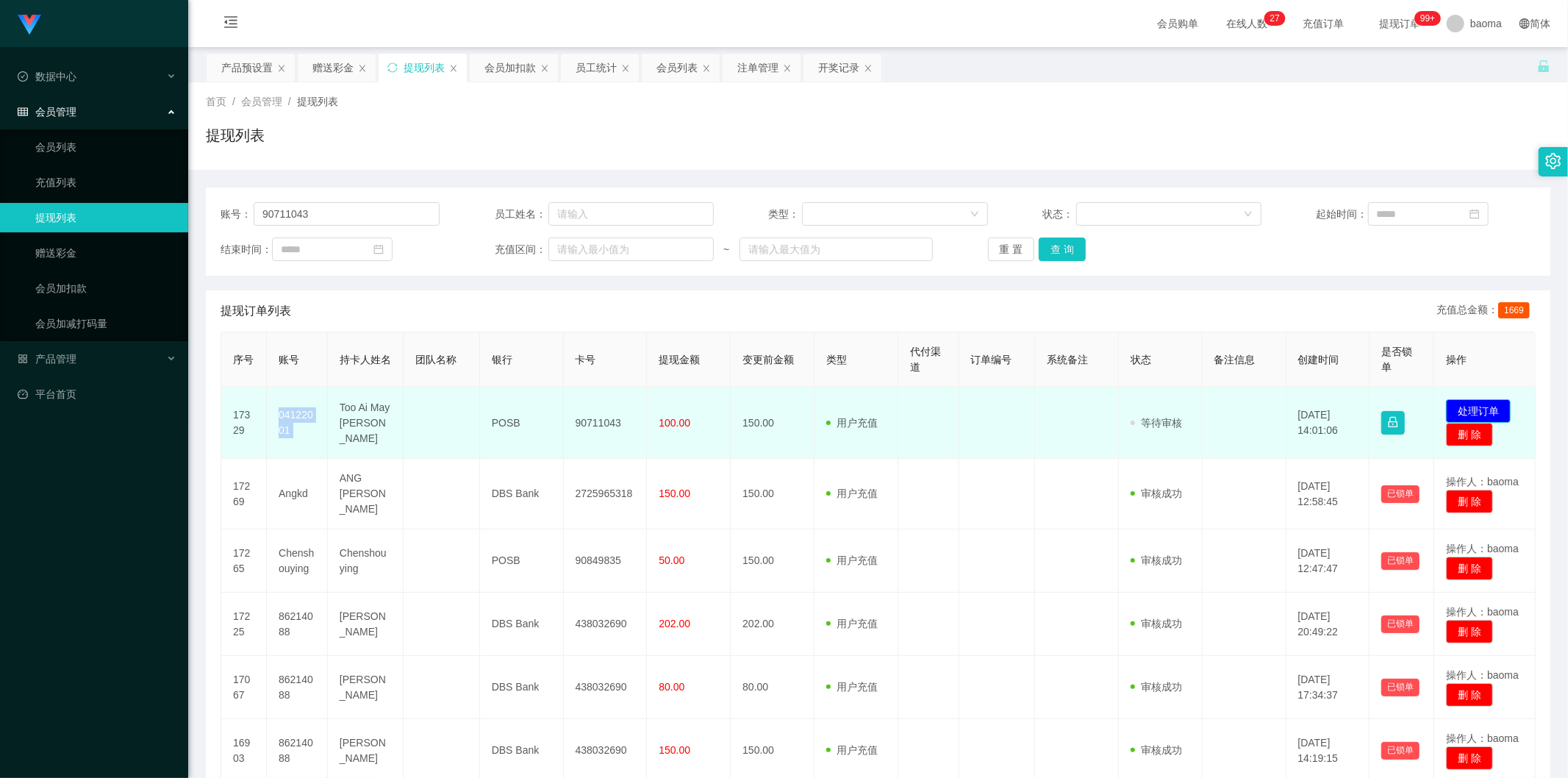
click at [1467, 408] on button "处理订单" at bounding box center [1479, 411] width 65 height 24
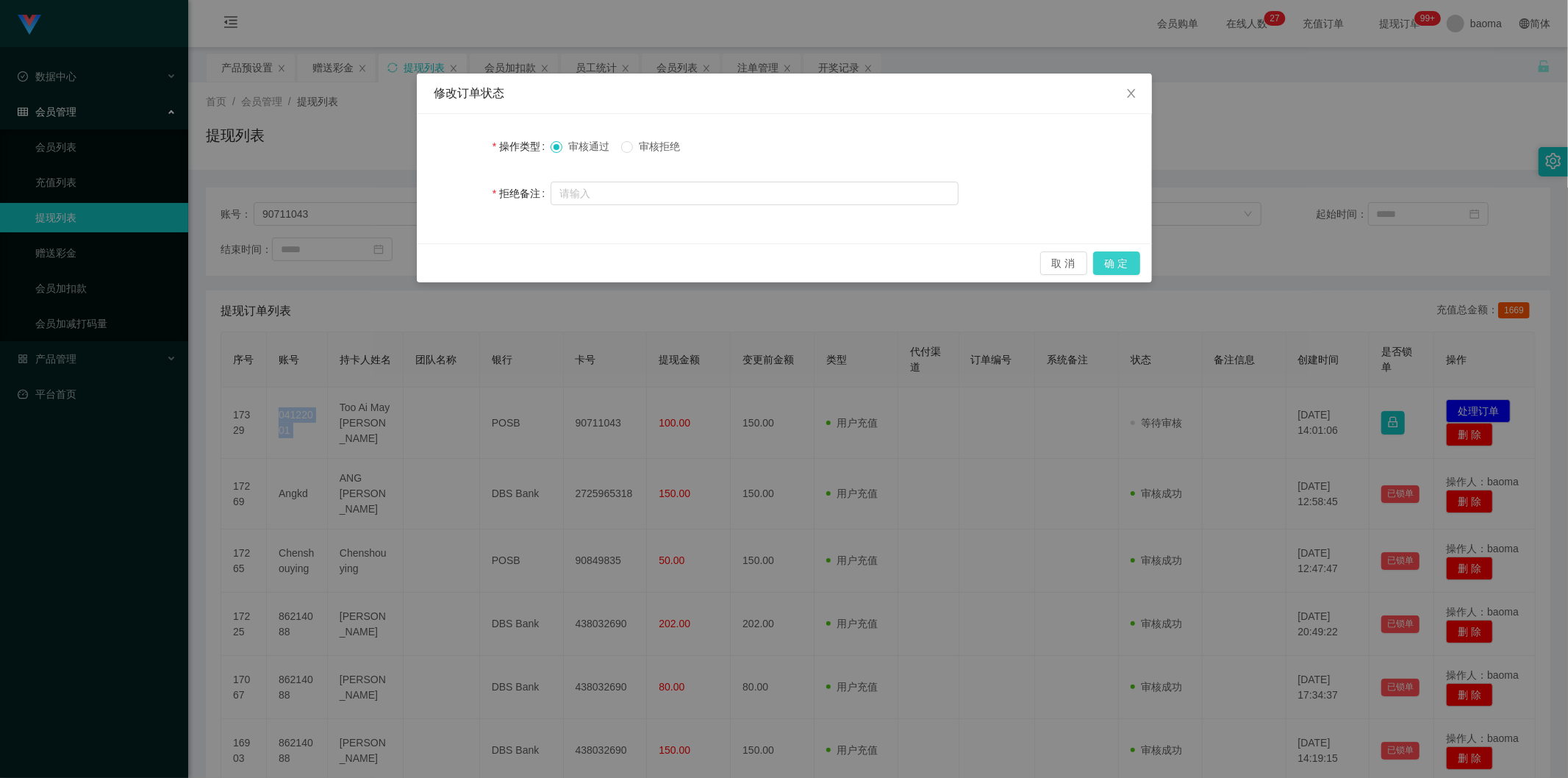
click at [1128, 262] on button "确 定" at bounding box center [1117, 263] width 47 height 24
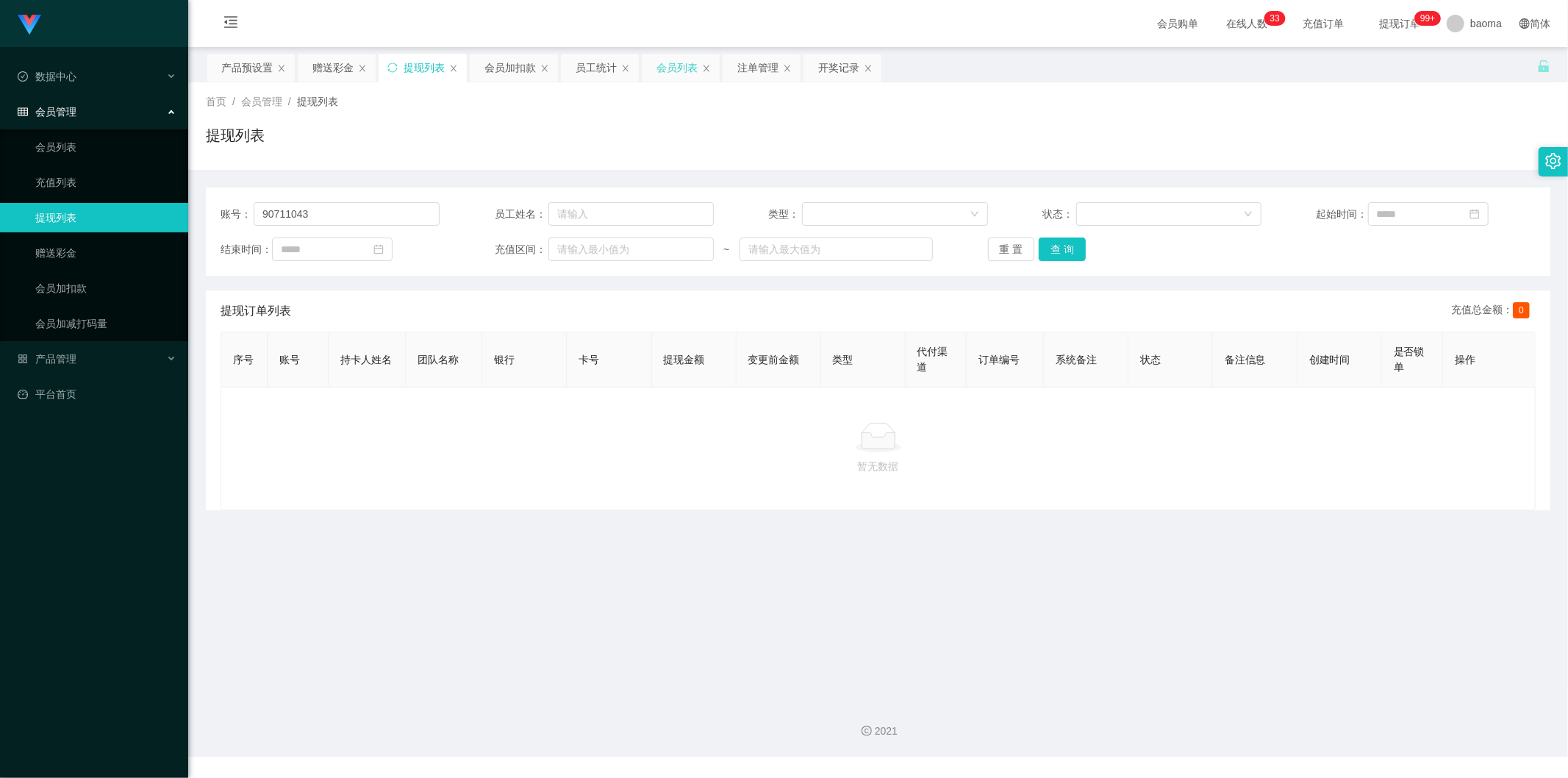
click at [677, 68] on div "会员列表" at bounding box center [677, 67] width 41 height 28
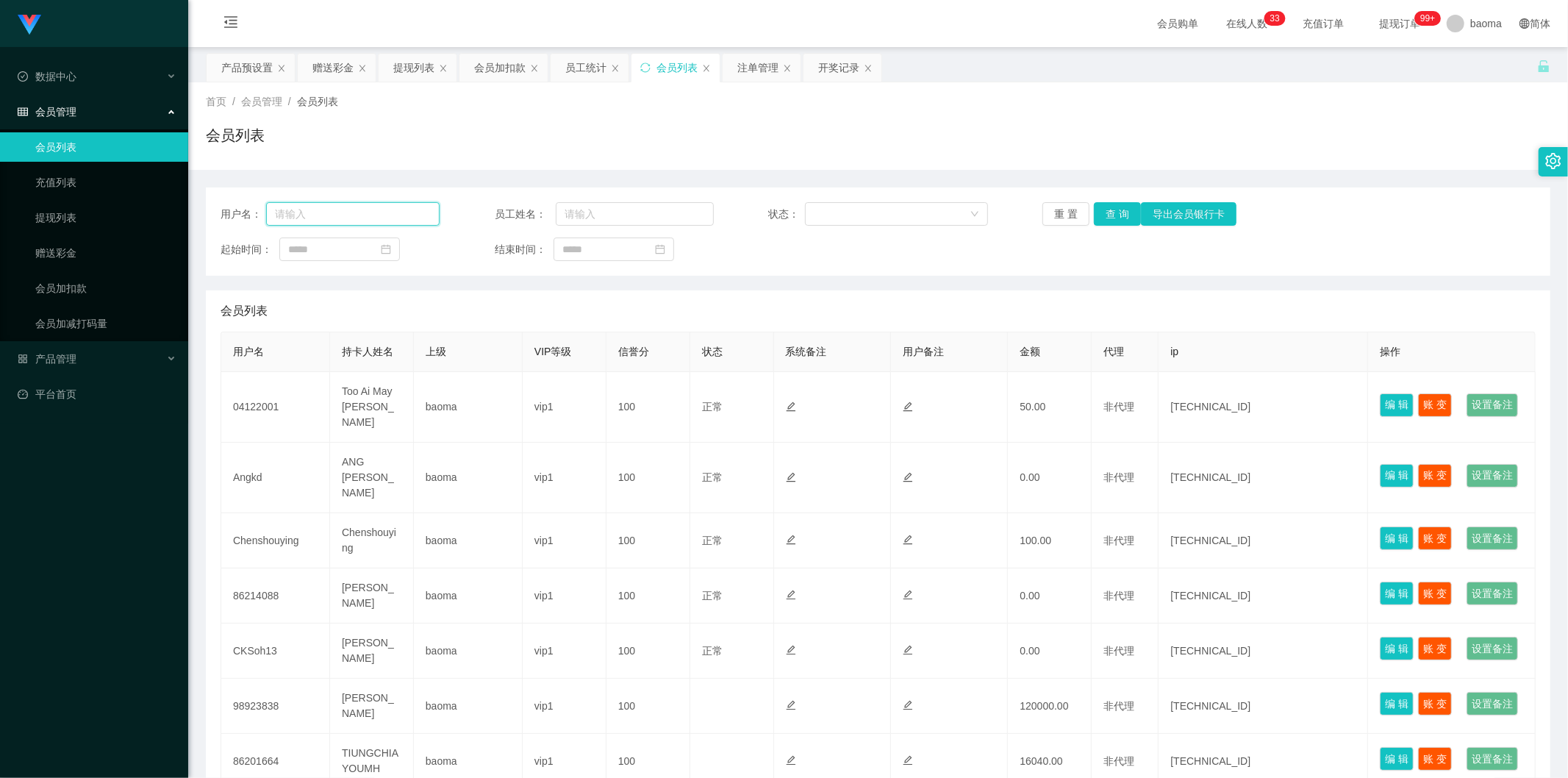
click at [376, 210] on input "text" at bounding box center [353, 214] width 174 height 24
paste input "04122001"
type input "04122001"
click at [1119, 215] on button "查 询" at bounding box center [1117, 214] width 47 height 24
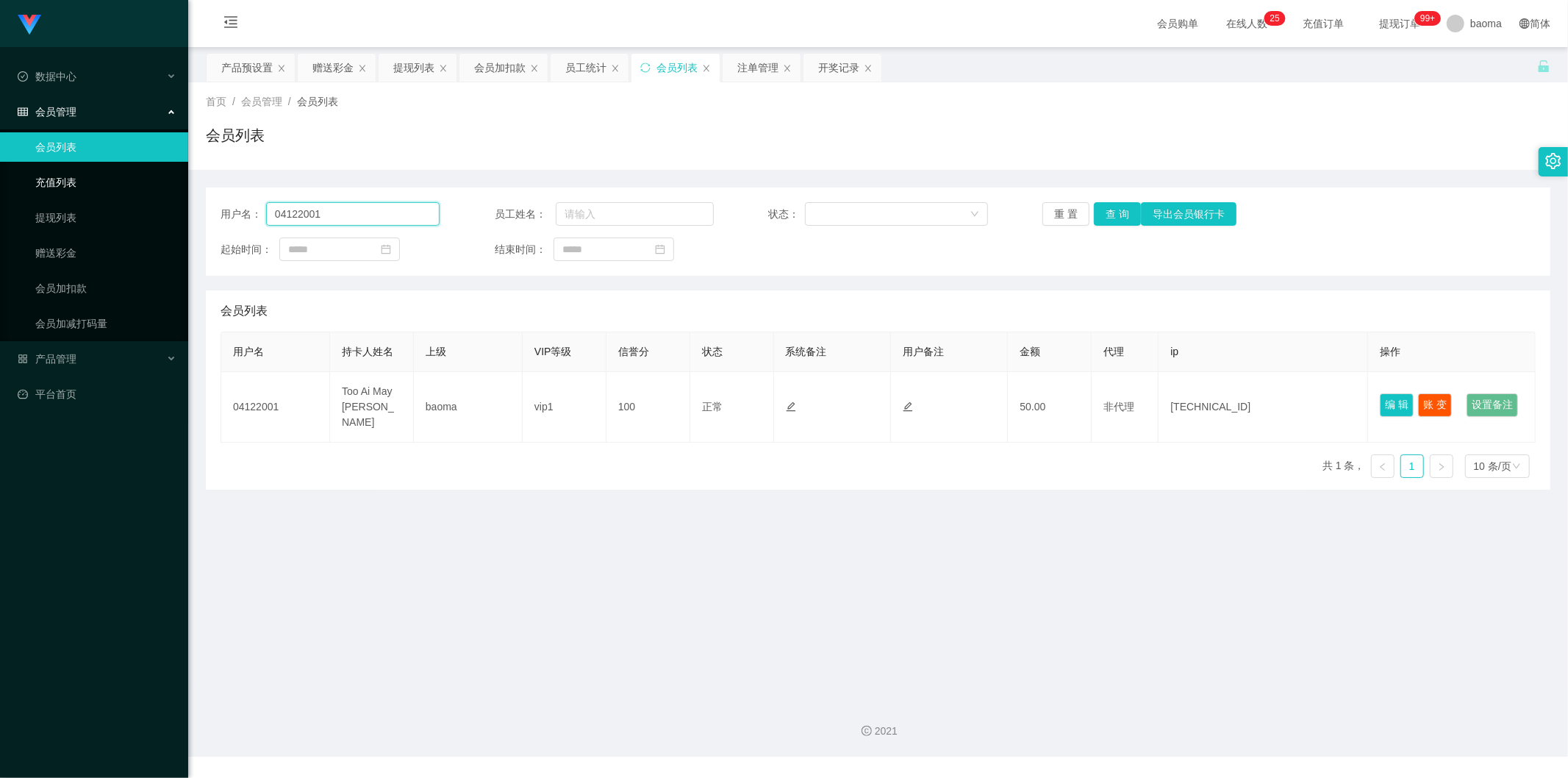
drag, startPoint x: 350, startPoint y: 209, endPoint x: 48, endPoint y: 191, distance: 302.5
click at [116, 196] on section "Jingdong工作台代理端 数据中心 会员管理 会员列表 充值列表 提现列表 赠送彩金 会员加扣款 会员加减打码量 产品管理 平台首页 保存配置 重置配置 …" at bounding box center [784, 378] width 1568 height 756
click at [1110, 216] on button "查 询" at bounding box center [1117, 214] width 47 height 24
drag, startPoint x: 349, startPoint y: 216, endPoint x: 121, endPoint y: 186, distance: 230.0
click at [145, 188] on section "Jingdong工作台代理端 数据中心 会员管理 会员列表 充值列表 提现列表 赠送彩金 会员加扣款 会员加减打码量 产品管理 平台首页 保存配置 重置配置 …" at bounding box center [784, 378] width 1568 height 756
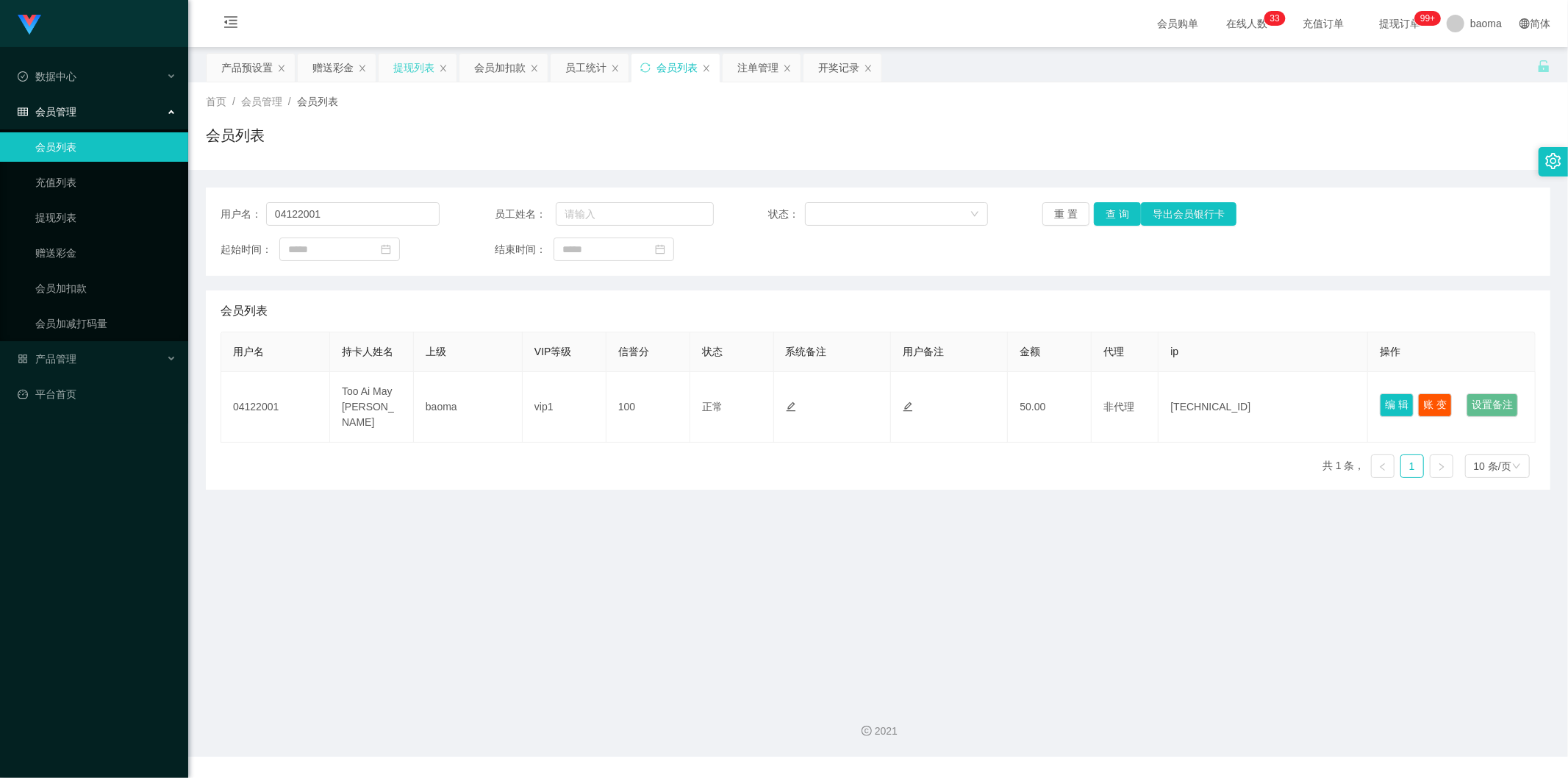
click at [402, 63] on div "提现列表" at bounding box center [414, 67] width 41 height 28
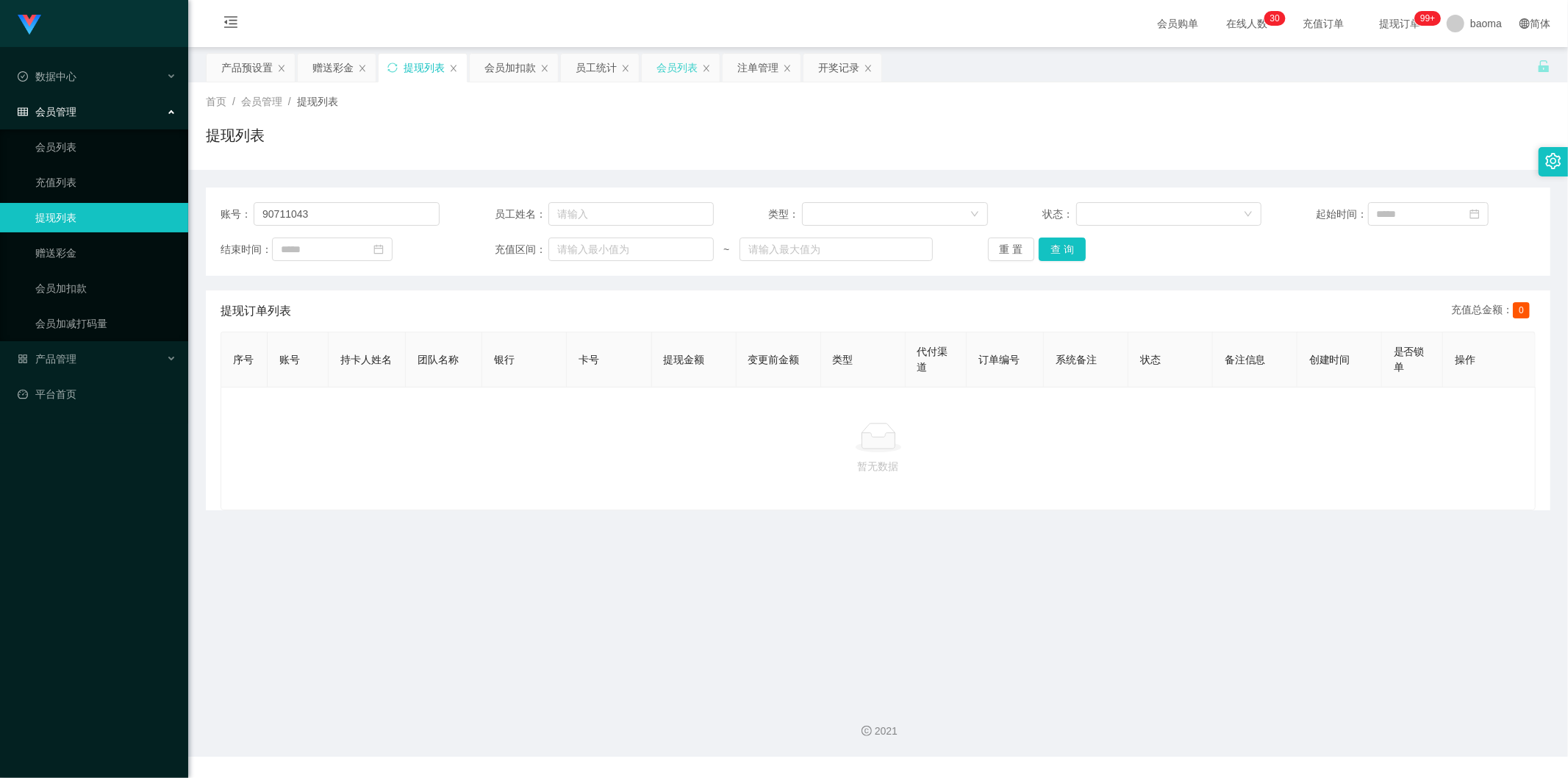
click at [663, 64] on div "会员列表" at bounding box center [677, 67] width 41 height 28
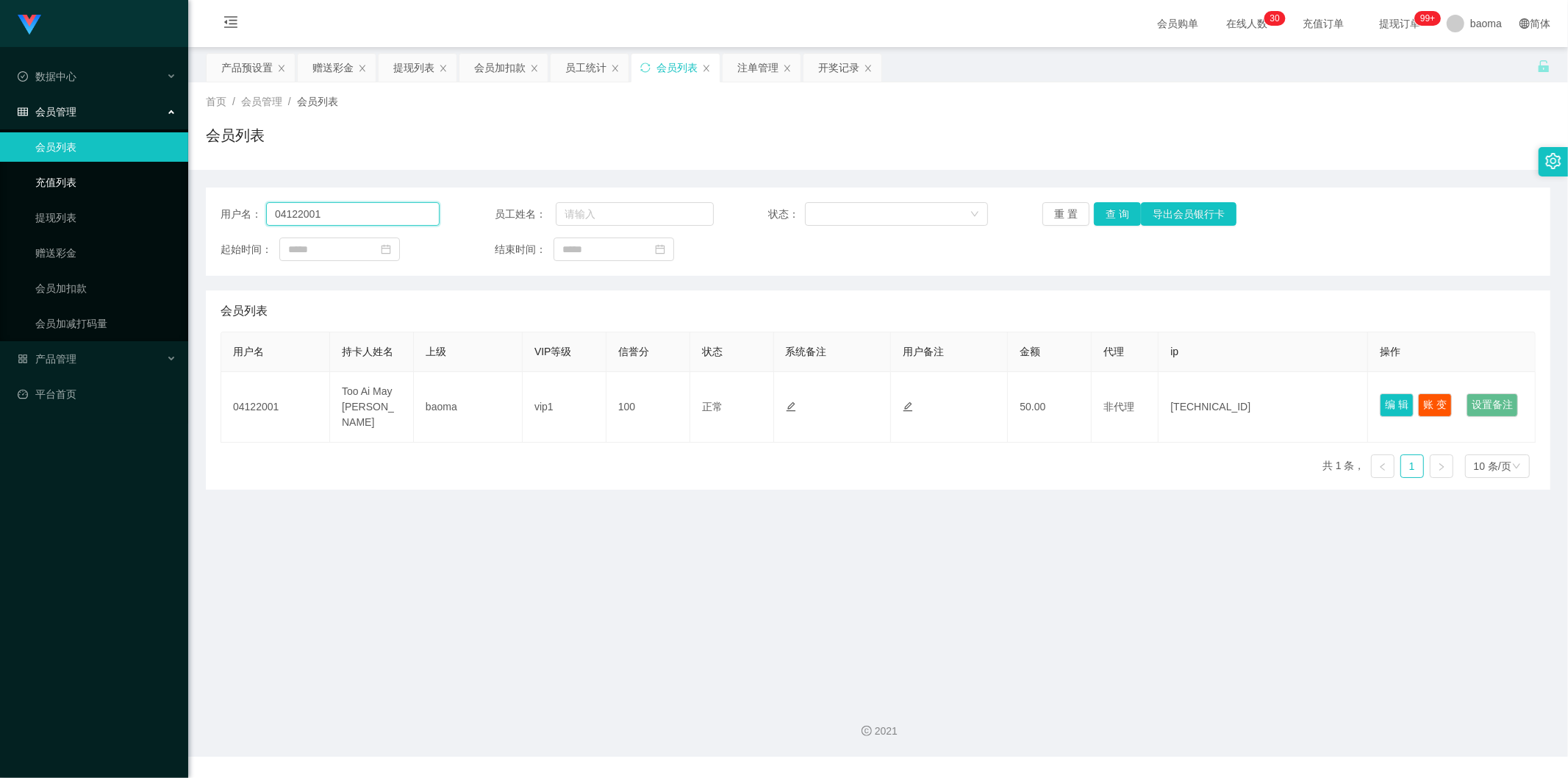
drag, startPoint x: 199, startPoint y: 197, endPoint x: 71, endPoint y: 194, distance: 128.0
click at [82, 194] on section "Jingdong工作台代理端 数据中心 会员管理 会员列表 充值列表 提现列表 赠送彩金 会员加扣款 会员加减打码量 产品管理 平台首页 保存配置 重置配置 …" at bounding box center [784, 378] width 1568 height 756
paste input "Chenshouying"
type input "Chenshouying"
click at [1123, 213] on button "查 询" at bounding box center [1117, 214] width 47 height 24
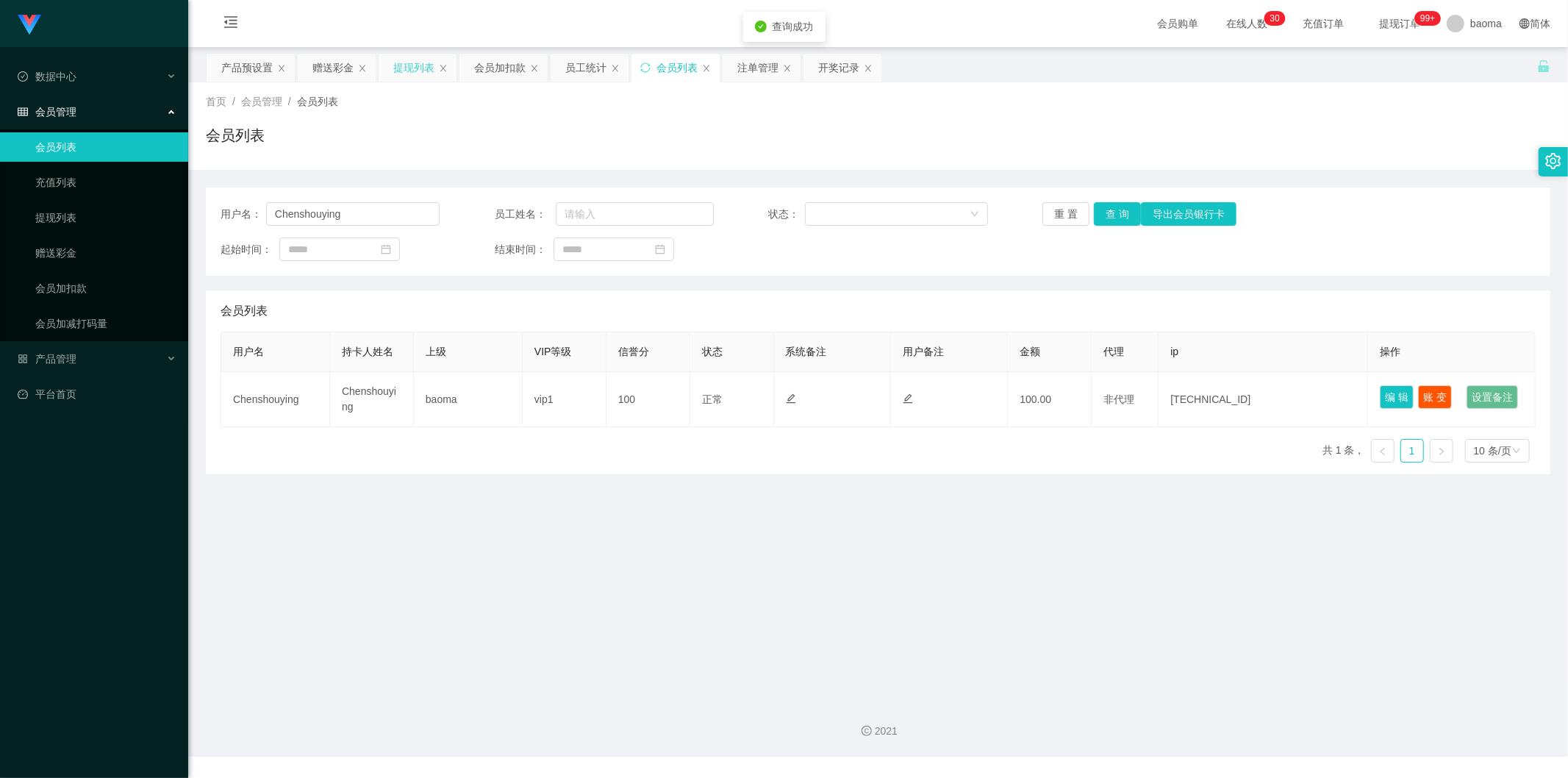
click at [398, 62] on div "提现列表" at bounding box center [414, 67] width 41 height 28
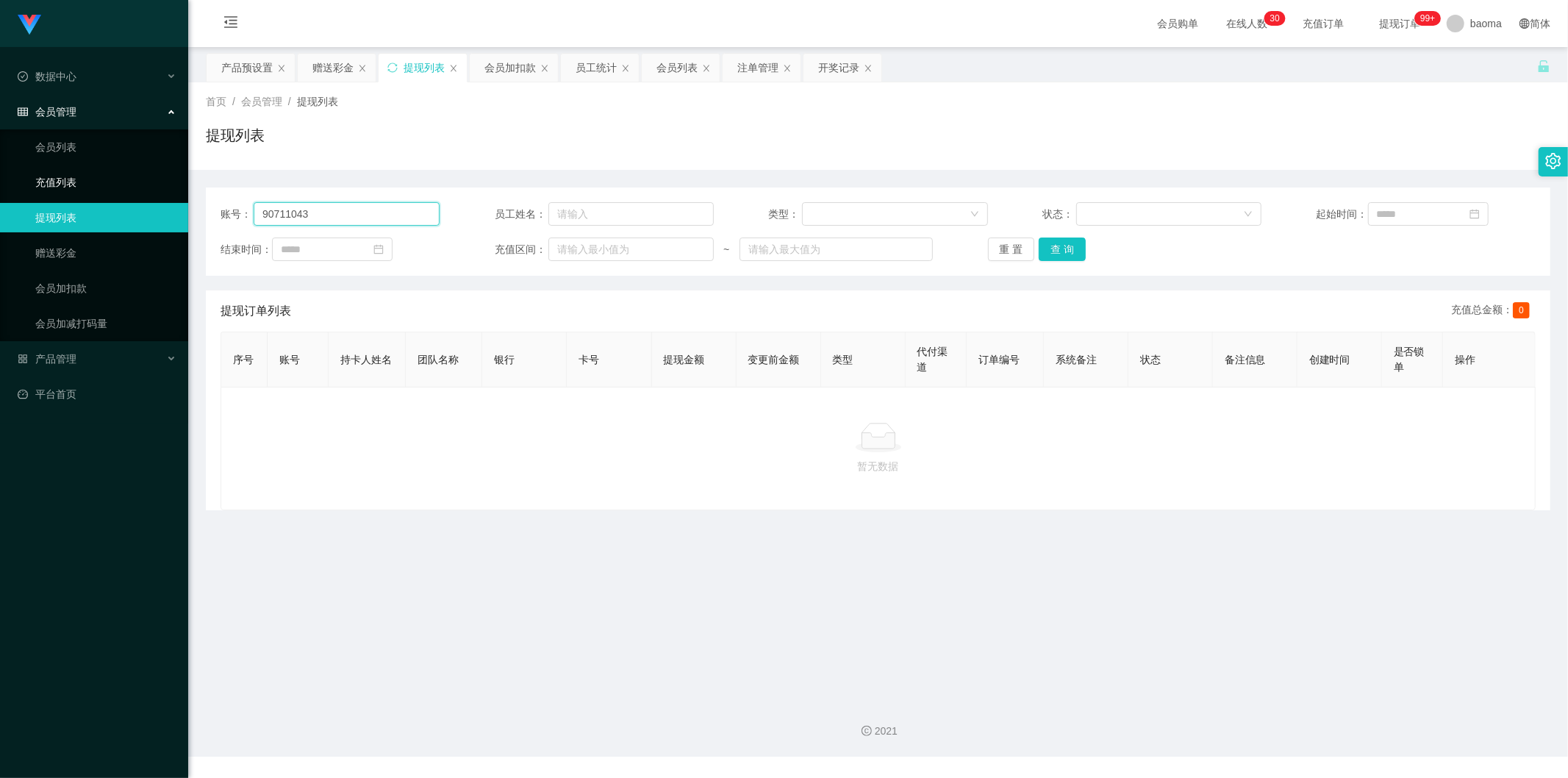
drag, startPoint x: 361, startPoint y: 209, endPoint x: 592, endPoint y: 194, distance: 231.5
click at [22, 191] on section "Jingdong工作台代理端 数据中心 会员管理 会员列表 充值列表 提现列表 赠送彩金 会员加扣款 会员加减打码量 产品管理 平台首页 保存配置 重置配置 …" at bounding box center [784, 378] width 1568 height 756
paste input "Chenshouying"
click at [1054, 252] on button "查 询" at bounding box center [1062, 249] width 47 height 24
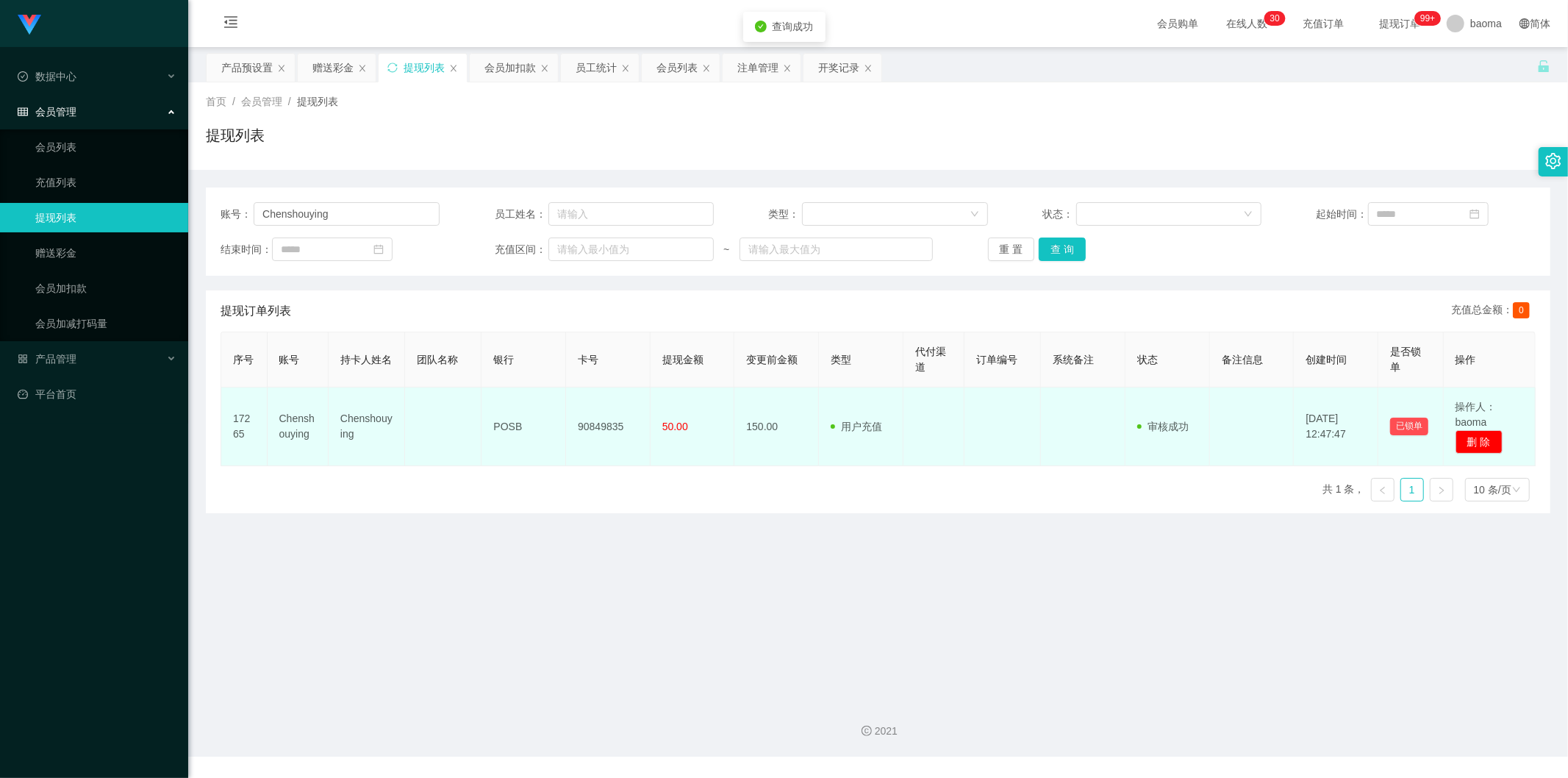
click at [595, 425] on td "90849835" at bounding box center [608, 427] width 84 height 79
click at [594, 425] on td "90849835" at bounding box center [608, 427] width 84 height 79
copy td "90849835"
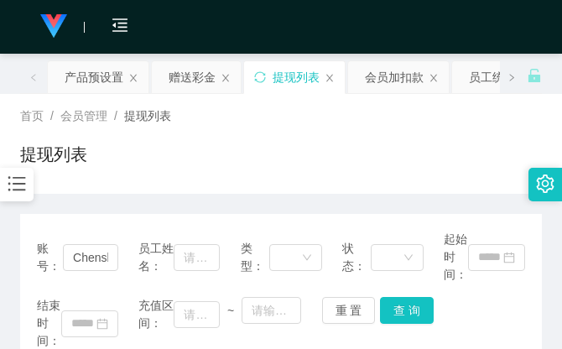
drag, startPoint x: 484, startPoint y: 154, endPoint x: 273, endPoint y: 1, distance: 260.1
click at [460, 147] on div "提现列表" at bounding box center [281, 161] width 522 height 39
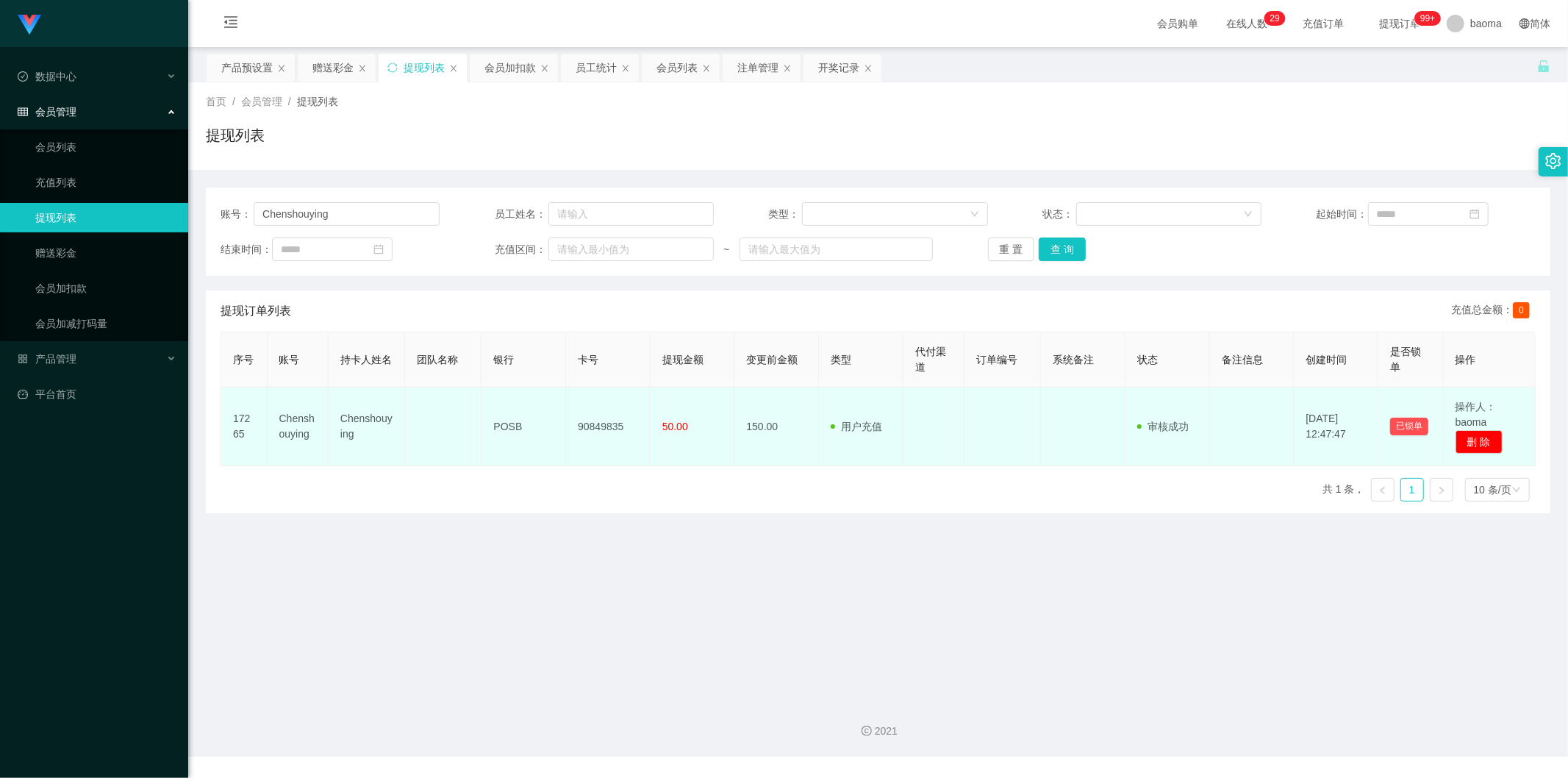
click at [600, 414] on td "90849835" at bounding box center [608, 427] width 84 height 79
click at [600, 415] on td "90849835" at bounding box center [608, 427] width 84 height 79
copy td "90849835"
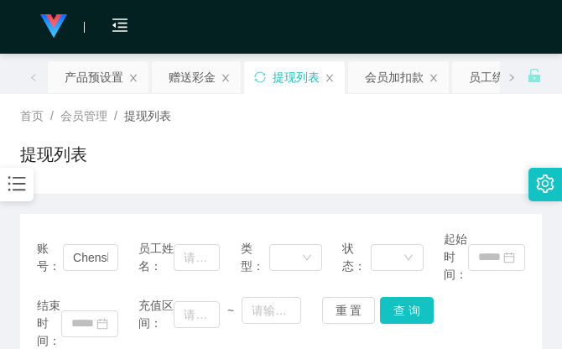
click at [442, 113] on div "首页 / 会员管理 / 提现列表 /" at bounding box center [281, 116] width 522 height 18
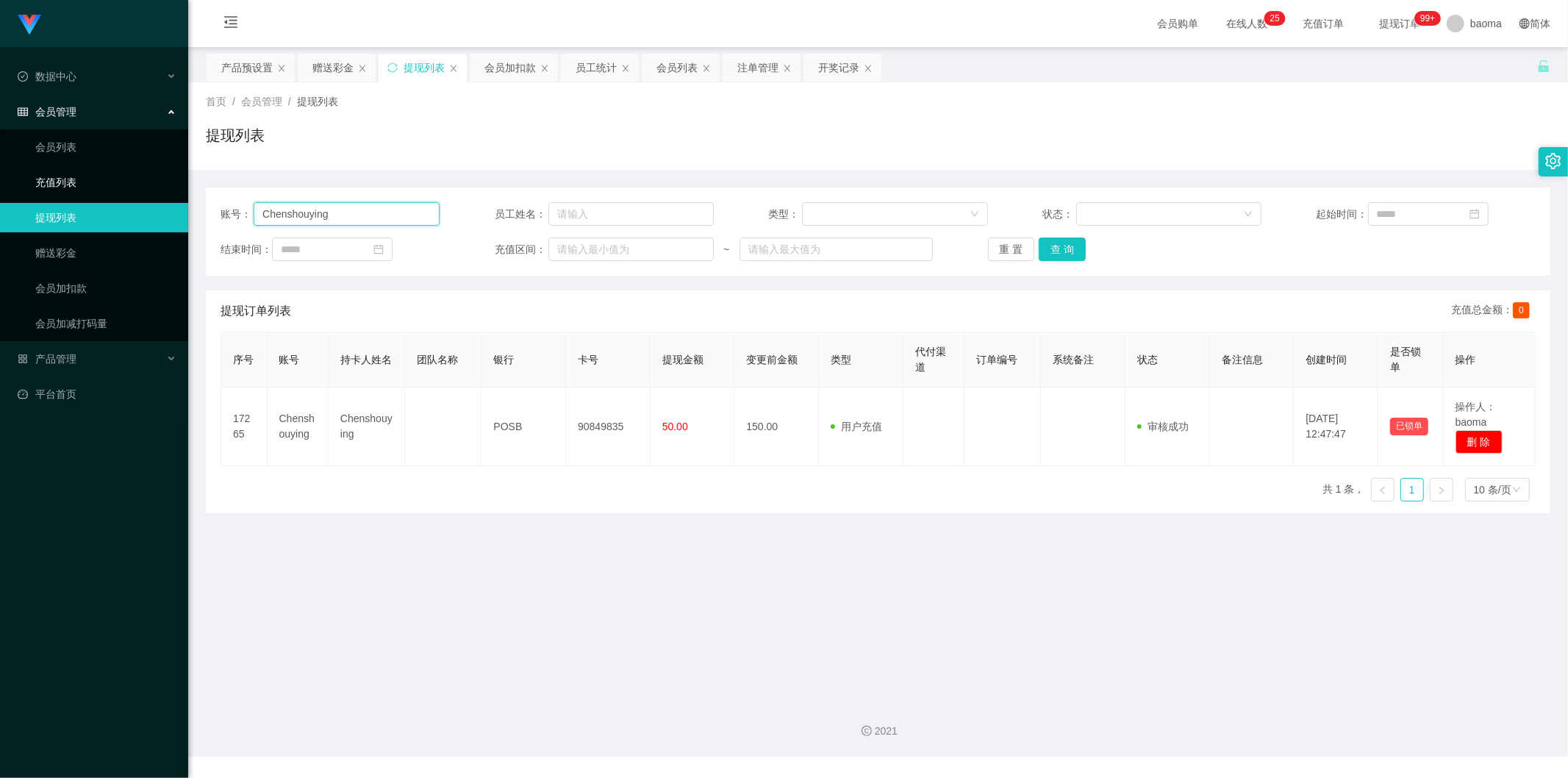
drag, startPoint x: 401, startPoint y: 212, endPoint x: 174, endPoint y: 171, distance: 230.7
click at [174, 171] on section "Jingdong工作台代理端 数据中心 会员管理 会员列表 充值列表 提现列表 赠送彩金 会员加扣款 会员加减打码量 产品管理 平台首页 保存配置 重置配置 …" at bounding box center [784, 378] width 1568 height 756
paste input "87144330"
type input "87144330"
click at [1071, 256] on button "查 询" at bounding box center [1062, 249] width 47 height 24
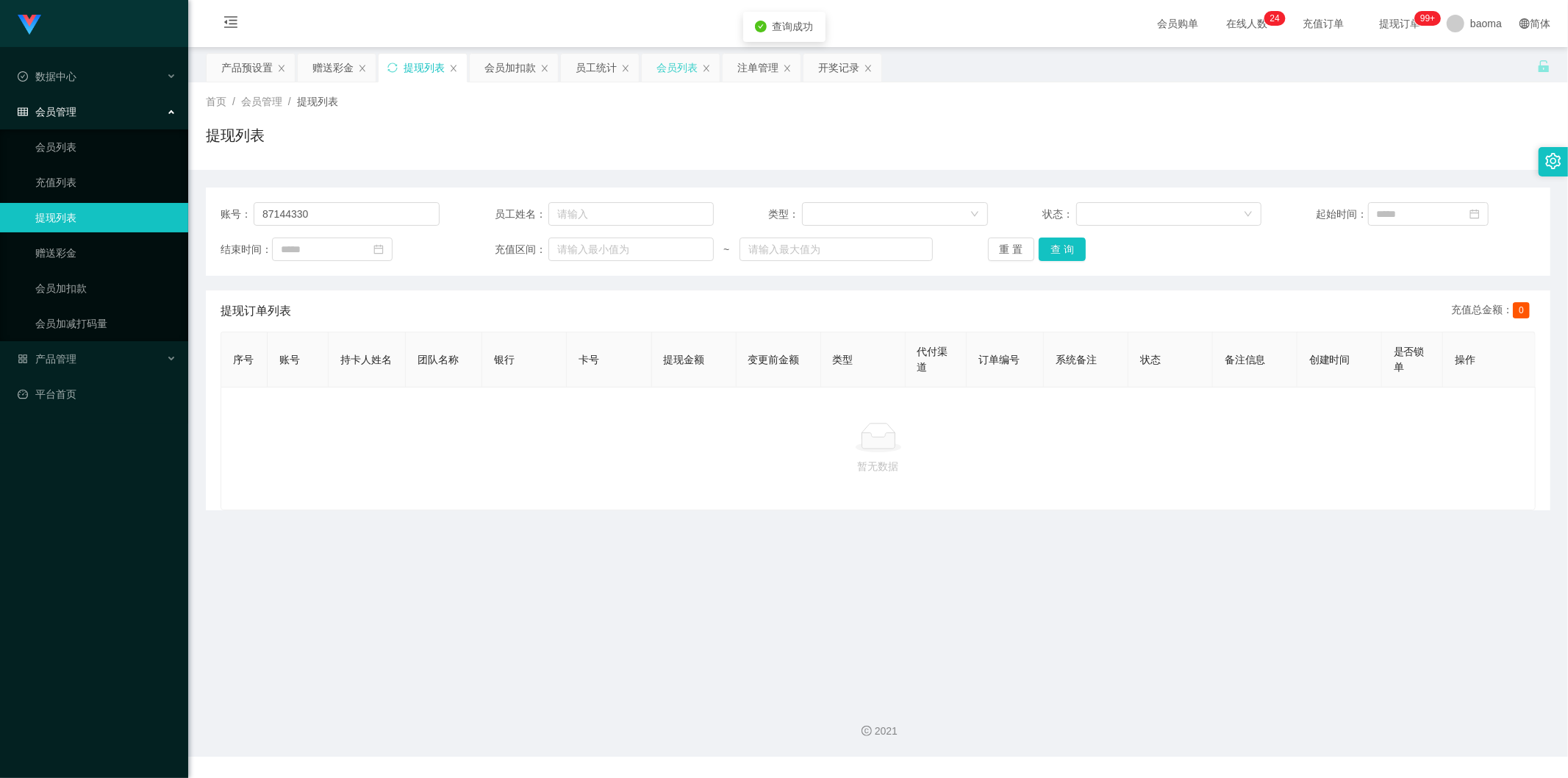
click at [689, 62] on div "会员列表" at bounding box center [677, 67] width 41 height 28
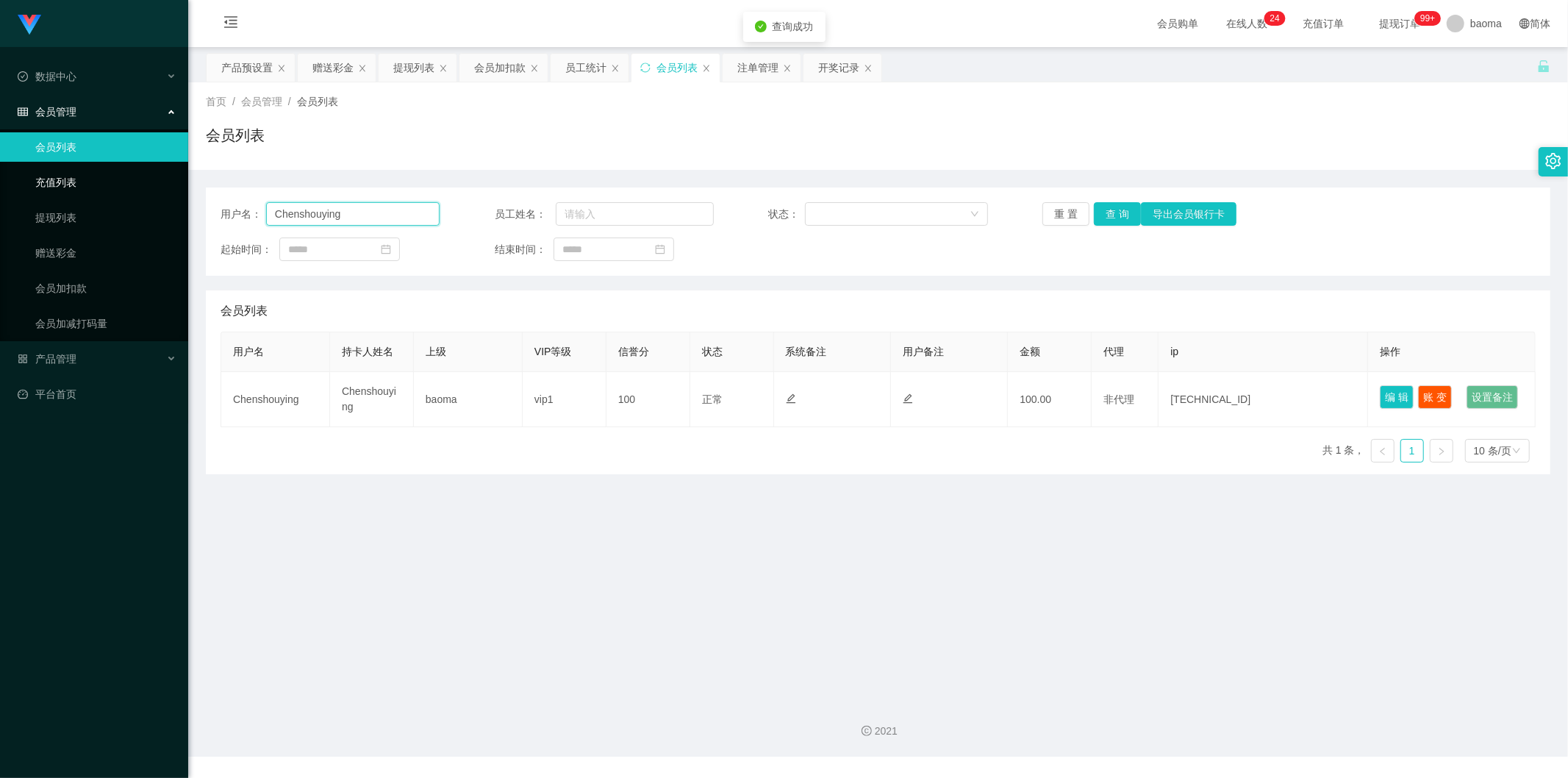
drag, startPoint x: 367, startPoint y: 219, endPoint x: 148, endPoint y: 194, distance: 220.4
click at [138, 189] on section "Jingdong工作台代理端 数据中心 会员管理 会员列表 充值列表 提现列表 赠送彩金 会员加扣款 会员加减打码量 产品管理 平台首页 保存配置 重置配置 …" at bounding box center [784, 378] width 1568 height 756
paste input "87144330"
type input "87144330"
click at [1116, 209] on button "查 询" at bounding box center [1117, 214] width 47 height 24
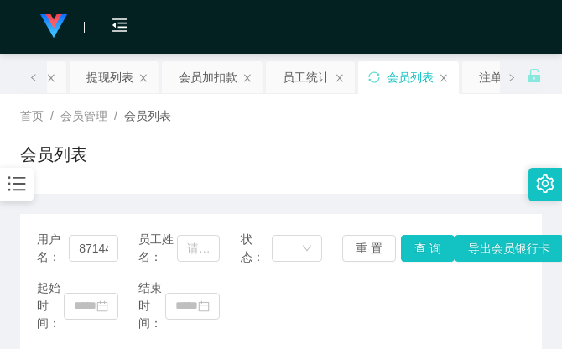
click at [386, 122] on div "首页 / 会员管理 / 会员列表 /" at bounding box center [281, 116] width 522 height 18
click at [400, 118] on div "首页 / 会员管理 / 会员列表 /" at bounding box center [281, 116] width 522 height 18
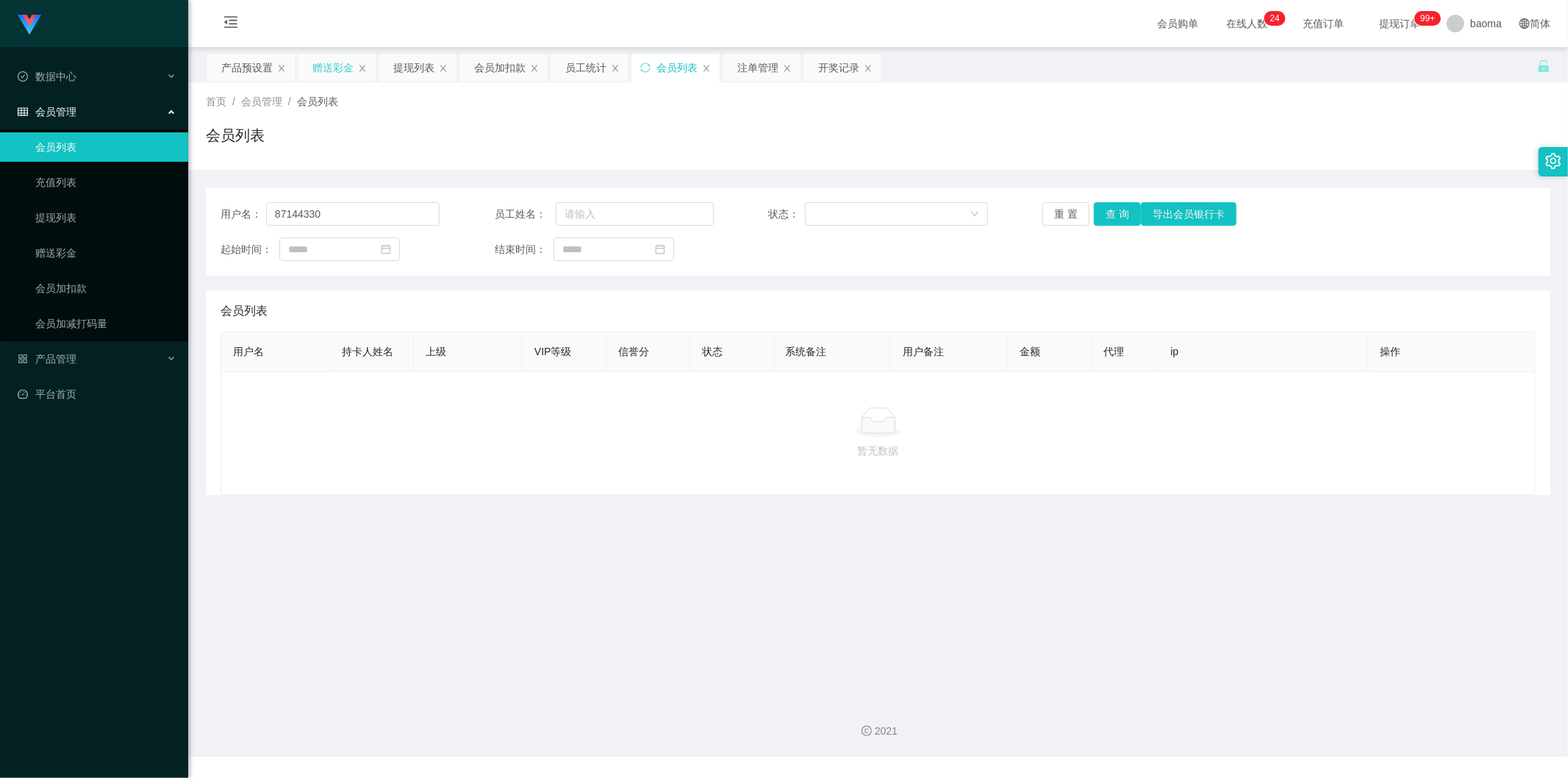
click at [329, 66] on div "赠送彩金" at bounding box center [333, 67] width 41 height 28
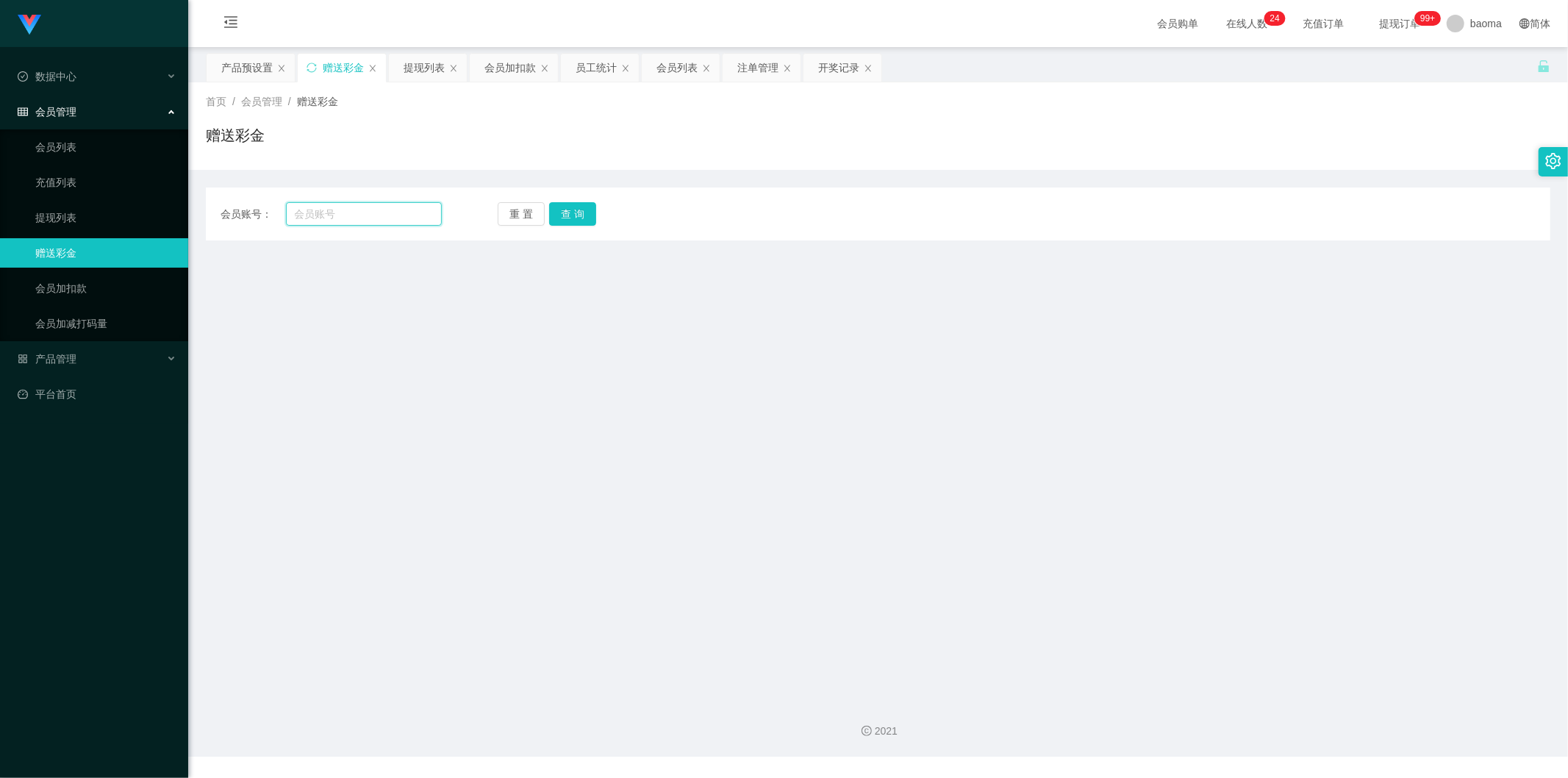
click at [351, 217] on input "text" at bounding box center [364, 214] width 157 height 24
paste input "Chenshouying"
type input "Chenshouying"
click at [577, 211] on button "查 询" at bounding box center [573, 214] width 47 height 24
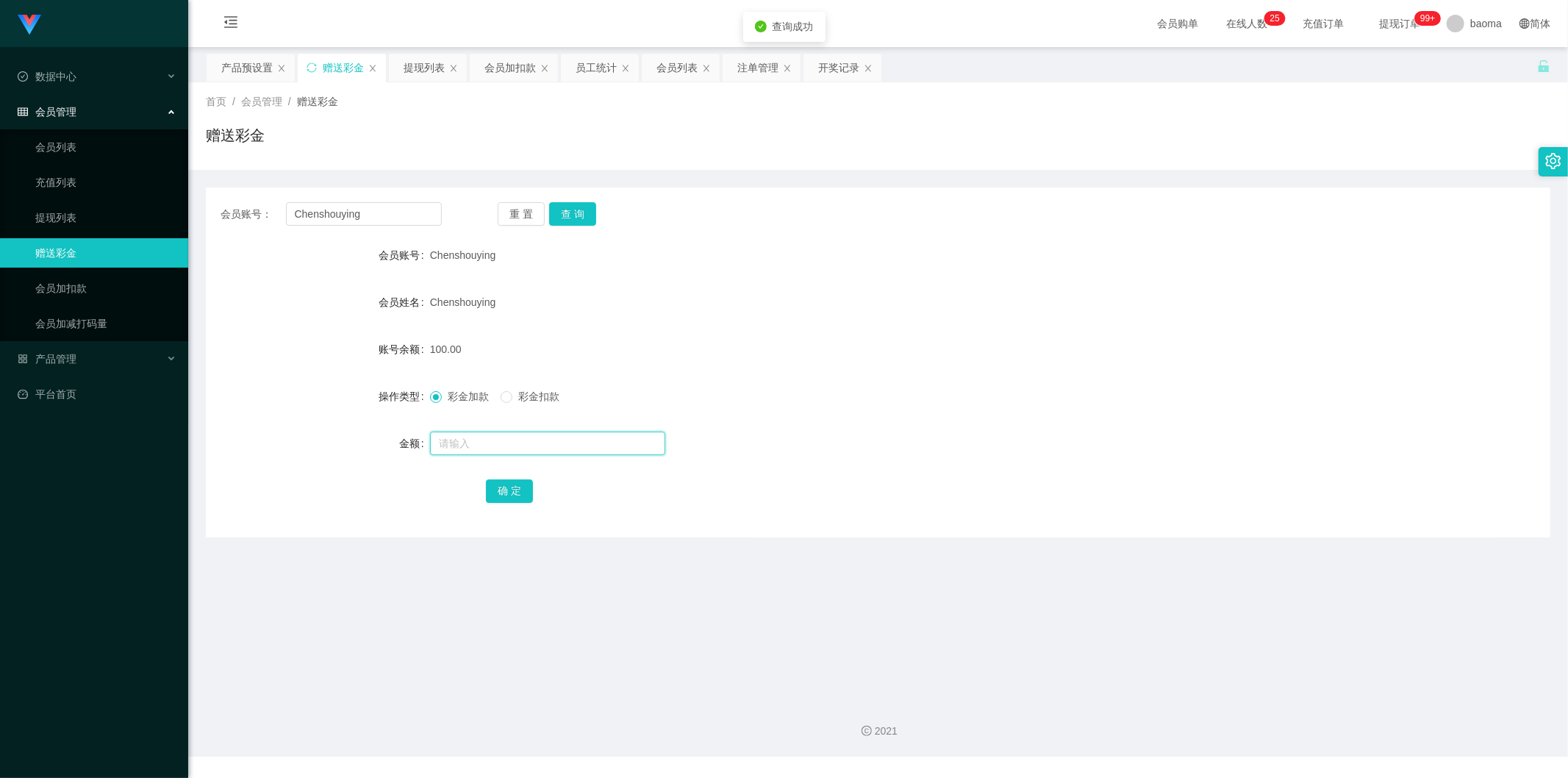
click at [472, 432] on input "text" at bounding box center [548, 442] width 235 height 24
type input "100"
click at [507, 481] on button "确 定" at bounding box center [509, 491] width 47 height 24
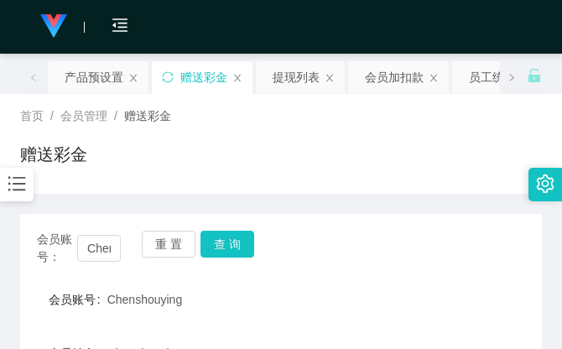
drag, startPoint x: 487, startPoint y: 140, endPoint x: 496, endPoint y: 0, distance: 140.4
click at [484, 132] on div "首页 / 会员管理 / 赠送彩金 / 赠送彩金" at bounding box center [281, 143] width 522 height 73
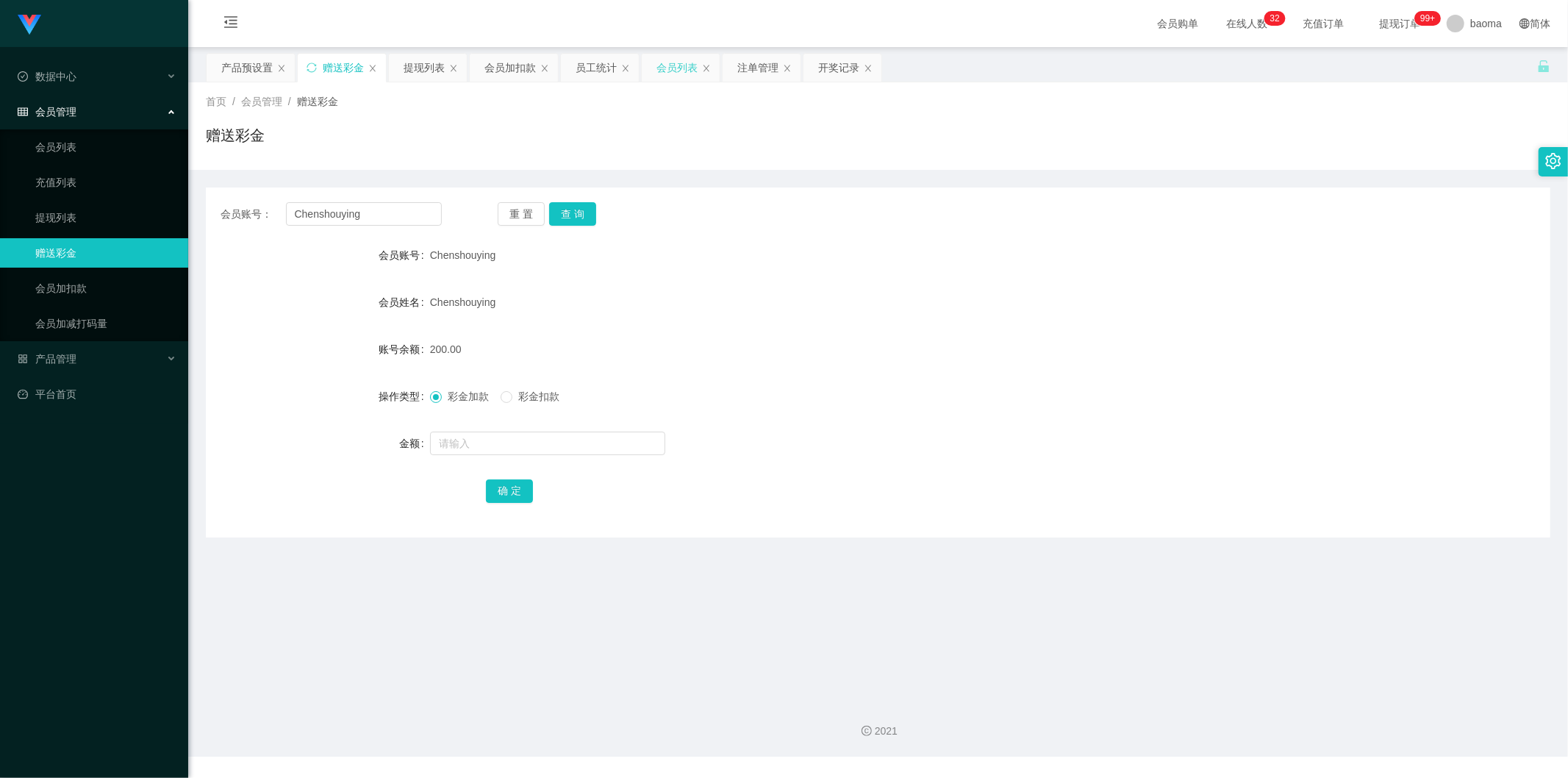
click at [674, 65] on div "会员列表" at bounding box center [677, 67] width 41 height 28
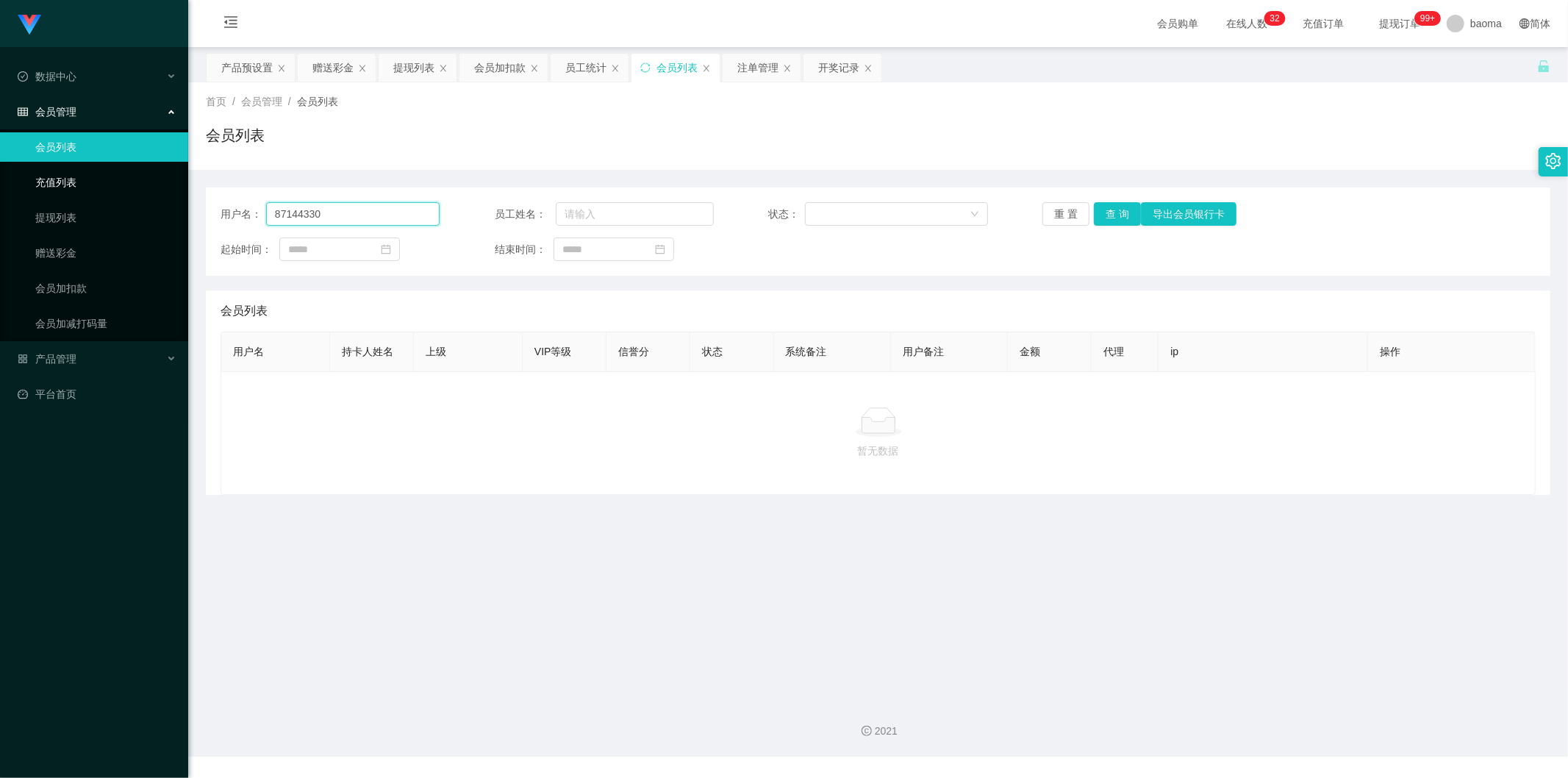
drag, startPoint x: 356, startPoint y: 210, endPoint x: 162, endPoint y: 194, distance: 194.7
click at [170, 194] on section "Jingdong工作台代理端 数据中心 会员管理 会员列表 充值列表 提现列表 赠送彩金 会员加扣款 会员加减打码量 产品管理 平台首页 保存配置 重置配置 …" at bounding box center [784, 378] width 1568 height 756
paste input "Chenshouying"
type input "Chenshouying"
drag, startPoint x: 1116, startPoint y: 209, endPoint x: 1106, endPoint y: 207, distance: 10.2
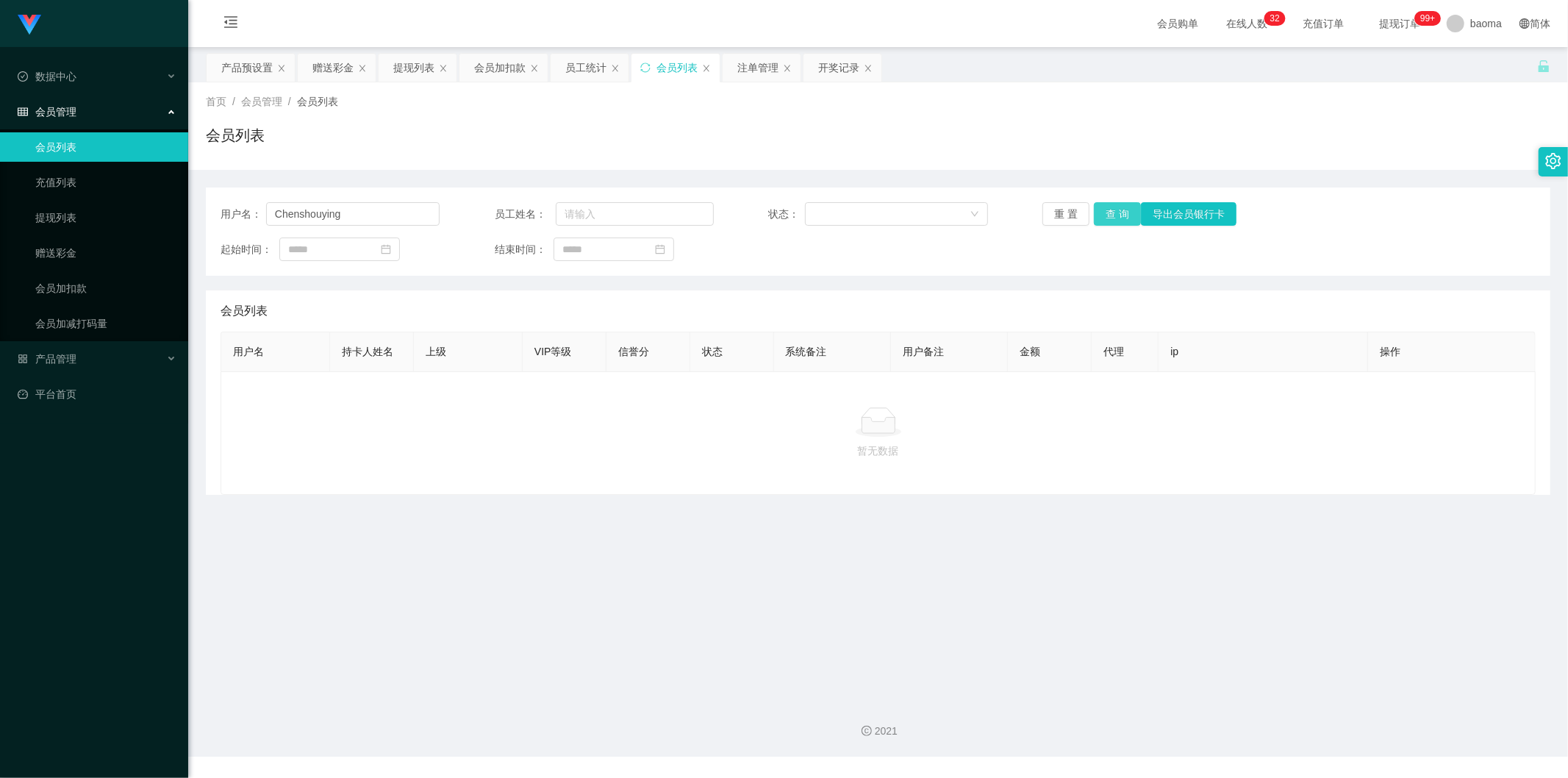
click at [1116, 209] on button "查 询" at bounding box center [1117, 214] width 47 height 24
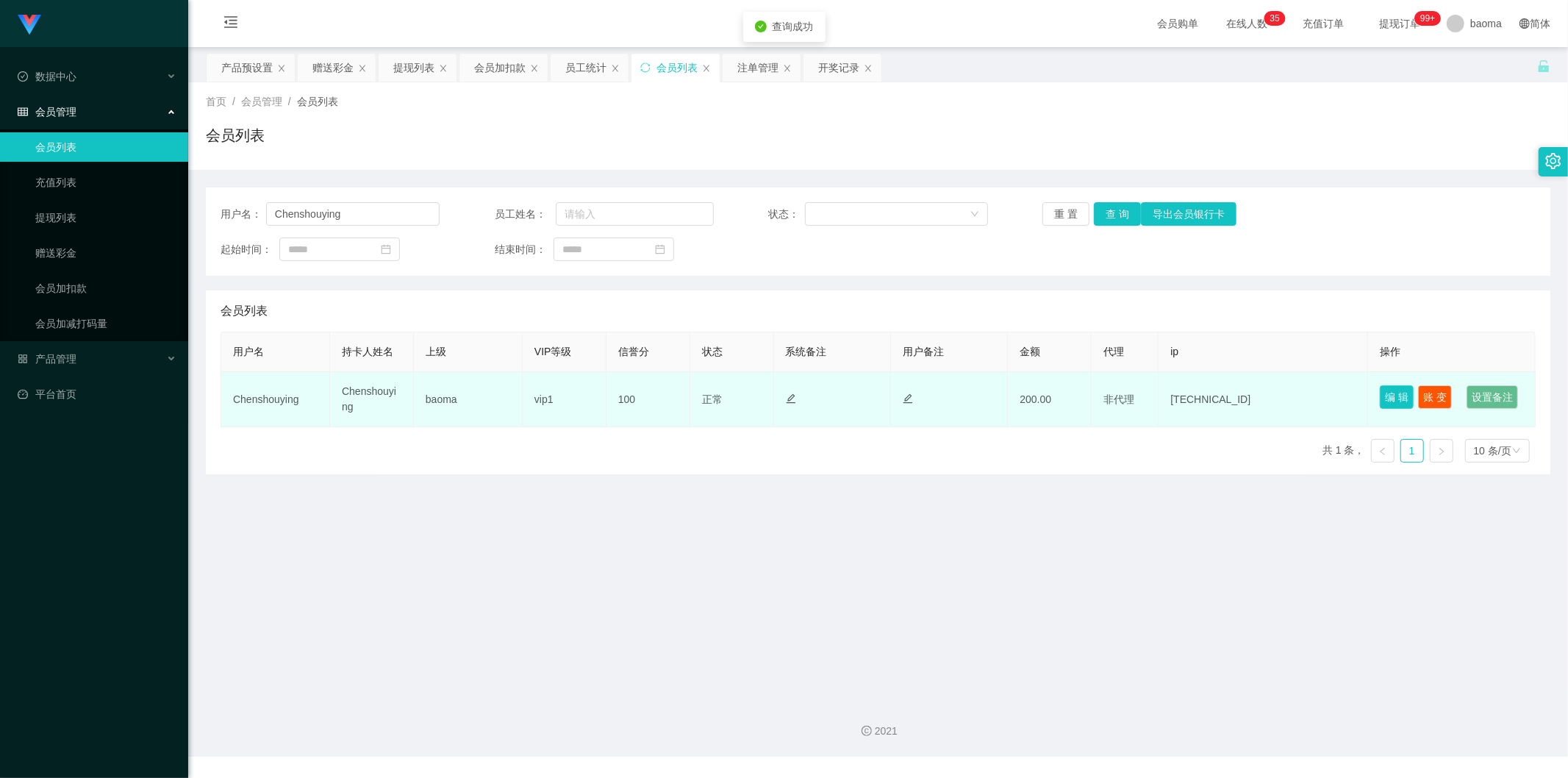
click at [1387, 391] on button "编 辑" at bounding box center [1397, 397] width 34 height 24
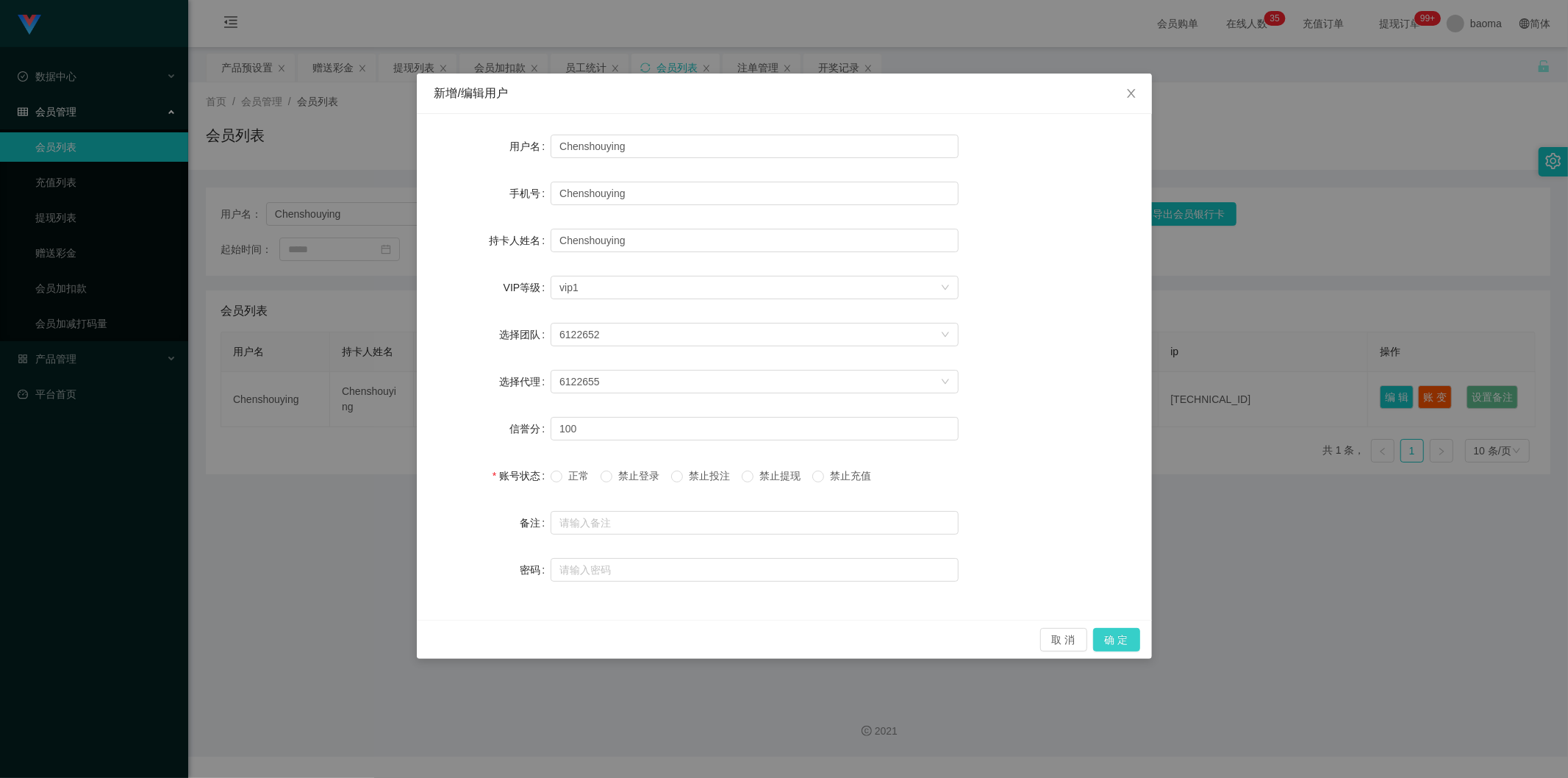
click at [1130, 637] on button "确 定" at bounding box center [1117, 639] width 47 height 24
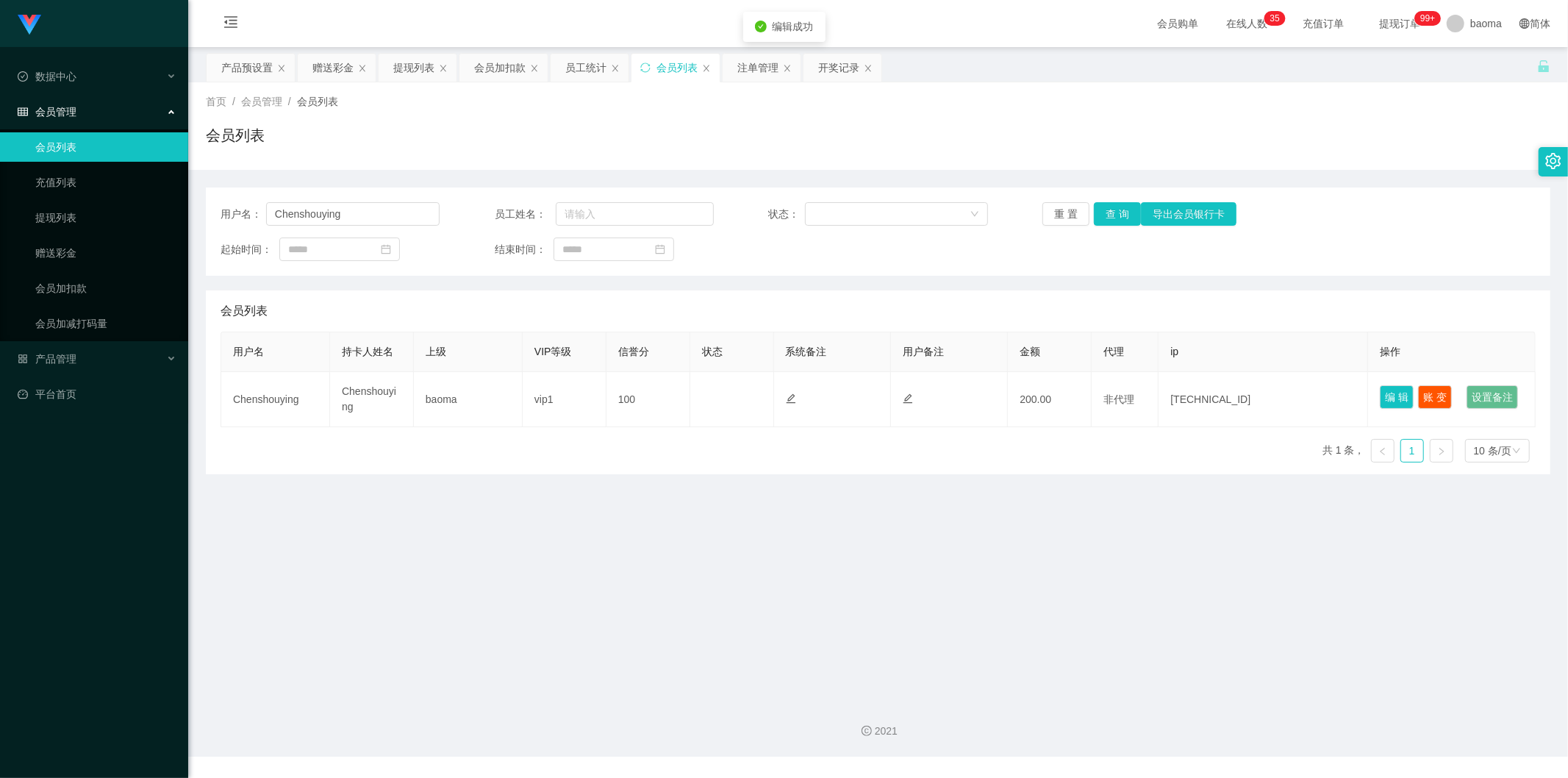
click at [933, 553] on main "关闭左侧 关闭右侧 关闭其它 刷新页面 产品预设置 赠送彩金 提现列表 会员加扣款 员工统计 会员列表 注单管理 开奖记录 首页 / 会员管理 / 会员列表 …" at bounding box center [878, 367] width 1380 height 640
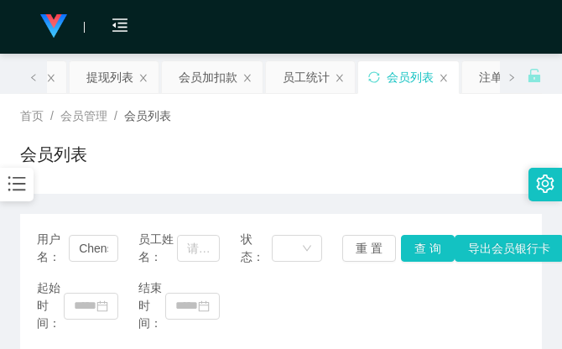
drag, startPoint x: 428, startPoint y: 157, endPoint x: 467, endPoint y: 44, distance: 119.1
click at [431, 152] on div "会员列表" at bounding box center [281, 161] width 522 height 39
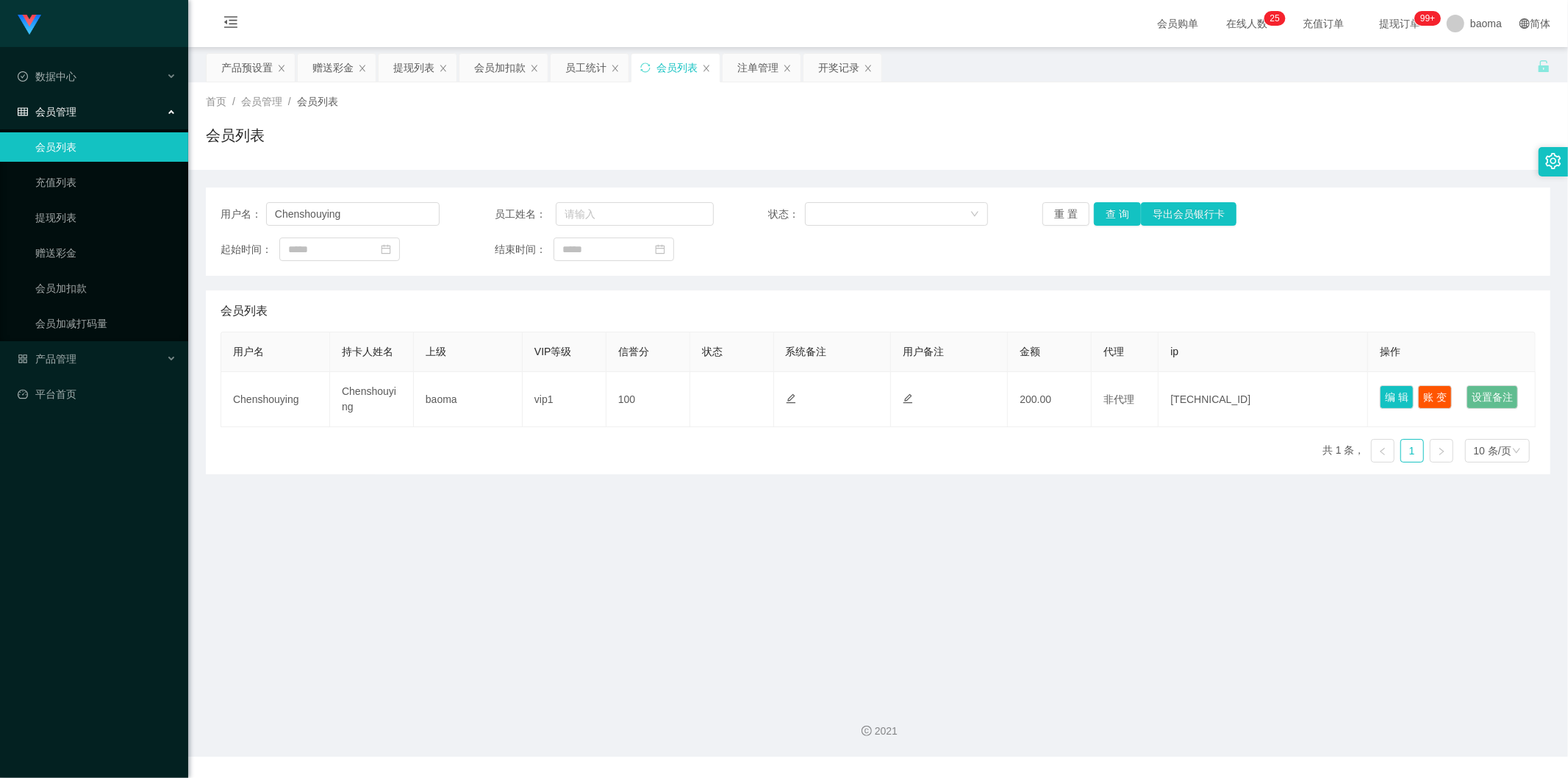
click at [682, 68] on div "会员列表" at bounding box center [677, 67] width 41 height 28
click at [1101, 215] on button "查 询" at bounding box center [1117, 214] width 47 height 24
drag, startPoint x: 791, startPoint y: 141, endPoint x: 332, endPoint y: 204, distance: 463.3
click at [247, 200] on div "用户名： Chenshouying 员工姓名： 状态： 重 置 查 询 导出会员银行卡 起始时间： 结束时间：" at bounding box center [878, 231] width 1345 height 88
click at [1114, 208] on button "查 询" at bounding box center [1117, 214] width 47 height 24
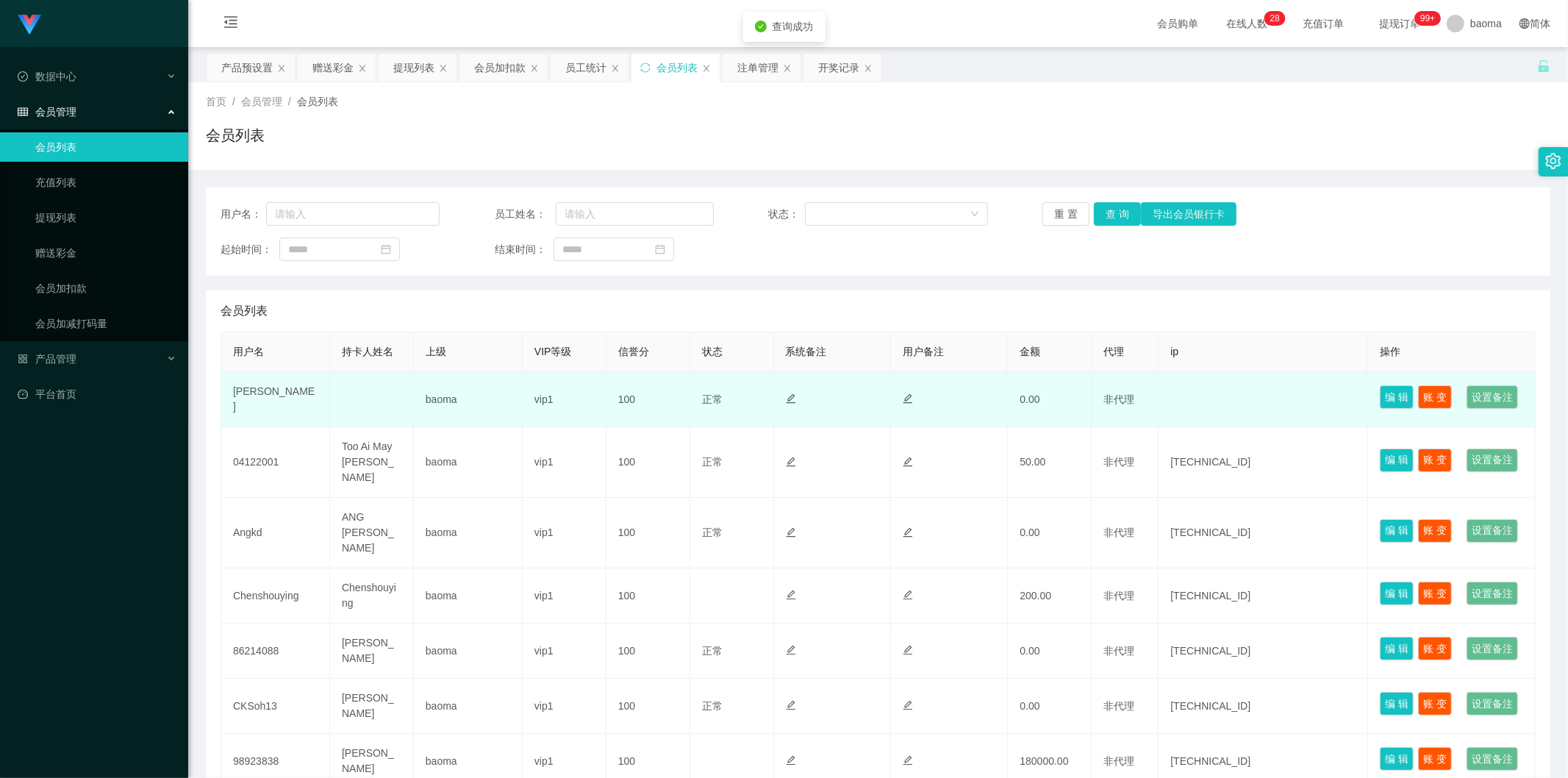
click at [272, 413] on td "[PERSON_NAME]" at bounding box center [275, 399] width 109 height 55
copy td "[PERSON_NAME]"
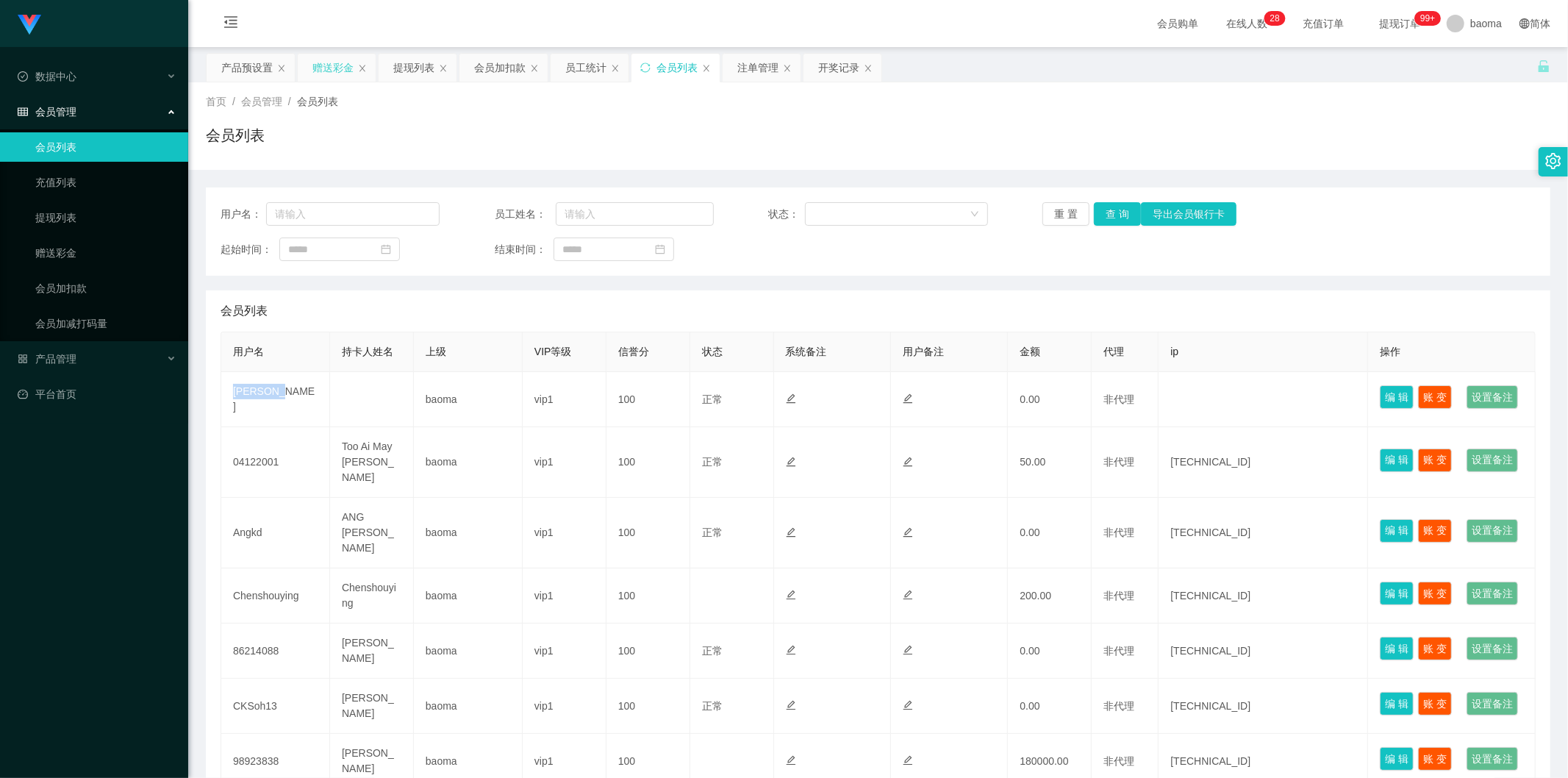
drag, startPoint x: 330, startPoint y: 69, endPoint x: 323, endPoint y: 72, distance: 7.6
click at [330, 70] on div "赠送彩金" at bounding box center [333, 67] width 41 height 28
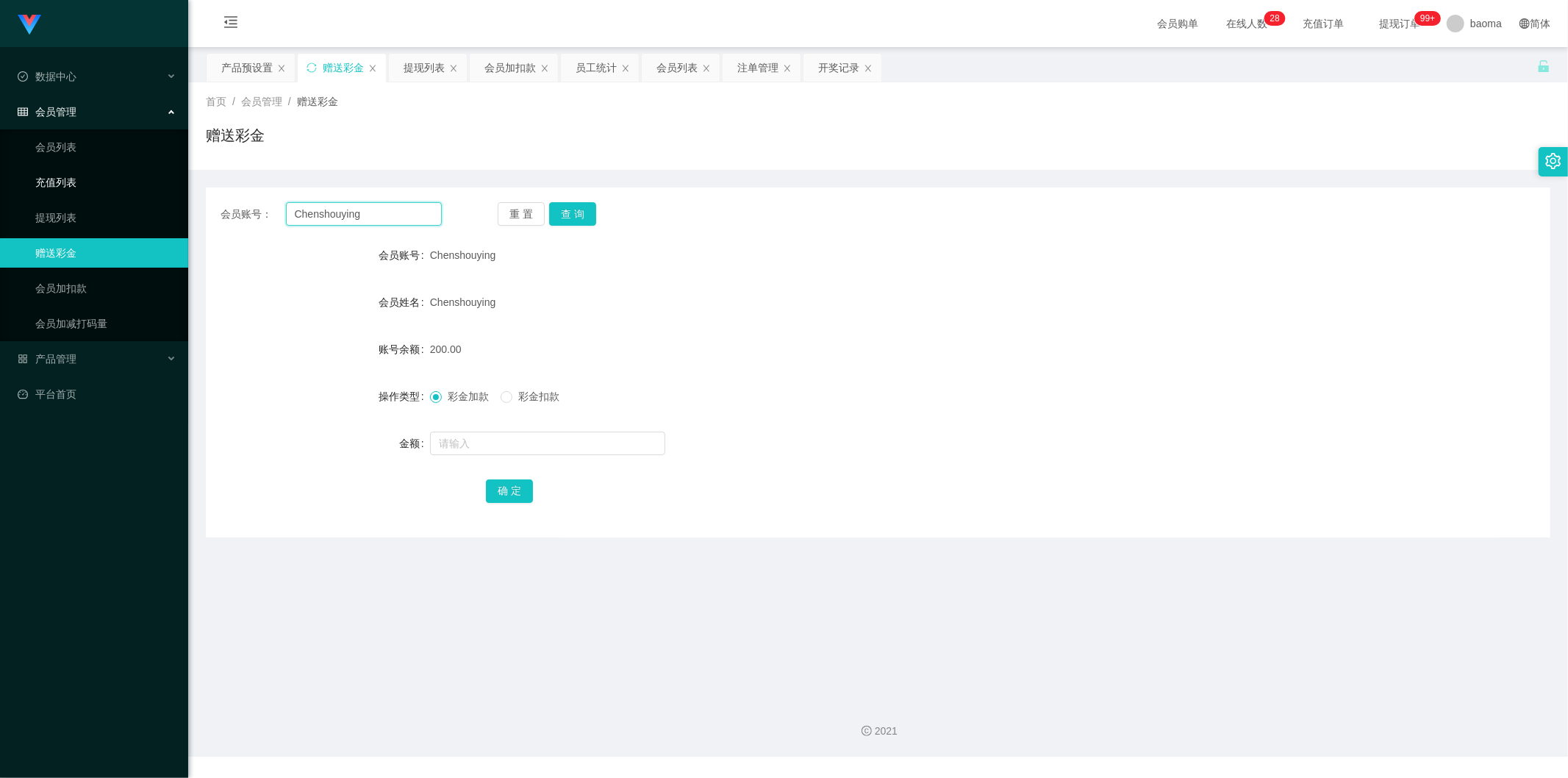
drag, startPoint x: 343, startPoint y: 216, endPoint x: 174, endPoint y: 187, distance: 171.5
click at [174, 187] on section "Jingdong工作台代理端 数据中心 会员管理 会员列表 充值列表 提现列表 赠送彩金 会员加扣款 会员加减打码量 产品管理 平台首页 保存配置 重置配置 …" at bounding box center [784, 378] width 1568 height 756
paste input "[PERSON_NAME]"
type input "[PERSON_NAME]"
click at [585, 207] on button "查 询" at bounding box center [573, 214] width 47 height 24
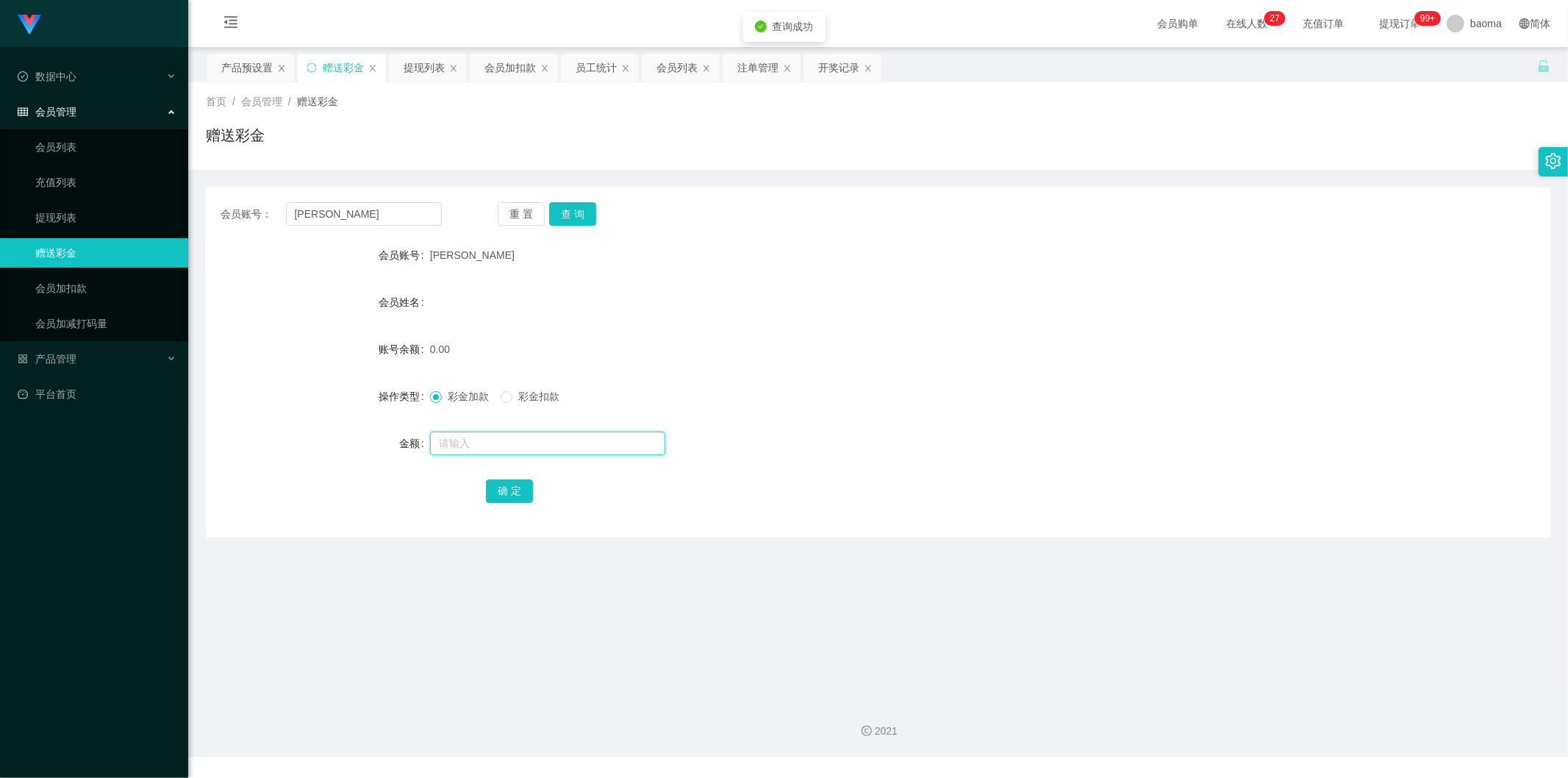
click at [483, 452] on input "text" at bounding box center [548, 442] width 235 height 24
type input "100"
drag, startPoint x: 532, startPoint y: 491, endPoint x: 522, endPoint y: 492, distance: 10.0
click at [529, 491] on div "确 定" at bounding box center [877, 491] width 784 height 30
click at [516, 488] on button "确 定" at bounding box center [509, 491] width 47 height 24
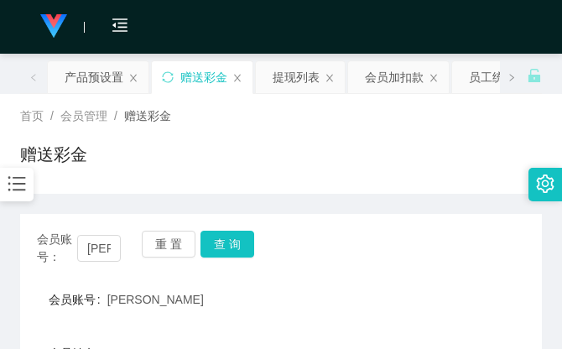
drag, startPoint x: 447, startPoint y: 128, endPoint x: 470, endPoint y: 8, distance: 122.1
click at [447, 122] on div "首页 / 会员管理 / 赠送彩金 / 赠送彩金" at bounding box center [281, 143] width 522 height 73
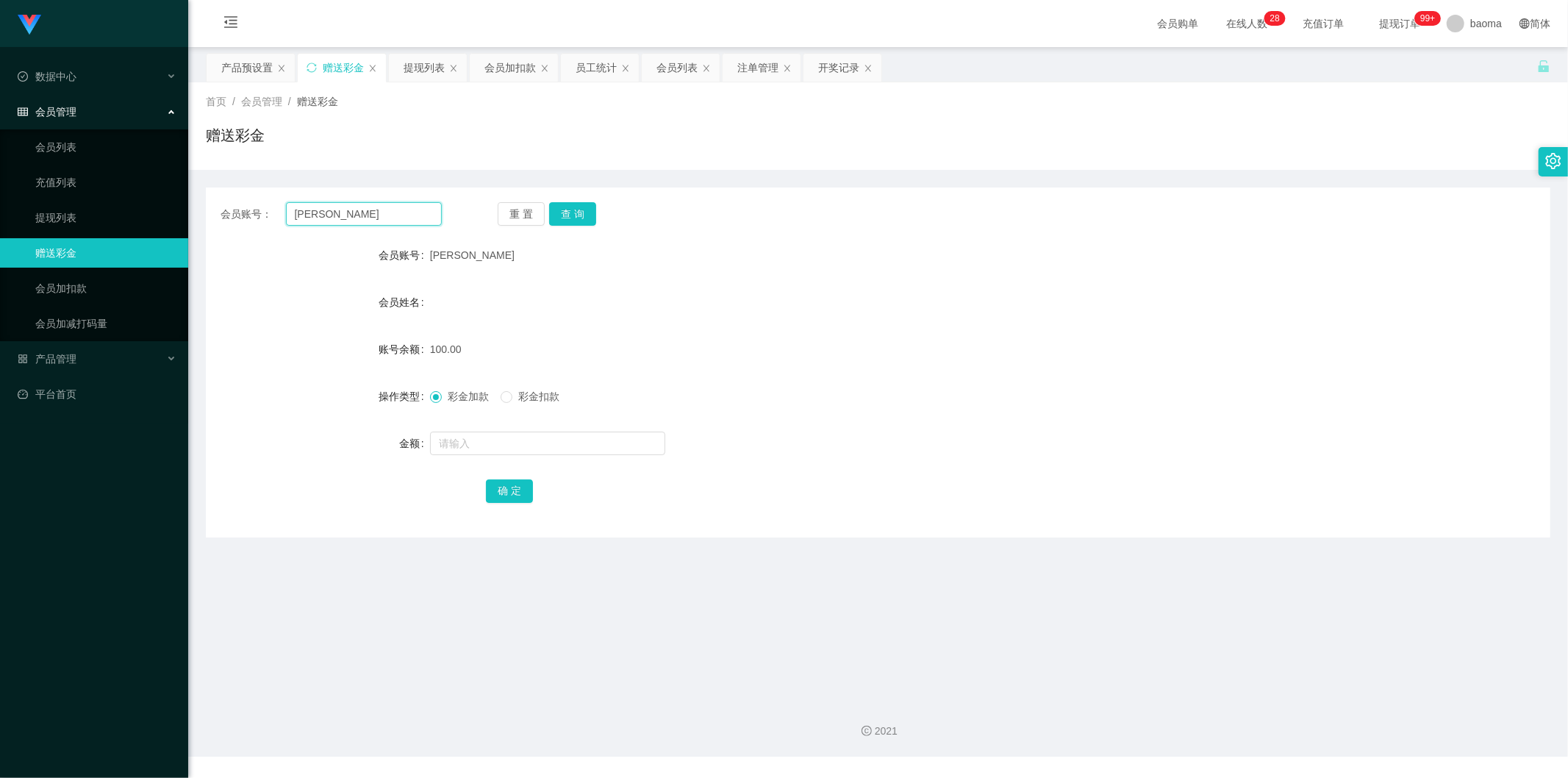
click at [311, 209] on input "[PERSON_NAME]" at bounding box center [364, 214] width 157 height 24
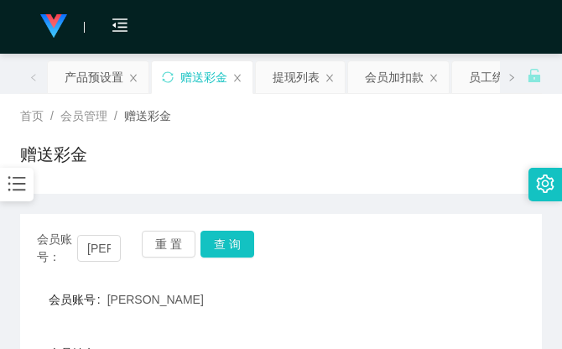
drag, startPoint x: 414, startPoint y: 183, endPoint x: 422, endPoint y: 47, distance: 136.1
click at [414, 176] on div "首页 / 会员管理 / 赠送彩金 / 赠送彩金" at bounding box center [281, 144] width 562 height 100
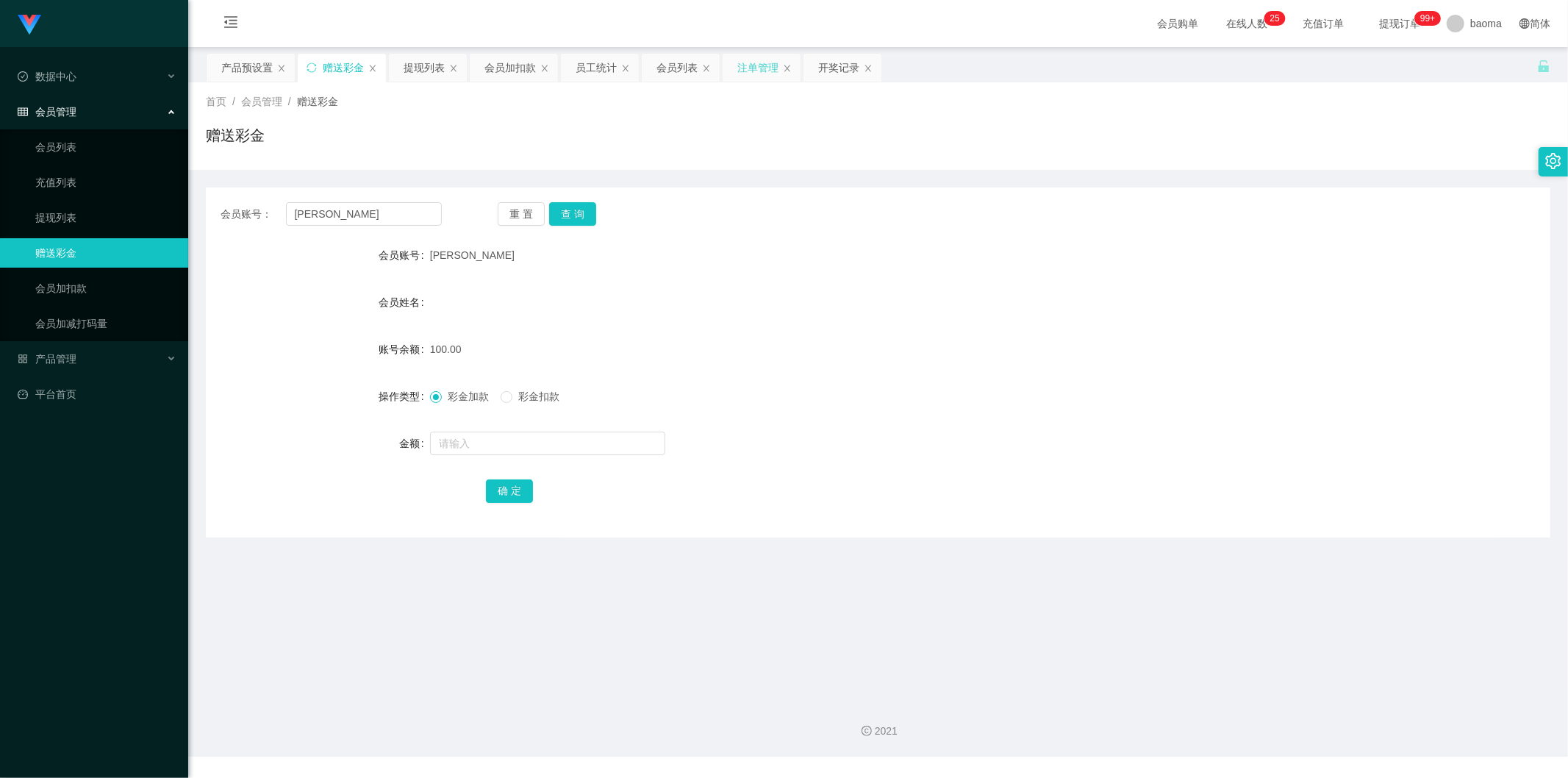
drag, startPoint x: 746, startPoint y: 63, endPoint x: 764, endPoint y: 80, distance: 24.8
click at [746, 63] on div "注单管理" at bounding box center [757, 67] width 41 height 28
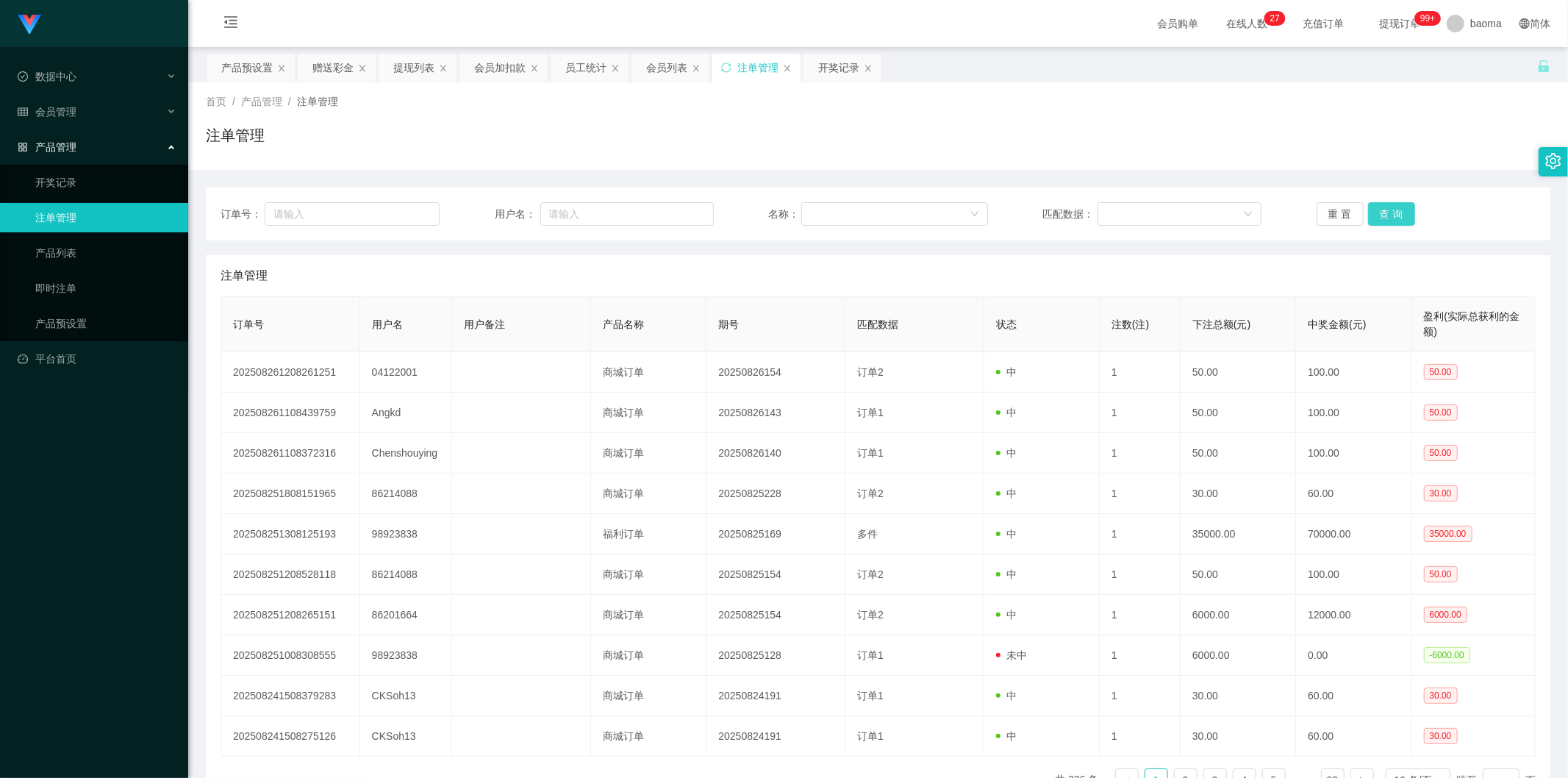
click at [1387, 210] on button "查 询" at bounding box center [1392, 214] width 47 height 24
click at [1380, 215] on button "查 询" at bounding box center [1392, 214] width 47 height 24
click at [1384, 216] on button "查 询" at bounding box center [1392, 214] width 47 height 24
click at [1384, 216] on div "重 置 查 询" at bounding box center [1426, 214] width 219 height 24
click at [1385, 215] on button "查 询" at bounding box center [1392, 214] width 47 height 24
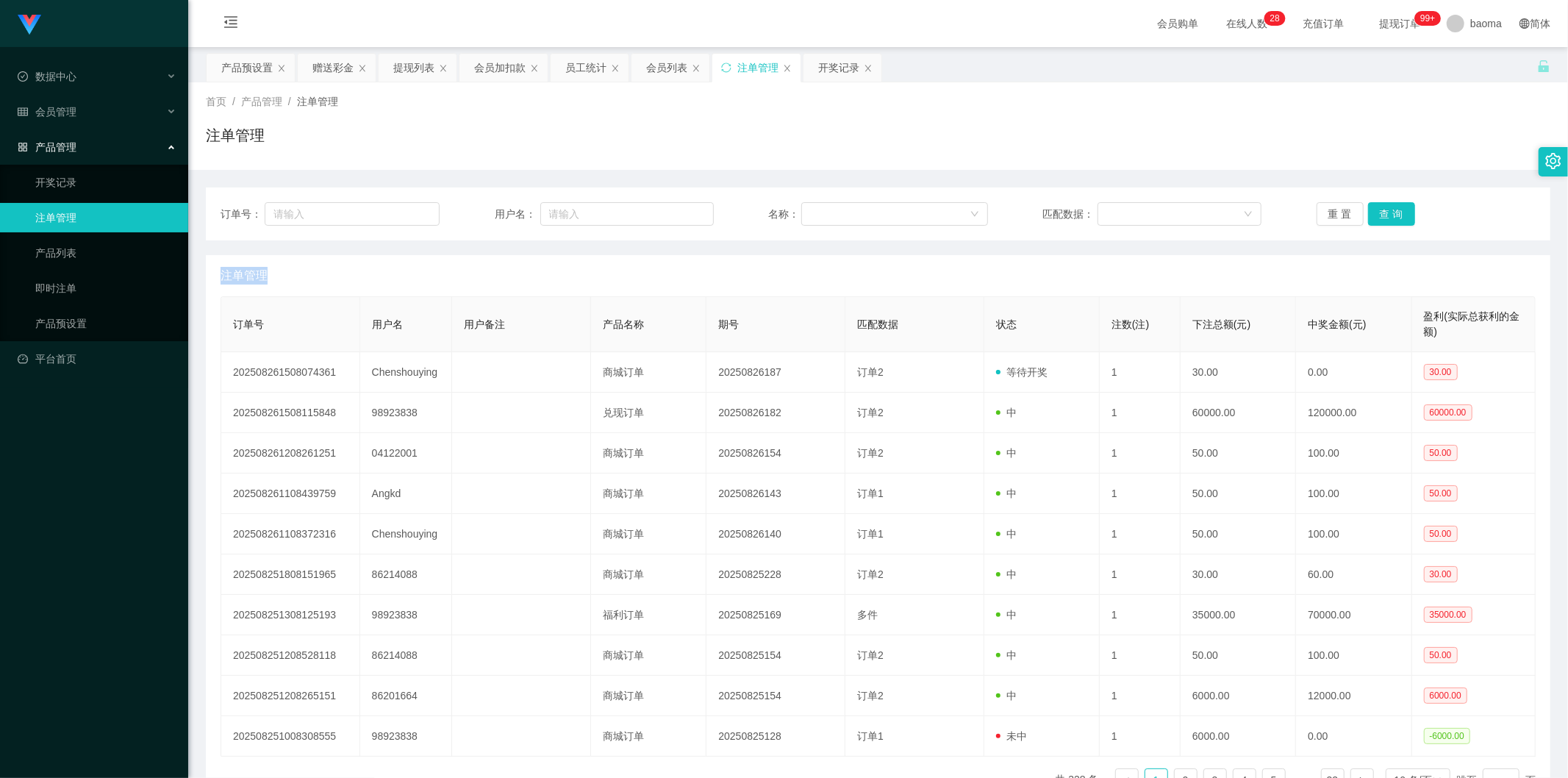
click at [1385, 215] on div "重 置 查 询" at bounding box center [1426, 214] width 219 height 24
click at [1385, 215] on button "查 询" at bounding box center [1392, 214] width 47 height 24
click at [1385, 215] on div "重 置 查 询" at bounding box center [1426, 214] width 219 height 24
click at [1385, 215] on button "查 询" at bounding box center [1392, 214] width 47 height 24
click at [1382, 216] on button "查 询" at bounding box center [1392, 214] width 47 height 24
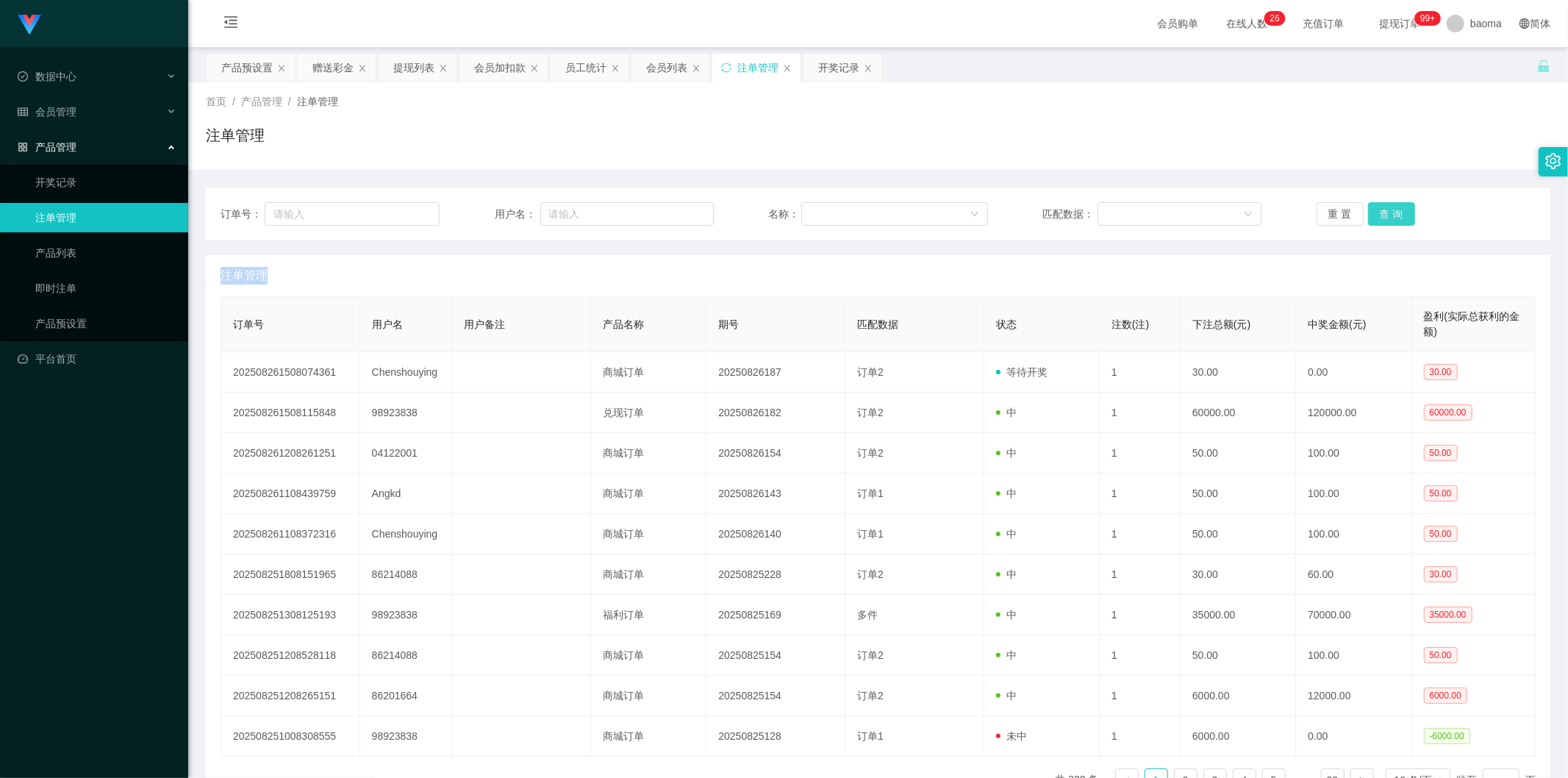
click at [1382, 216] on button "查 询" at bounding box center [1392, 214] width 47 height 24
click at [1382, 216] on div "重 置 查 询" at bounding box center [1426, 214] width 219 height 24
click at [1382, 216] on button "查 询" at bounding box center [1392, 214] width 47 height 24
click at [1382, 216] on div "重 置 查 询" at bounding box center [1426, 214] width 219 height 24
click at [1382, 216] on button "查 询" at bounding box center [1392, 214] width 47 height 24
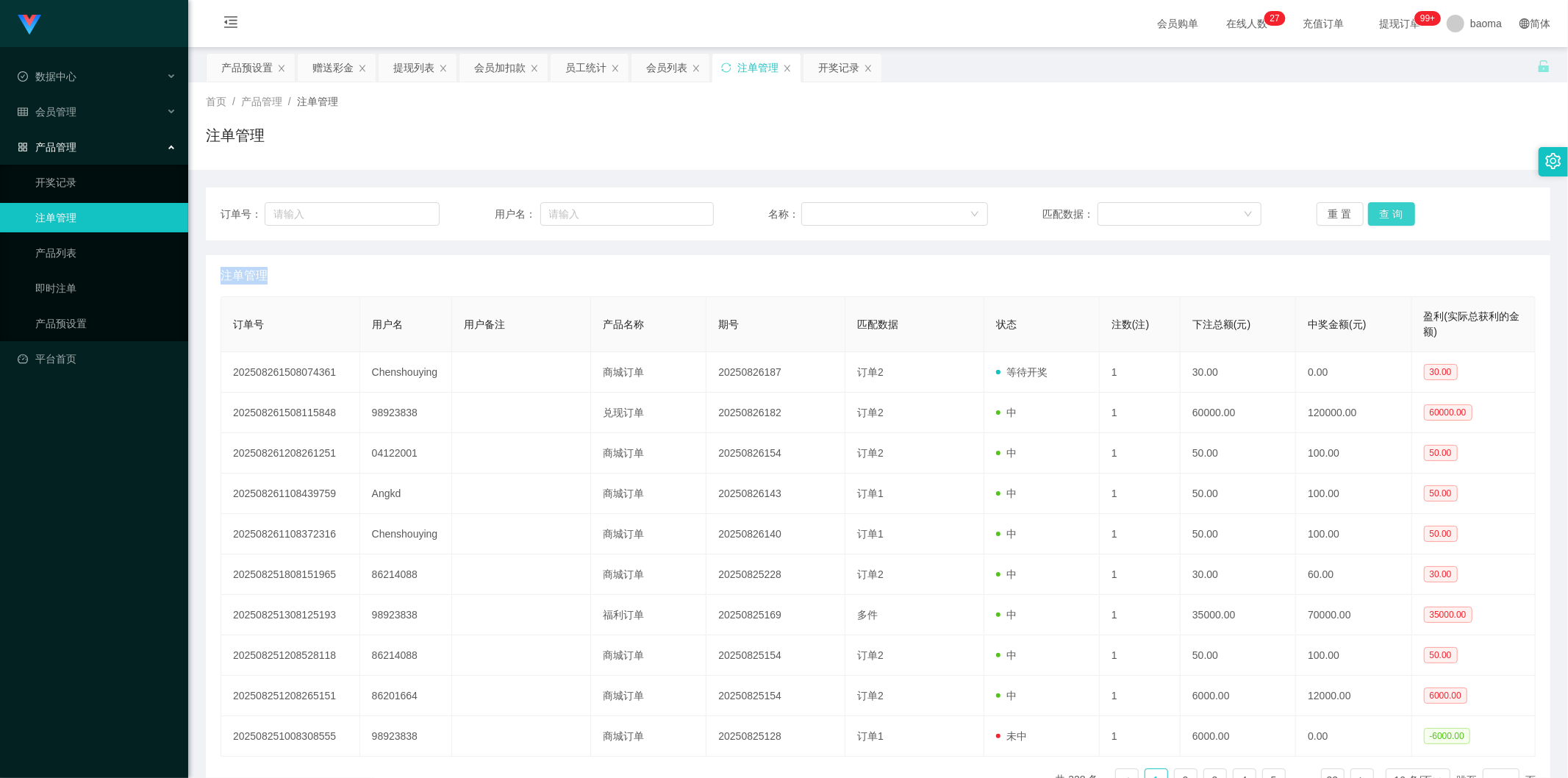
click at [1399, 208] on button "查 询" at bounding box center [1392, 214] width 47 height 24
click at [1399, 208] on div "重 置 查 询" at bounding box center [1426, 214] width 219 height 24
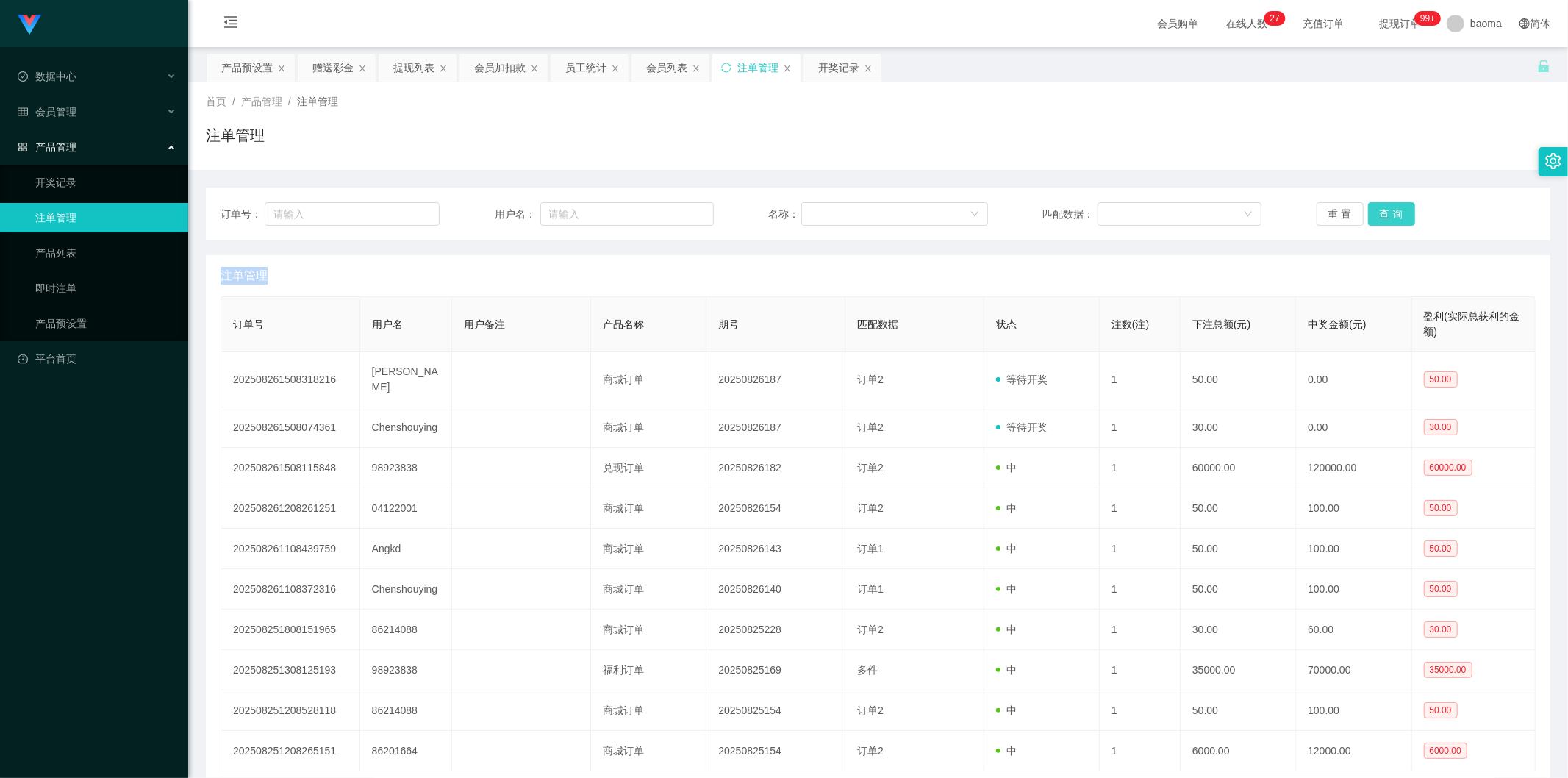
click at [1399, 208] on button "查 询" at bounding box center [1392, 214] width 47 height 24
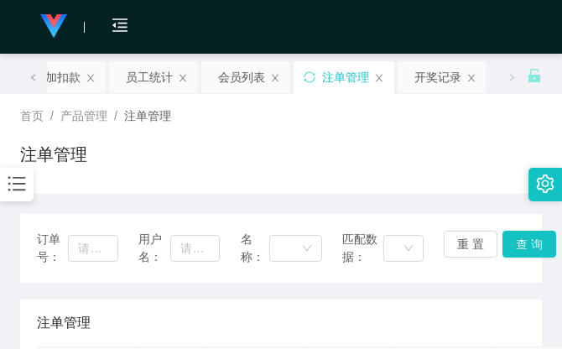
click at [414, 135] on div "首页 / 产品管理 / 注单管理 / 注单管理" at bounding box center [281, 143] width 522 height 73
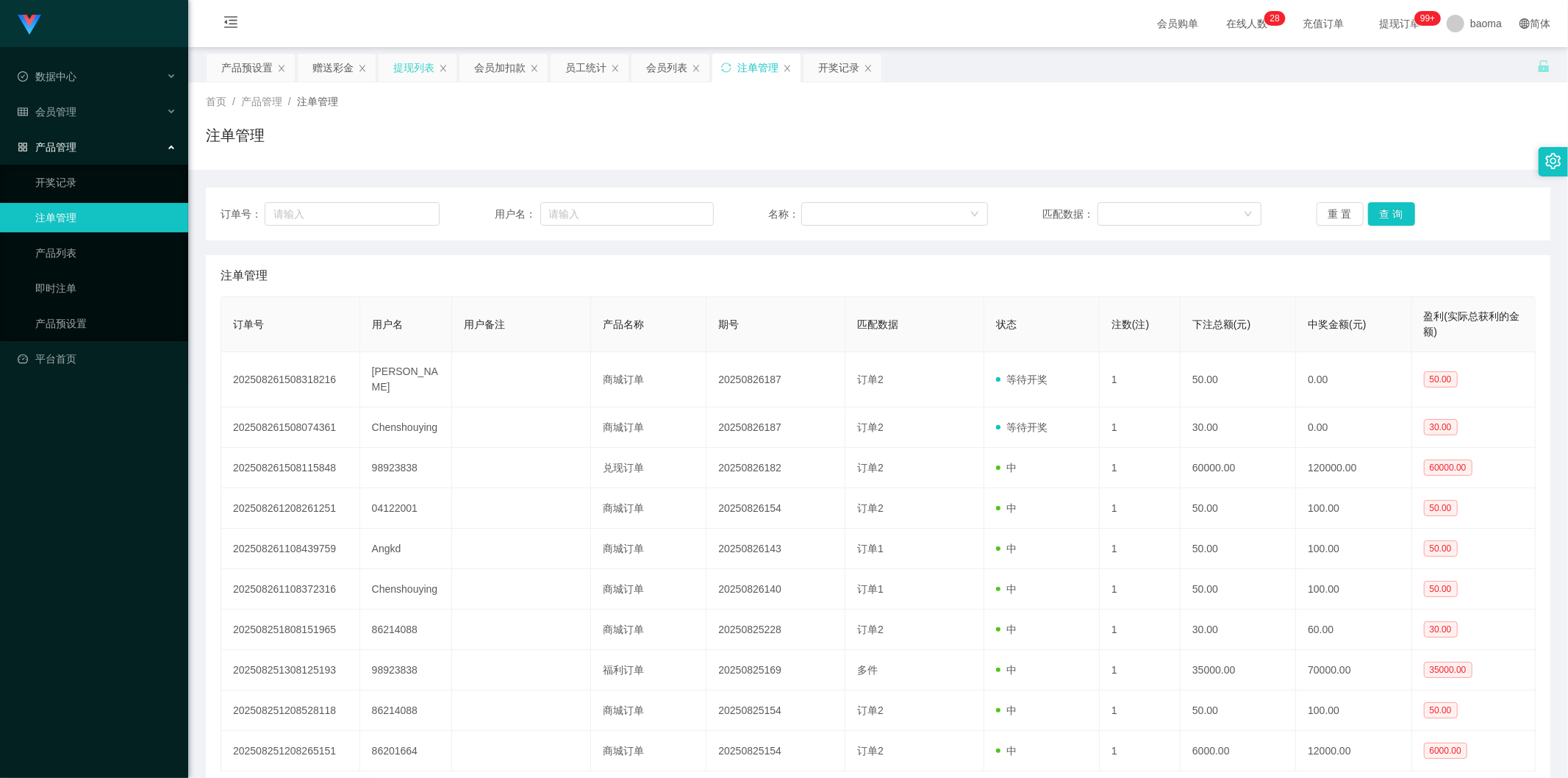
click at [399, 64] on div "提现列表" at bounding box center [414, 67] width 41 height 28
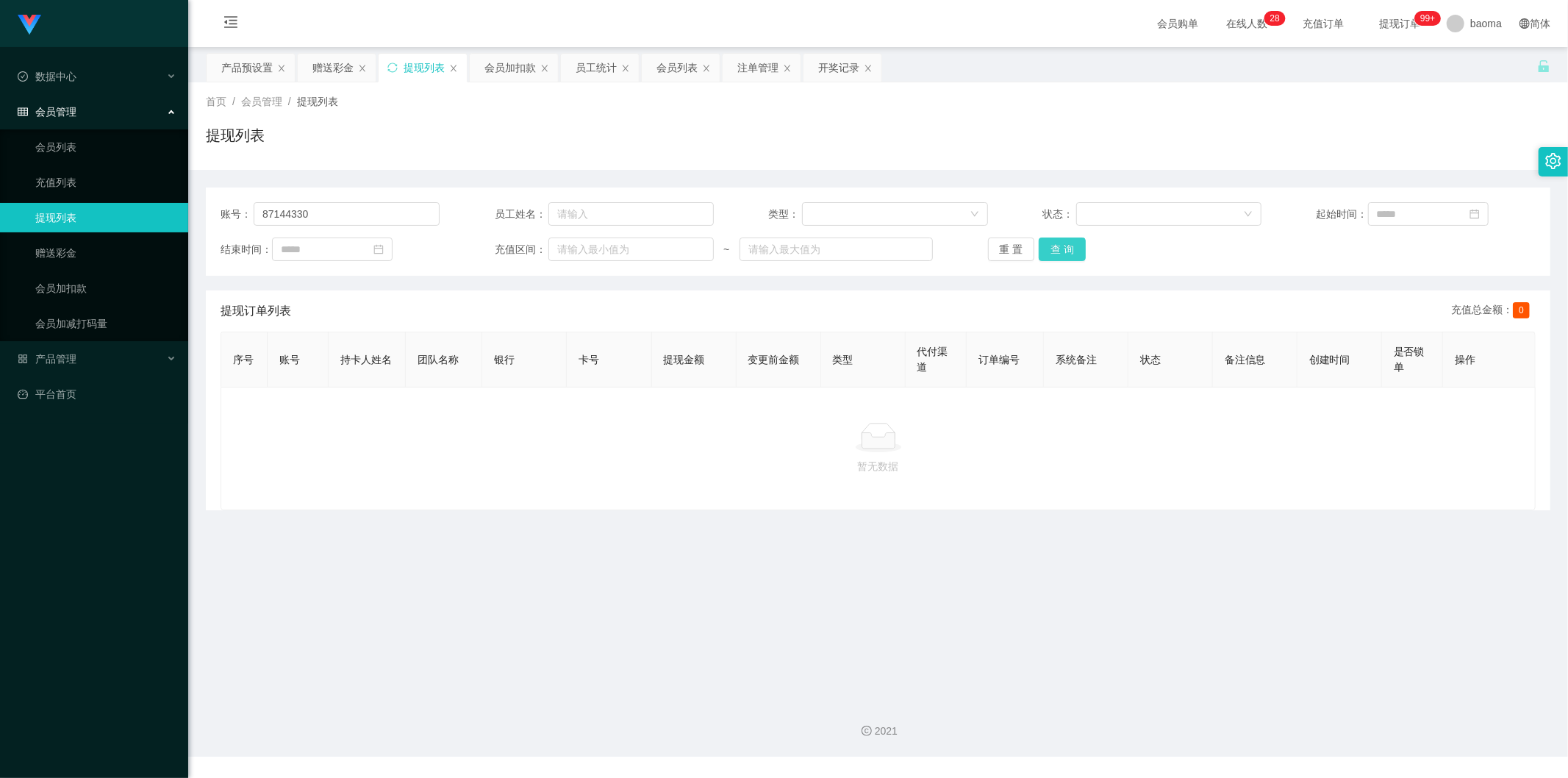
click at [1061, 248] on button "查 询" at bounding box center [1062, 249] width 47 height 24
click at [1061, 248] on div "重 置 查 询" at bounding box center [1097, 249] width 219 height 24
click at [1061, 248] on button "查 询" at bounding box center [1062, 249] width 47 height 24
click at [1061, 248] on div "重 置 查 询" at bounding box center [1097, 249] width 219 height 24
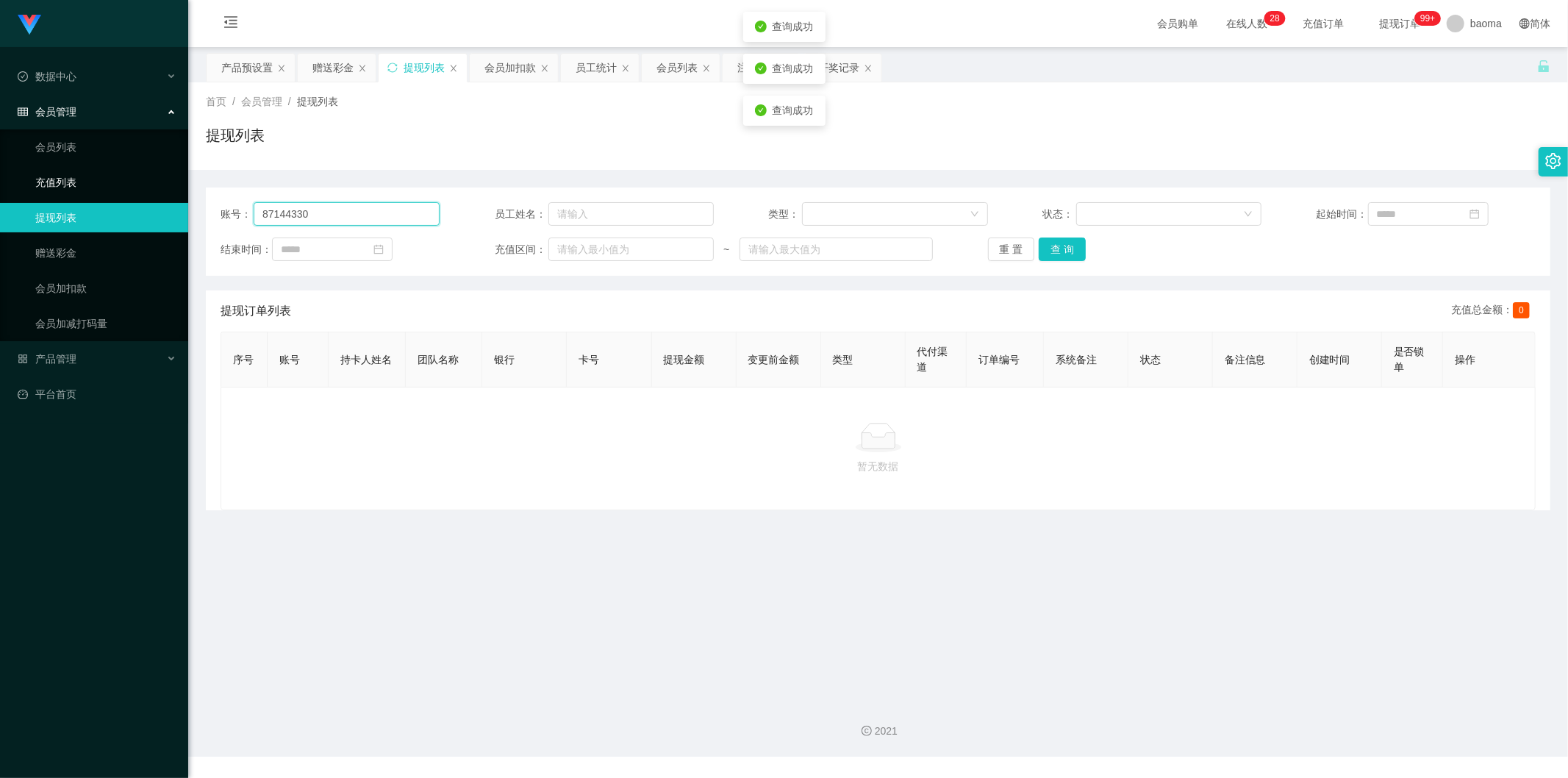
drag, startPoint x: 385, startPoint y: 209, endPoint x: 41, endPoint y: 181, distance: 345.1
click at [44, 181] on section "Jingdong工作台代理端 数据中心 会员管理 会员列表 充值列表 提现列表 赠送彩金 会员加扣款 会员加减打码量 产品管理 开奖记录 注单管理 产品列表 …" at bounding box center [784, 378] width 1568 height 756
click at [1072, 253] on button "查 询" at bounding box center [1062, 249] width 47 height 24
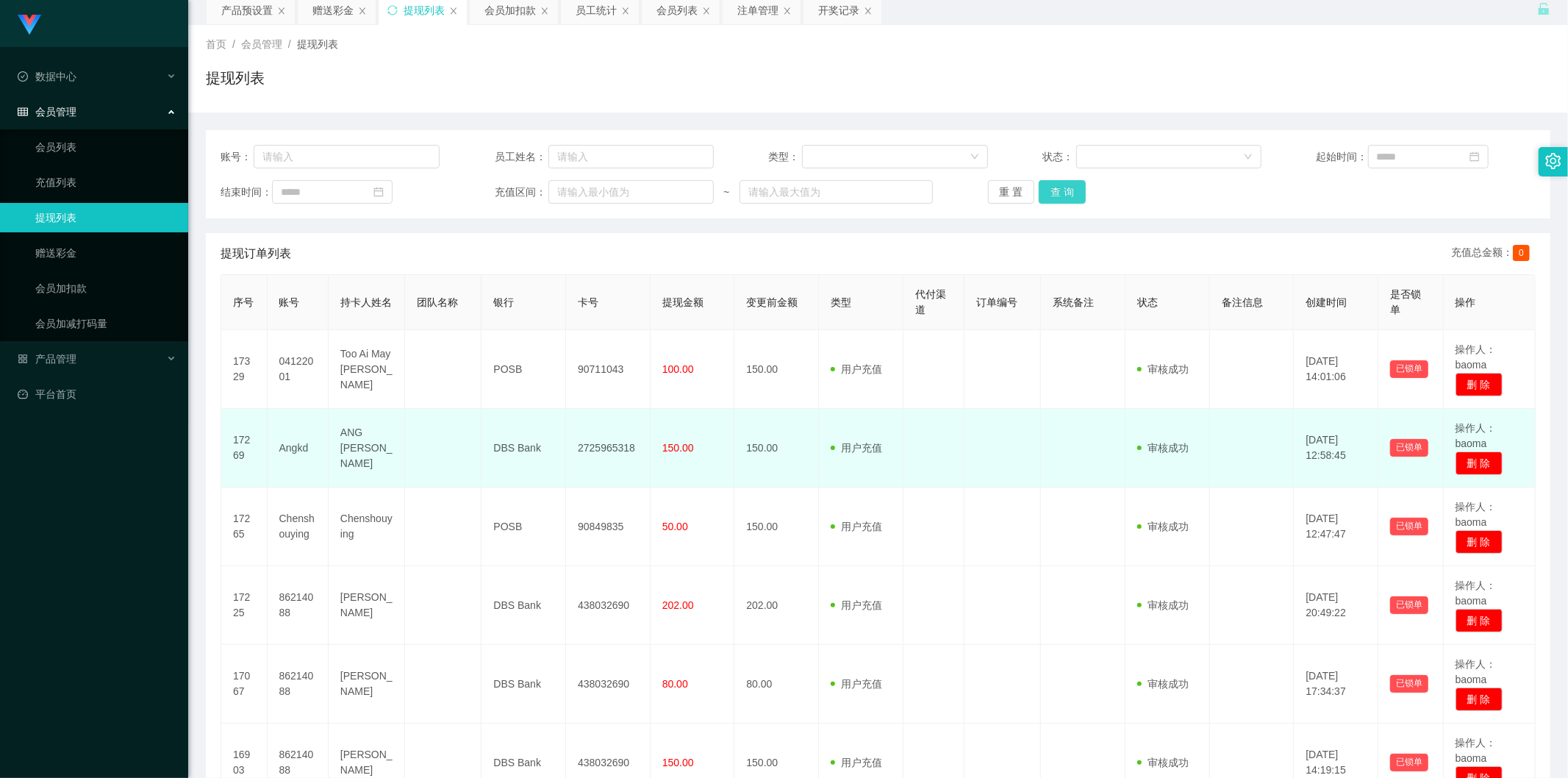
scroll to position [408, 0]
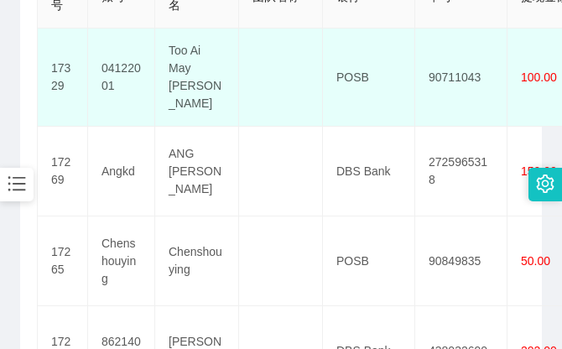
click at [393, 38] on td "POSB" at bounding box center [369, 78] width 92 height 98
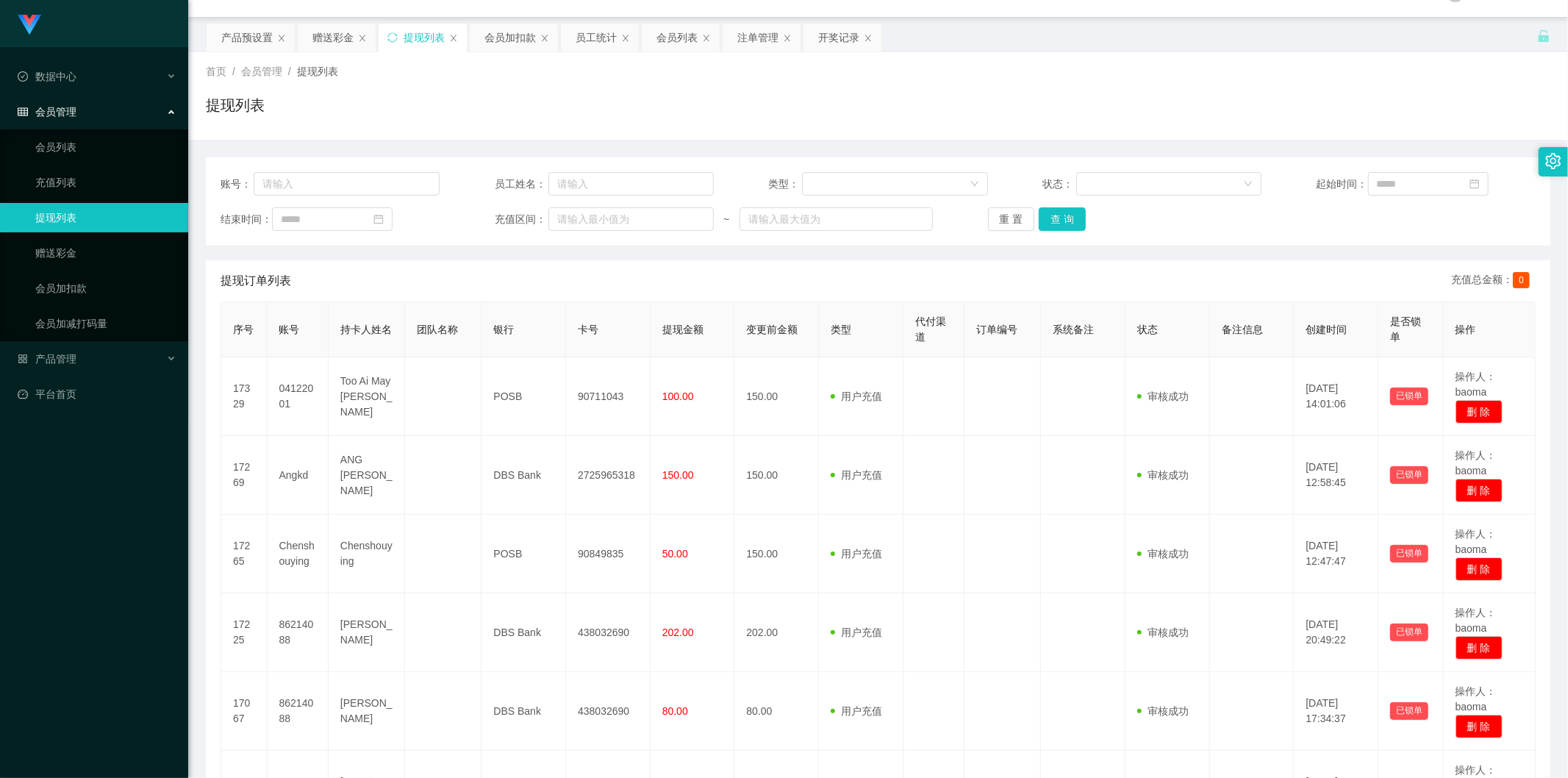
scroll to position [0, 0]
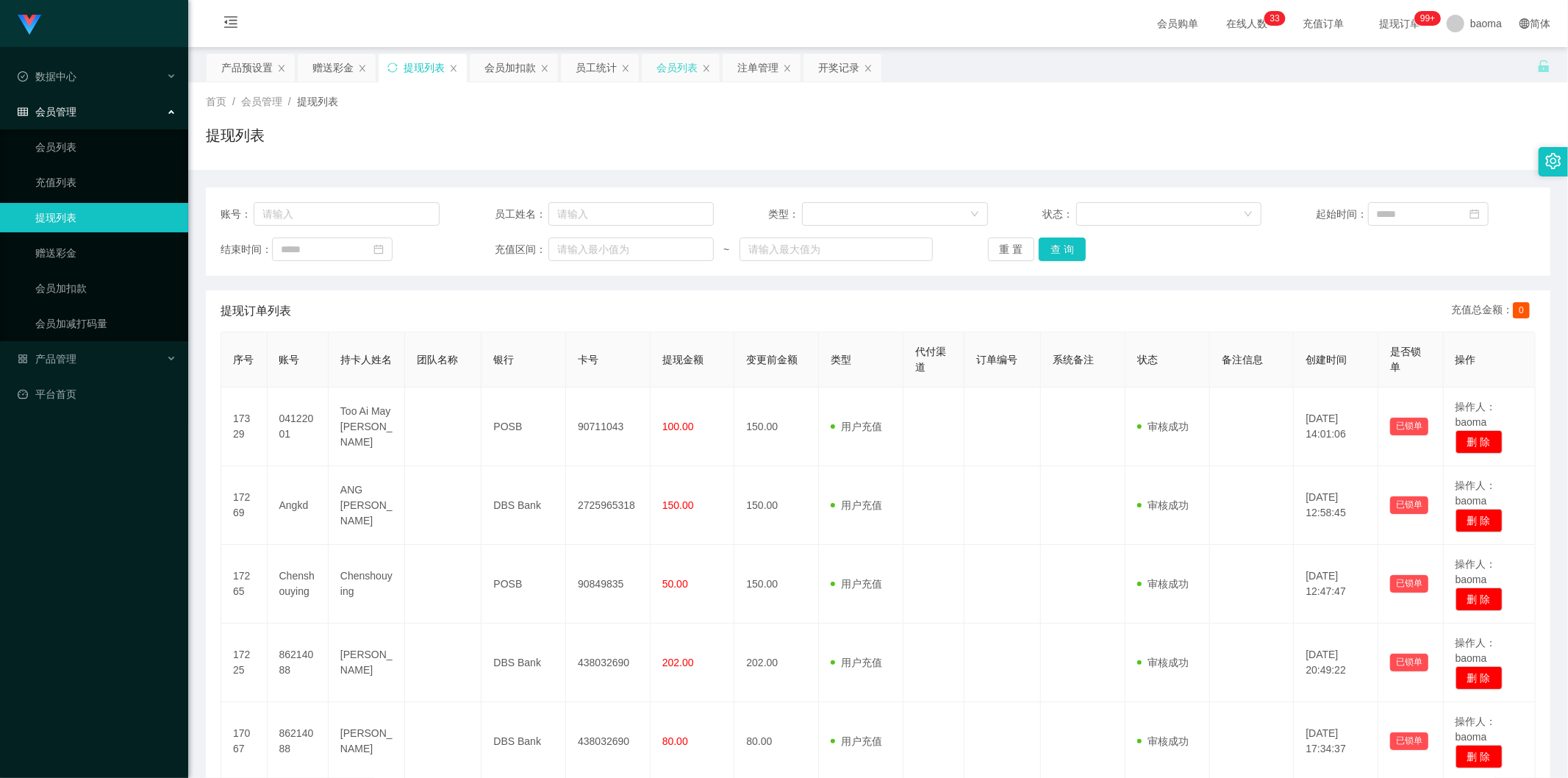
click at [682, 71] on div "会员列表" at bounding box center [677, 67] width 41 height 28
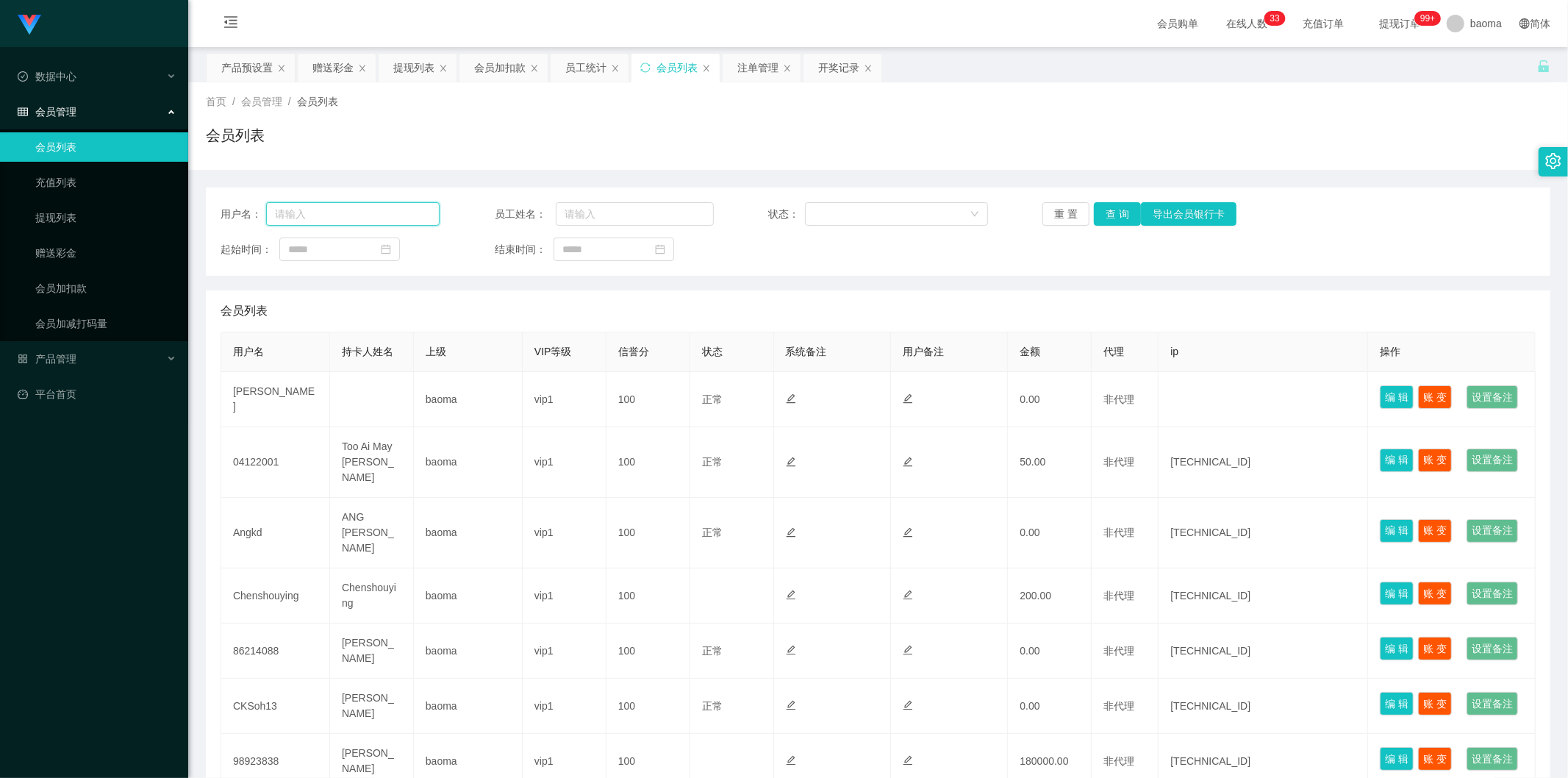
click at [349, 221] on input "text" at bounding box center [353, 214] width 174 height 24
paste input "Chenshouying"
type input "Chenshouying"
drag, startPoint x: 1103, startPoint y: 209, endPoint x: 1098, endPoint y: 216, distance: 8.6
click at [1103, 209] on button "查 询" at bounding box center [1117, 214] width 47 height 24
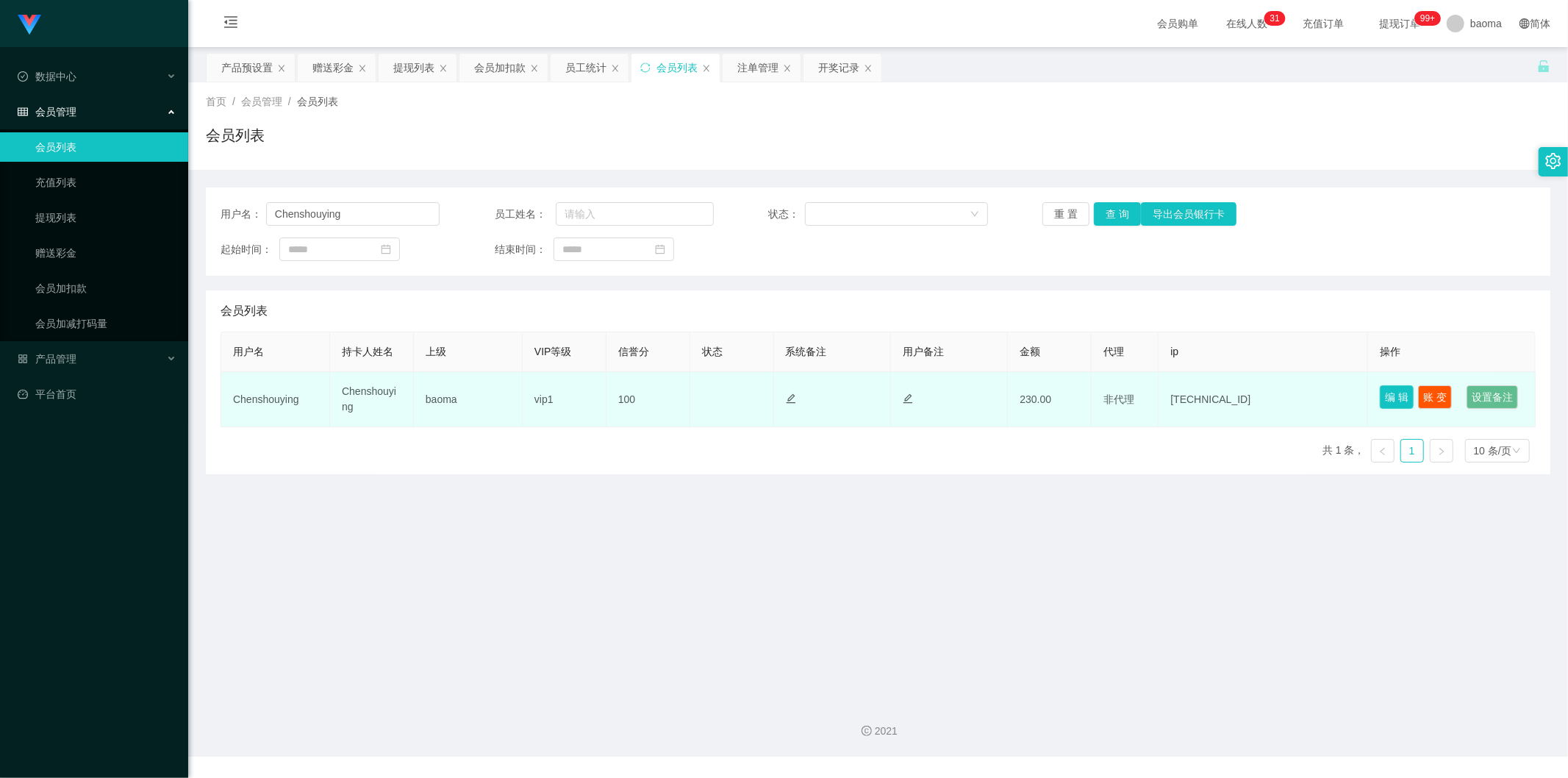
click at [1394, 393] on button "编 辑" at bounding box center [1397, 397] width 34 height 24
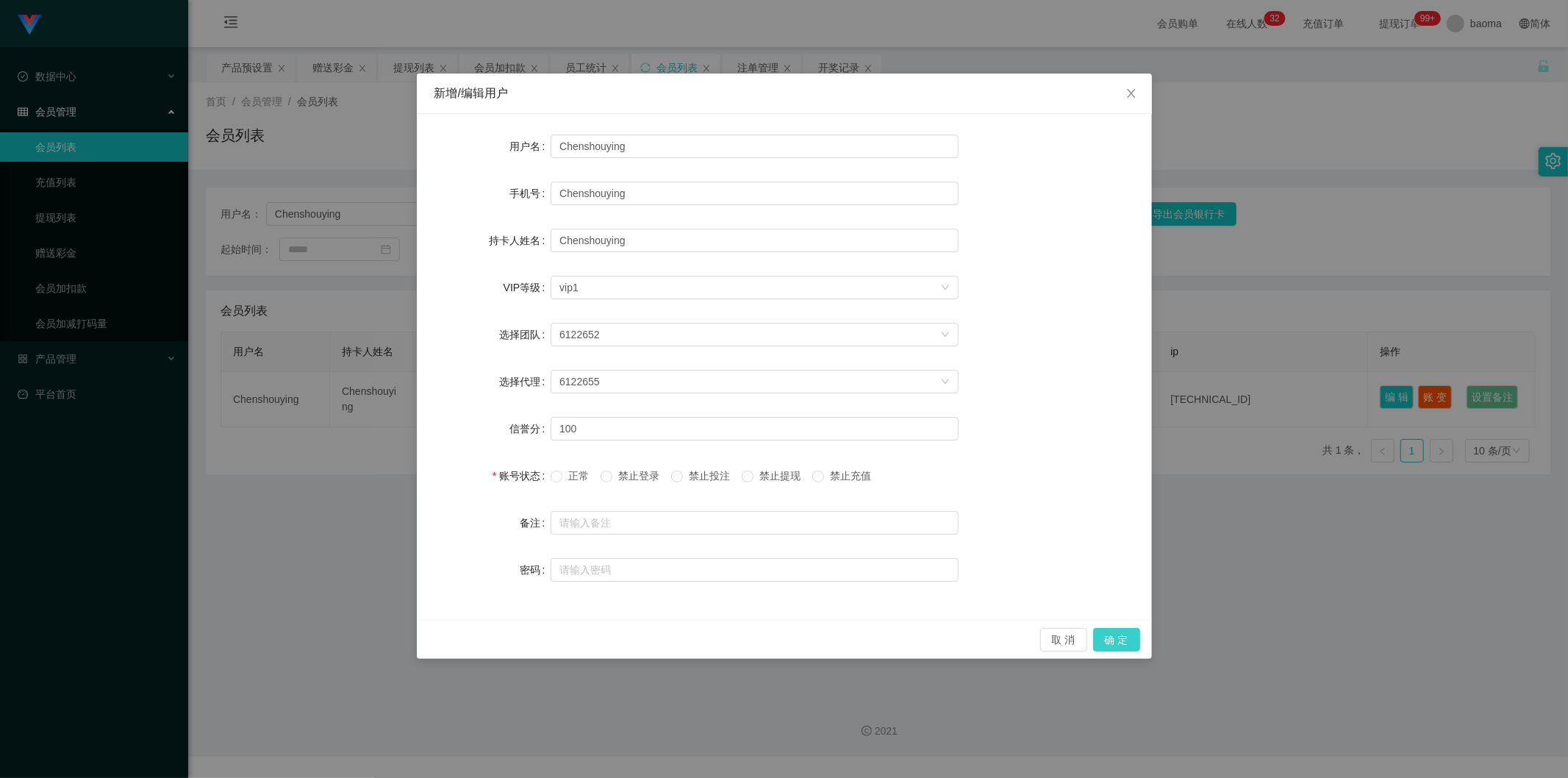
click at [1106, 636] on button "确 定" at bounding box center [1117, 639] width 47 height 24
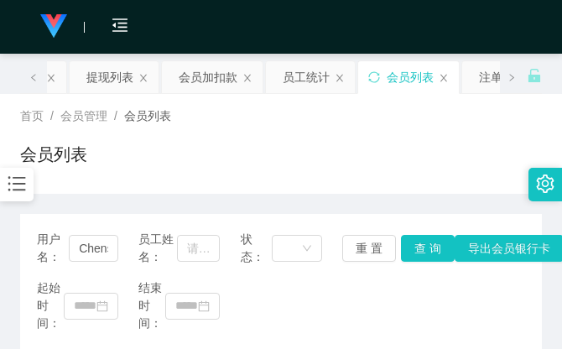
click at [440, 153] on div "会员列表" at bounding box center [281, 161] width 522 height 39
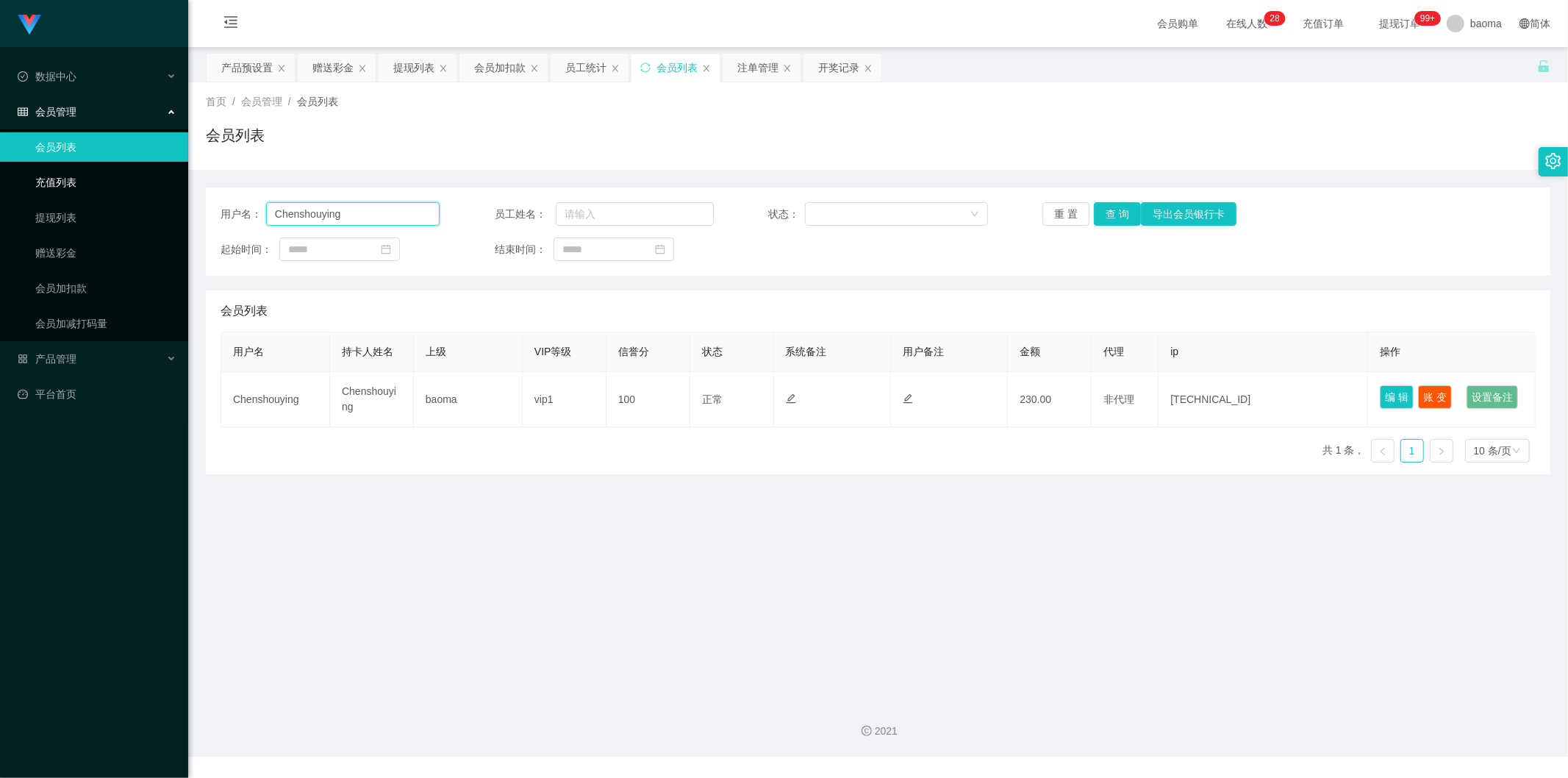
drag, startPoint x: 217, startPoint y: 197, endPoint x: 69, endPoint y: 180, distance: 149.0
click at [103, 178] on section "Jingdong工作台代理端 数据中心 会员管理 会员列表 充值列表 提现列表 赠送彩金 会员加扣款 会员加减打码量 产品管理 平台首页 保存配置 重置配置 …" at bounding box center [784, 378] width 1568 height 756
drag, startPoint x: 404, startPoint y: 68, endPoint x: 416, endPoint y: 77, distance: 15.0
click at [404, 69] on div "提现列表" at bounding box center [414, 67] width 41 height 28
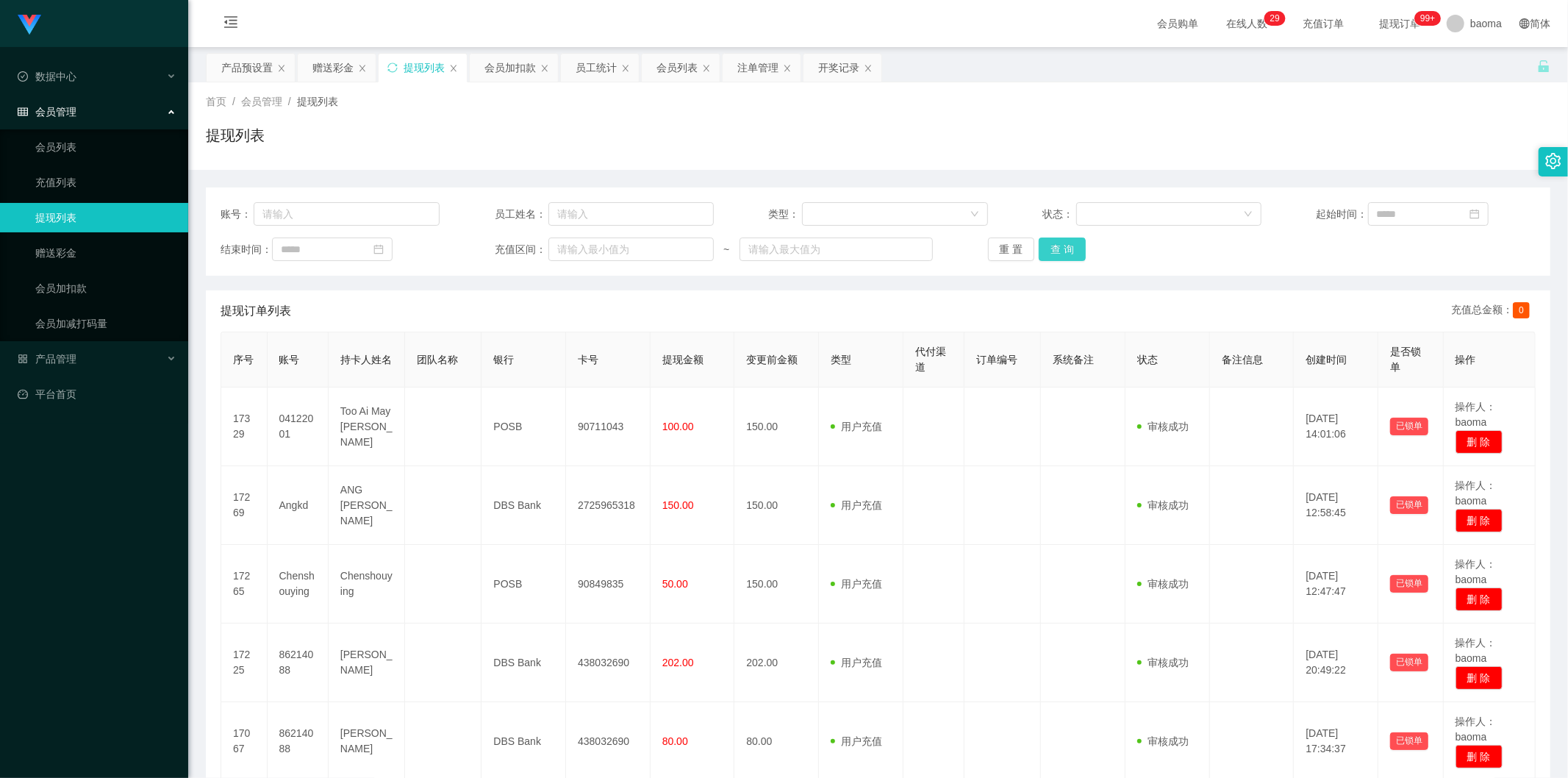
click at [1079, 243] on button "查 询" at bounding box center [1062, 249] width 47 height 24
click at [1079, 244] on button "查 询" at bounding box center [1062, 249] width 47 height 24
click at [1079, 244] on div "重 置 查 询" at bounding box center [1097, 249] width 219 height 24
click at [1079, 244] on button "查 询" at bounding box center [1062, 249] width 47 height 24
click at [1079, 244] on div "重 置 查 询" at bounding box center [1097, 249] width 219 height 24
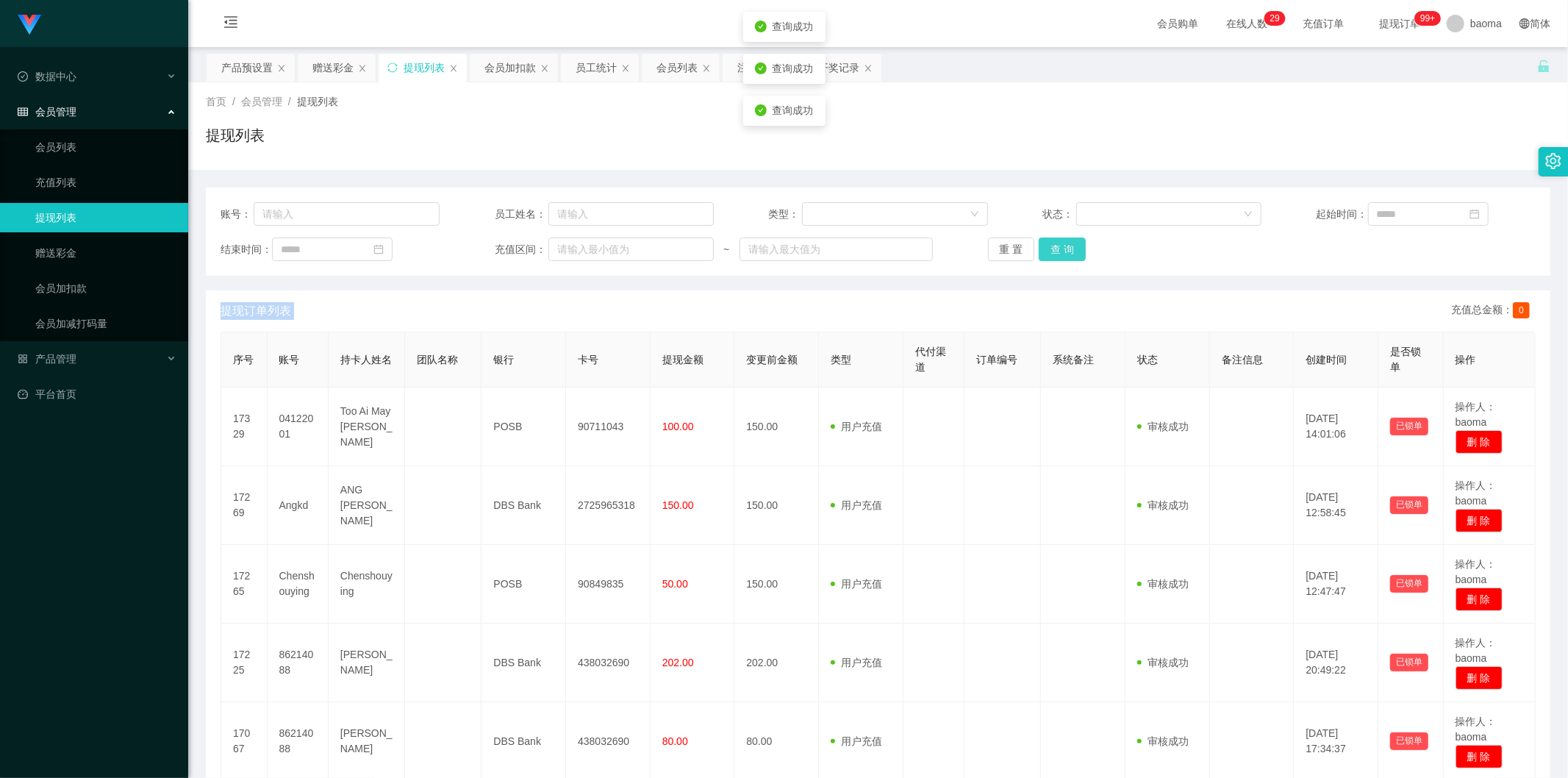
click at [1079, 244] on button "查 询" at bounding box center [1062, 249] width 47 height 24
click at [1079, 244] on div "重 置 查 询" at bounding box center [1097, 249] width 219 height 24
click at [1079, 244] on button "查 询" at bounding box center [1062, 249] width 47 height 24
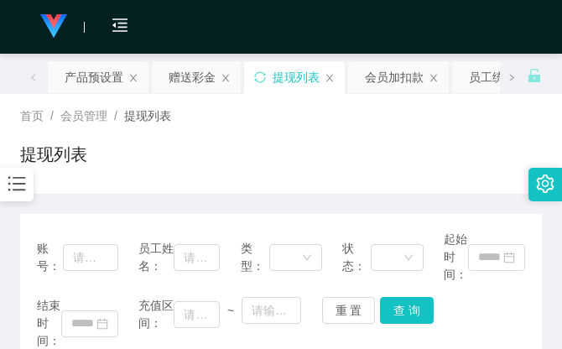
drag, startPoint x: 466, startPoint y: 144, endPoint x: 484, endPoint y: 52, distance: 93.9
click at [465, 138] on div "首页 / 会员管理 / 提现列表 / 提现列表" at bounding box center [281, 143] width 522 height 73
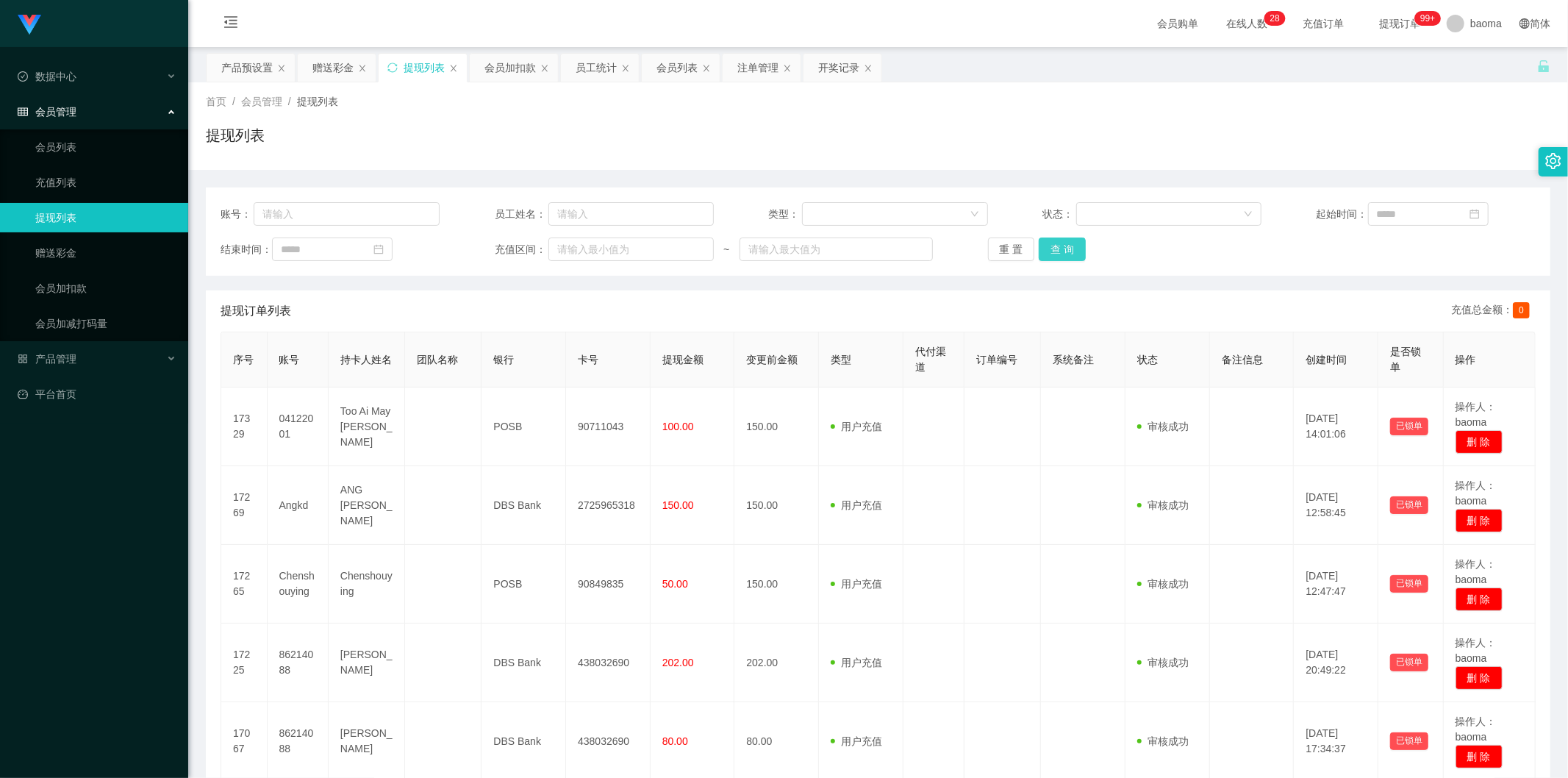
click at [1052, 244] on button "查 询" at bounding box center [1062, 249] width 47 height 24
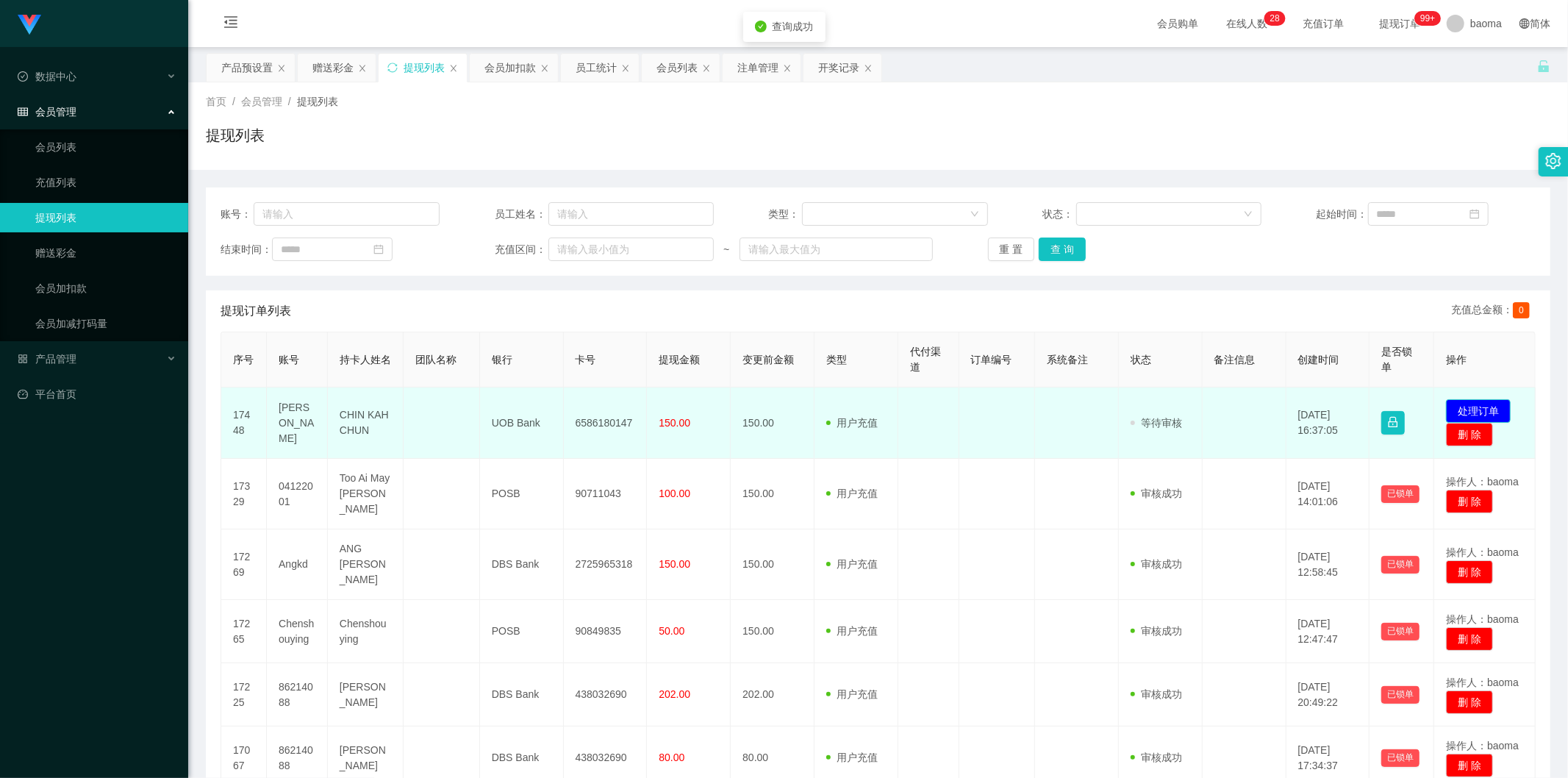
click at [1472, 403] on button "处理订单" at bounding box center [1479, 411] width 65 height 24
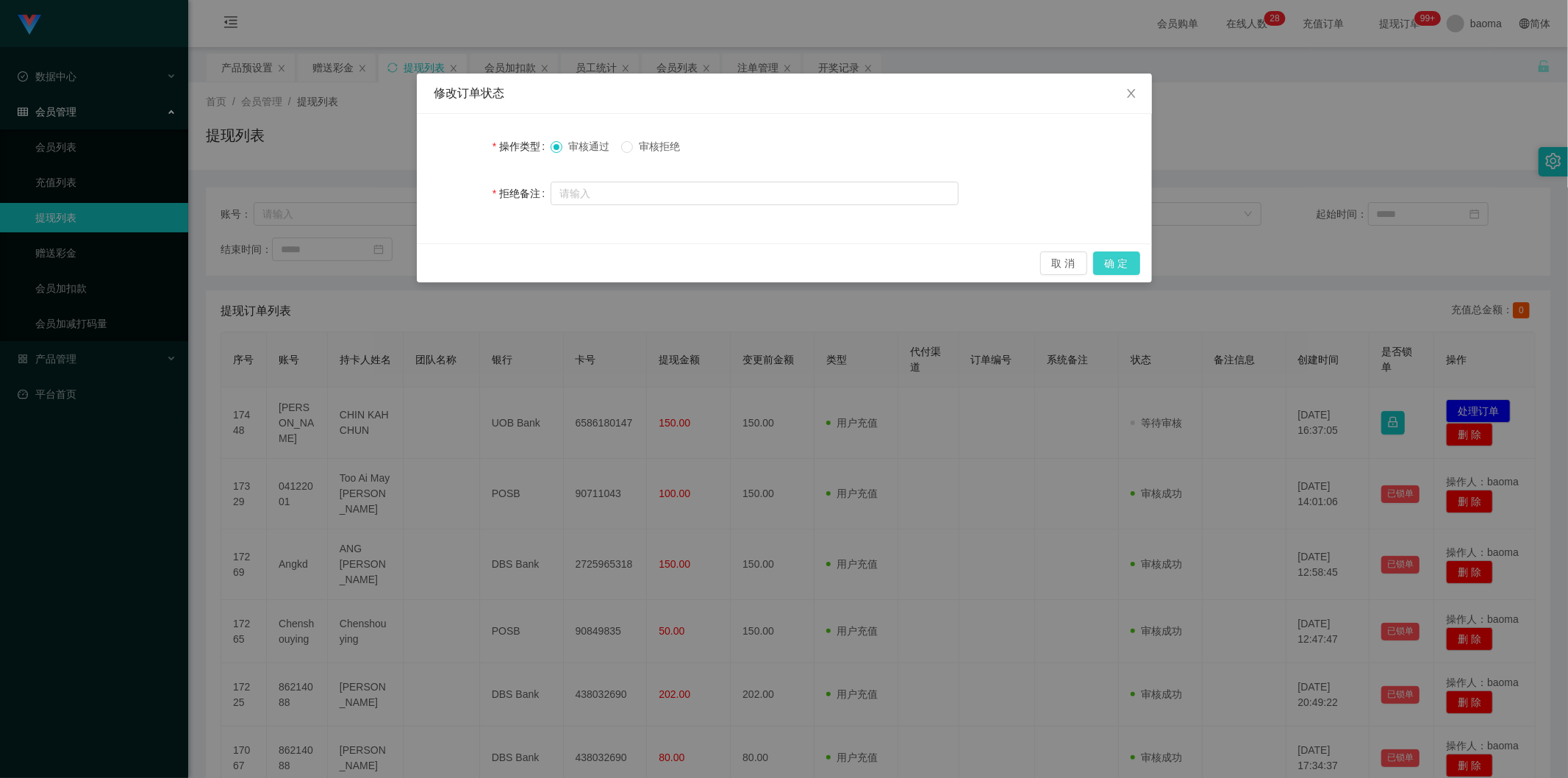
click at [1117, 258] on button "确 定" at bounding box center [1117, 263] width 47 height 24
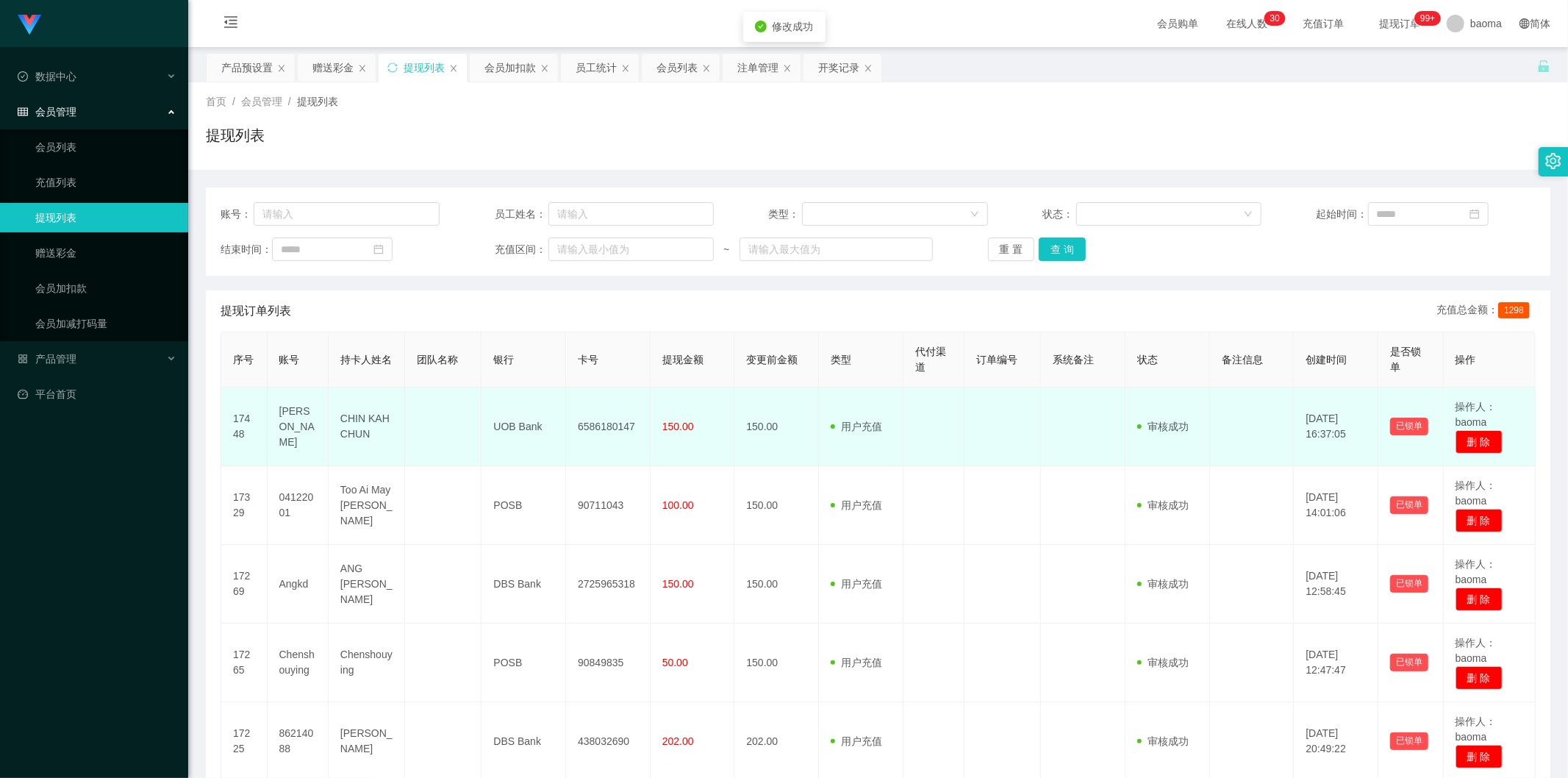
click at [603, 425] on td "6586180147" at bounding box center [608, 427] width 84 height 79
copy td "6586180147"
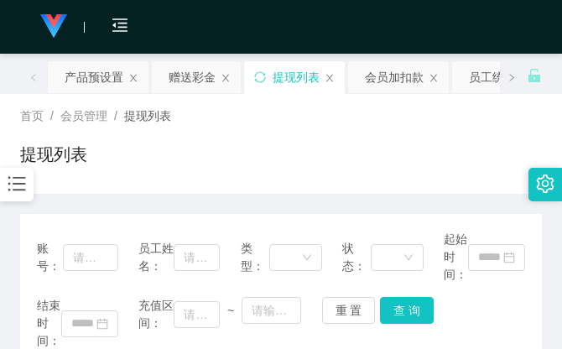
drag, startPoint x: 422, startPoint y: 121, endPoint x: 424, endPoint y: 110, distance: 11.2
click at [422, 121] on div "首页 / 会员管理 / 提现列表 /" at bounding box center [281, 116] width 522 height 18
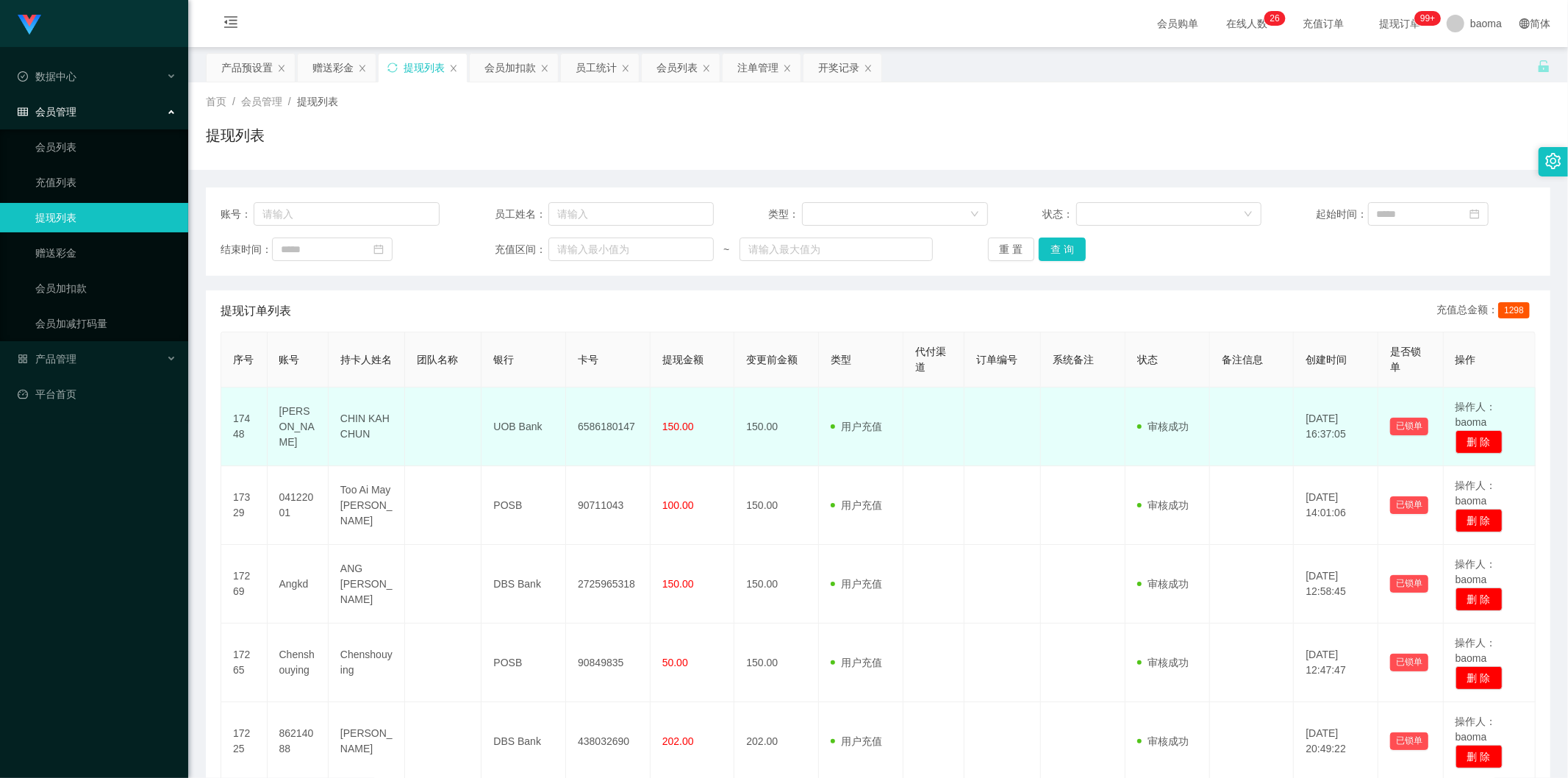
click at [622, 429] on td "6586180147" at bounding box center [608, 427] width 84 height 79
copy td "6586180147"
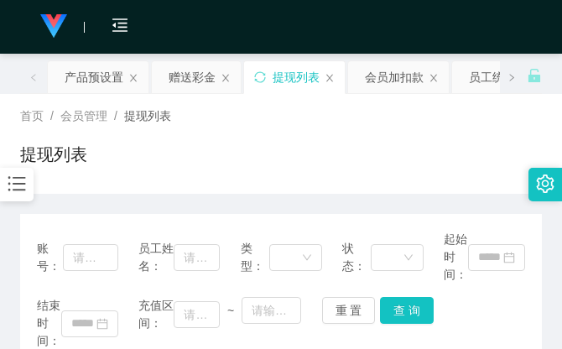
click at [391, 96] on div "首页 / 会员管理 / 提现列表 / 提现列表" at bounding box center [281, 144] width 562 height 100
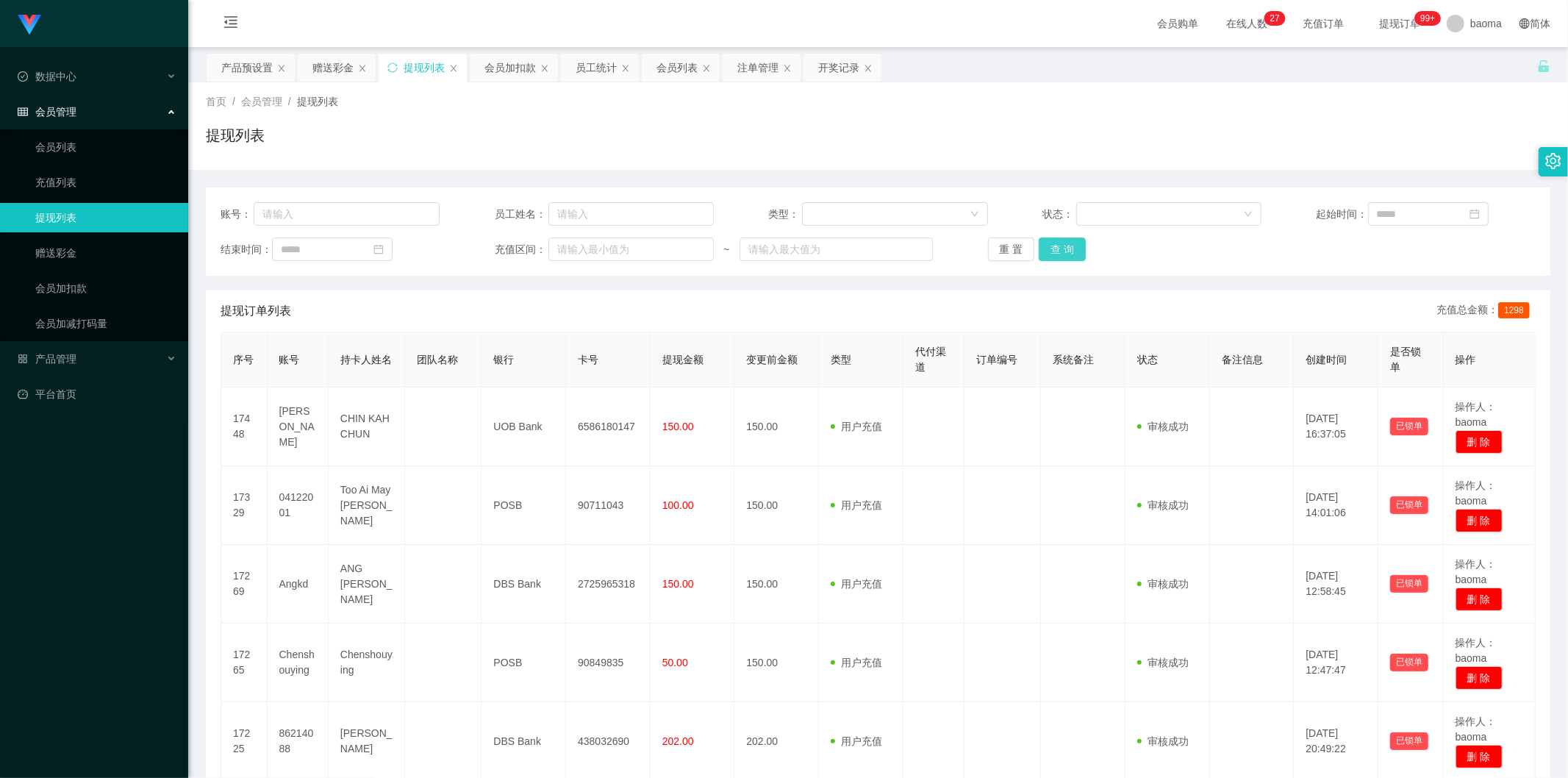
click at [1047, 248] on button "查 询" at bounding box center [1062, 249] width 47 height 24
click at [1052, 241] on button "查 询" at bounding box center [1062, 249] width 47 height 24
drag, startPoint x: 1052, startPoint y: 241, endPoint x: 583, endPoint y: 267, distance: 469.7
click at [1031, 243] on div "重 置 查 询" at bounding box center [1097, 249] width 219 height 24
click at [229, 63] on div "产品预设置" at bounding box center [246, 67] width 52 height 28
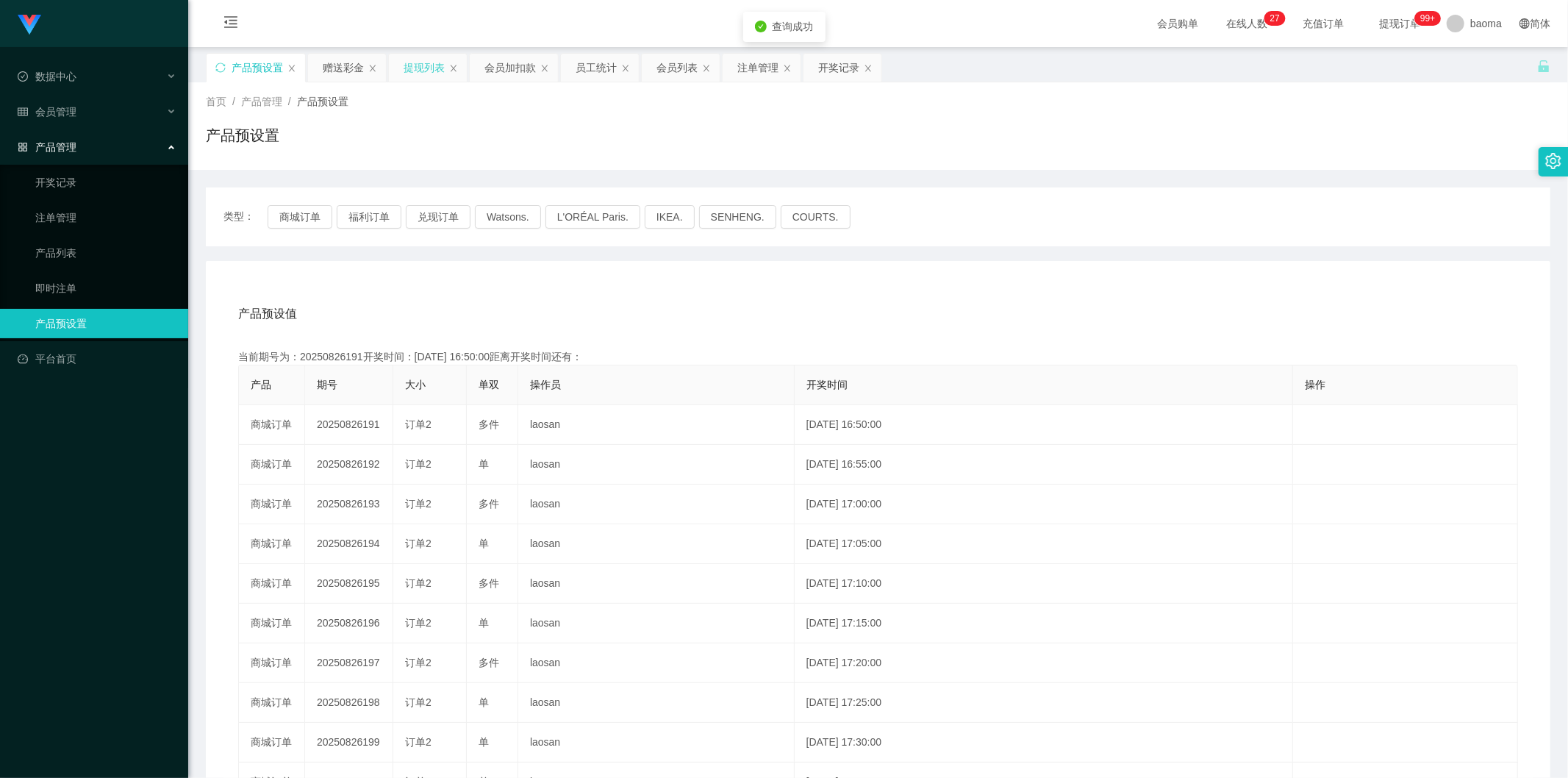
click at [414, 64] on div "提现列表" at bounding box center [424, 67] width 41 height 28
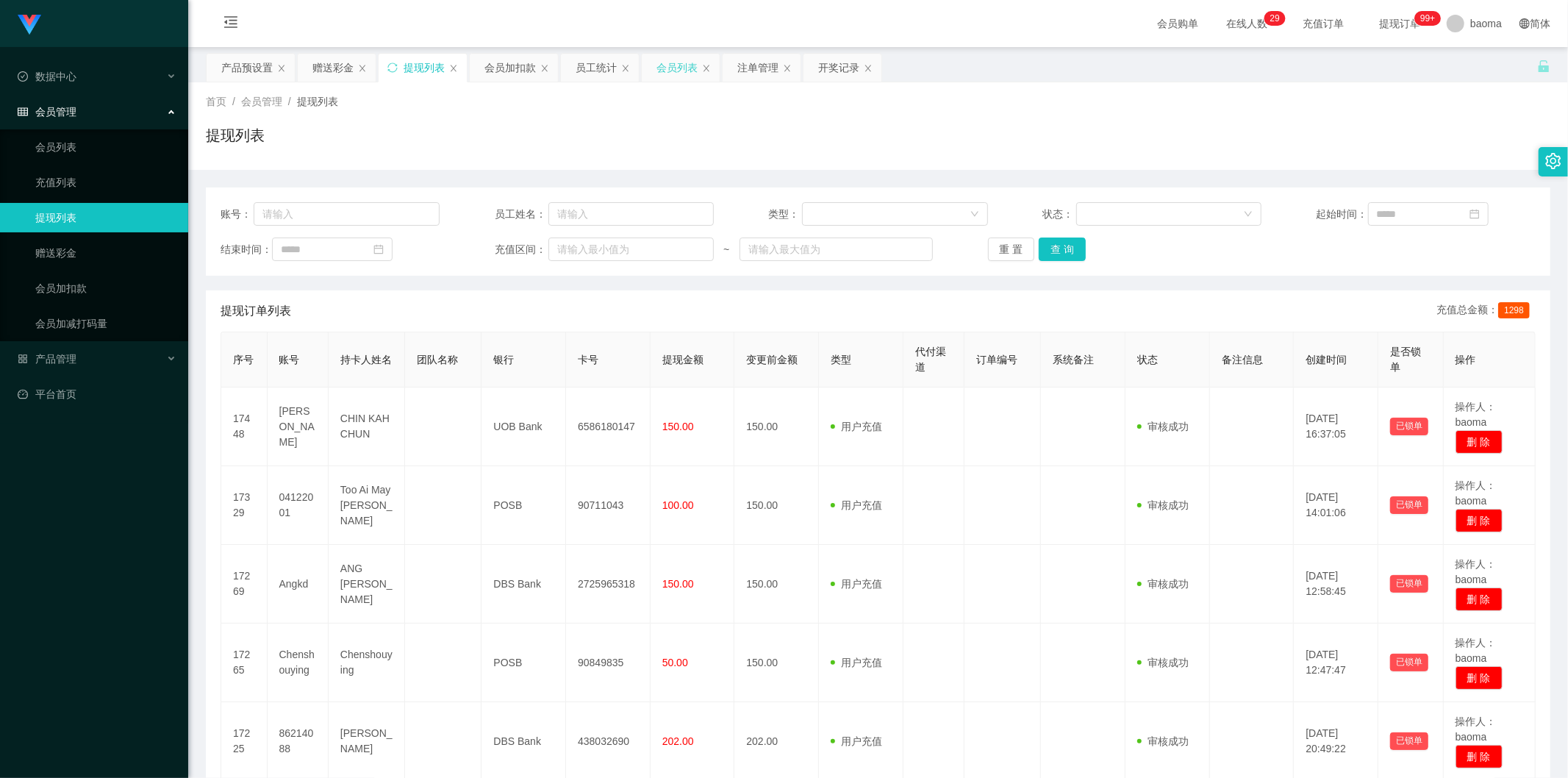
click at [666, 65] on div "会员列表" at bounding box center [677, 67] width 41 height 28
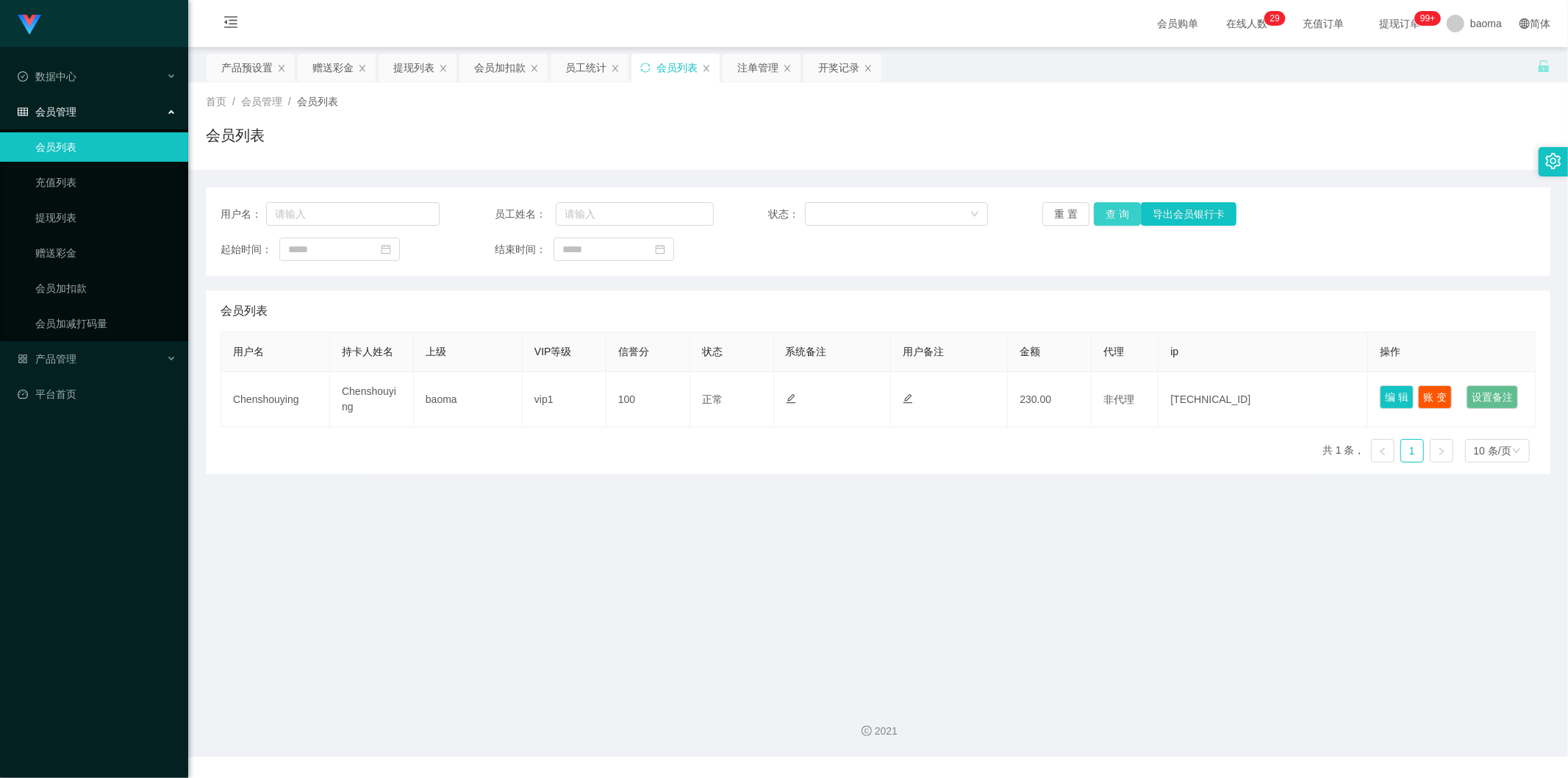
click at [1113, 214] on button "查 询" at bounding box center [1117, 214] width 47 height 24
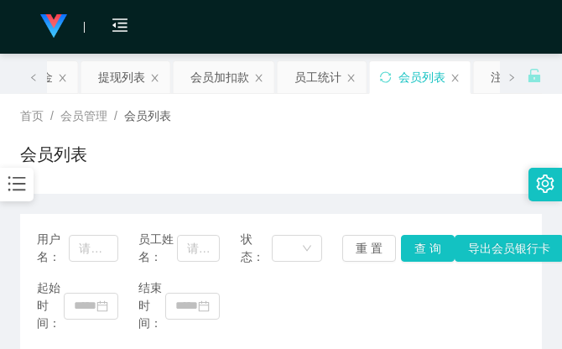
drag, startPoint x: 447, startPoint y: 131, endPoint x: 447, endPoint y: 122, distance: 9.2
click at [447, 129] on div "首页 / 会员管理 / 会员列表 / 会员列表" at bounding box center [281, 143] width 522 height 73
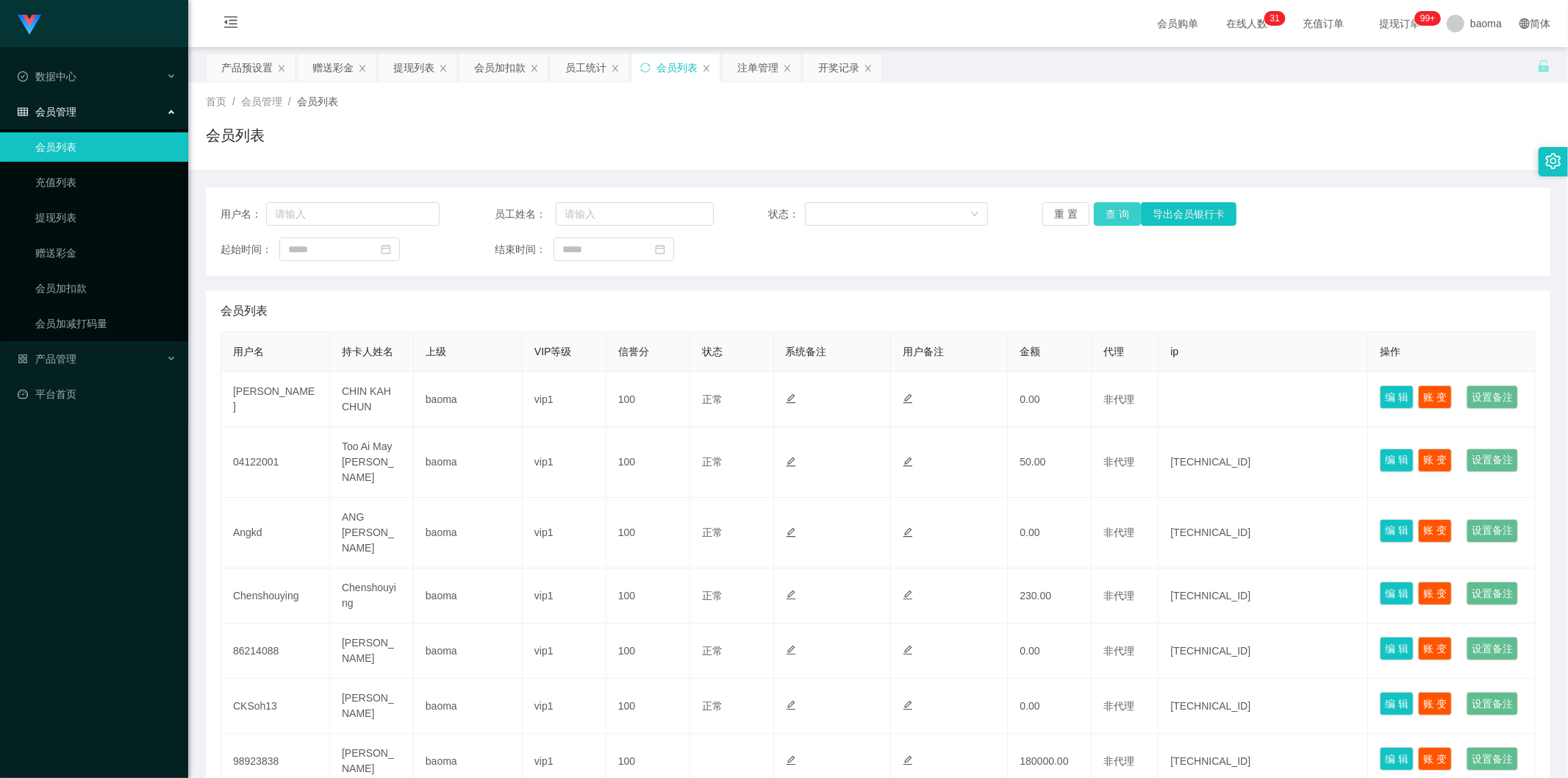
click at [1119, 211] on button "查 询" at bounding box center [1117, 214] width 47 height 24
click at [493, 69] on div "会员加扣款" at bounding box center [500, 67] width 52 height 28
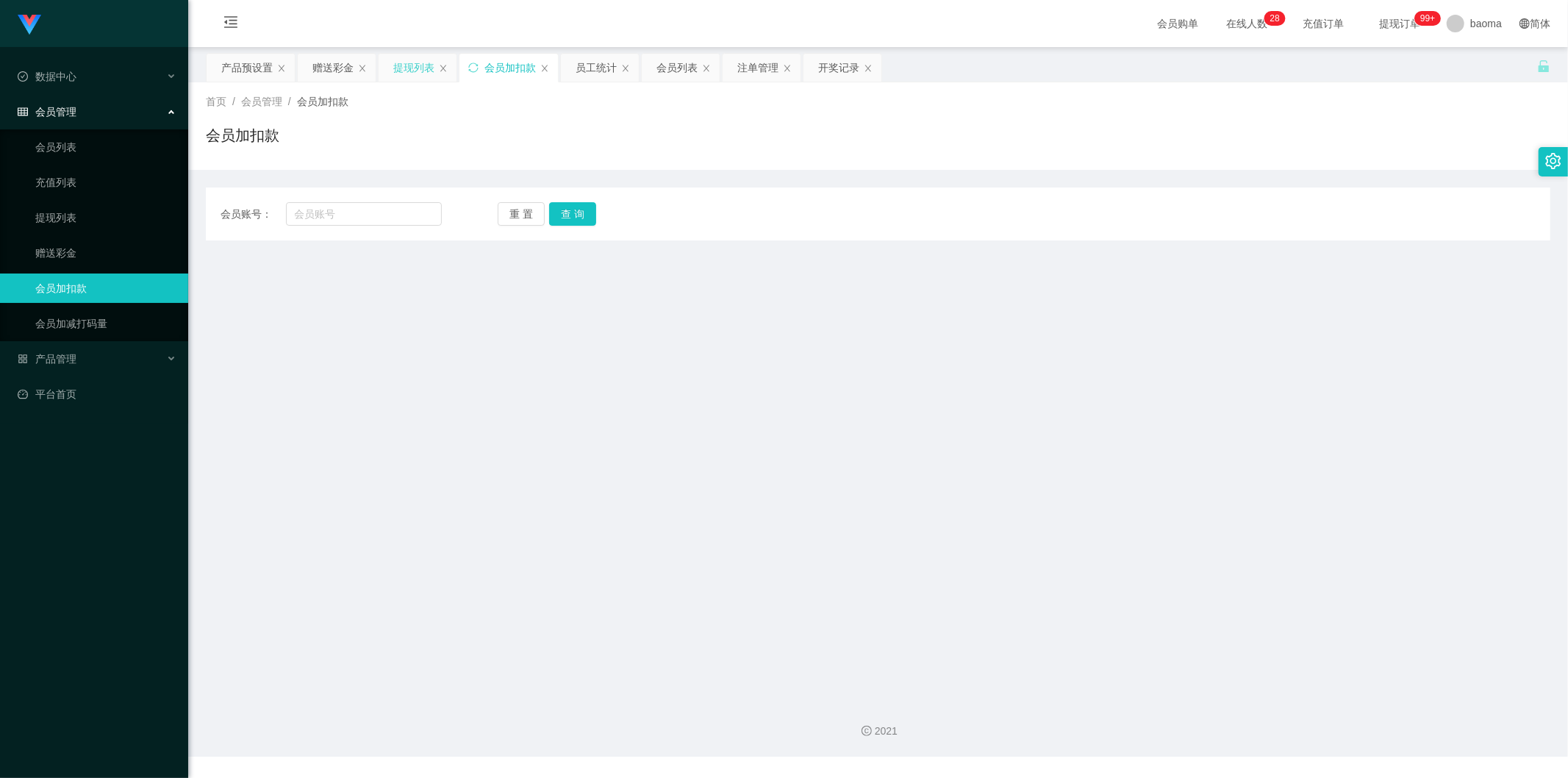
click at [422, 71] on div "提现列表" at bounding box center [414, 67] width 41 height 28
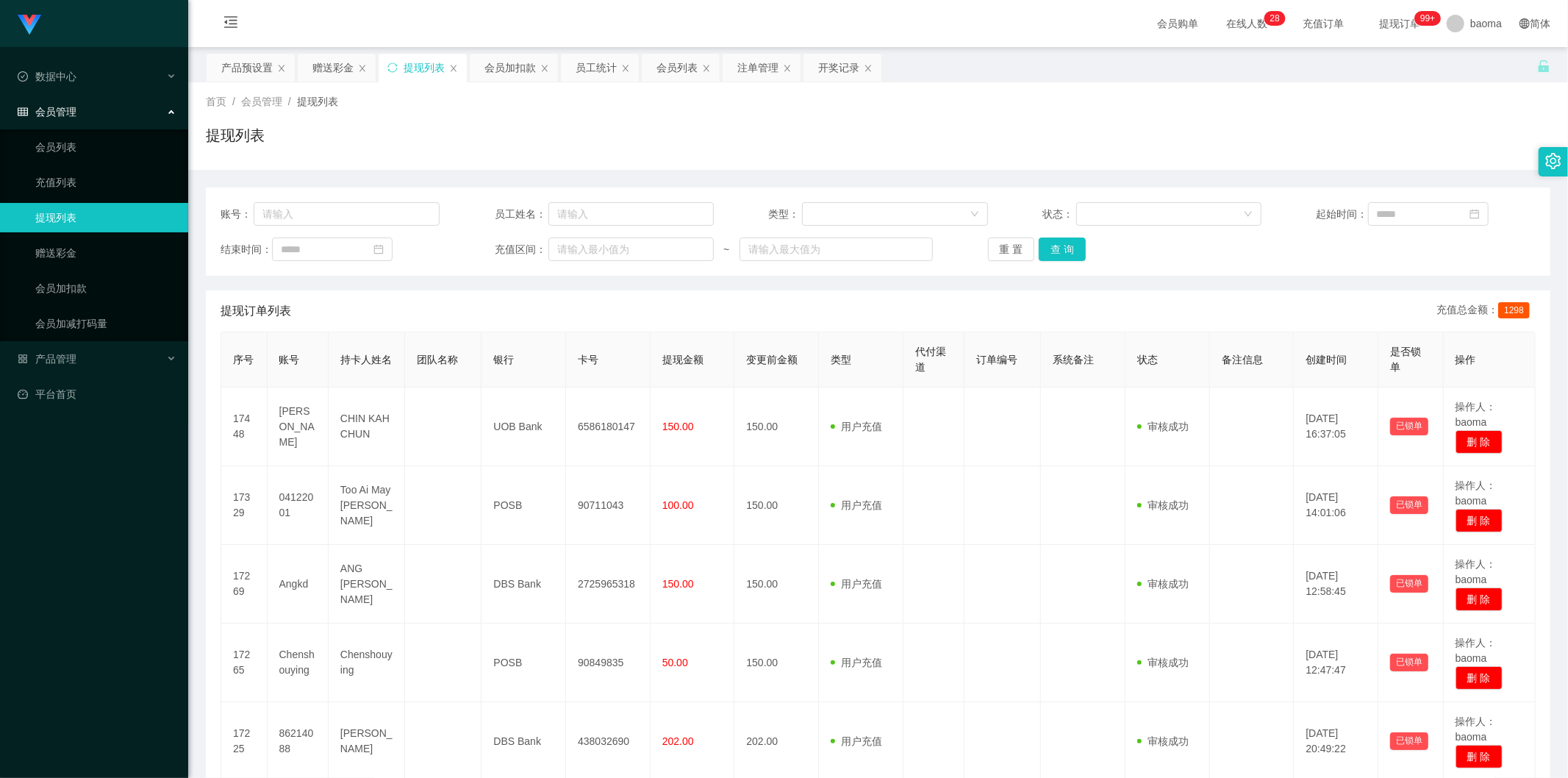
click at [1075, 261] on div "账号： 员工姓名： 类型： 状态： 起始时间： 结束时间： 充值区间： ~ 重 置 查 询" at bounding box center [878, 231] width 1345 height 88
click at [1063, 248] on button "查 询" at bounding box center [1062, 249] width 47 height 24
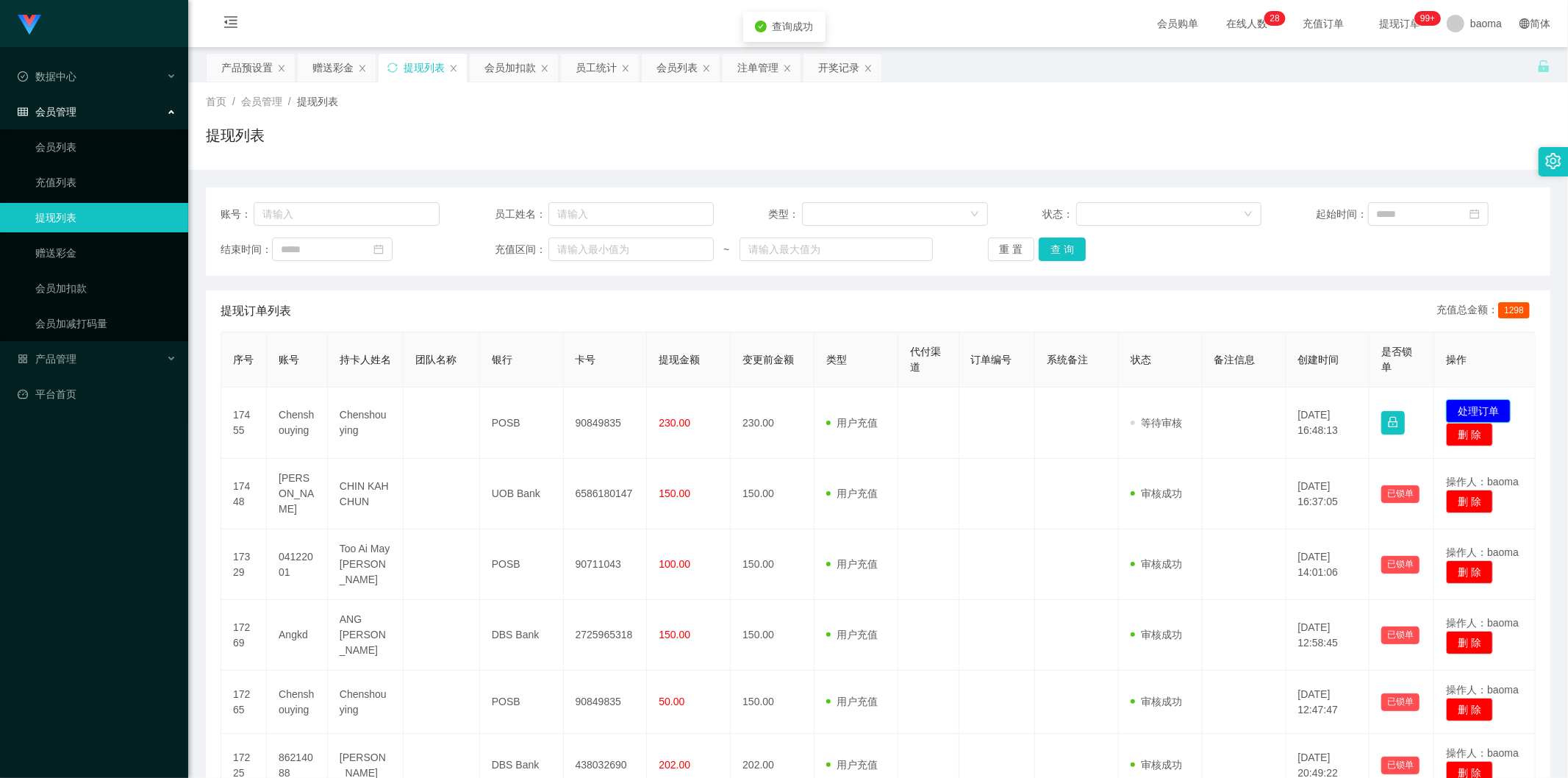
click at [1482, 405] on button "处理订单" at bounding box center [1479, 411] width 65 height 24
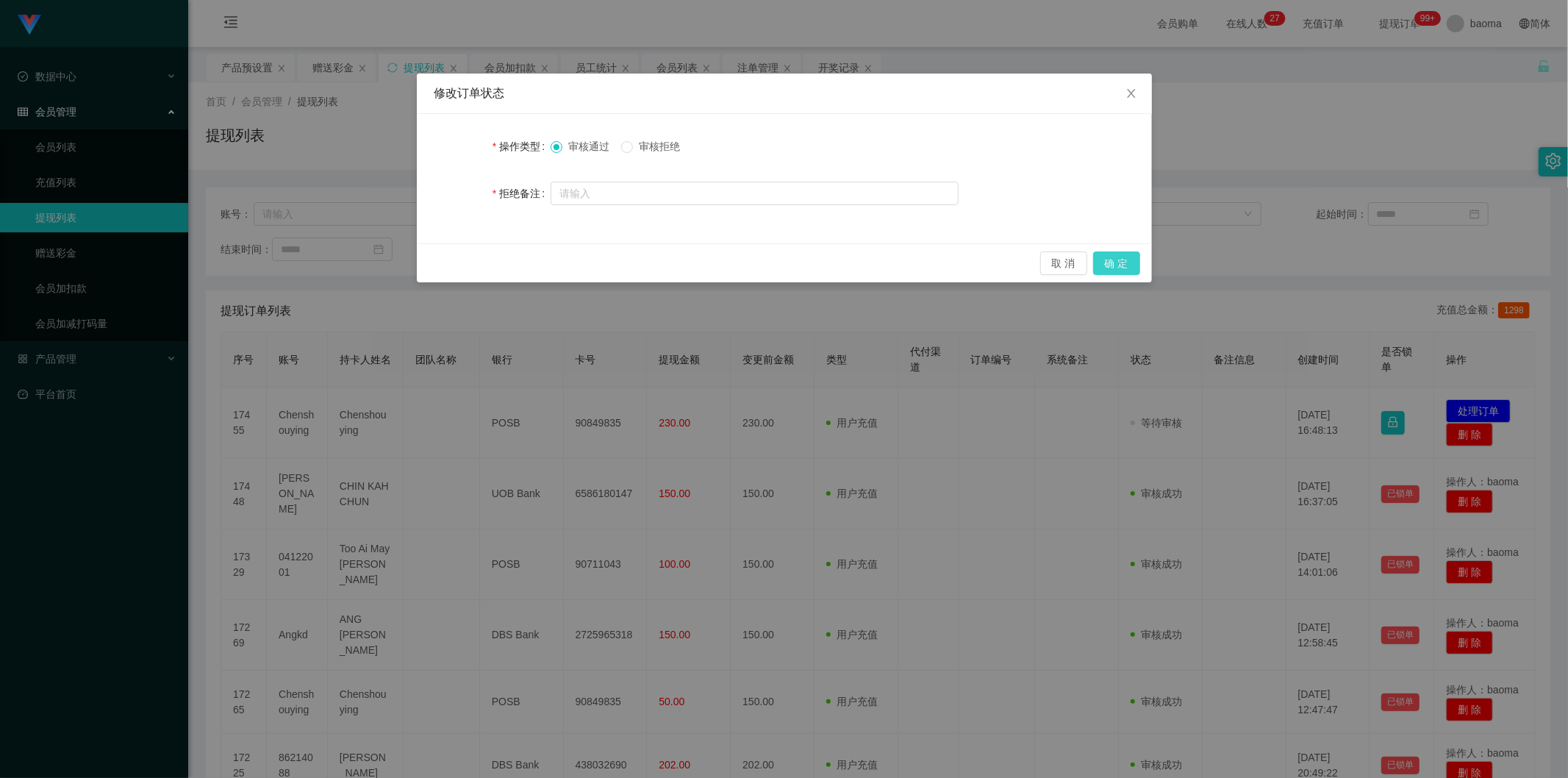
click at [1111, 262] on button "确 定" at bounding box center [1117, 263] width 47 height 24
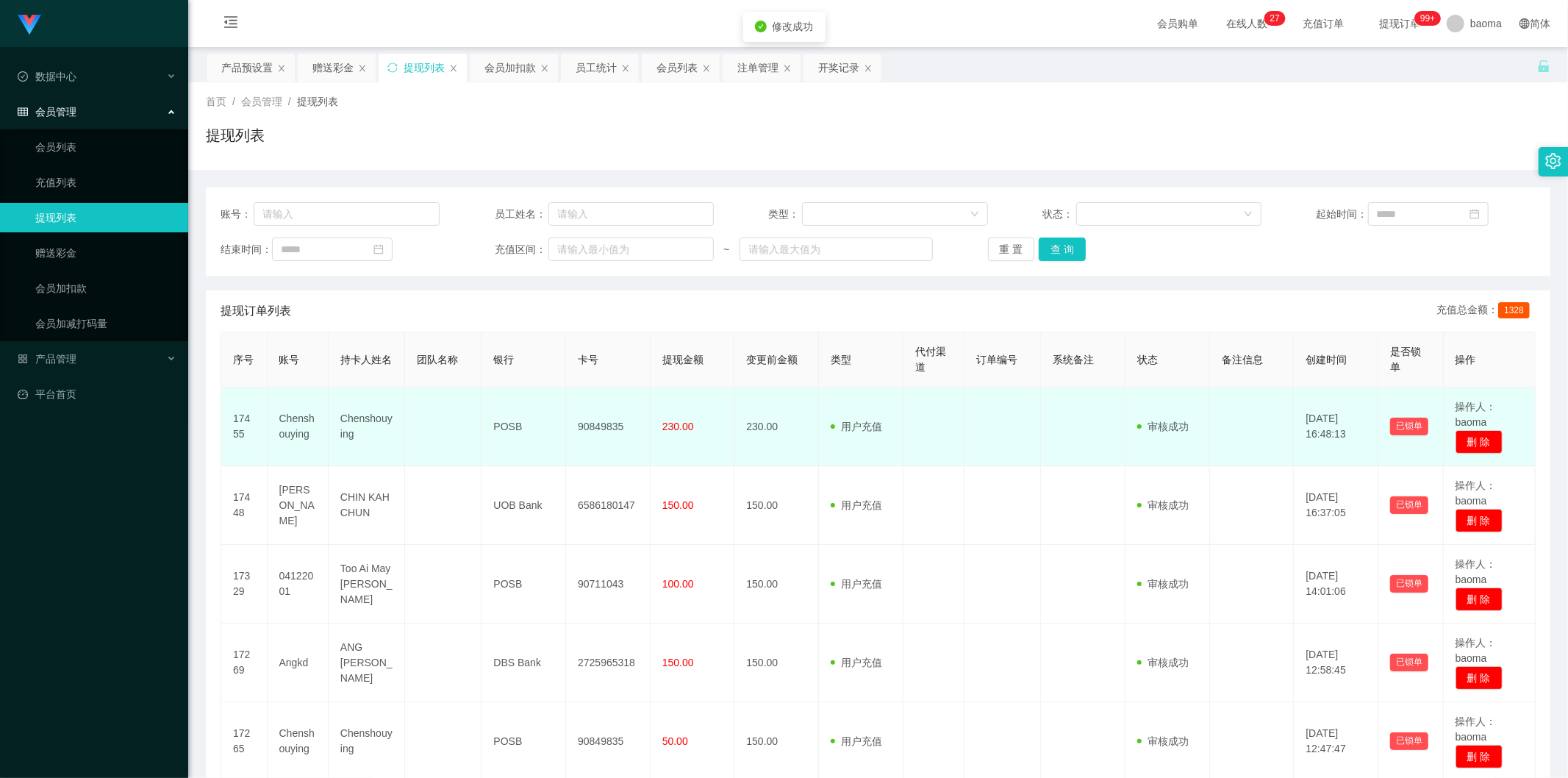
click at [591, 420] on td "90849835" at bounding box center [608, 427] width 84 height 79
copy td "90849835"
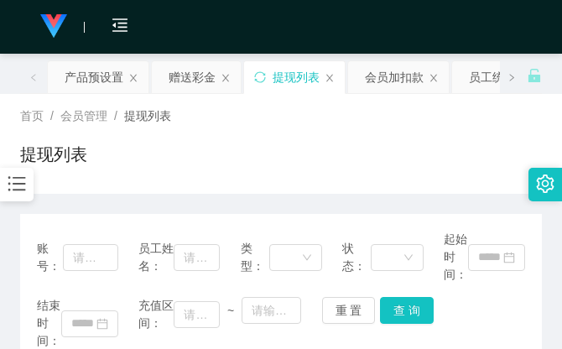
click at [456, 182] on div "首页 / 会员管理 / 提现列表 / 提现列表" at bounding box center [281, 144] width 562 height 100
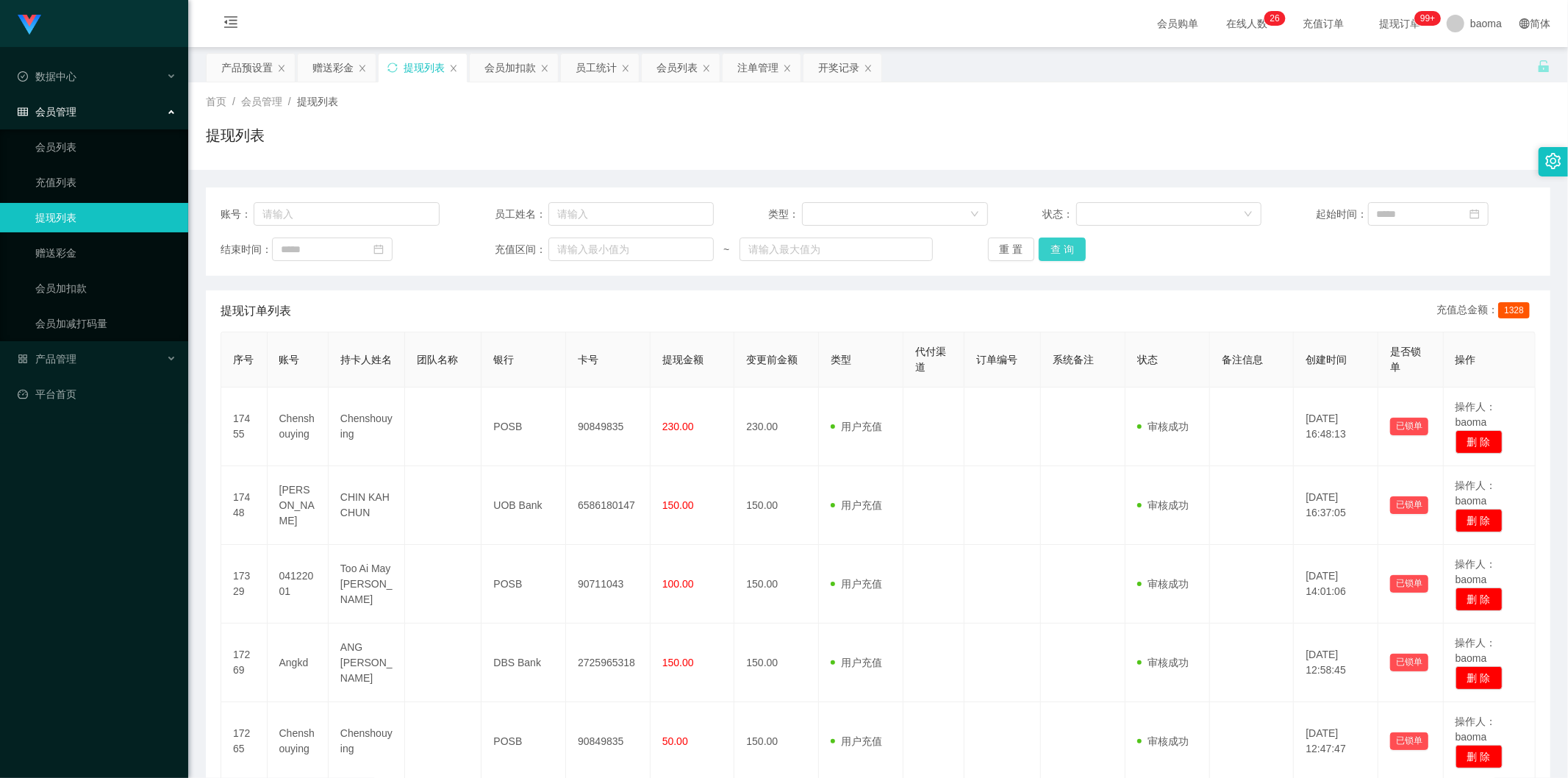
click at [1067, 244] on button "查 询" at bounding box center [1062, 249] width 47 height 24
click at [1066, 244] on button "查 询" at bounding box center [1062, 249] width 47 height 24
click at [1037, 126] on div "提现列表" at bounding box center [878, 141] width 1345 height 34
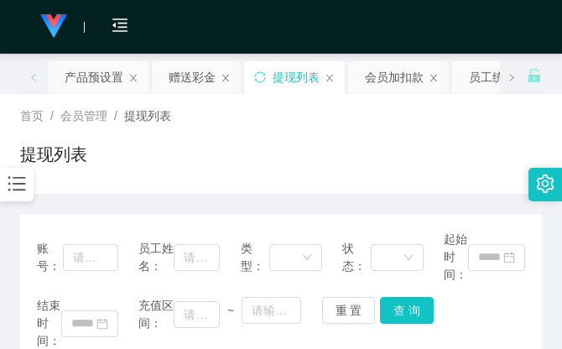
click at [391, 159] on div "提现列表" at bounding box center [281, 161] width 522 height 39
drag, startPoint x: 374, startPoint y: 138, endPoint x: 322, endPoint y: 148, distance: 52.8
click at [361, 143] on div "首页 / 会员管理 / 提现列表 / 提现列表" at bounding box center [281, 143] width 522 height 73
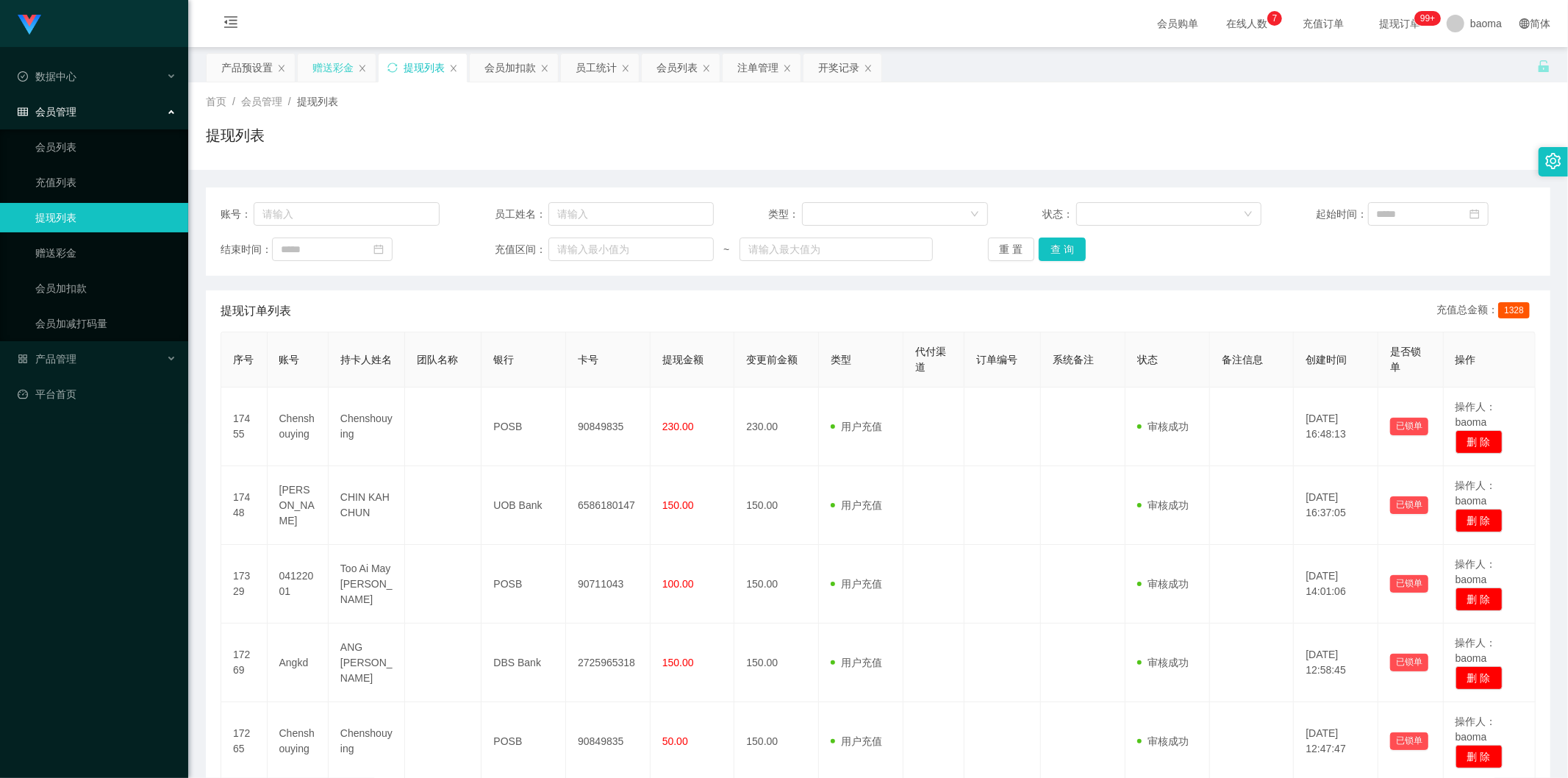
click at [333, 63] on div "赠送彩金" at bounding box center [333, 67] width 41 height 28
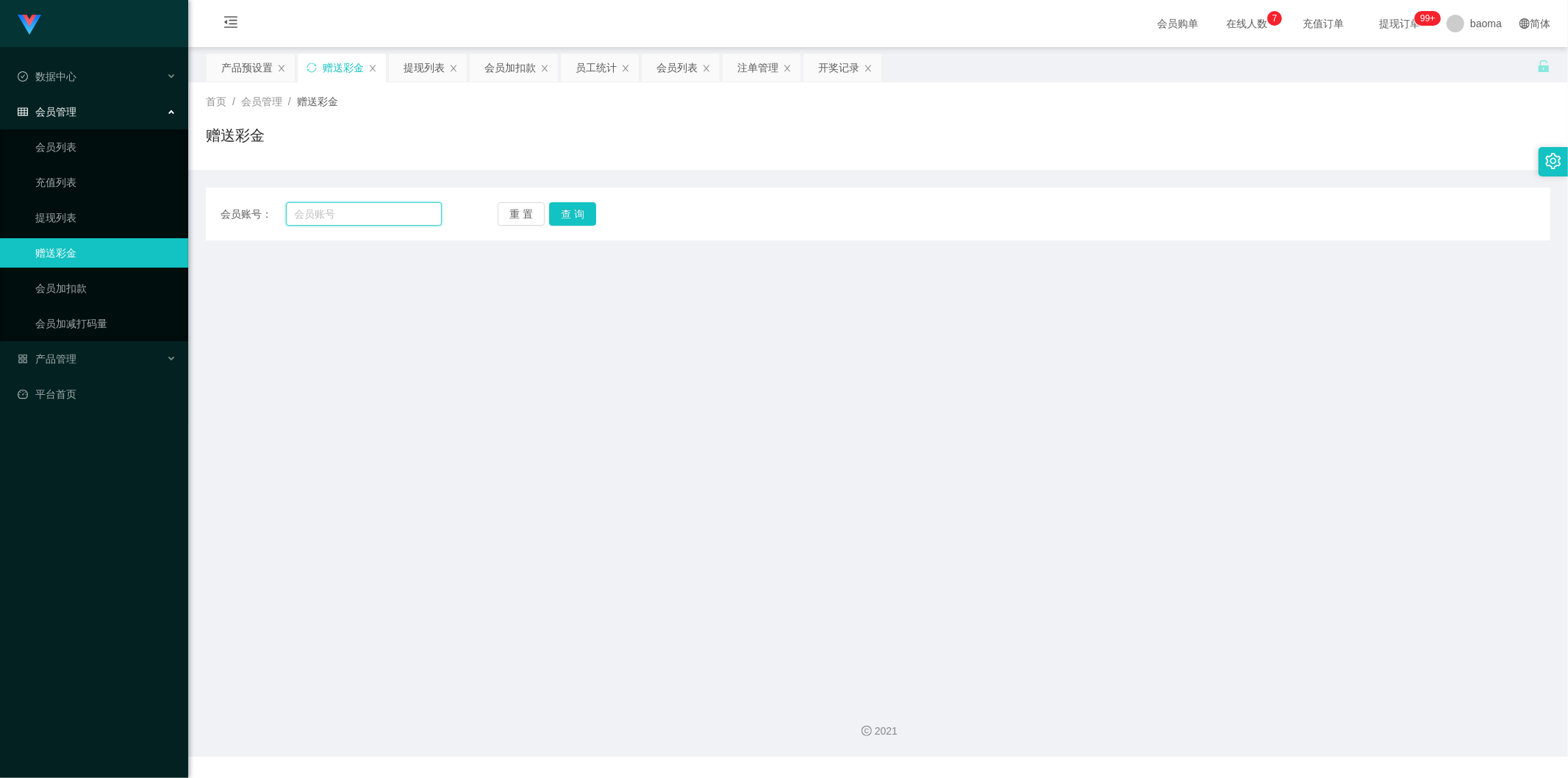
click at [362, 212] on input "text" at bounding box center [364, 214] width 157 height 24
paste input "[PERSON_NAME]"
type input "[PERSON_NAME]"
click at [568, 216] on button "查 询" at bounding box center [573, 214] width 47 height 24
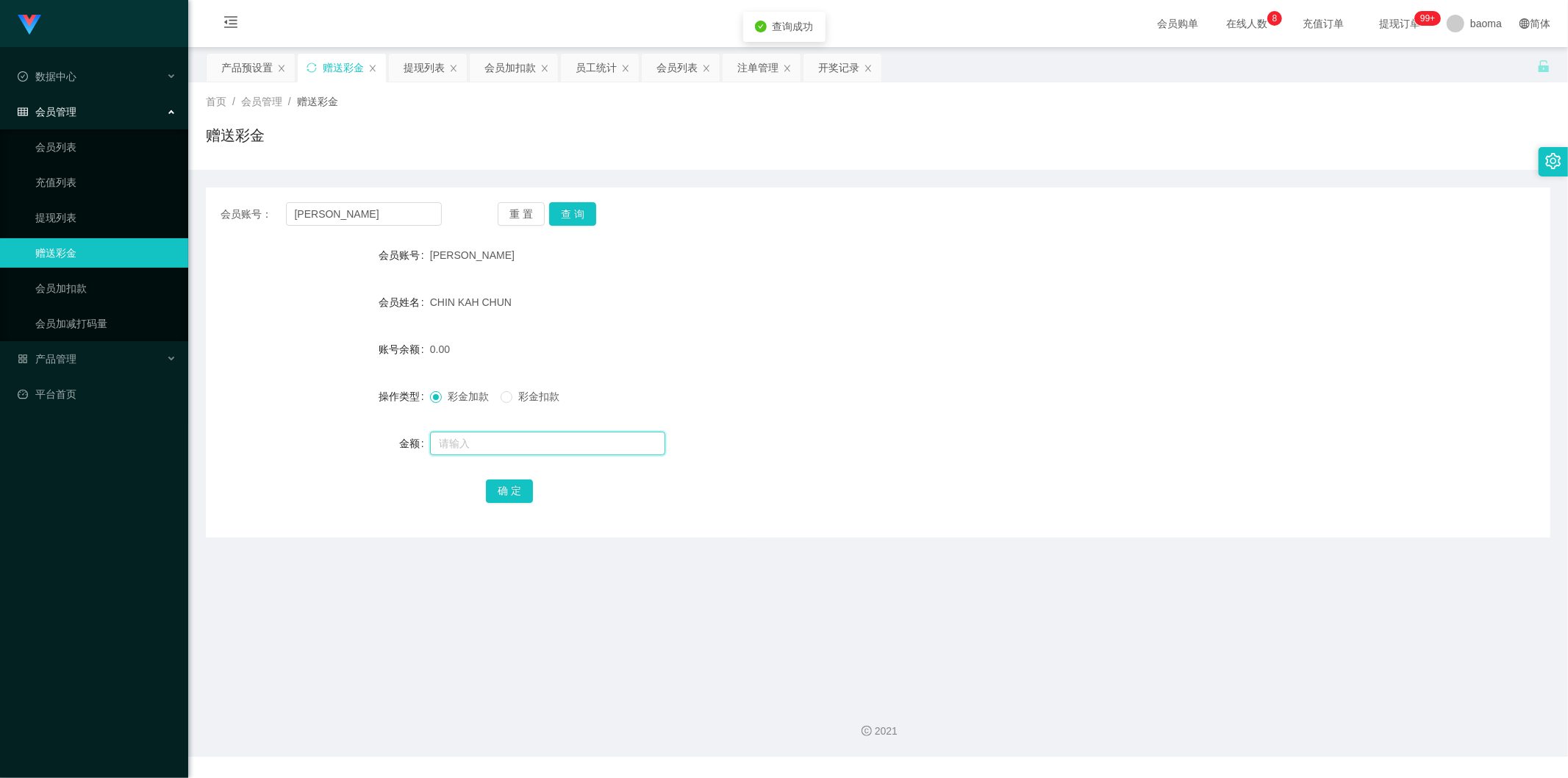
click at [481, 441] on input "text" at bounding box center [548, 442] width 235 height 24
type input "37"
click at [508, 494] on button "确 定" at bounding box center [509, 491] width 47 height 24
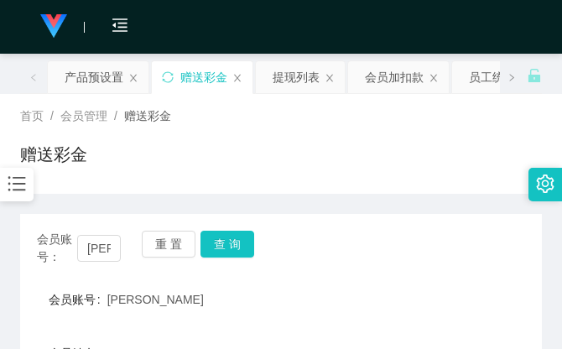
click at [450, 163] on div "赠送彩金" at bounding box center [281, 161] width 522 height 39
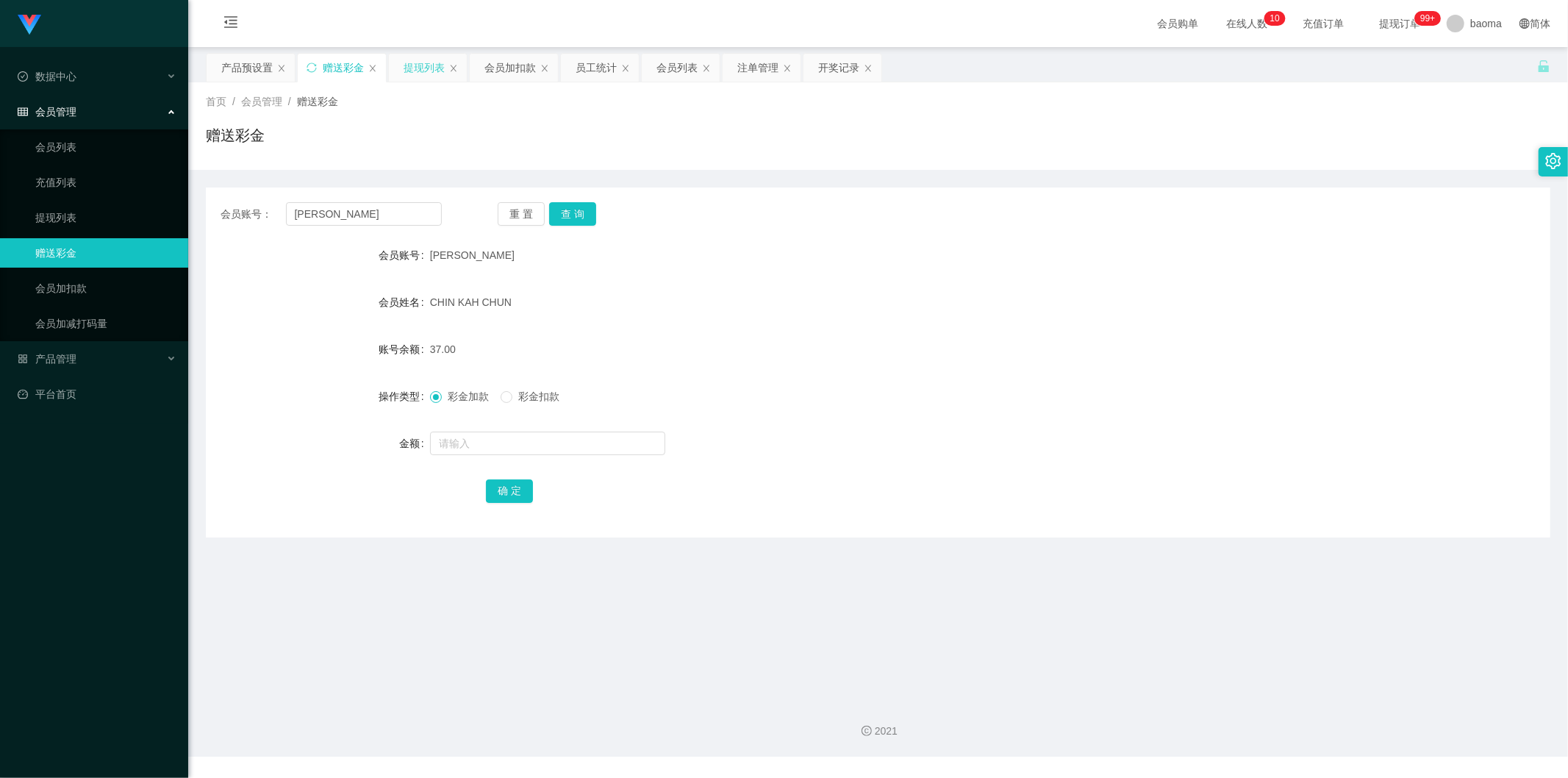
click at [416, 61] on div "提现列表" at bounding box center [424, 67] width 41 height 28
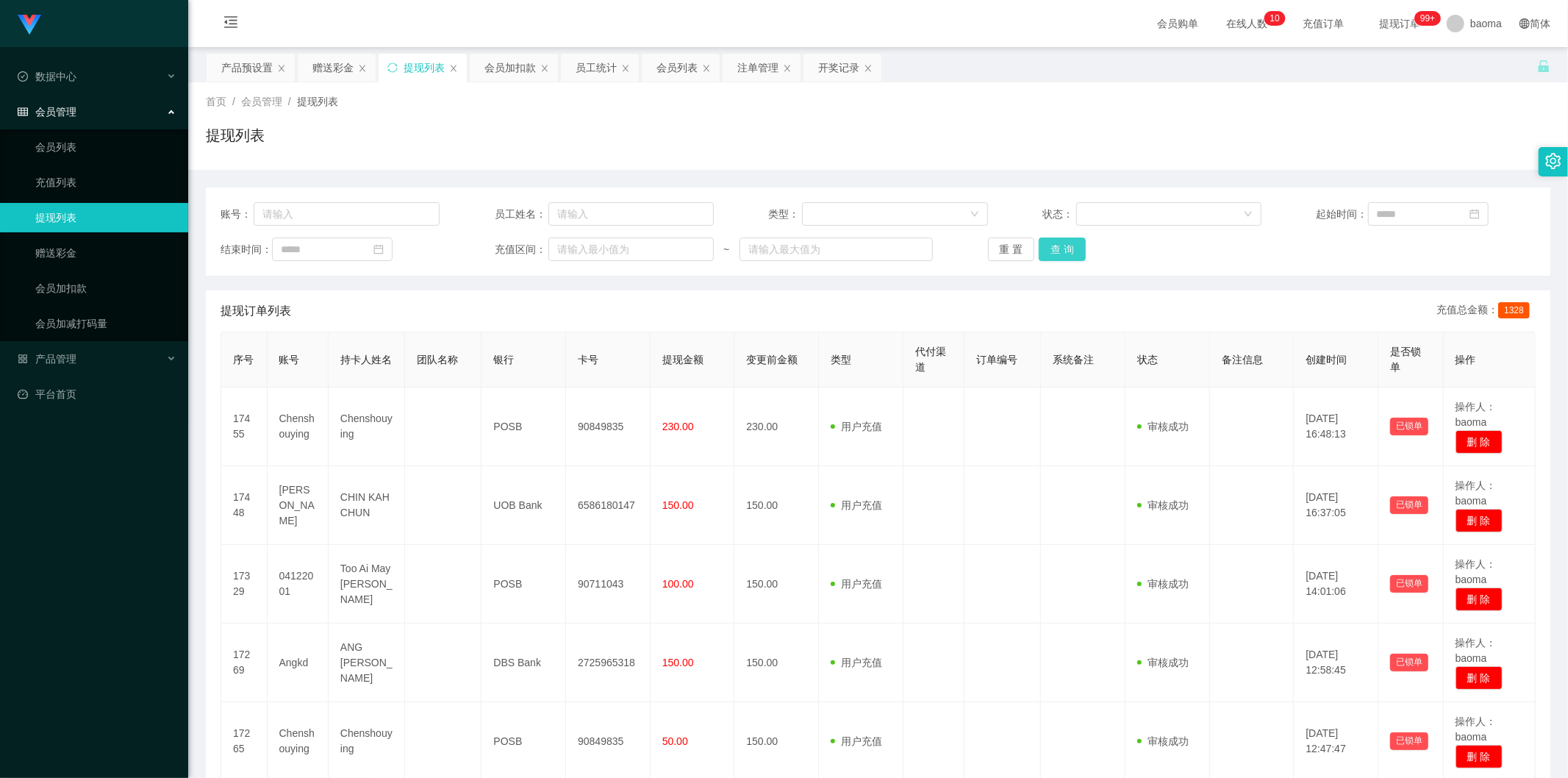
click at [1059, 244] on button "查 询" at bounding box center [1062, 249] width 47 height 24
click at [1054, 245] on button "查 询" at bounding box center [1062, 249] width 47 height 24
click at [1054, 245] on div "重 置 查 询" at bounding box center [1097, 249] width 219 height 24
drag, startPoint x: 685, startPoint y: 64, endPoint x: 699, endPoint y: 77, distance: 19.1
click at [685, 65] on div "会员列表" at bounding box center [677, 67] width 41 height 28
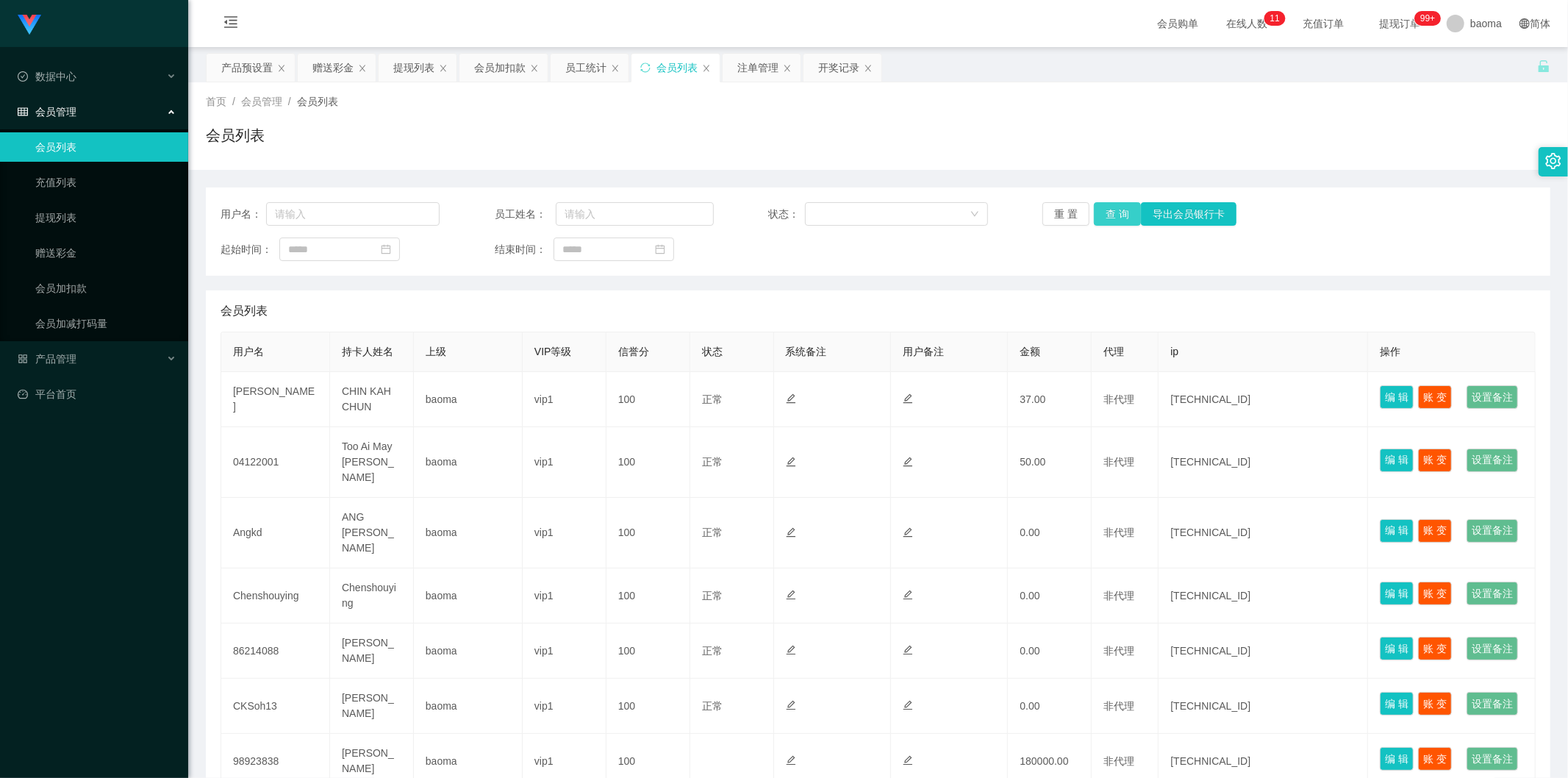
click at [1113, 221] on button "查 询" at bounding box center [1117, 214] width 47 height 24
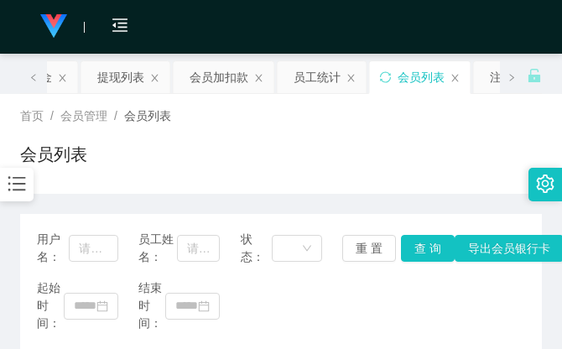
click at [409, 131] on div "首页 / 会员管理 / 会员列表 / 会员列表" at bounding box center [281, 143] width 522 height 73
